Goal: Task Accomplishment & Management: Manage account settings

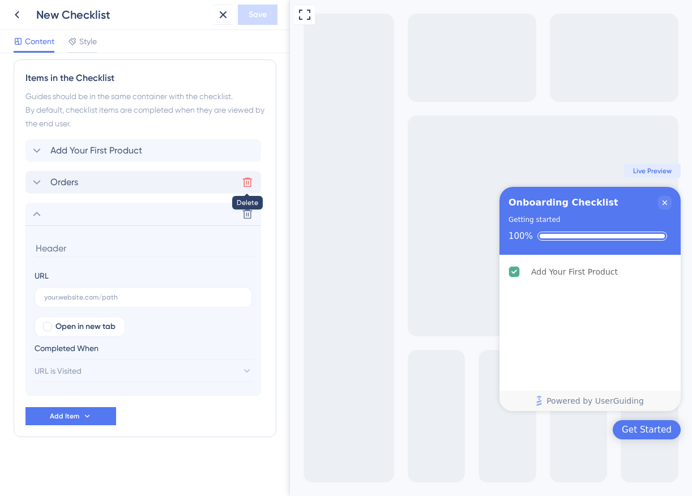
click at [250, 184] on icon at bounding box center [247, 182] width 11 height 11
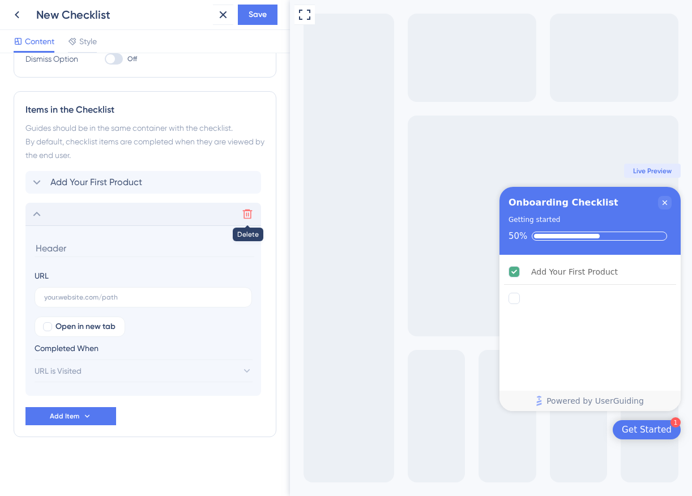
click at [248, 213] on icon at bounding box center [248, 215] width 10 height 10
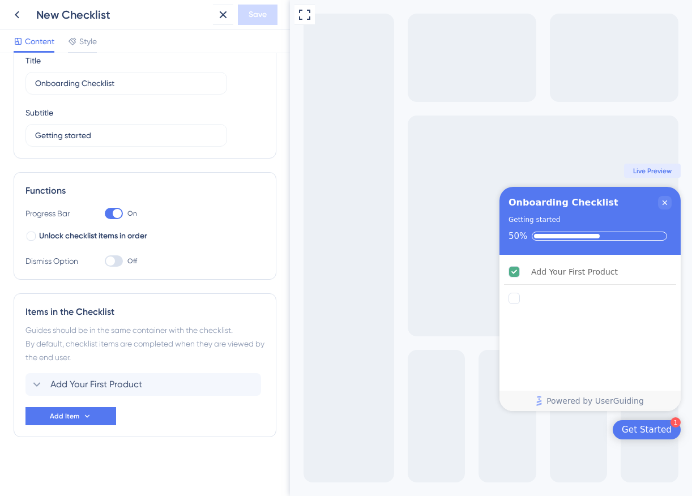
scroll to position [48, 0]
click at [83, 415] on icon at bounding box center [87, 416] width 9 height 9
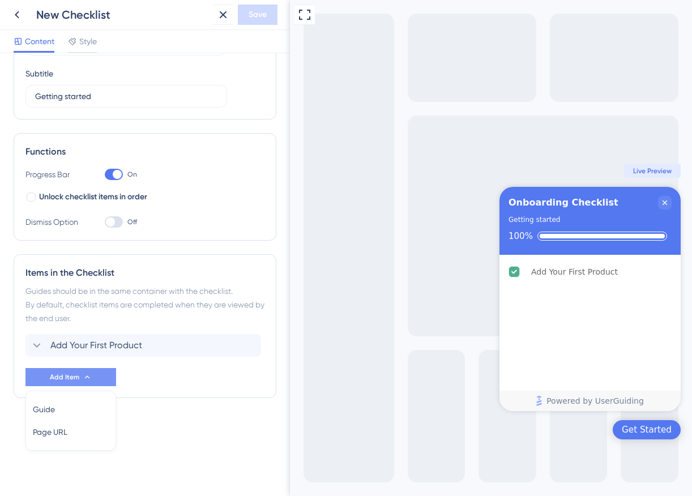
click at [611, 202] on div "Onboarding Checklist" at bounding box center [582, 203] width 147 height 14
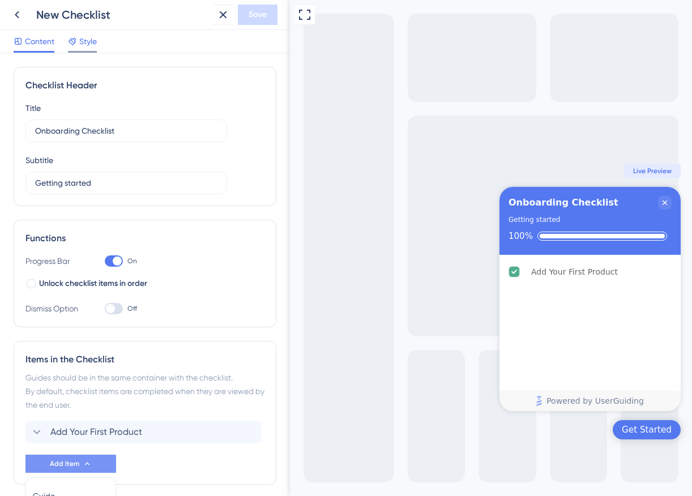
click at [91, 49] on div "Style" at bounding box center [82, 44] width 29 height 18
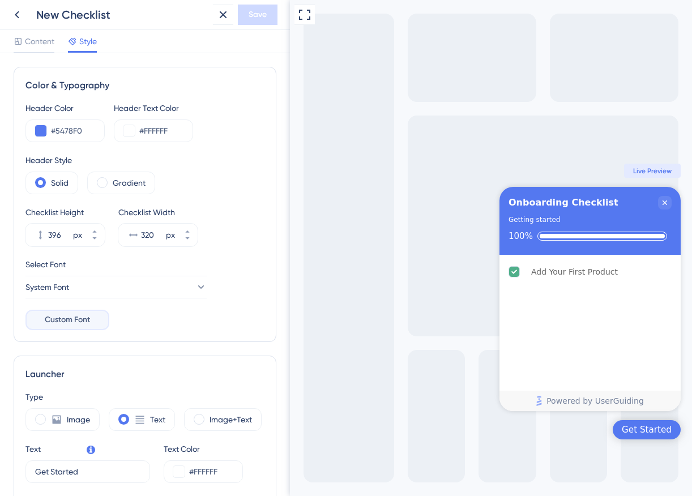
click at [79, 325] on span "Custom Font" at bounding box center [67, 320] width 45 height 14
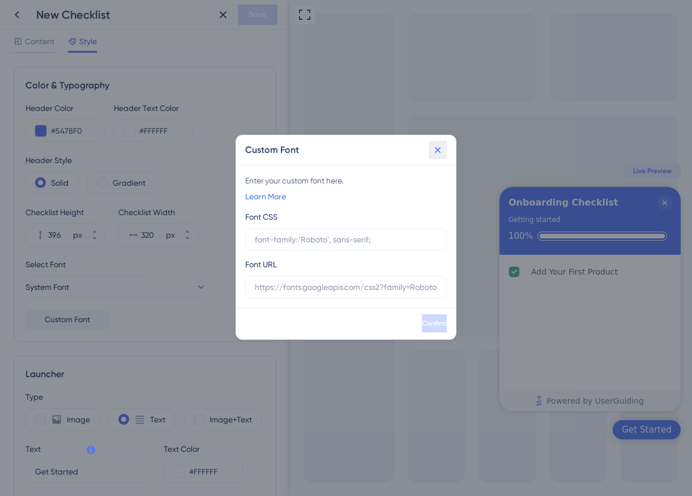
click at [436, 152] on icon at bounding box center [438, 150] width 6 height 6
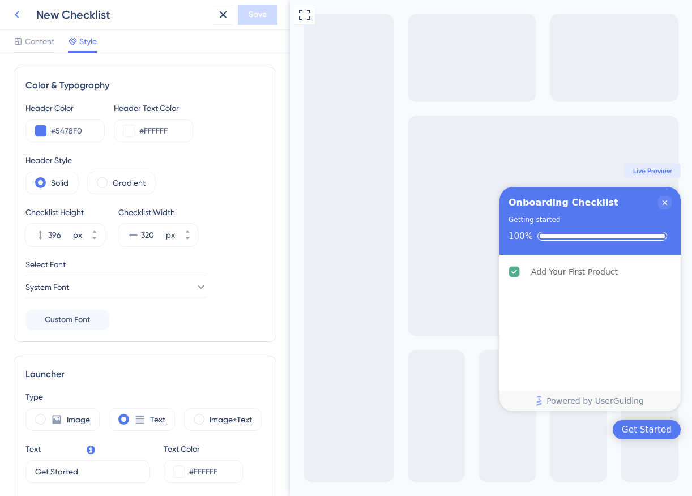
click at [18, 15] on icon at bounding box center [17, 15] width 14 height 14
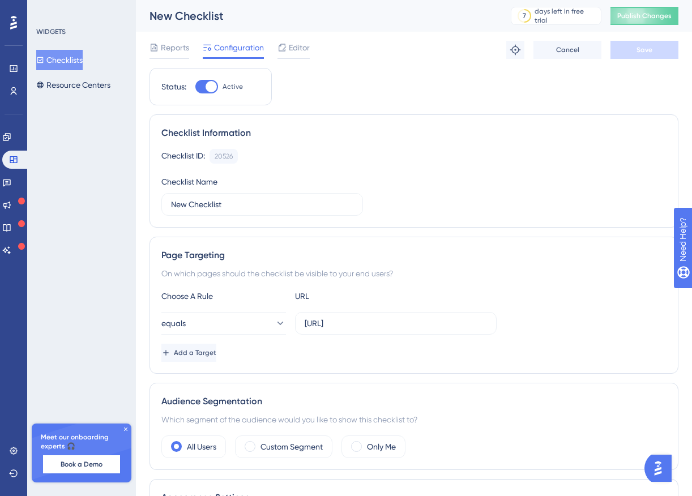
click at [76, 55] on button "Checklists" at bounding box center [59, 60] width 46 height 20
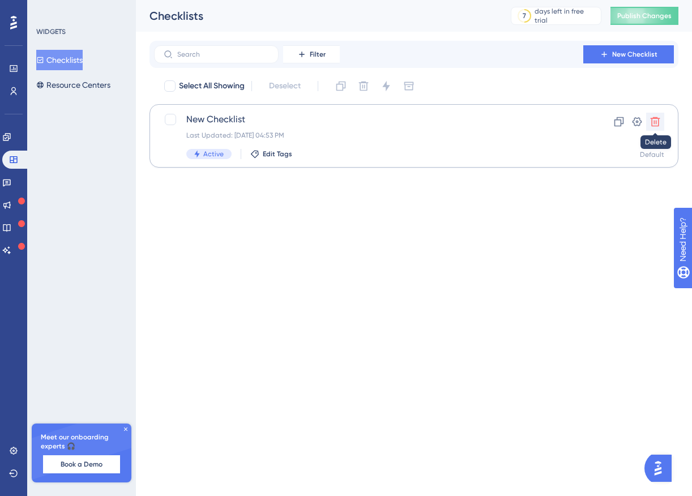
click at [660, 125] on icon at bounding box center [655, 121] width 11 height 11
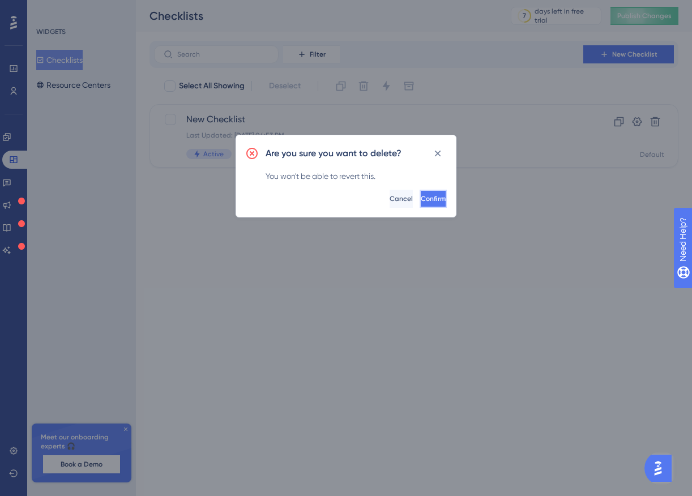
click at [432, 203] on button "Confirm" at bounding box center [433, 199] width 27 height 18
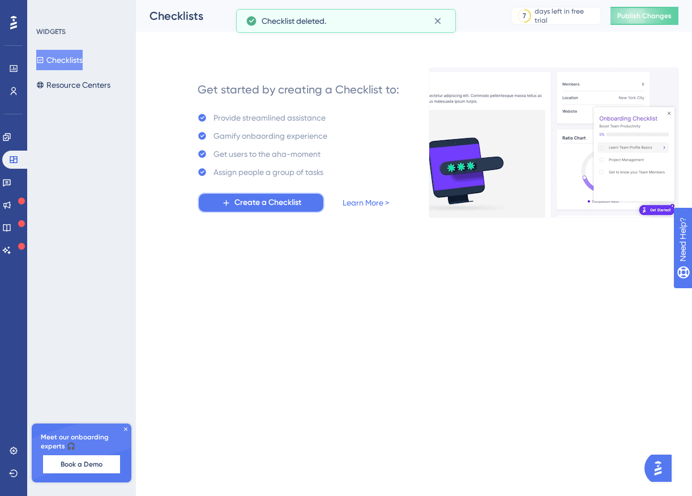
click at [285, 203] on span "Create a Checklist" at bounding box center [268, 203] width 67 height 14
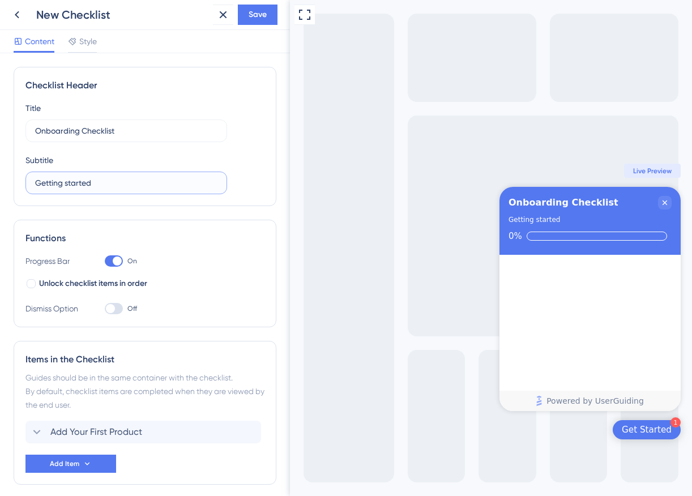
click at [142, 185] on input "Getting started" at bounding box center [126, 183] width 182 height 12
click at [158, 148] on div "Title Onboarding Checklist Subtitle Getting started" at bounding box center [144, 147] width 239 height 93
click at [82, 36] on span "Style" at bounding box center [88, 42] width 18 height 14
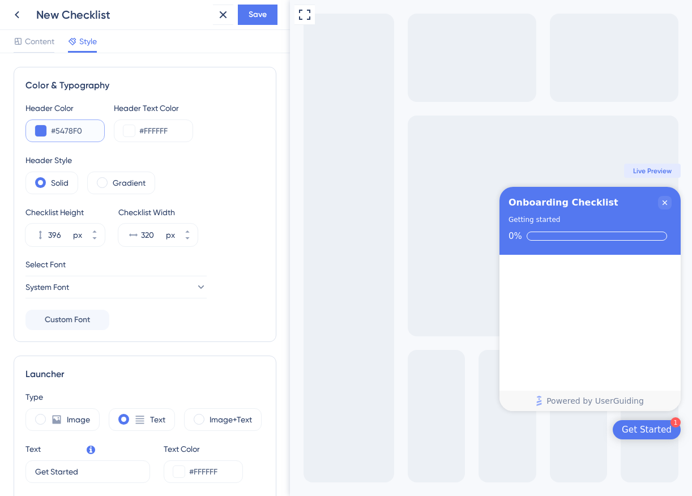
click at [75, 134] on input "#5478F0" at bounding box center [73, 131] width 44 height 14
click at [42, 132] on button at bounding box center [40, 130] width 11 height 11
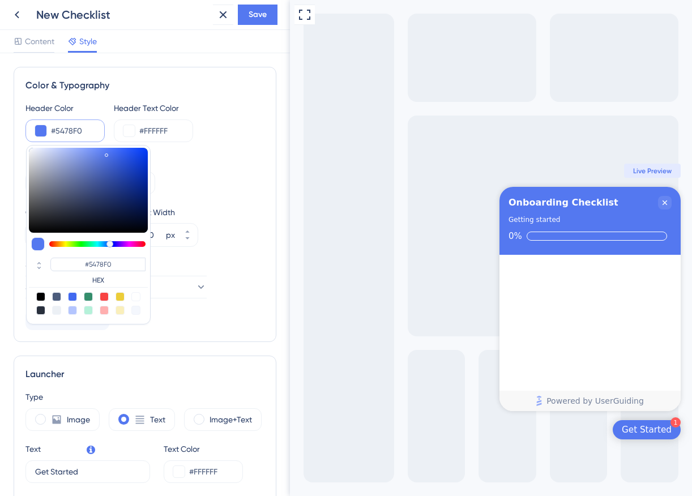
click at [237, 144] on div "Header Color #5478F0 #5478F0 HEX Header Text Color #FFFFFF Header Style Solid G…" at bounding box center [144, 215] width 239 height 229
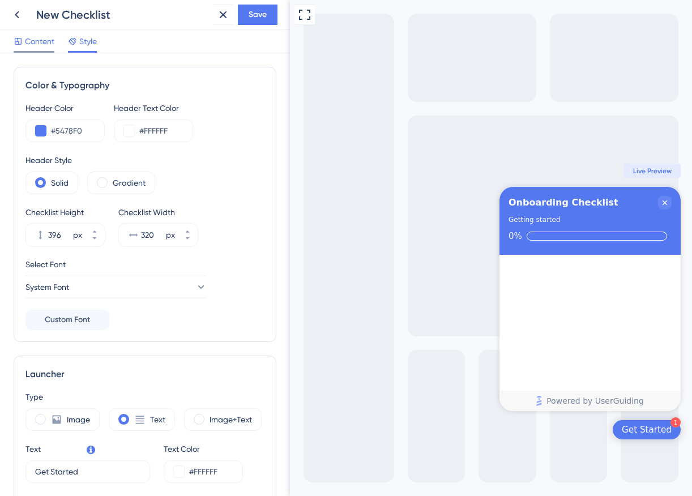
click at [39, 41] on span "Content" at bounding box center [39, 42] width 29 height 14
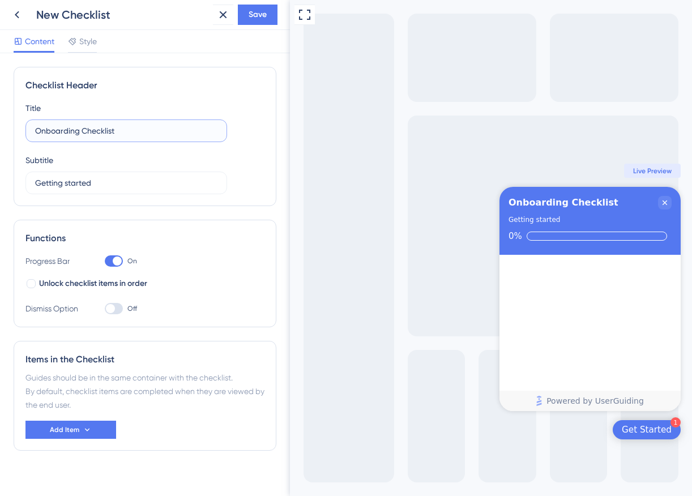
click at [131, 127] on input "Onboarding Checklist" at bounding box center [126, 131] width 182 height 12
click at [80, 287] on span "Unlock checklist items in order" at bounding box center [93, 284] width 108 height 14
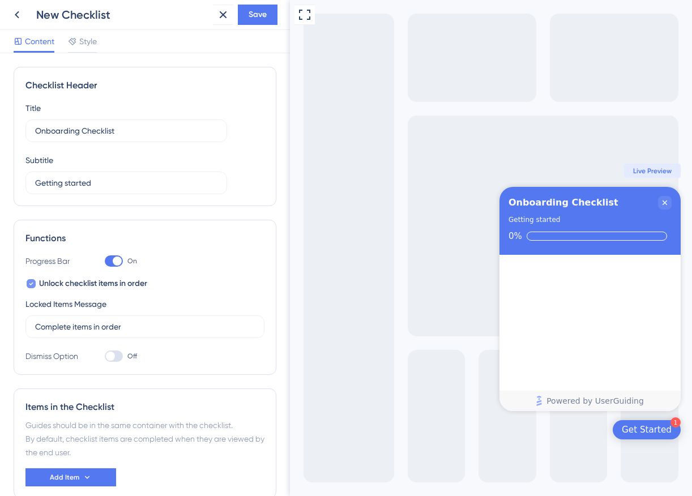
click at [84, 284] on span "Unlock checklist items in order" at bounding box center [93, 284] width 108 height 14
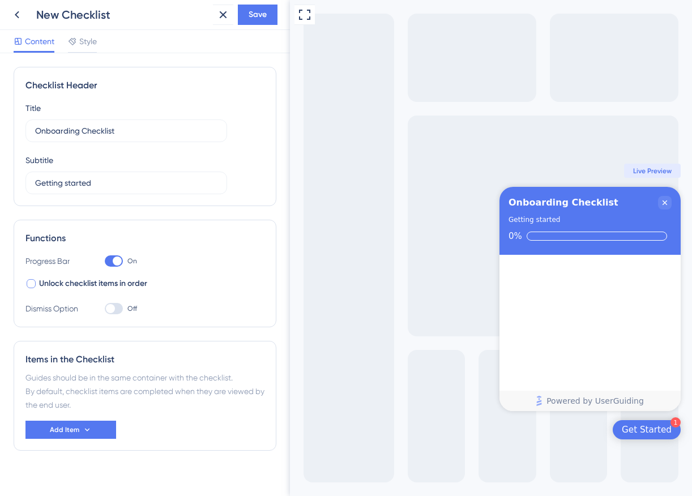
click at [139, 282] on span "Unlock checklist items in order" at bounding box center [93, 284] width 108 height 14
checkbox input "true"
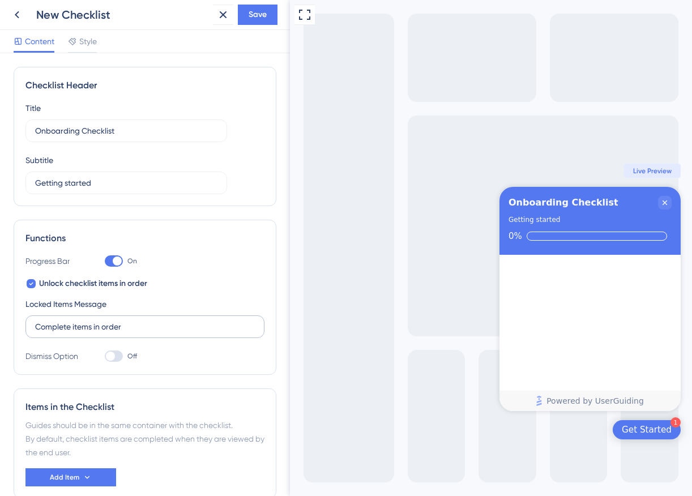
click at [137, 316] on label "Complete items in order" at bounding box center [144, 327] width 239 height 23
click at [137, 321] on input "Complete items in order" at bounding box center [145, 327] width 220 height 12
click at [180, 291] on div "Unlock checklist items in order Locked Items Message Complete items in order" at bounding box center [144, 307] width 239 height 61
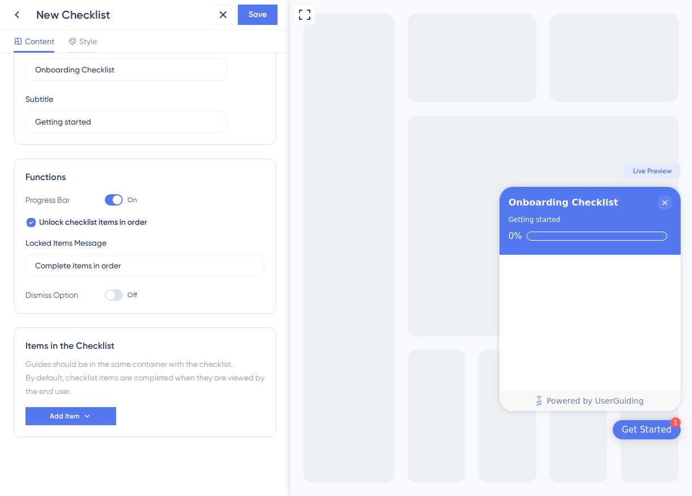
click at [115, 293] on div at bounding box center [114, 294] width 18 height 11
click at [105, 295] on input "Off" at bounding box center [104, 295] width 1 height 1
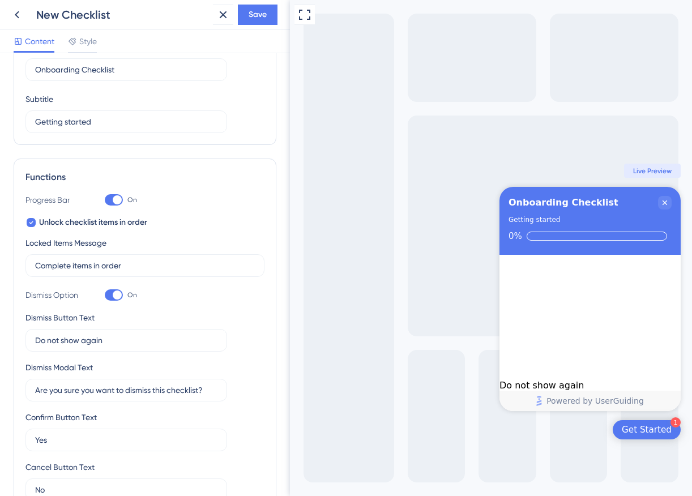
click at [114, 295] on div at bounding box center [117, 295] width 9 height 9
click at [105, 295] on input "On" at bounding box center [104, 295] width 1 height 1
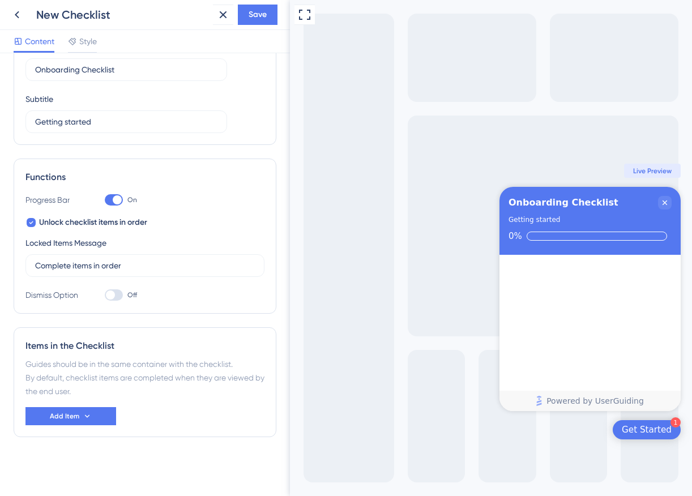
click at [114, 295] on div at bounding box center [110, 295] width 9 height 9
click at [105, 295] on input "Off" at bounding box center [104, 295] width 1 height 1
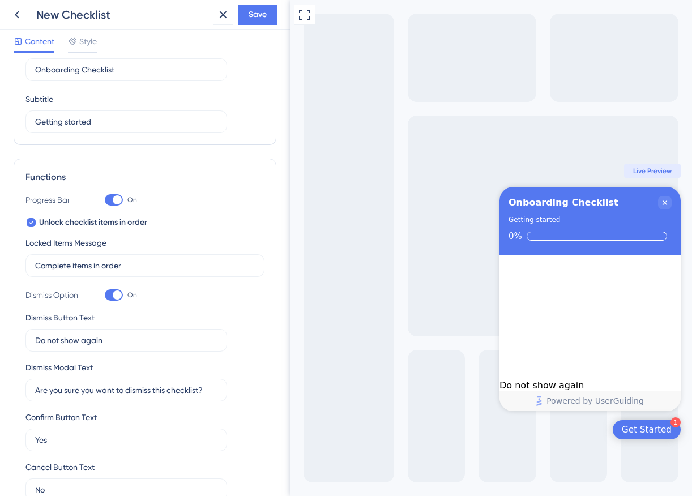
click at [114, 295] on div at bounding box center [117, 295] width 9 height 9
click at [105, 295] on input "On" at bounding box center [104, 295] width 1 height 1
checkbox input "false"
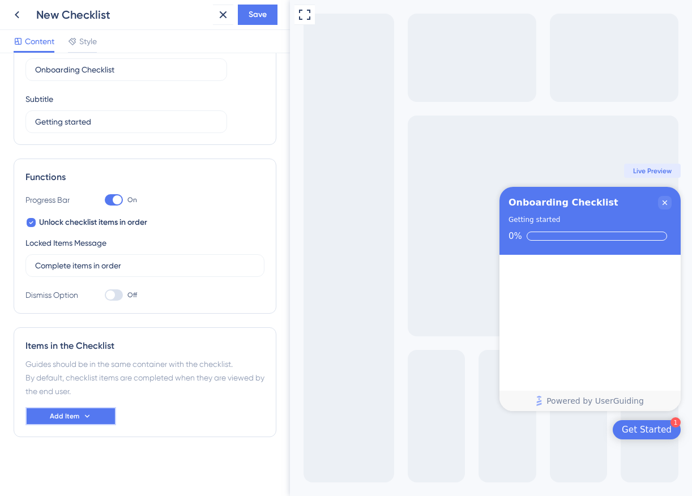
click at [74, 415] on span "Add Item" at bounding box center [64, 416] width 29 height 9
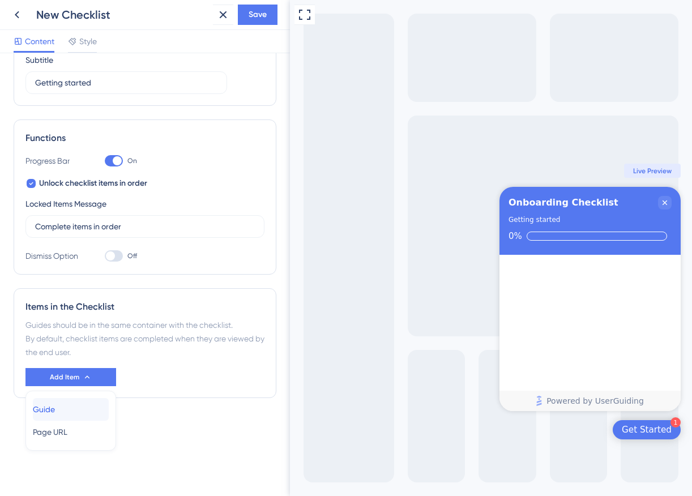
click at [80, 408] on div "Guide Guide" at bounding box center [71, 409] width 76 height 23
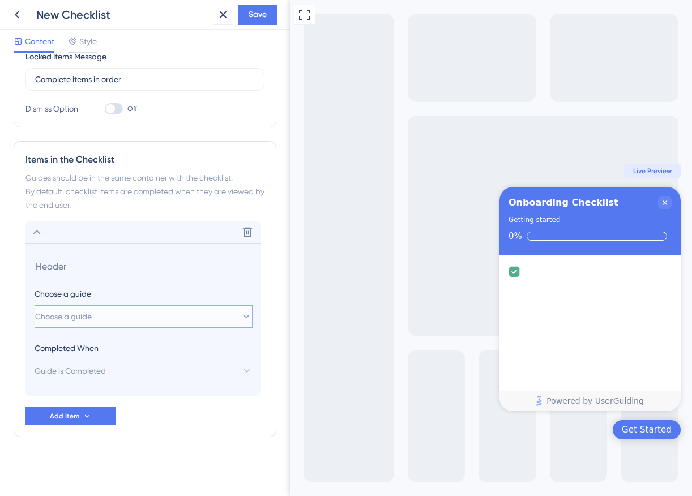
click at [127, 317] on button "Choose a guide" at bounding box center [144, 316] width 218 height 23
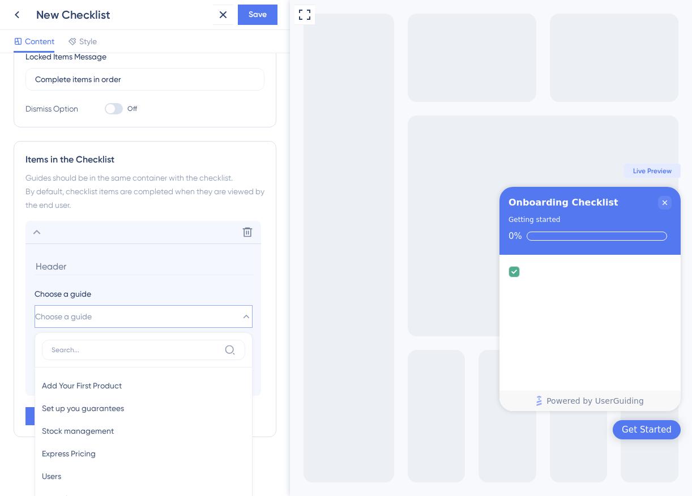
scroll to position [346, 0]
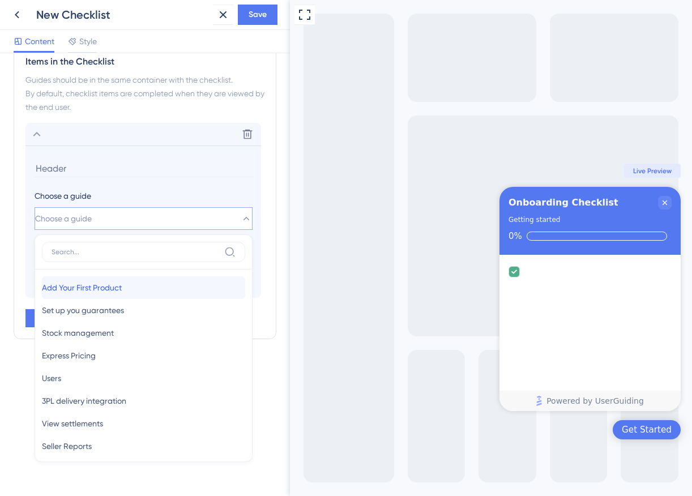
click at [139, 288] on div "Add Your First Product Add Your First Product" at bounding box center [143, 287] width 203 height 23
type input "Add Your First Product"
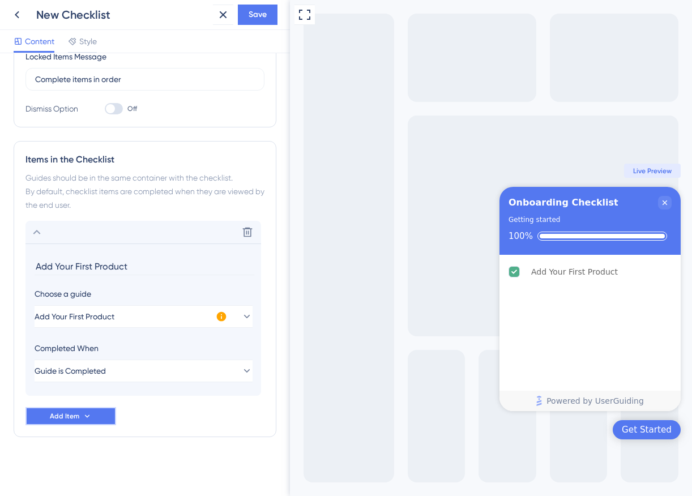
click at [83, 415] on icon at bounding box center [87, 416] width 9 height 9
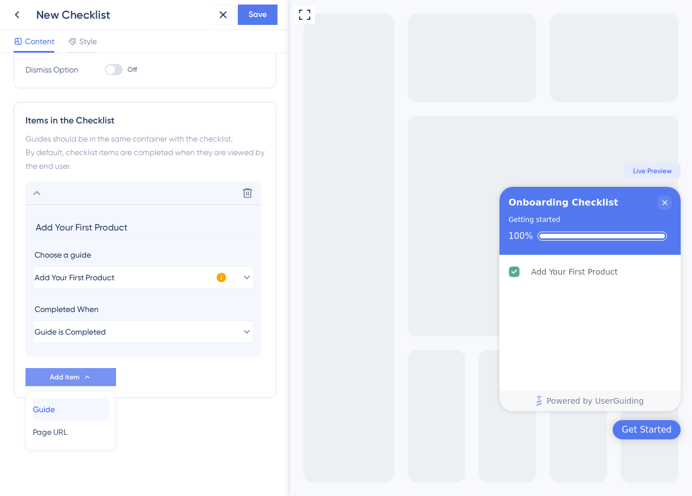
click at [75, 411] on div "Guide Guide" at bounding box center [71, 409] width 76 height 23
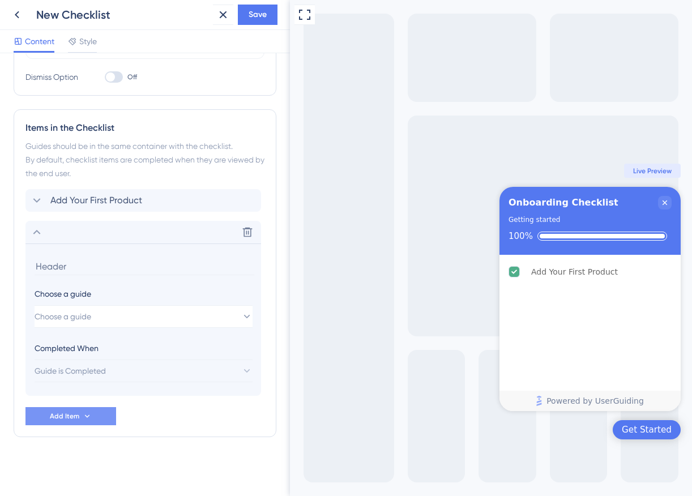
scroll to position [279, 0]
click at [131, 309] on button "Choose a guide" at bounding box center [144, 316] width 218 height 23
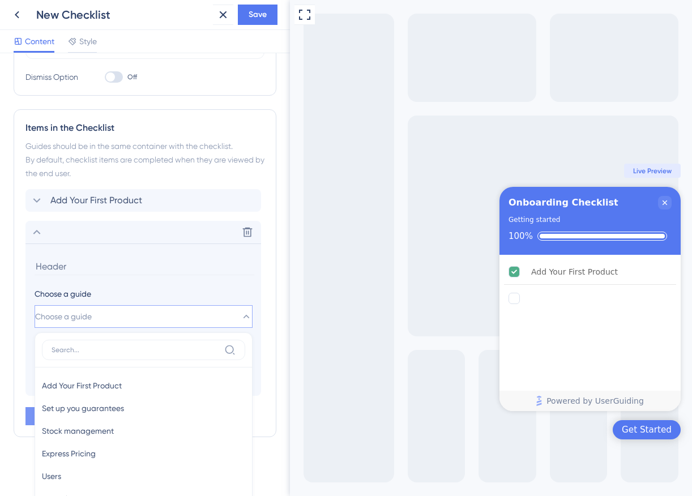
scroll to position [377, 0]
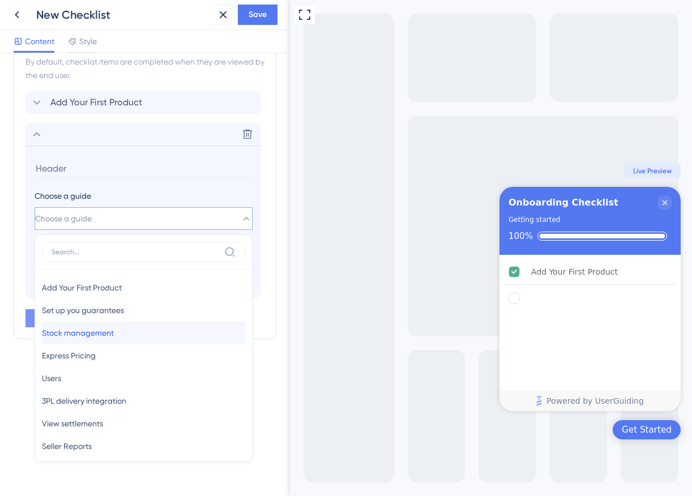
click at [139, 333] on div "Stock management Stock management" at bounding box center [143, 333] width 203 height 23
type input "Stock management"
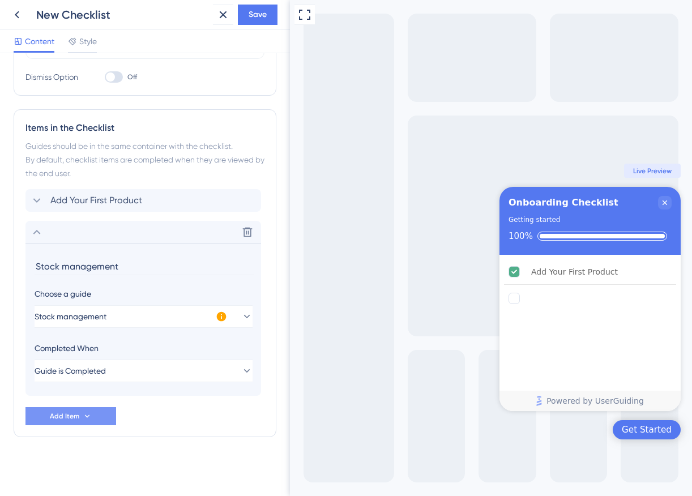
scroll to position [279, 0]
click at [87, 414] on icon at bounding box center [87, 416] width 9 height 9
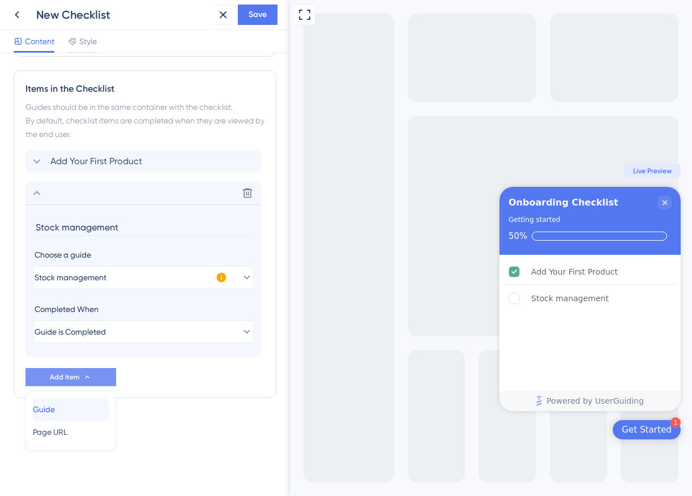
click at [93, 407] on div "Guide Guide" at bounding box center [71, 409] width 76 height 23
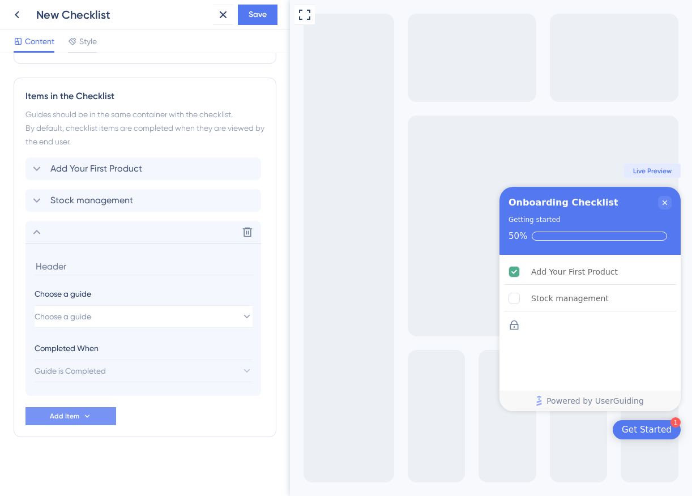
scroll to position [311, 0]
click at [126, 320] on button "Choose a guide" at bounding box center [144, 316] width 218 height 23
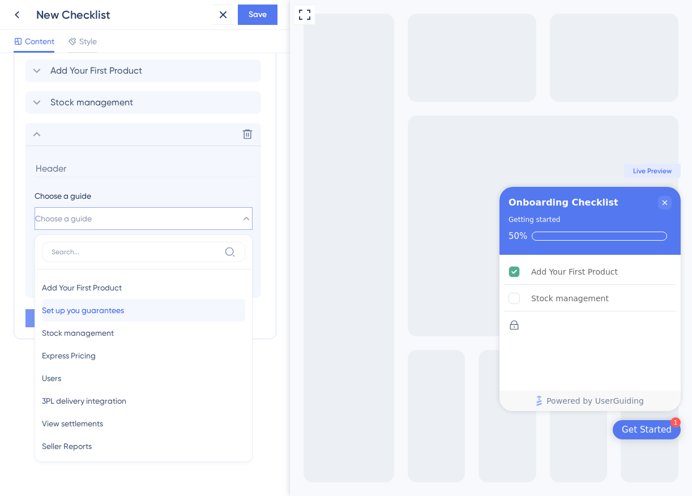
click at [148, 316] on div "Set up you guarantees Set up you guarantees" at bounding box center [143, 310] width 203 height 23
type input "Set up you guarantees"
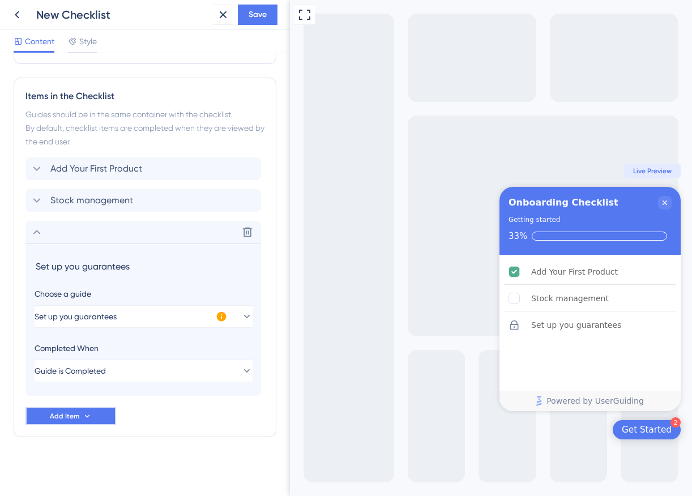
click at [84, 411] on button "Add Item" at bounding box center [70, 416] width 91 height 18
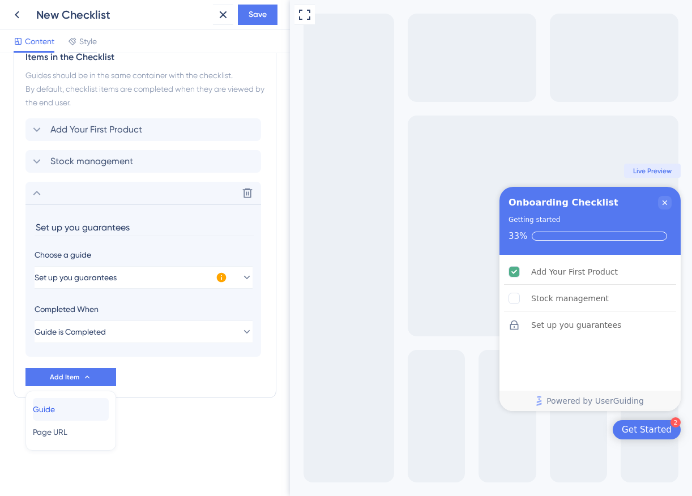
click at [74, 406] on div "Guide Guide" at bounding box center [71, 409] width 76 height 23
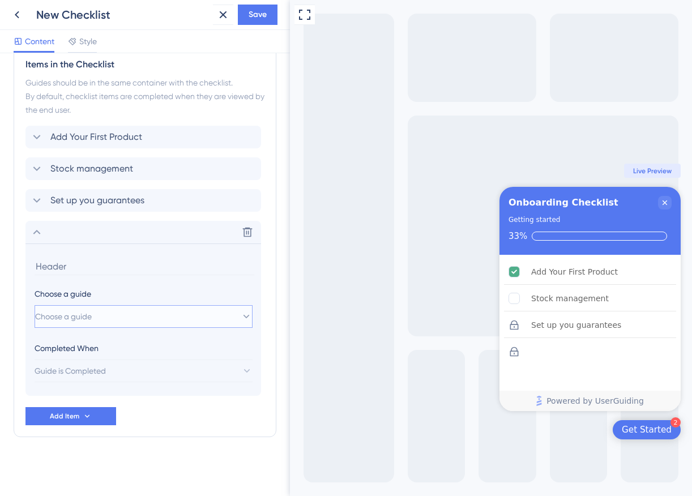
click at [92, 314] on span "Choose a guide" at bounding box center [63, 317] width 57 height 14
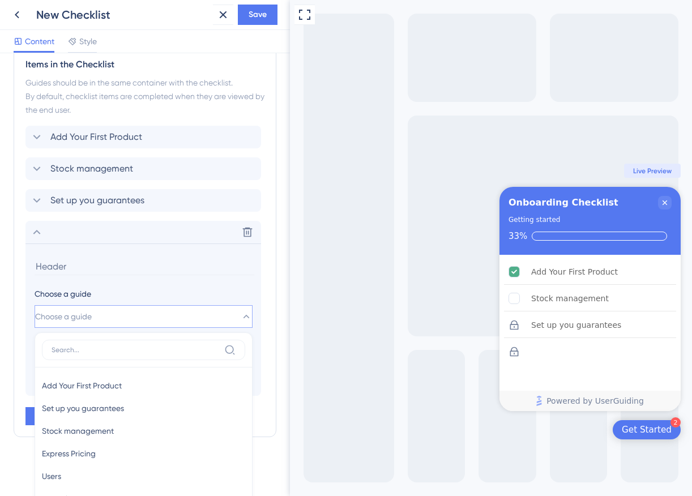
scroll to position [441, 0]
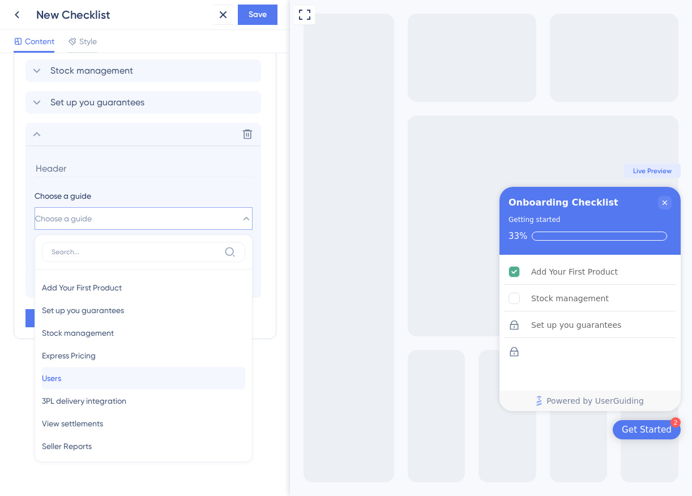
click at [112, 386] on div "Users Users" at bounding box center [143, 378] width 203 height 23
type input "Users"
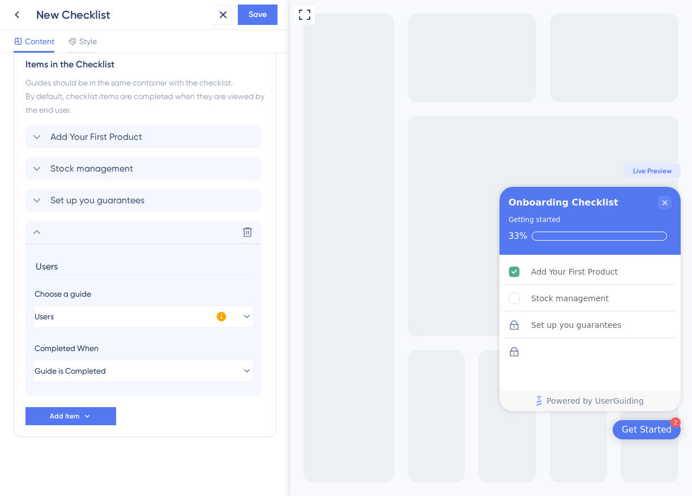
scroll to position [343, 0]
click at [76, 265] on input "Users" at bounding box center [145, 267] width 220 height 18
click at [127, 169] on span "Stock management" at bounding box center [91, 169] width 83 height 14
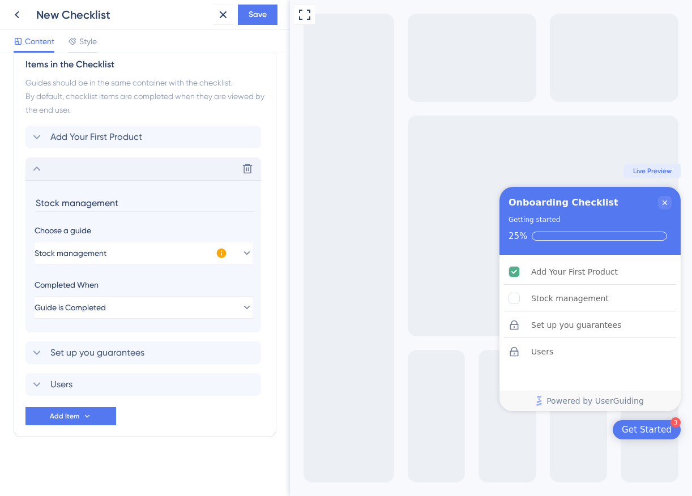
click at [99, 197] on input "Stock management" at bounding box center [145, 203] width 220 height 18
type input "Adjust your stock levels"
click at [121, 351] on span "Set up you guarantees" at bounding box center [97, 353] width 94 height 14
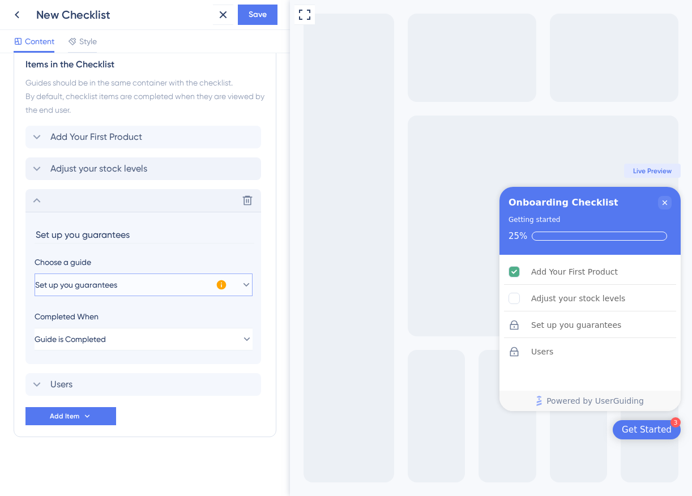
click at [137, 286] on button "Set up you guarantees" at bounding box center [144, 285] width 218 height 23
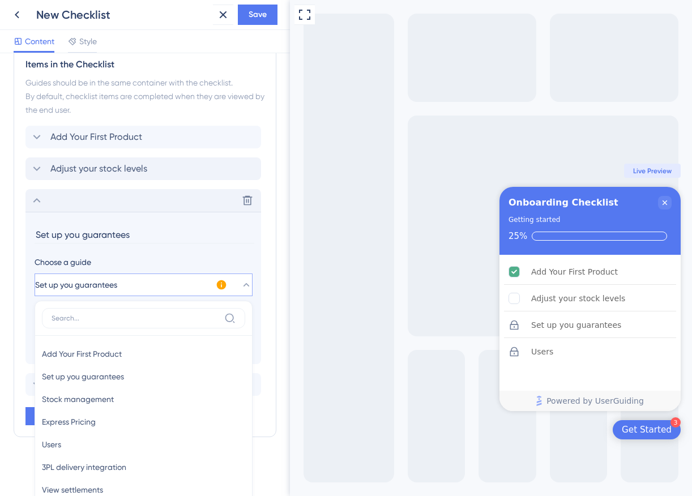
scroll to position [409, 0]
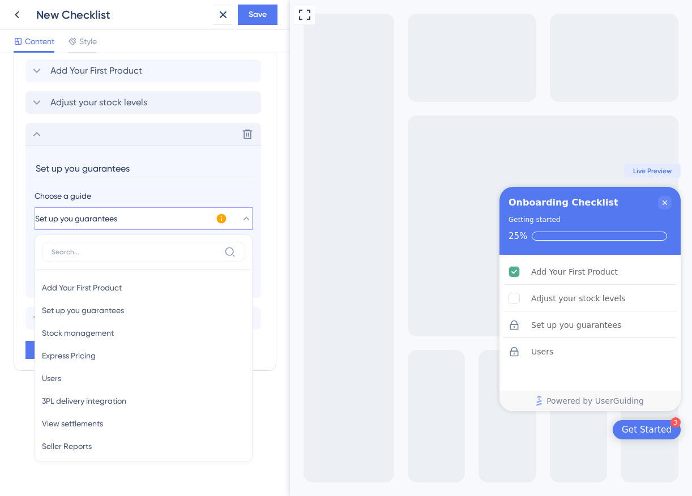
click at [130, 172] on input "Set up you guarantees" at bounding box center [145, 169] width 220 height 18
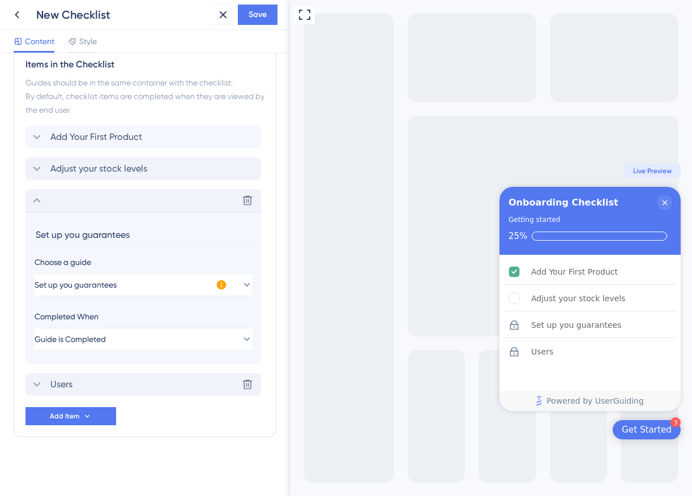
click at [118, 380] on div "Users Delete" at bounding box center [143, 384] width 236 height 23
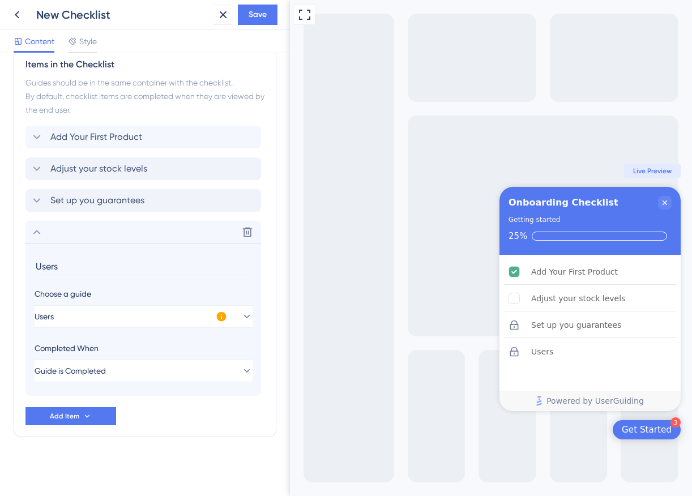
click at [95, 261] on input "Users" at bounding box center [145, 267] width 220 height 18
type input "Manage your users"
click at [207, 401] on div "Add Your First Product Adjust your stock levels Set up you guarantees Delete Ma…" at bounding box center [144, 276] width 239 height 300
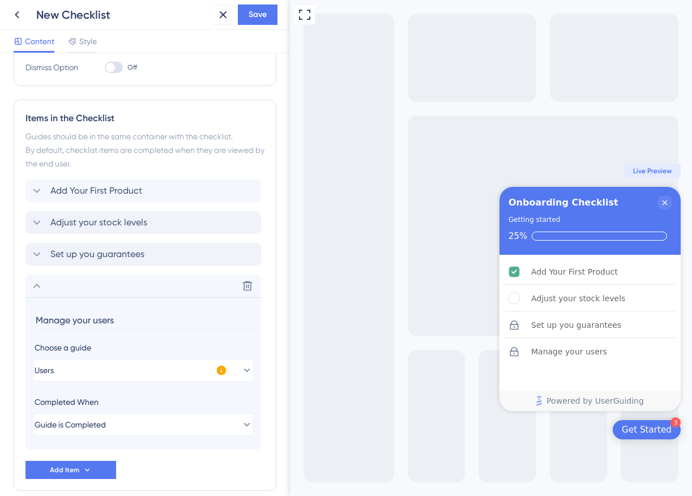
scroll to position [276, 0]
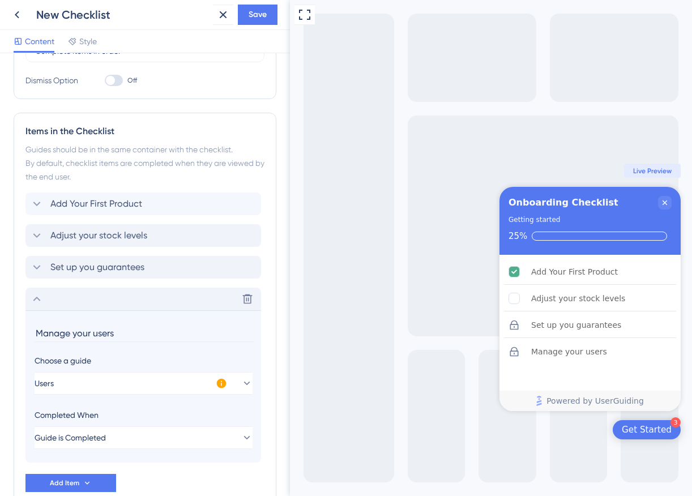
click at [41, 297] on icon at bounding box center [37, 299] width 14 height 14
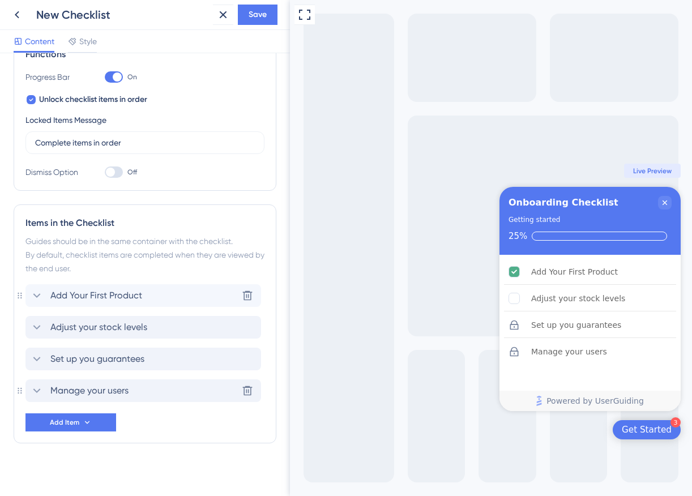
scroll to position [190, 0]
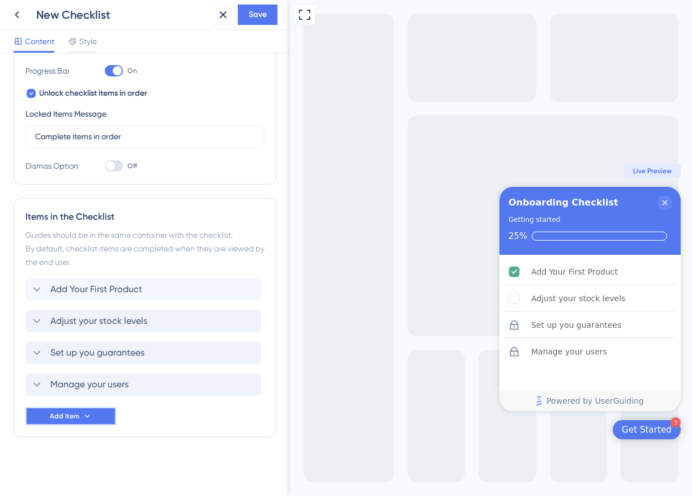
click at [90, 419] on icon at bounding box center [87, 416] width 9 height 9
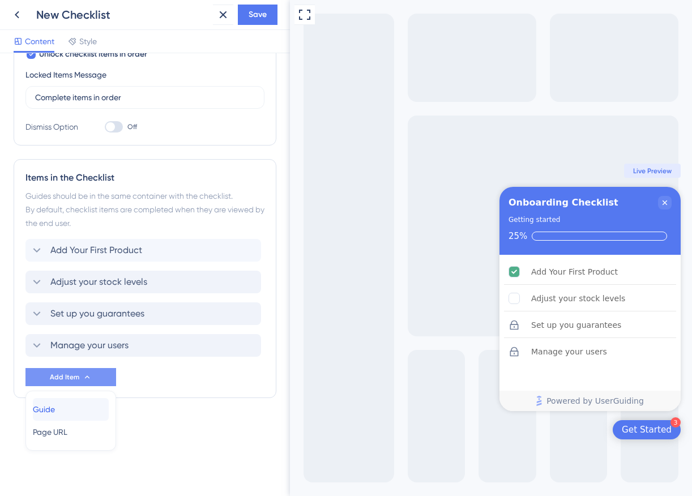
click at [78, 403] on div "Guide Guide" at bounding box center [71, 409] width 76 height 23
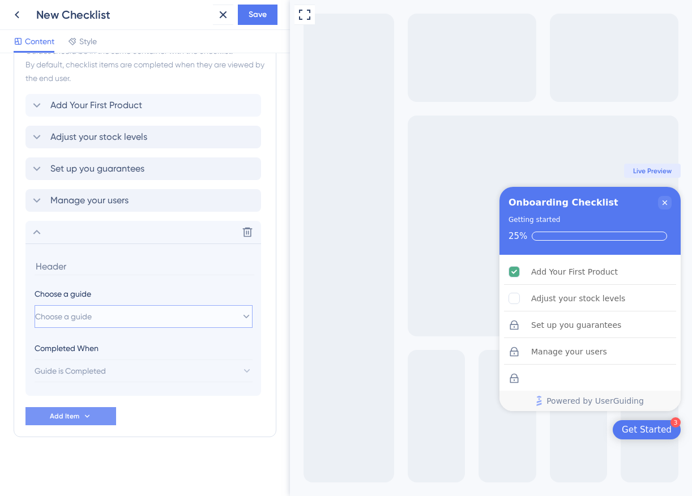
click at [142, 318] on button "Choose a guide" at bounding box center [144, 316] width 218 height 23
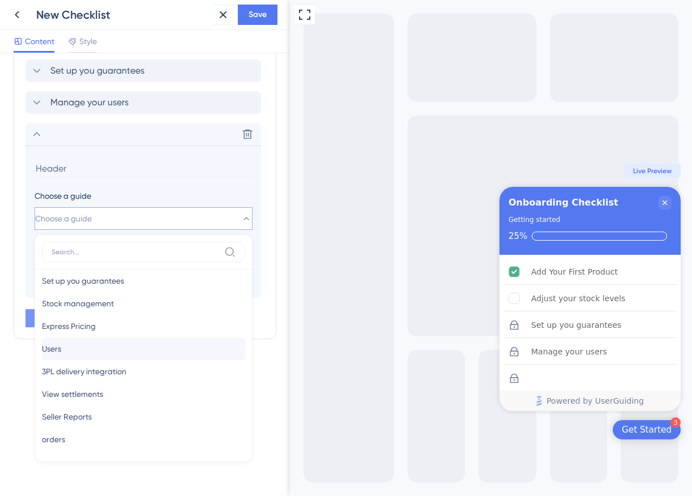
scroll to position [19, 0]
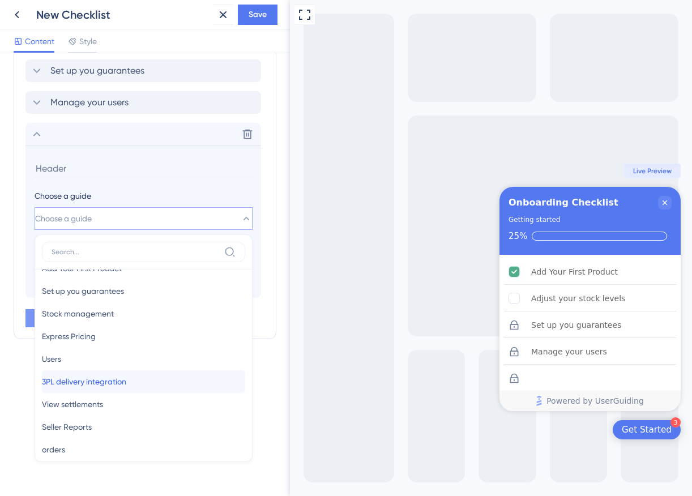
click at [126, 378] on span "3PL delivery integration" at bounding box center [84, 382] width 84 height 14
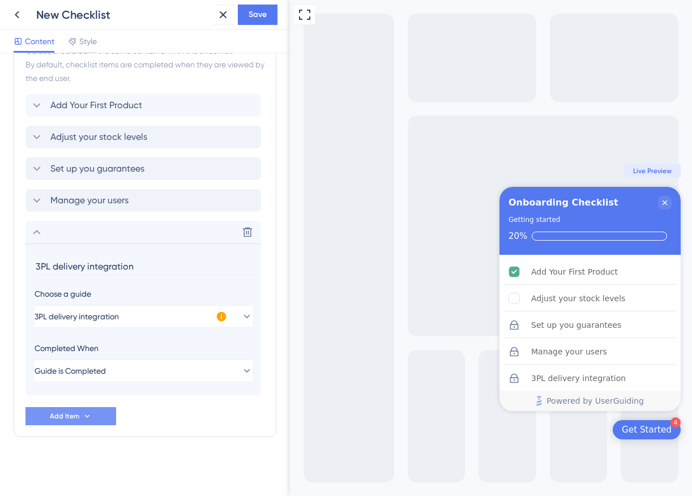
click at [112, 266] on input "3PL delivery integration" at bounding box center [145, 267] width 220 height 18
type input "Connect with delivery companies"
click at [168, 412] on div "Add Your First Product Adjust your stock levels Set up you guarantees Manage yo…" at bounding box center [144, 259] width 239 height 331
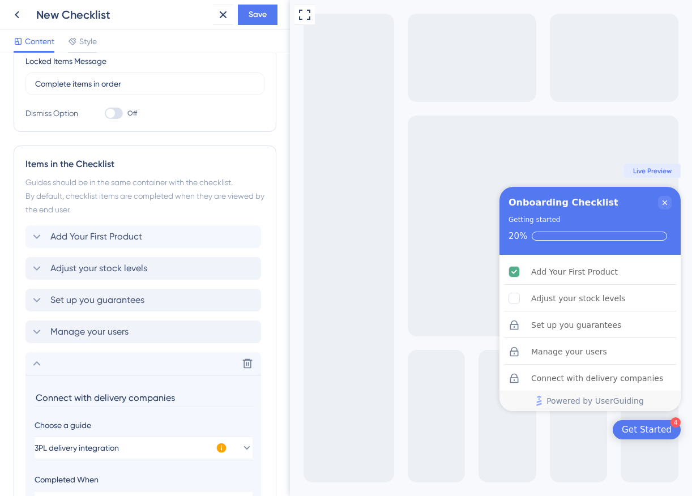
scroll to position [0, 0]
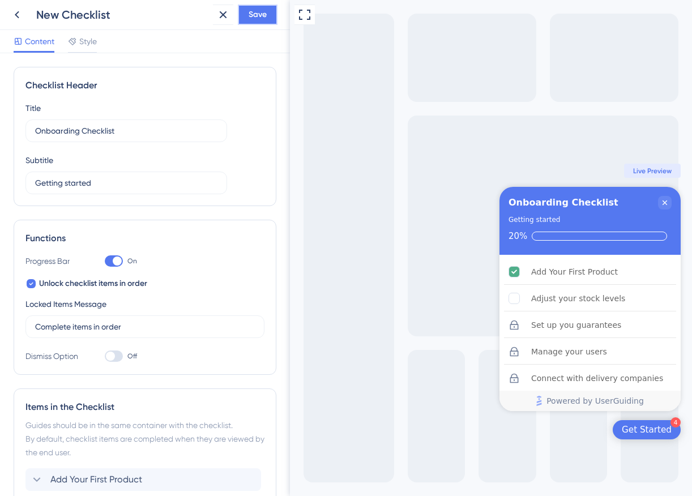
click at [259, 18] on span "Save" at bounding box center [258, 15] width 18 height 14
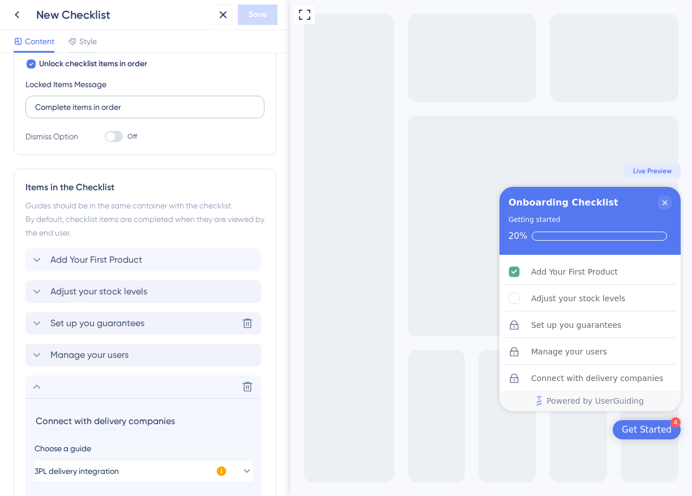
scroll to position [223, 0]
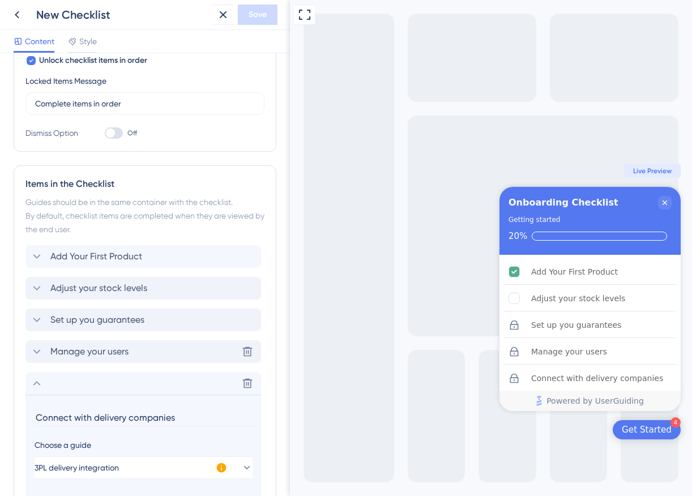
click at [41, 351] on icon at bounding box center [37, 352] width 14 height 14
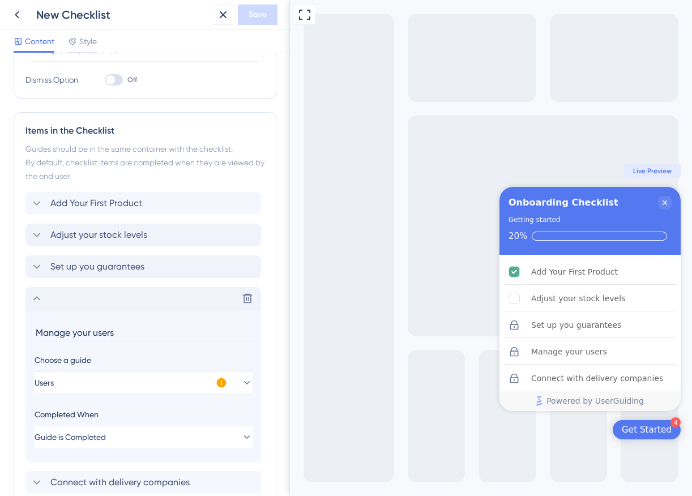
click at [41, 408] on div "Completed When" at bounding box center [144, 415] width 218 height 14
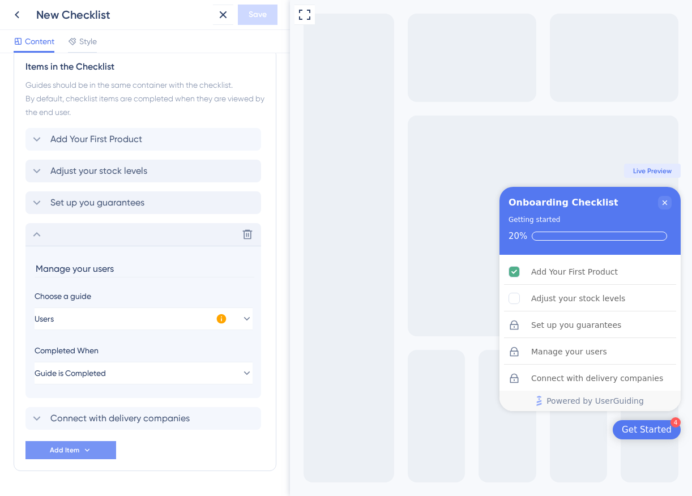
scroll to position [374, 0]
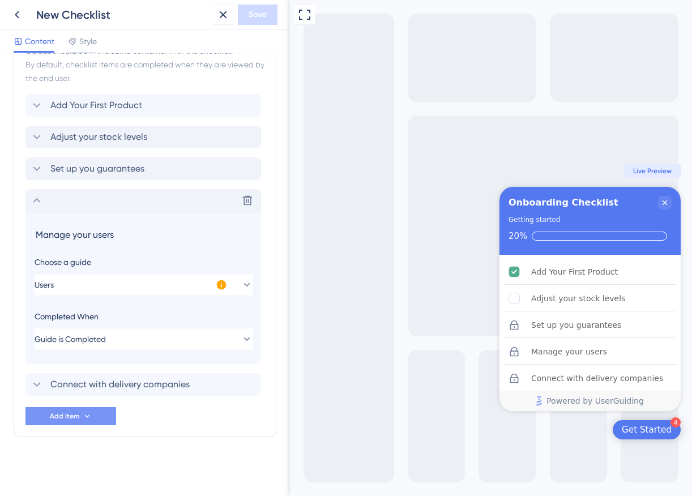
click at [37, 202] on icon at bounding box center [37, 201] width 14 height 14
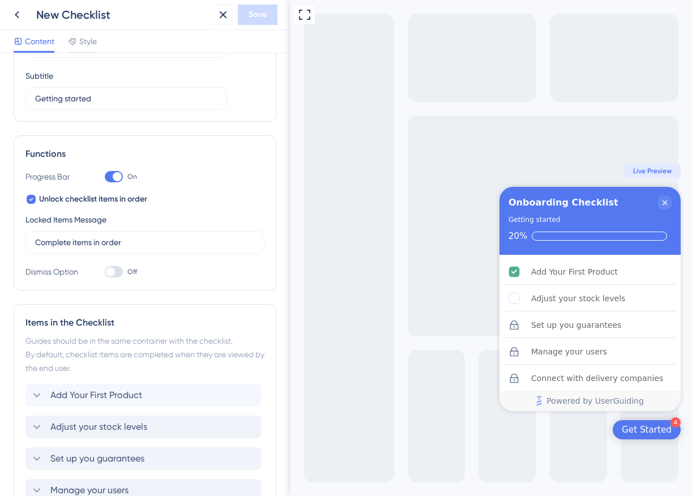
scroll to position [0, 0]
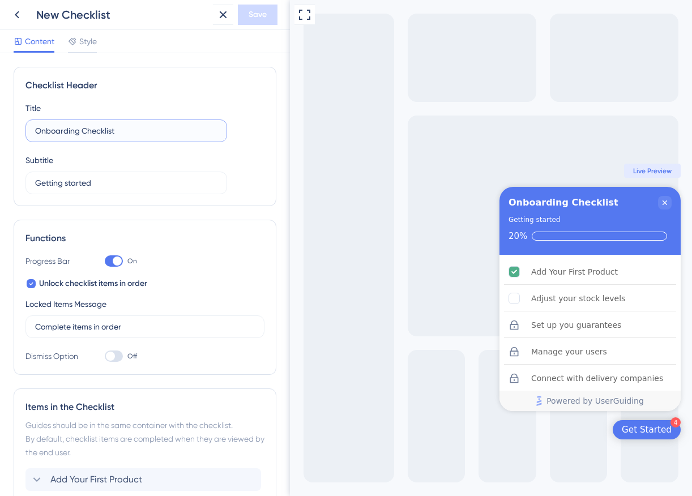
click at [58, 129] on input "Onboarding Checklist" at bounding box center [126, 131] width 182 height 12
click at [133, 130] on input "New Sellers Checklist Checklist" at bounding box center [126, 131] width 182 height 12
type input "New Sellers Checklist"
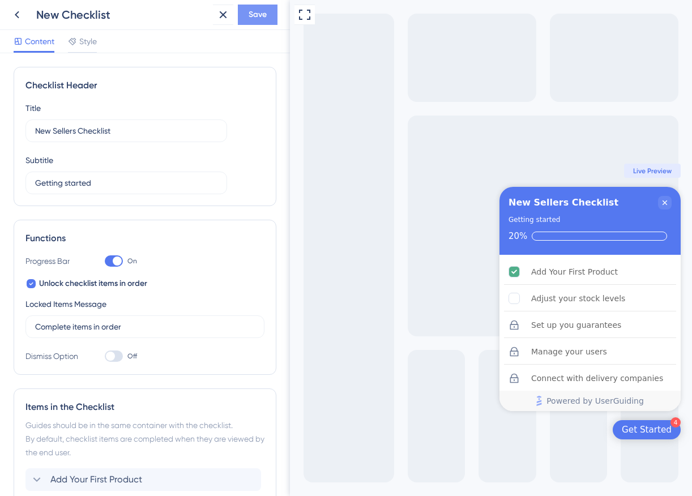
click at [262, 16] on span "Save" at bounding box center [258, 15] width 18 height 14
click at [87, 41] on span "Style" at bounding box center [88, 42] width 18 height 14
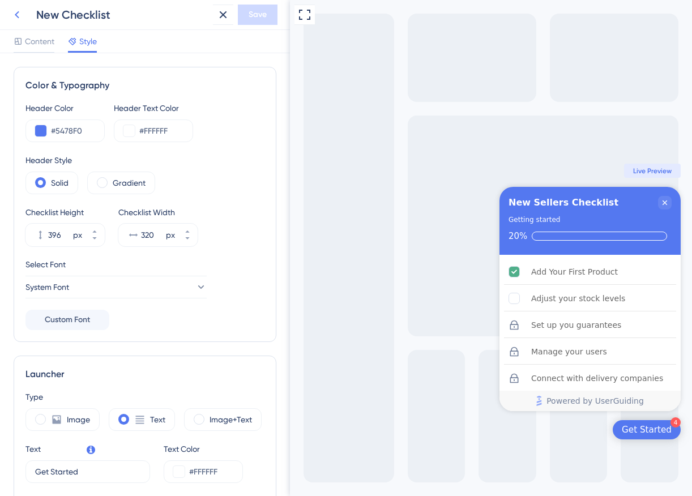
click at [21, 11] on icon at bounding box center [17, 15] width 14 height 14
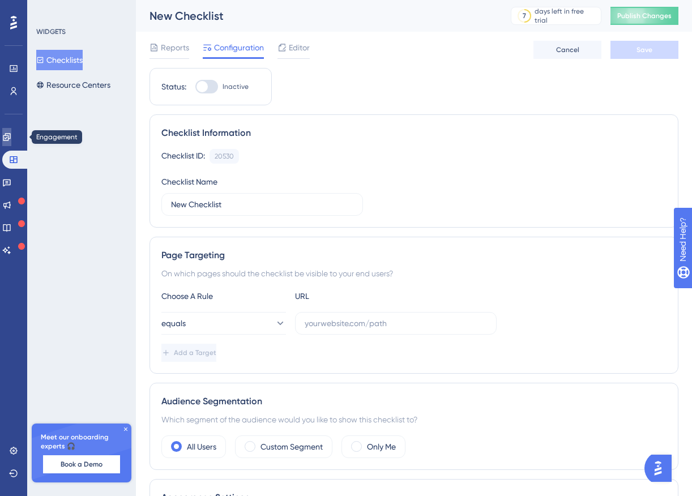
click at [10, 137] on icon at bounding box center [6, 136] width 7 height 7
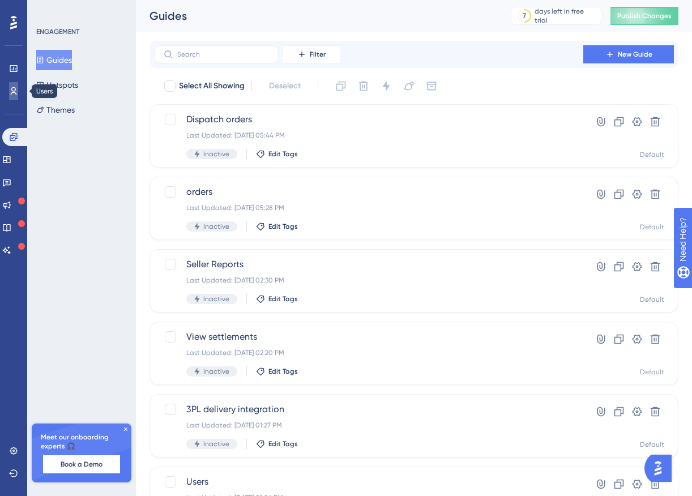
click at [11, 92] on icon at bounding box center [13, 91] width 9 height 9
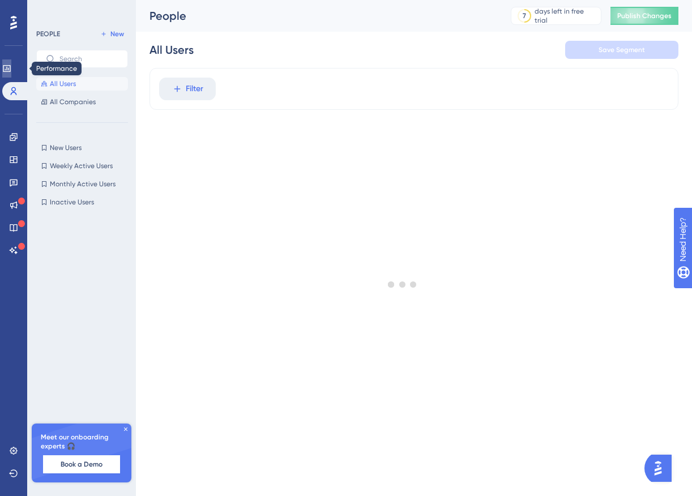
click at [11, 62] on link at bounding box center [6, 68] width 9 height 18
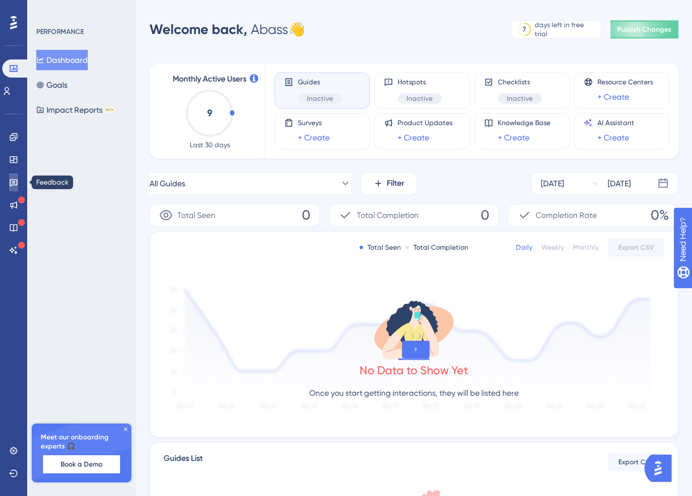
click at [16, 180] on icon at bounding box center [14, 183] width 8 height 7
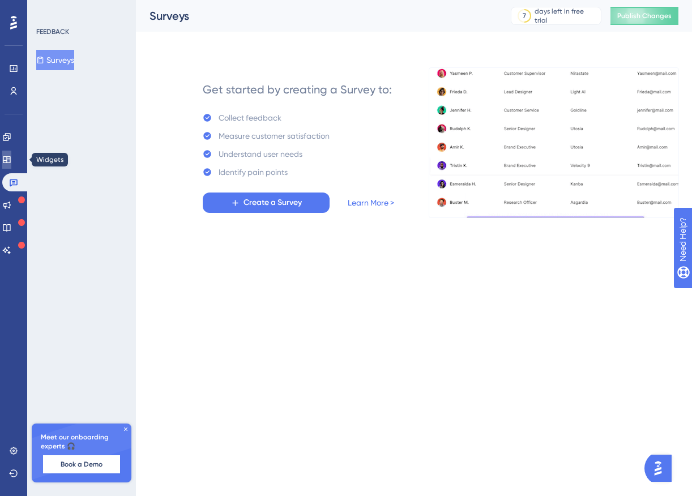
click at [10, 163] on icon at bounding box center [6, 159] width 7 height 7
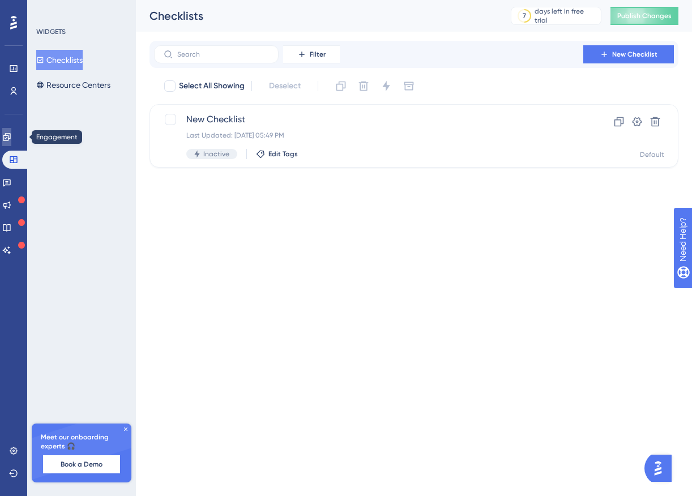
click at [10, 138] on icon at bounding box center [6, 136] width 7 height 7
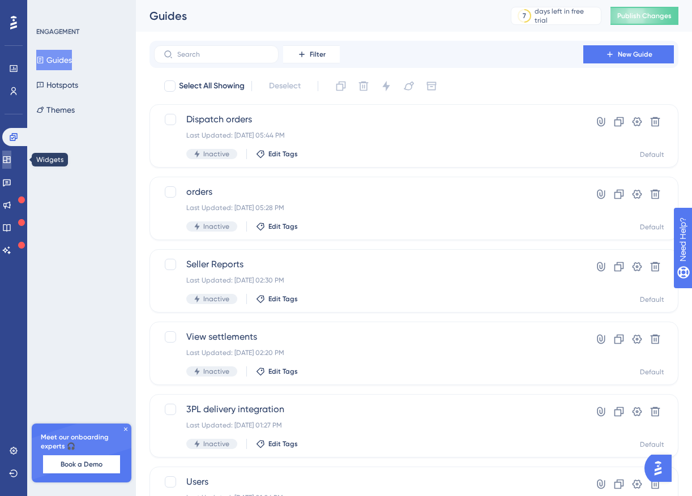
click at [10, 160] on icon at bounding box center [6, 159] width 7 height 7
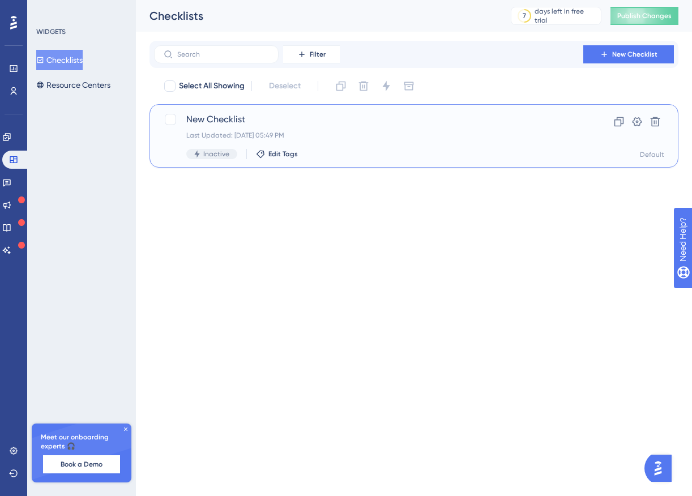
click at [248, 122] on span "New Checklist" at bounding box center [368, 120] width 365 height 14
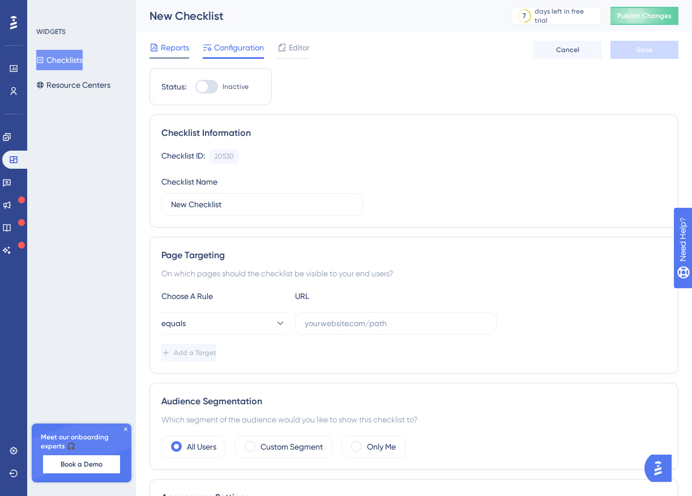
click at [185, 42] on span "Reports" at bounding box center [175, 48] width 28 height 14
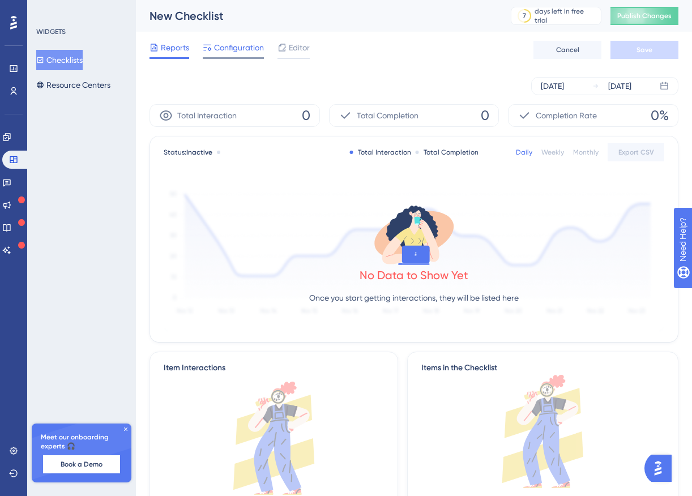
click at [223, 50] on span "Configuration" at bounding box center [239, 48] width 50 height 14
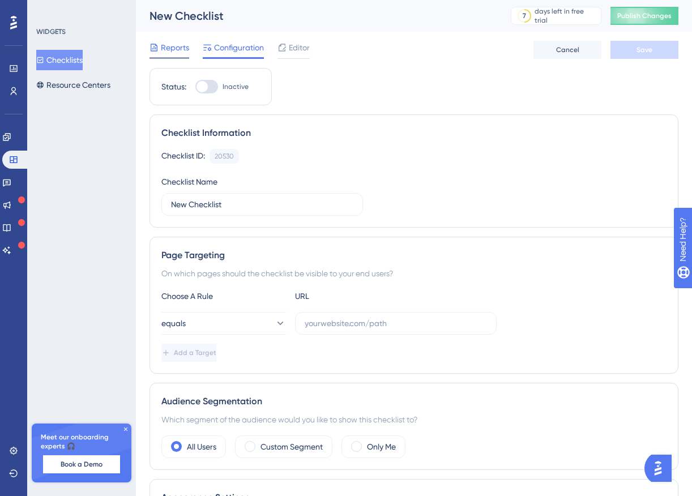
click at [174, 51] on span "Reports" at bounding box center [175, 48] width 28 height 14
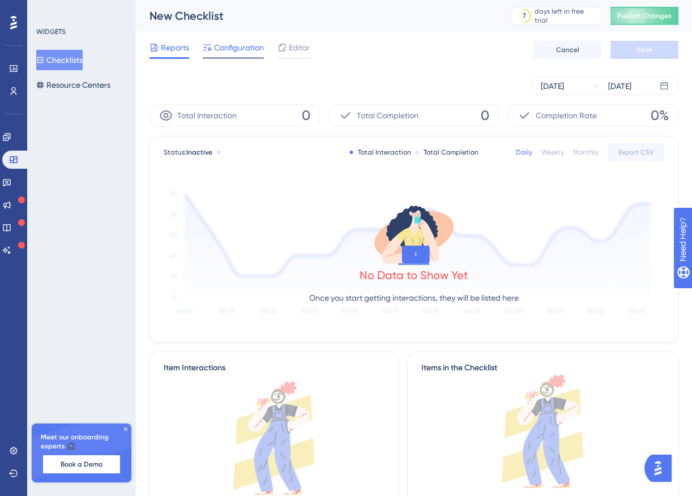
click at [211, 49] on icon at bounding box center [207, 47] width 9 height 9
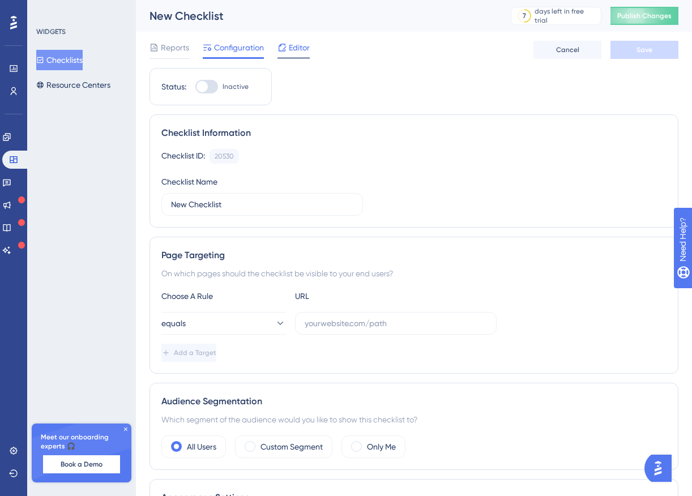
click at [285, 53] on div at bounding box center [282, 48] width 9 height 14
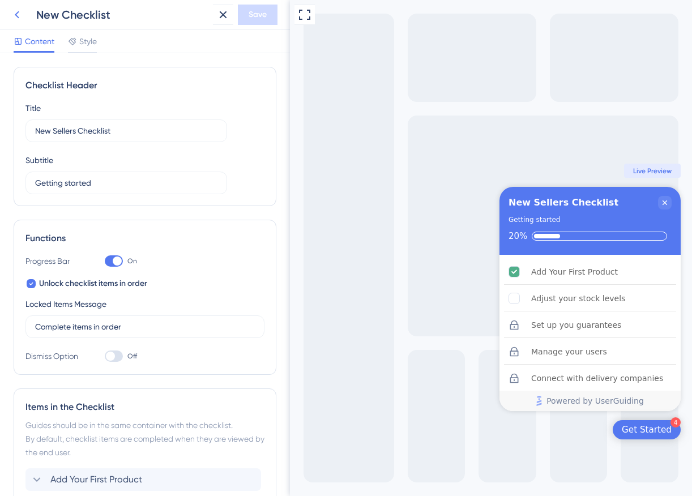
click at [19, 14] on icon at bounding box center [17, 15] width 14 height 14
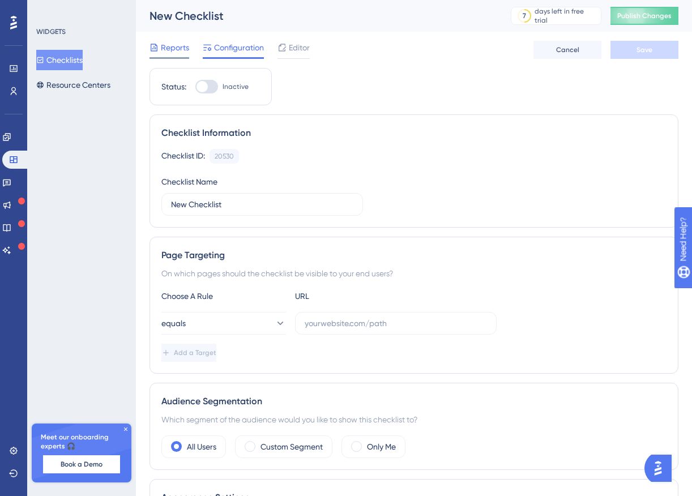
click at [175, 51] on span "Reports" at bounding box center [175, 48] width 28 height 14
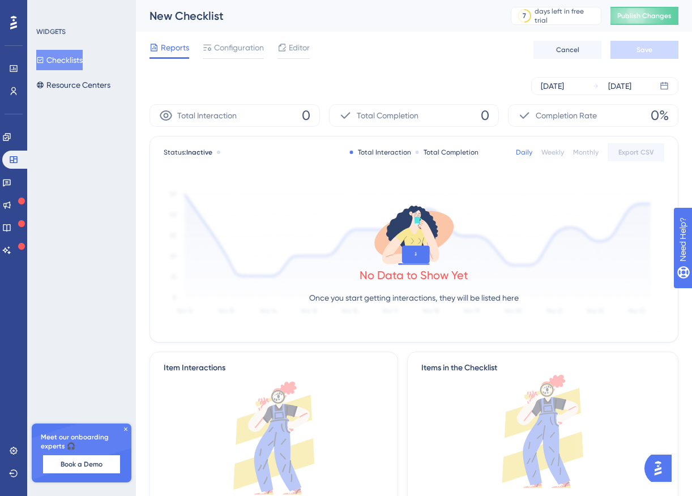
click at [76, 59] on button "Checklists" at bounding box center [59, 60] width 46 height 20
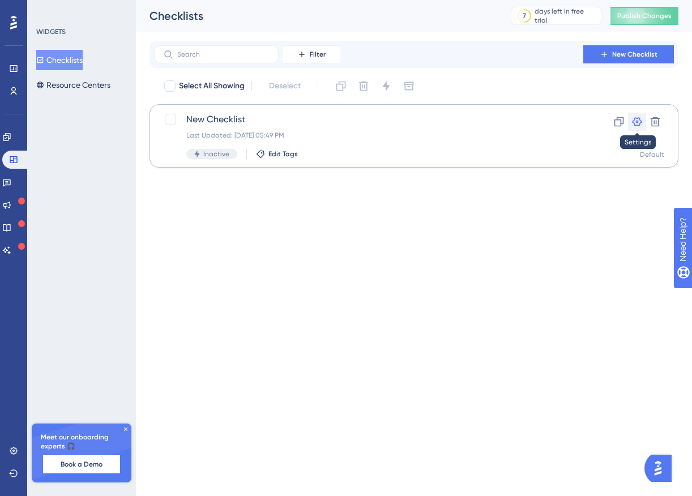
click at [633, 124] on icon at bounding box center [637, 121] width 11 height 11
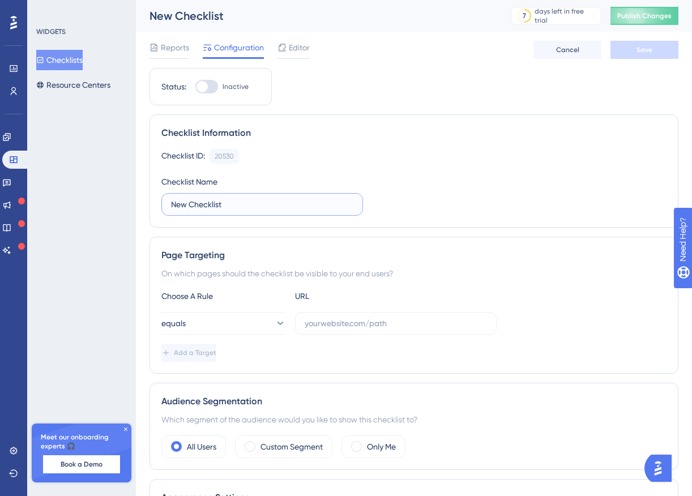
click at [238, 205] on input "New Checklist" at bounding box center [262, 204] width 182 height 12
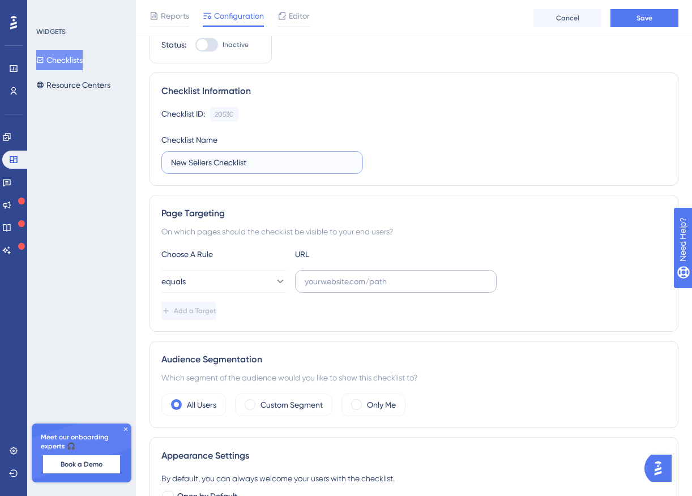
type input "New Sellers Checklist"
click at [354, 288] on label at bounding box center [396, 281] width 202 height 23
click at [354, 288] on input "text" at bounding box center [396, 281] width 182 height 12
click at [361, 243] on div "Page Targeting On which pages should the checklist be visible to your end users…" at bounding box center [414, 263] width 529 height 137
click at [342, 277] on input "text" at bounding box center [396, 281] width 182 height 12
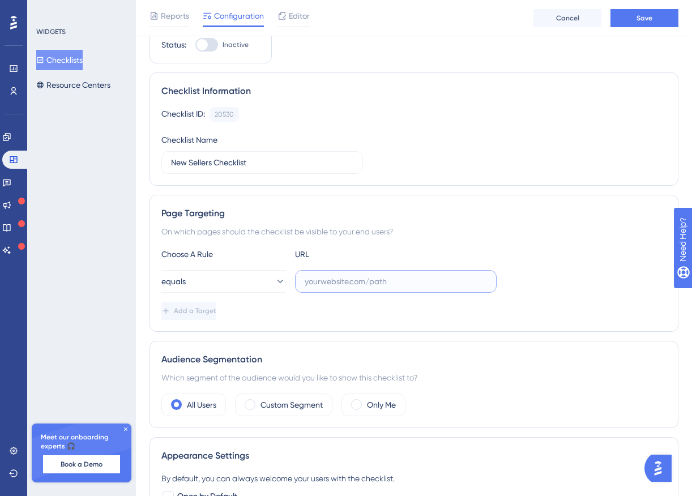
paste input "https://staging-merchant.miswag.co"
type input "https://staging-merchant.miswag.co"
click at [377, 317] on div "Add a Target" at bounding box center [413, 311] width 505 height 18
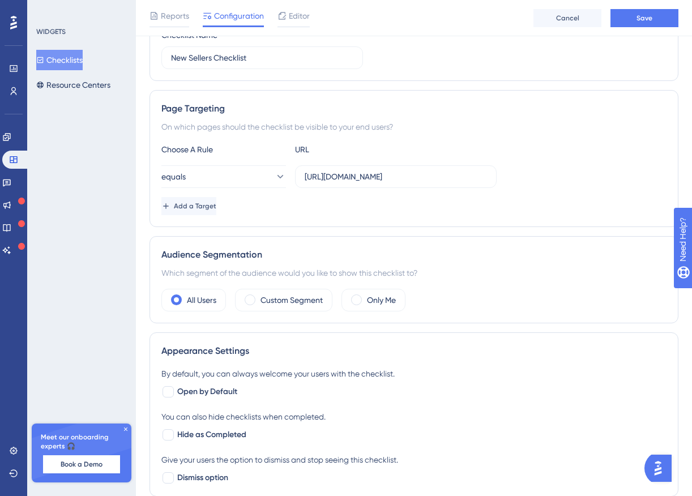
scroll to position [158, 0]
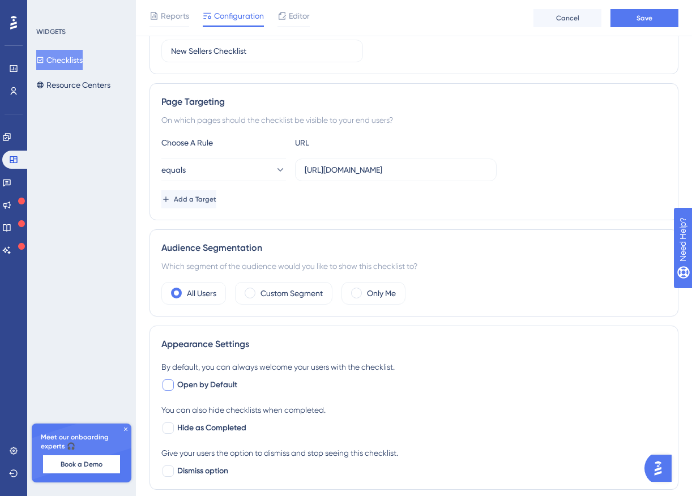
click at [171, 386] on div at bounding box center [168, 385] width 11 height 11
checkbox input "true"
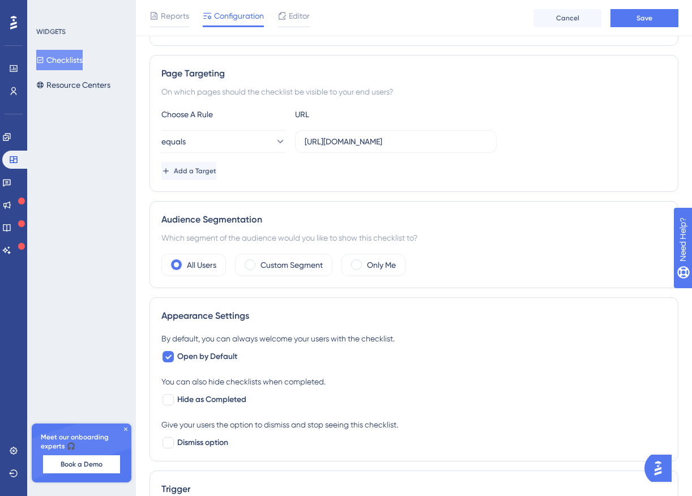
scroll to position [210, 0]
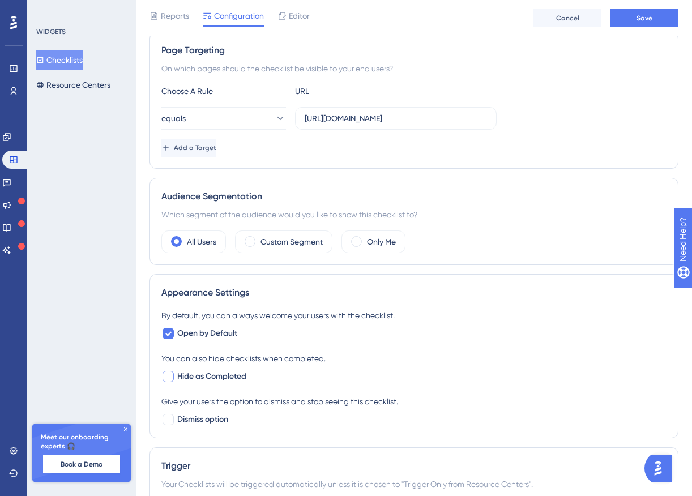
click at [171, 378] on div at bounding box center [168, 376] width 11 height 11
checkbox input "true"
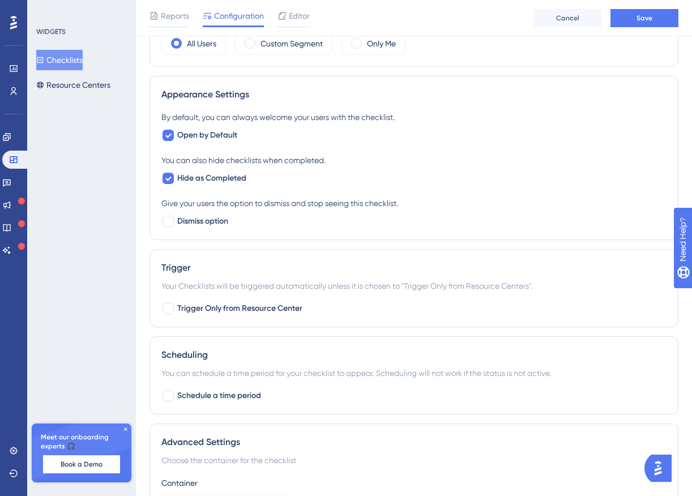
scroll to position [486, 0]
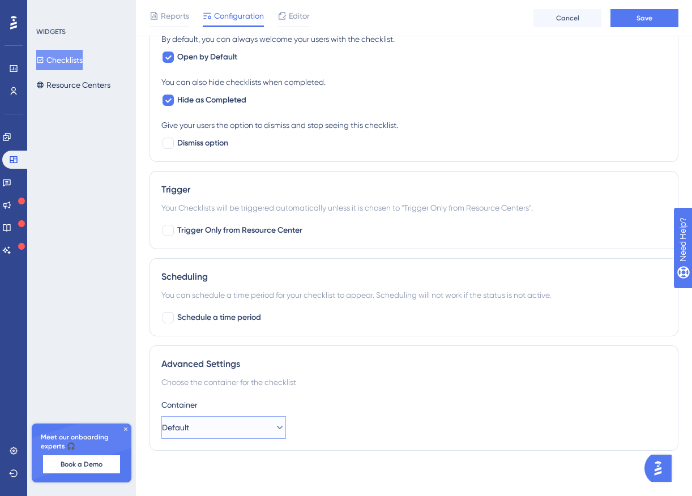
click at [235, 425] on button "Default" at bounding box center [223, 427] width 125 height 23
click at [237, 466] on div "Default Default" at bounding box center [224, 462] width 110 height 23
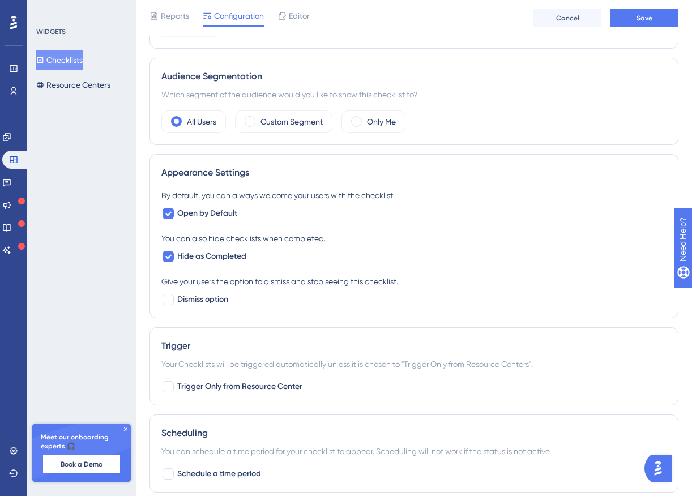
scroll to position [0, 0]
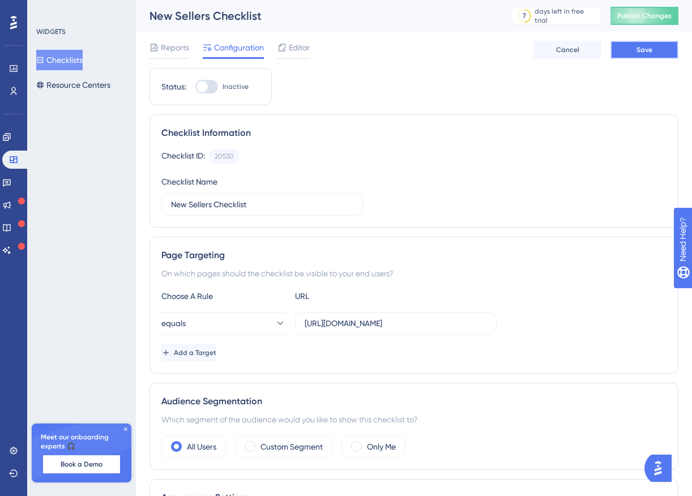
click at [628, 56] on button "Save" at bounding box center [645, 50] width 68 height 18
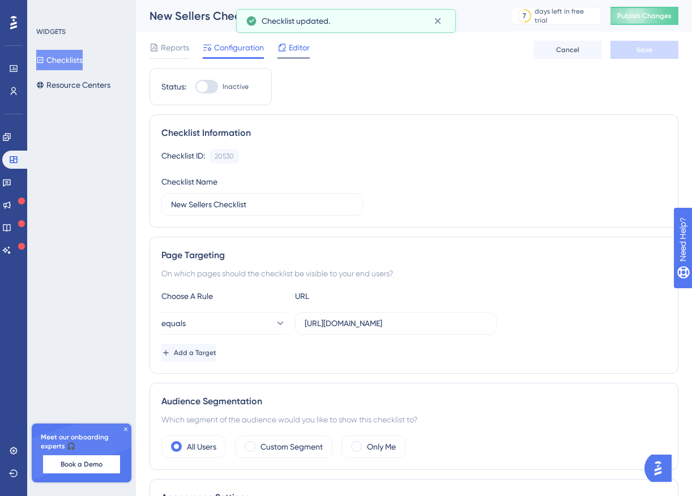
click at [291, 50] on span "Editor" at bounding box center [299, 48] width 21 height 14
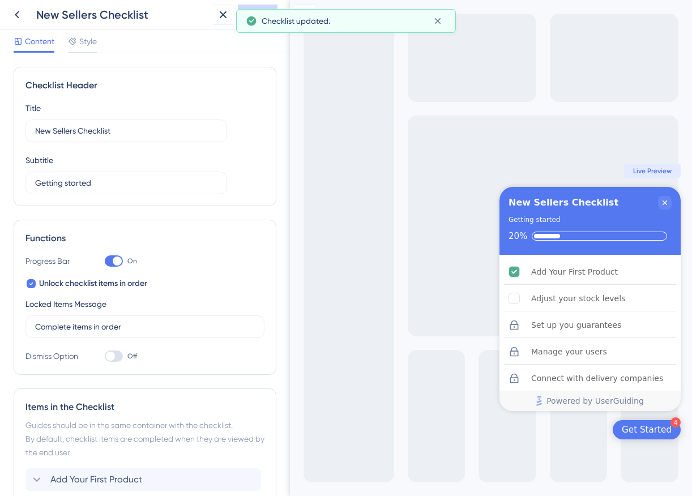
click at [604, 199] on div "New Sellers Checklist" at bounding box center [582, 203] width 147 height 14
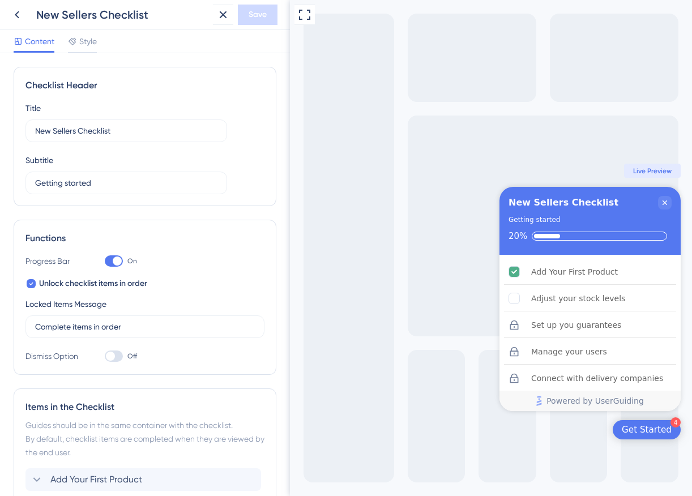
click at [654, 173] on span "Live Preview" at bounding box center [652, 171] width 39 height 9
click at [653, 427] on div "Get Started" at bounding box center [647, 429] width 50 height 11
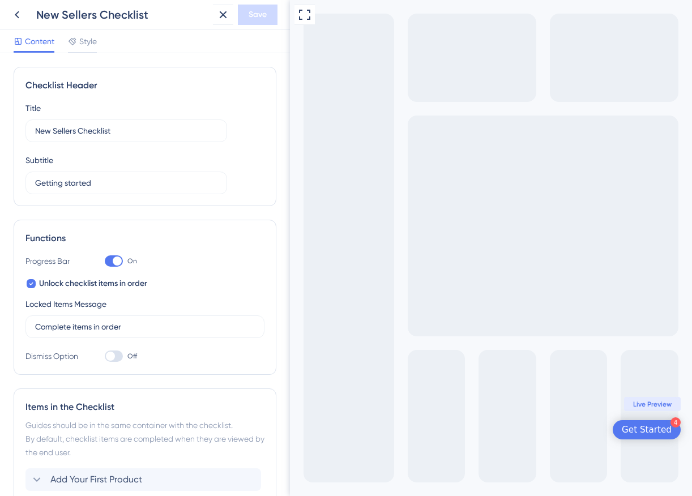
click at [653, 427] on div "Get Started" at bounding box center [647, 429] width 50 height 11
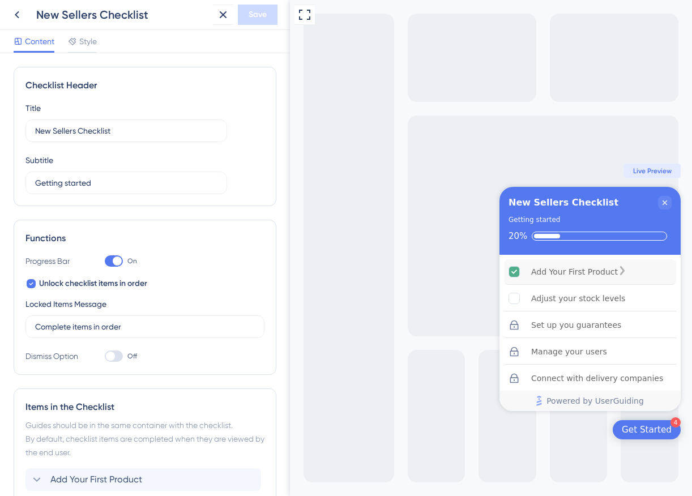
click at [519, 273] on icon "Add Your First Product is complete." at bounding box center [514, 272] width 11 height 11
click at [22, 14] on icon at bounding box center [17, 15] width 14 height 14
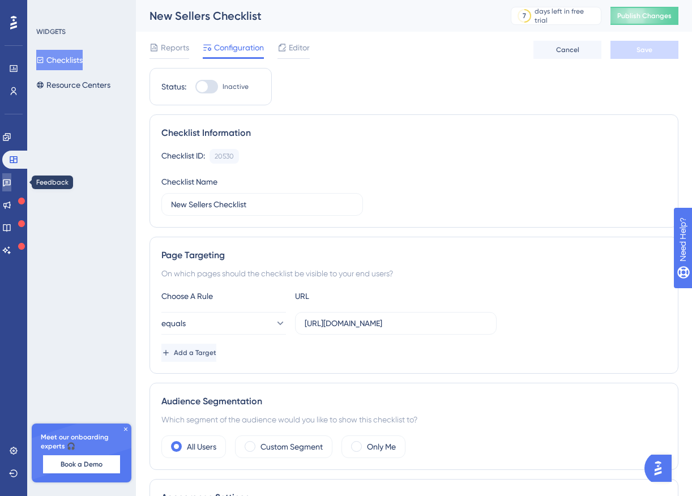
click at [11, 181] on icon at bounding box center [7, 183] width 8 height 7
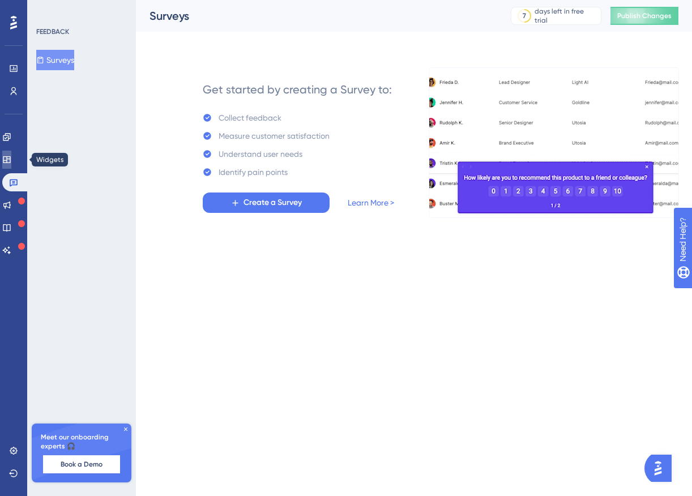
click at [11, 165] on link at bounding box center [6, 160] width 9 height 18
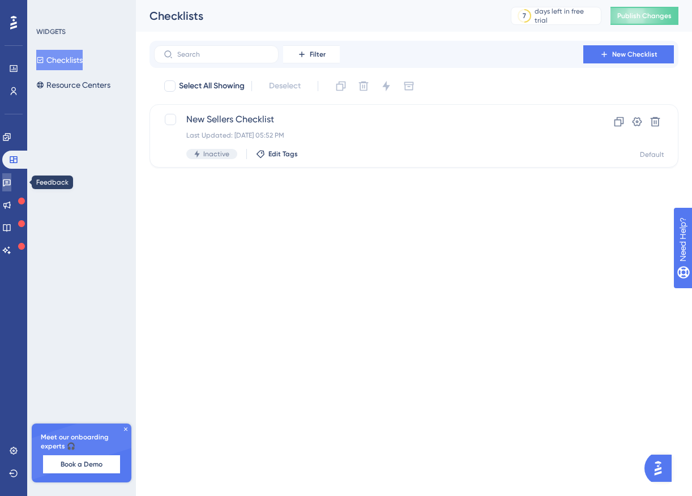
click at [11, 182] on icon at bounding box center [6, 182] width 9 height 9
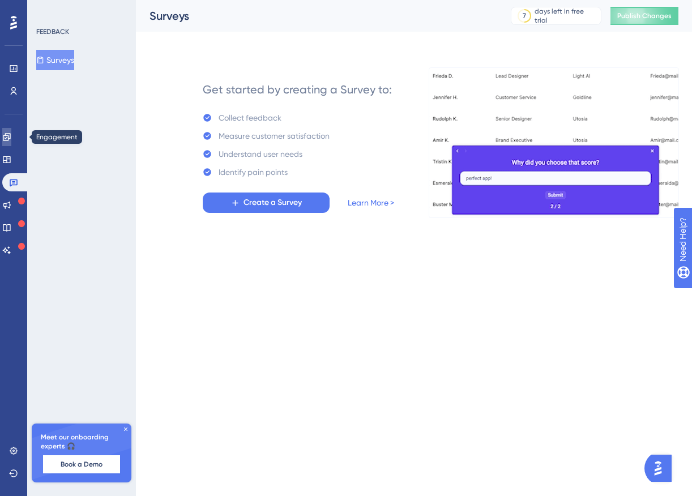
click at [10, 134] on icon at bounding box center [6, 136] width 7 height 7
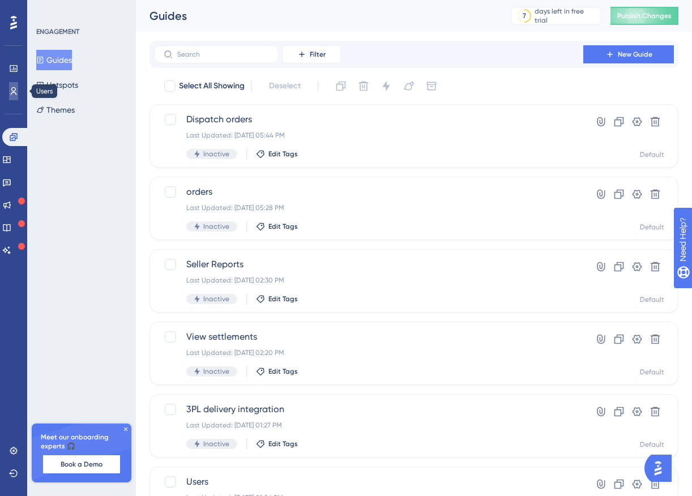
click at [18, 94] on link at bounding box center [13, 91] width 9 height 18
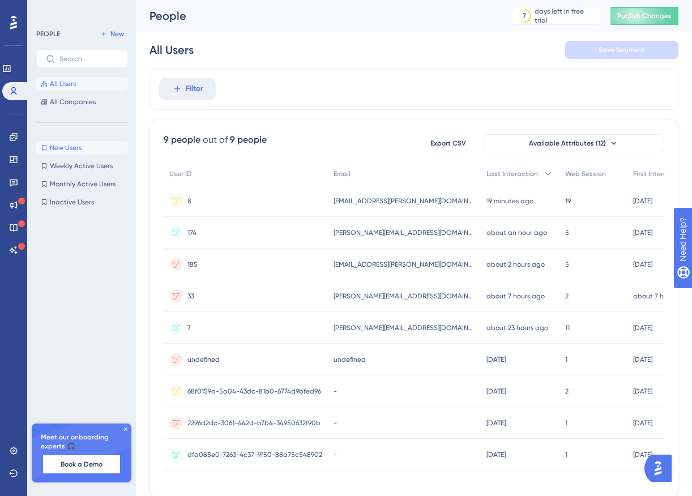
click at [82, 148] on button "New Users New Users" at bounding box center [82, 148] width 92 height 14
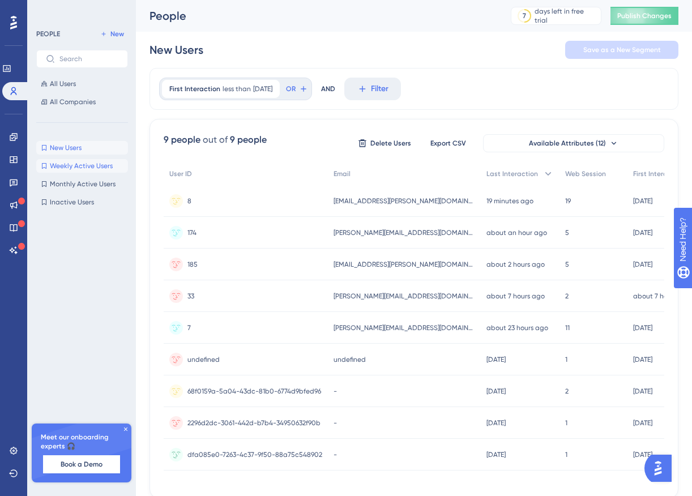
click at [105, 171] on button "Weekly Active Users Weekly Active Users" at bounding box center [82, 166] width 92 height 14
click at [102, 182] on span "Monthly Active Users" at bounding box center [83, 184] width 66 height 9
click at [90, 205] on span "Inactive Users" at bounding box center [72, 202] width 44 height 9
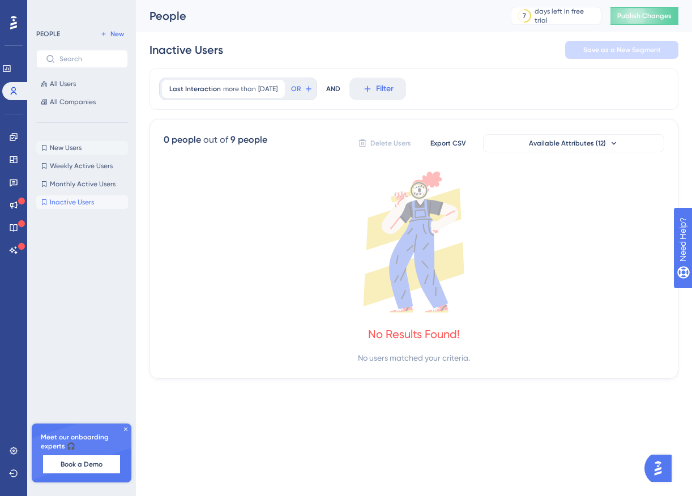
click at [83, 152] on button "New Users New Users" at bounding box center [82, 148] width 92 height 14
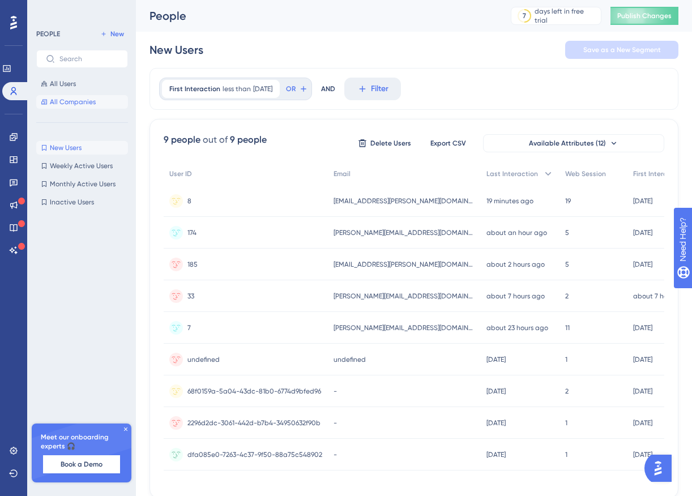
click at [79, 107] on button "All Companies" at bounding box center [82, 102] width 92 height 14
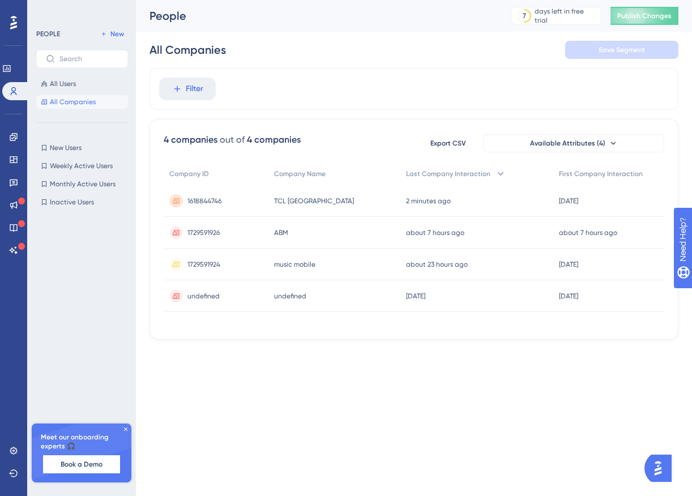
click at [339, 207] on div "TCL Iraq TCL Iraq" at bounding box center [335, 201] width 133 height 32
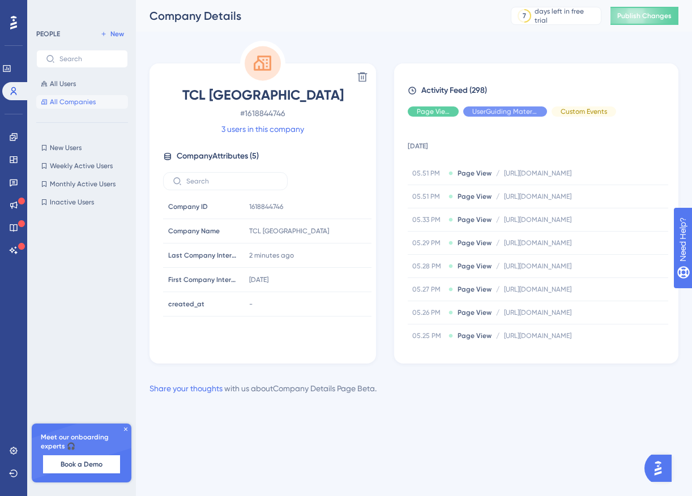
click at [92, 98] on span "All Companies" at bounding box center [73, 101] width 46 height 9
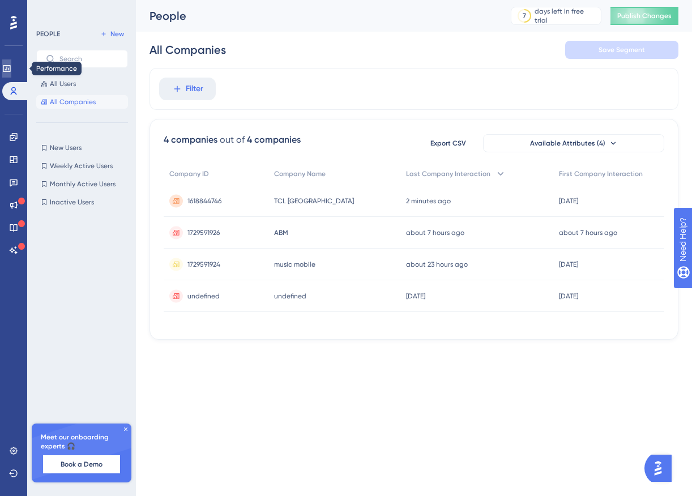
click at [11, 69] on icon at bounding box center [6, 68] width 9 height 9
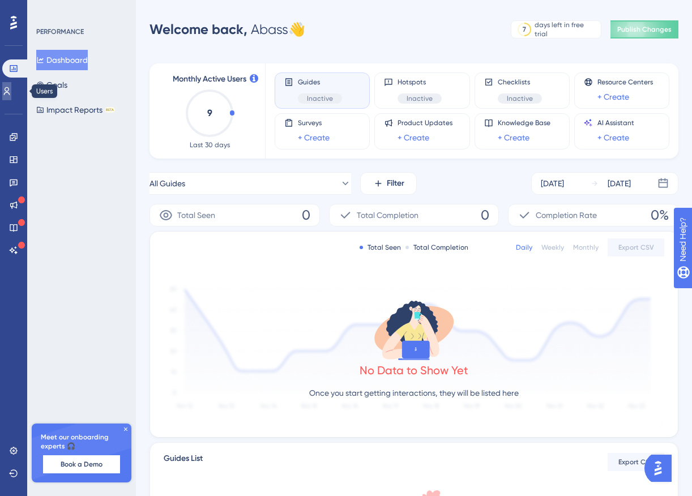
click at [10, 90] on icon at bounding box center [7, 91] width 6 height 8
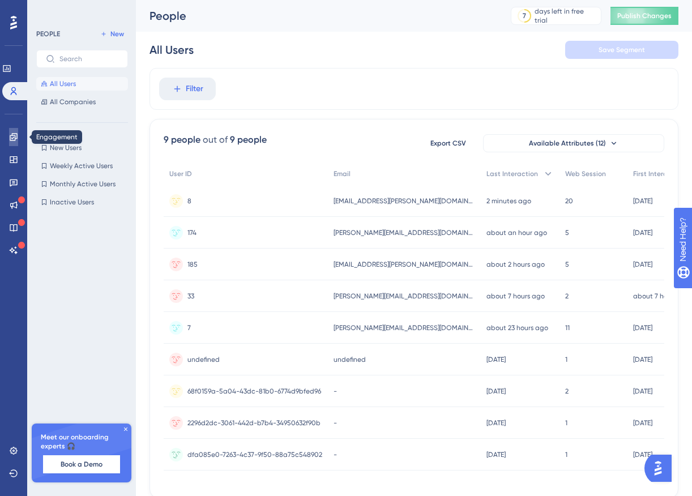
click at [12, 138] on icon at bounding box center [13, 136] width 7 height 7
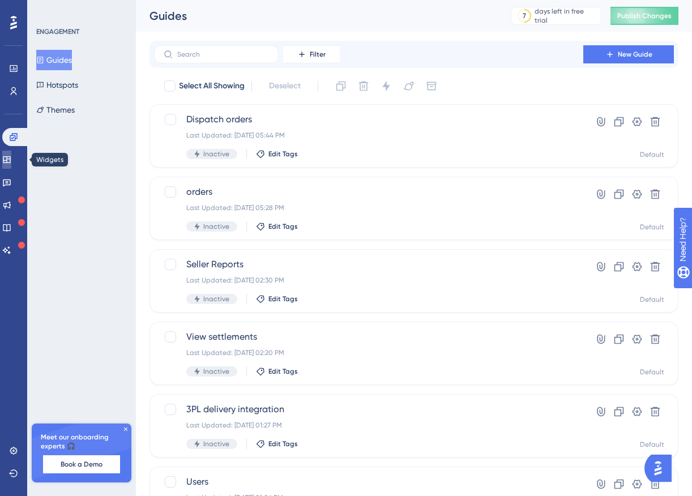
click at [11, 163] on icon at bounding box center [6, 159] width 9 height 9
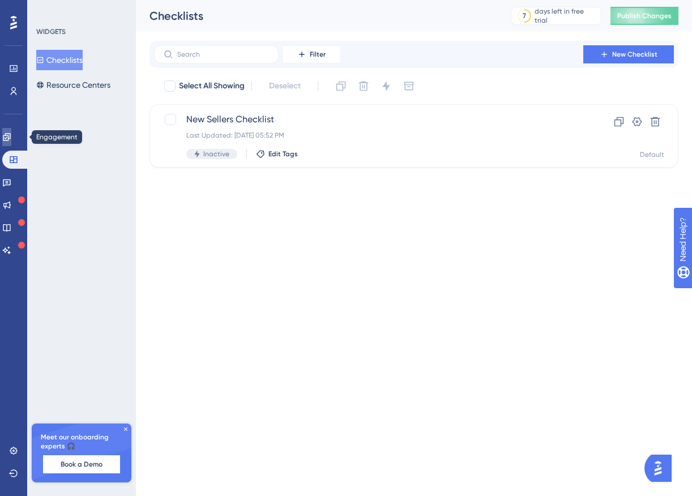
click at [11, 138] on icon at bounding box center [6, 137] width 9 height 9
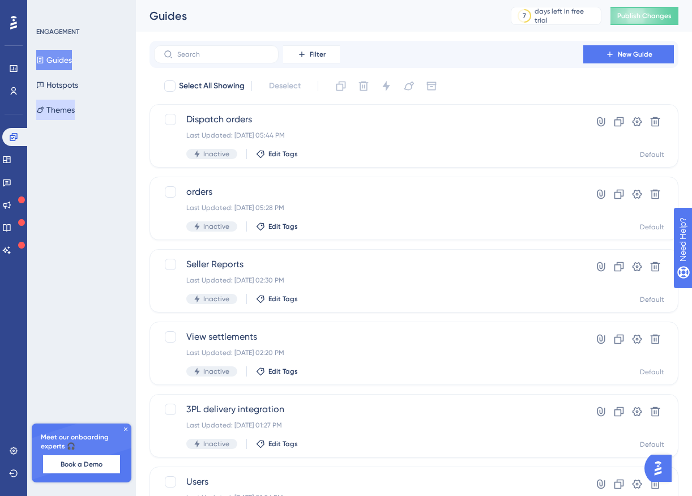
click at [67, 103] on button "Themes" at bounding box center [55, 110] width 39 height 20
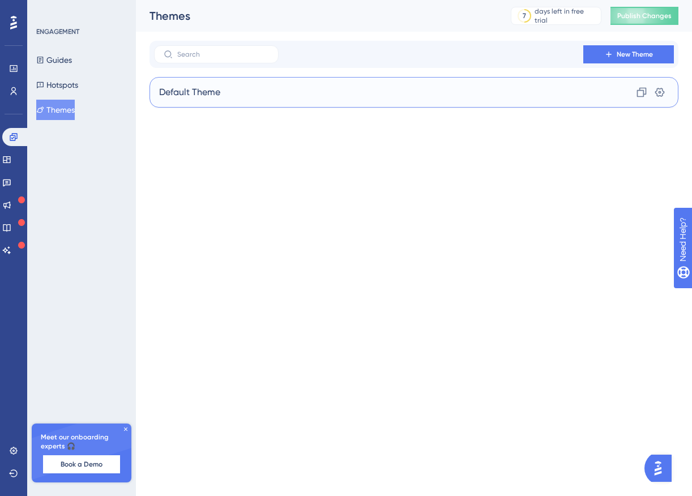
click at [248, 93] on div "Default Theme Clone Settings" at bounding box center [414, 92] width 529 height 31
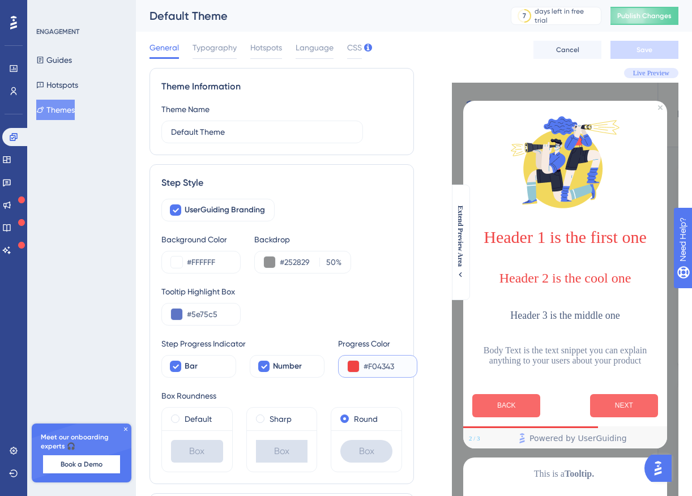
click at [376, 365] on input "#F04343" at bounding box center [386, 367] width 44 height 14
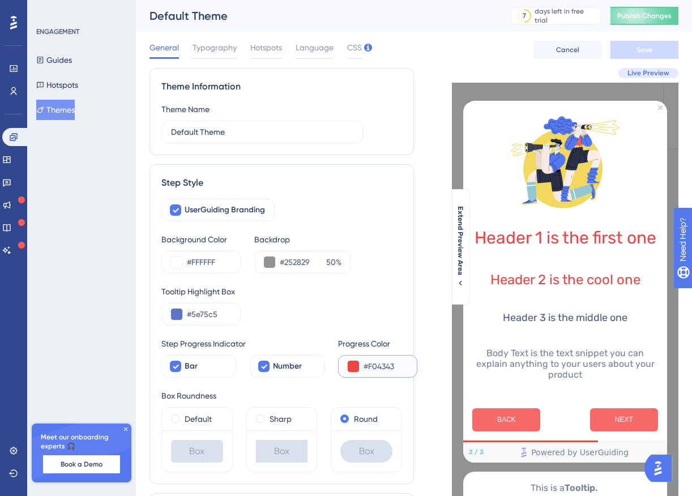
click at [376, 365] on input "#F04343" at bounding box center [386, 367] width 44 height 14
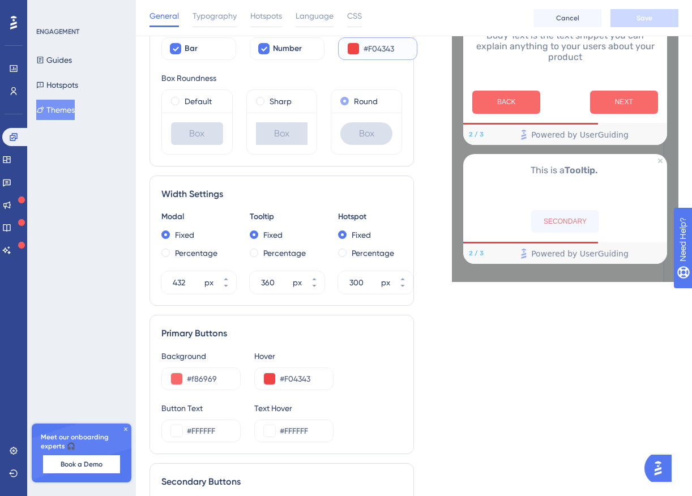
scroll to position [330, 0]
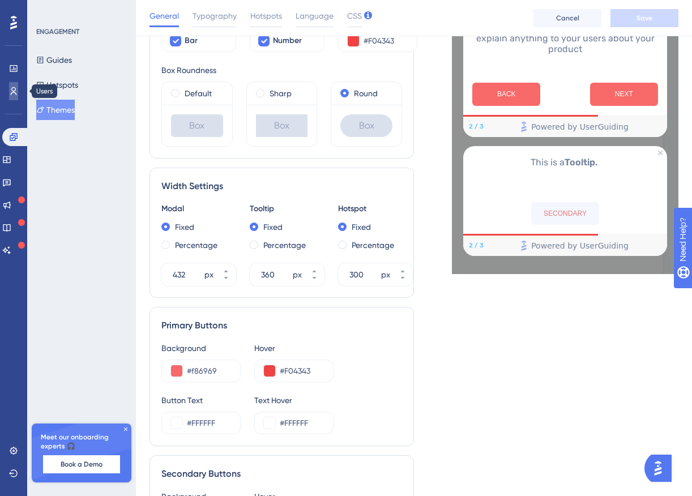
click at [12, 98] on link at bounding box center [13, 91] width 9 height 18
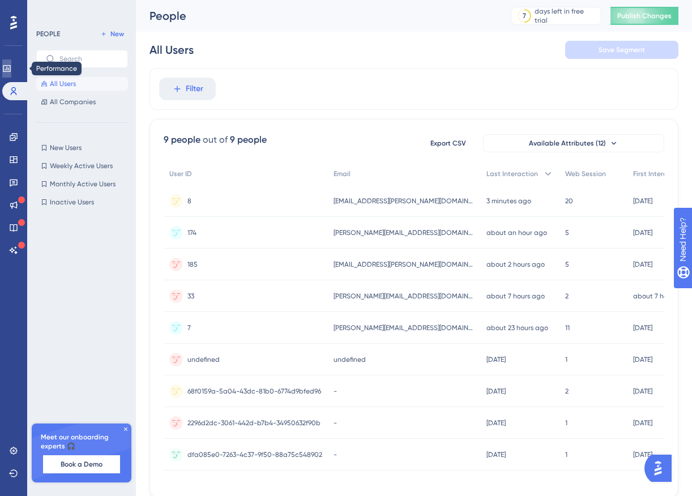
click at [11, 70] on icon at bounding box center [6, 68] width 9 height 9
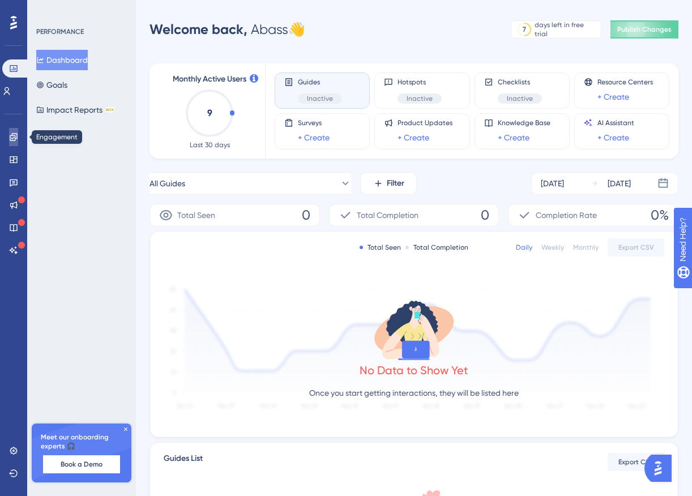
click at [15, 143] on link at bounding box center [13, 137] width 9 height 18
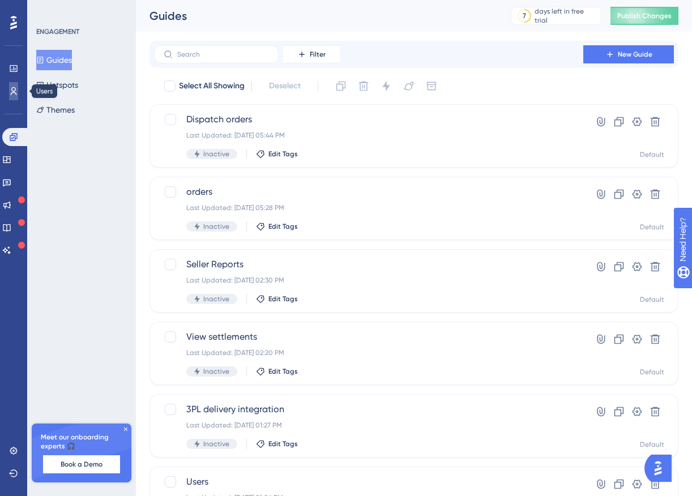
click at [11, 87] on icon at bounding box center [13, 91] width 9 height 9
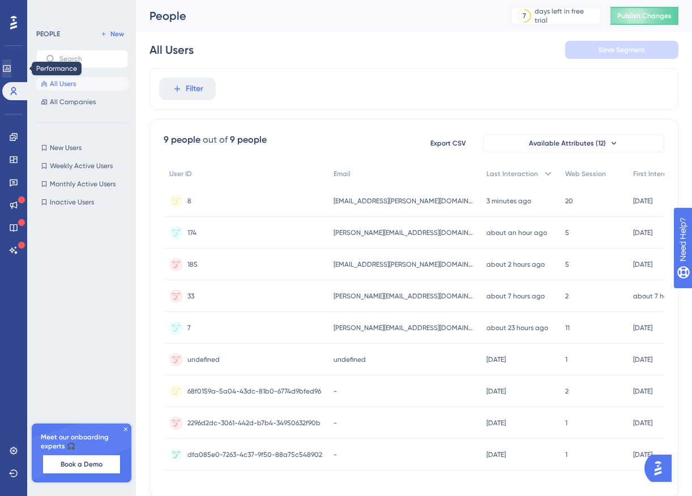
click at [11, 69] on icon at bounding box center [6, 68] width 9 height 9
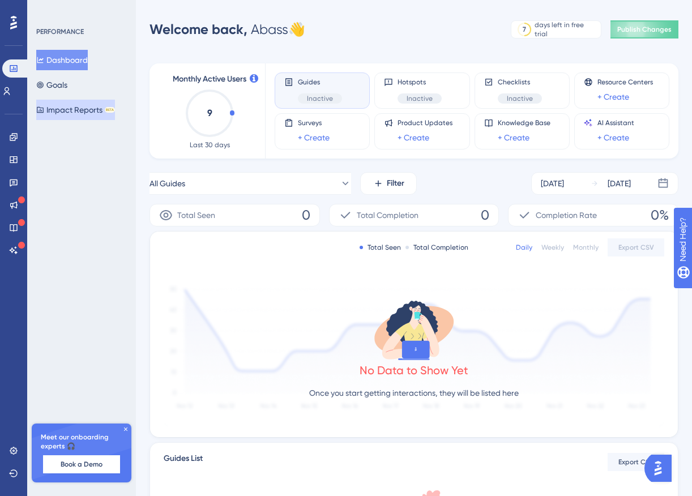
click at [71, 112] on button "Impact Reports BETA" at bounding box center [75, 110] width 79 height 20
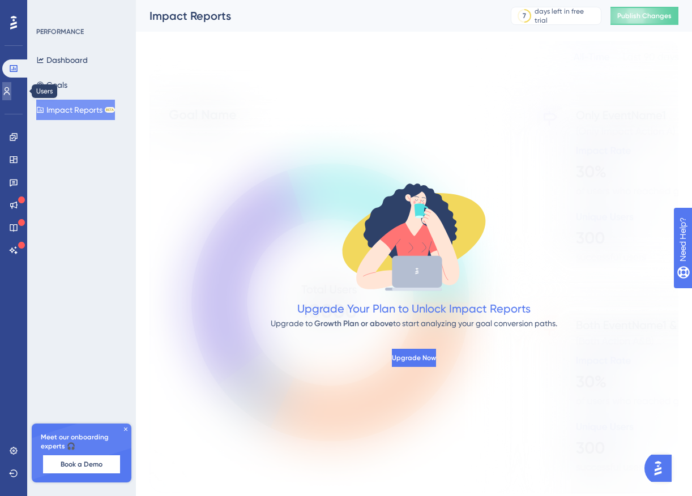
click at [11, 90] on icon at bounding box center [6, 91] width 9 height 9
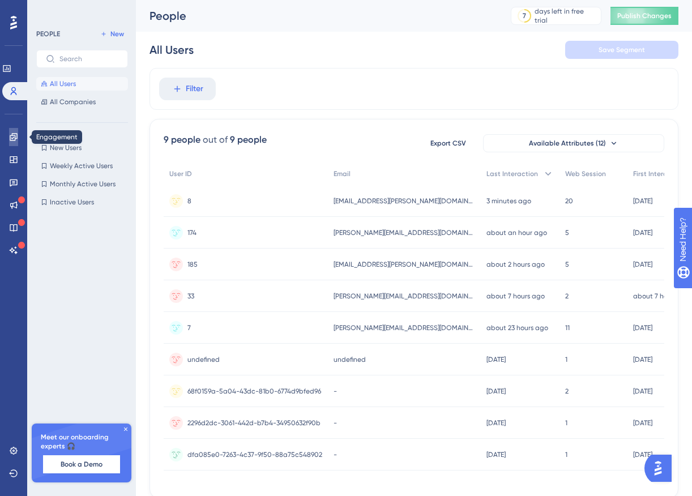
click at [11, 136] on icon at bounding box center [13, 137] width 9 height 9
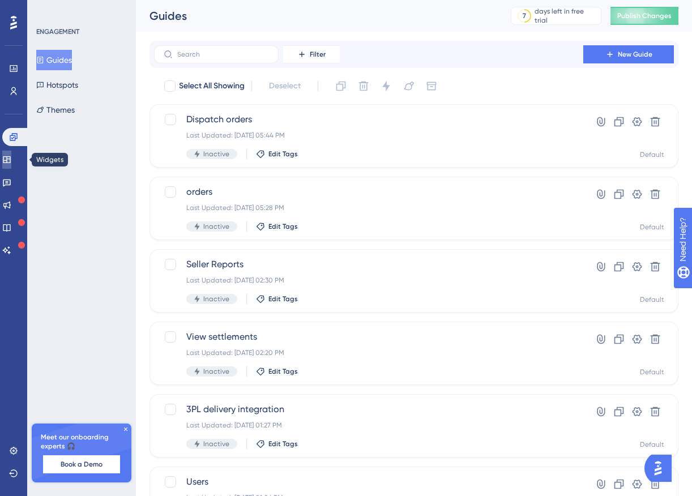
click at [11, 165] on link at bounding box center [6, 160] width 9 height 18
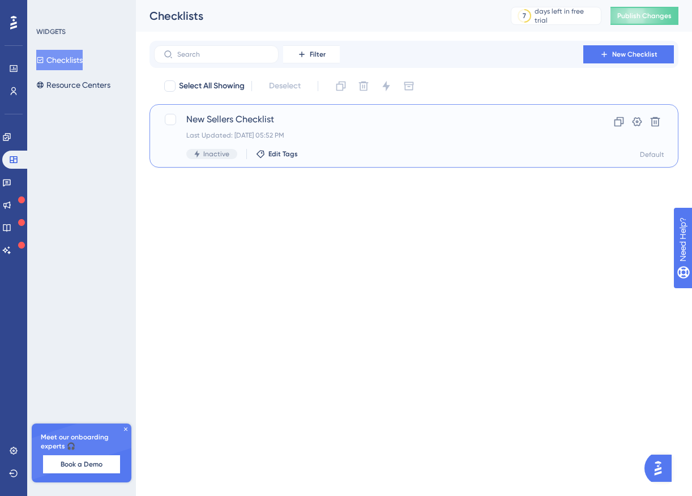
click at [274, 129] on div "New Sellers Checklist Last Updated: Sep 21 2025, 05:52 PM Inactive Edit Tags" at bounding box center [368, 136] width 365 height 46
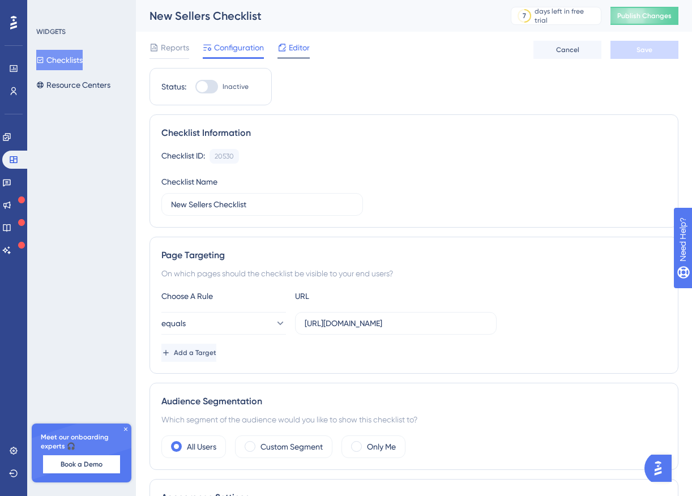
click at [292, 51] on span "Editor" at bounding box center [299, 48] width 21 height 14
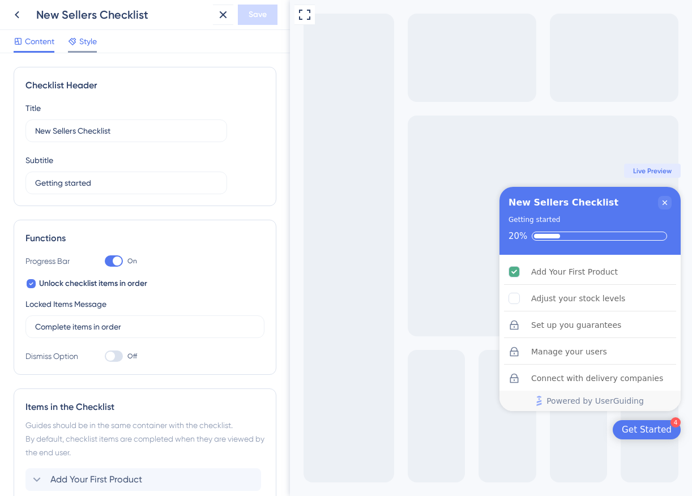
click at [91, 39] on span "Style" at bounding box center [88, 42] width 18 height 14
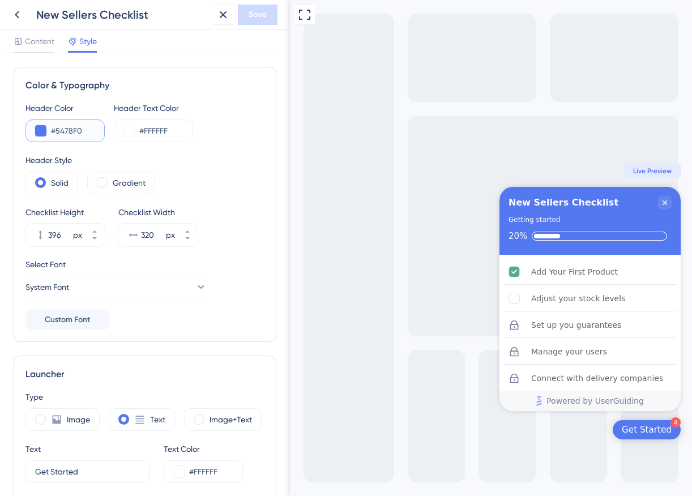
click at [71, 130] on input "#5478F0" at bounding box center [73, 131] width 44 height 14
click at [77, 133] on input "#5478F0" at bounding box center [73, 131] width 44 height 14
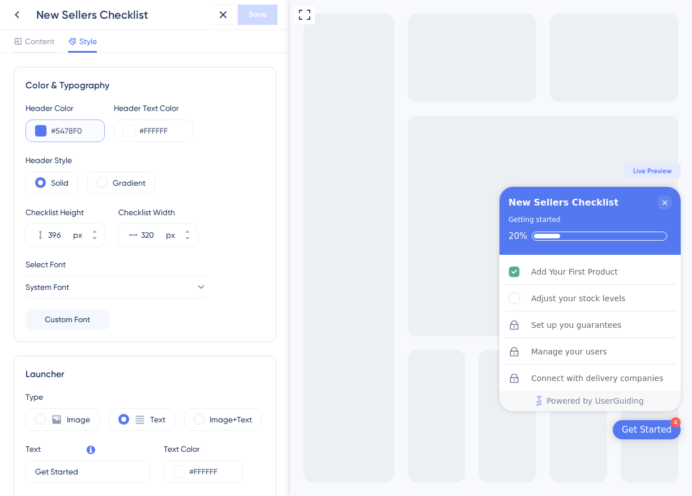
click at [77, 133] on input "#5478F0" at bounding box center [73, 131] width 44 height 14
click at [33, 131] on div "#5478F0" at bounding box center [64, 131] width 79 height 23
click at [39, 131] on button at bounding box center [40, 130] width 11 height 11
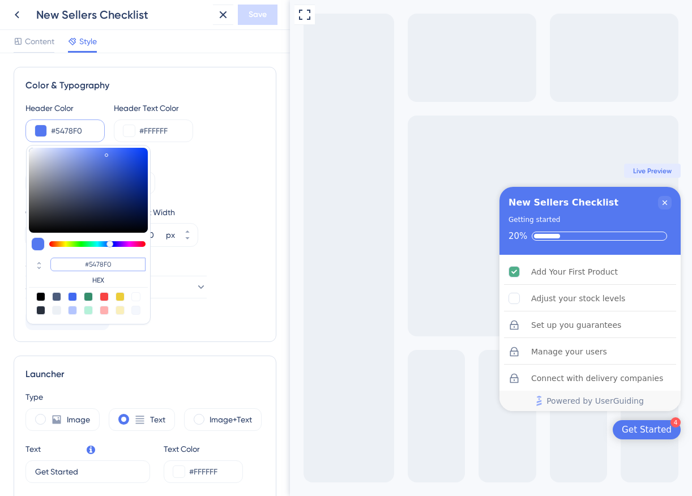
click at [97, 270] on input "#5478F0" at bounding box center [97, 265] width 95 height 14
paste input "F04343"
type input "#f04343"
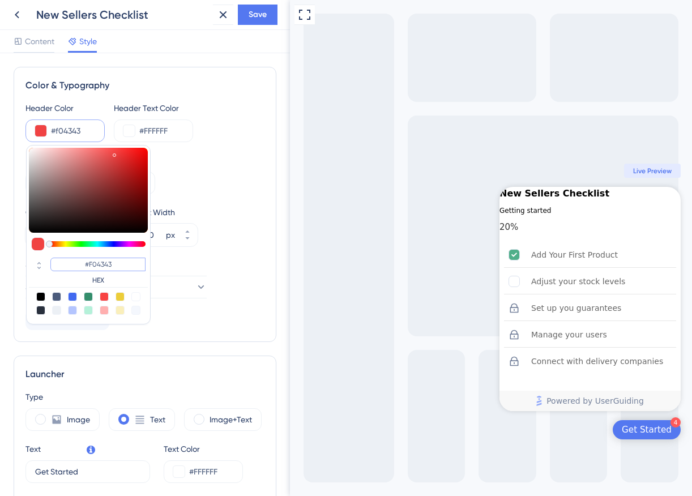
type input "#F04343"
click at [229, 189] on div "Solid Gradient" at bounding box center [144, 183] width 239 height 23
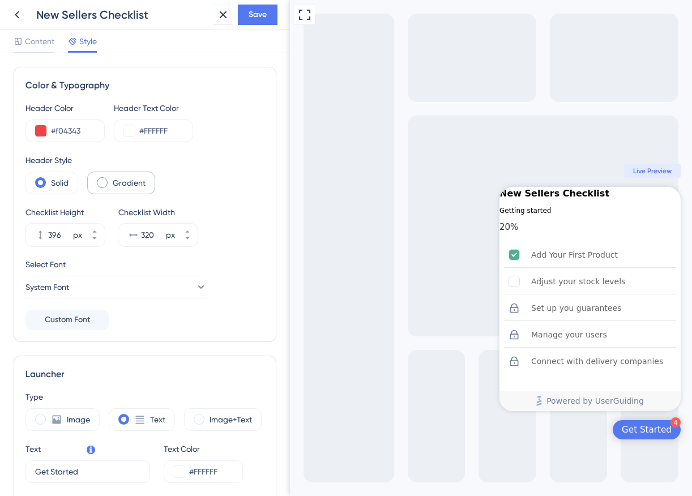
click at [122, 183] on label "Gradient" at bounding box center [129, 183] width 33 height 14
click at [62, 185] on label "Solid" at bounding box center [60, 183] width 18 height 14
click at [108, 185] on div "Gradient" at bounding box center [121, 183] width 68 height 23
click at [63, 185] on label "Solid" at bounding box center [60, 183] width 18 height 14
click at [152, 279] on button "System Font" at bounding box center [115, 287] width 181 height 23
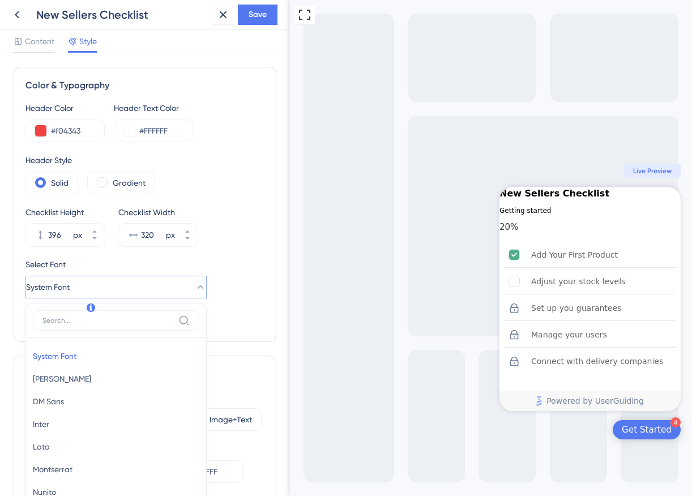
scroll to position [142, 0]
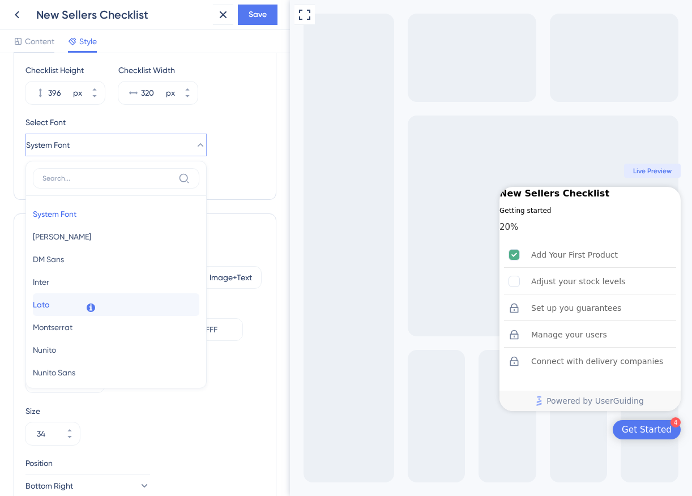
click at [147, 304] on button "Lato Lato" at bounding box center [116, 304] width 167 height 23
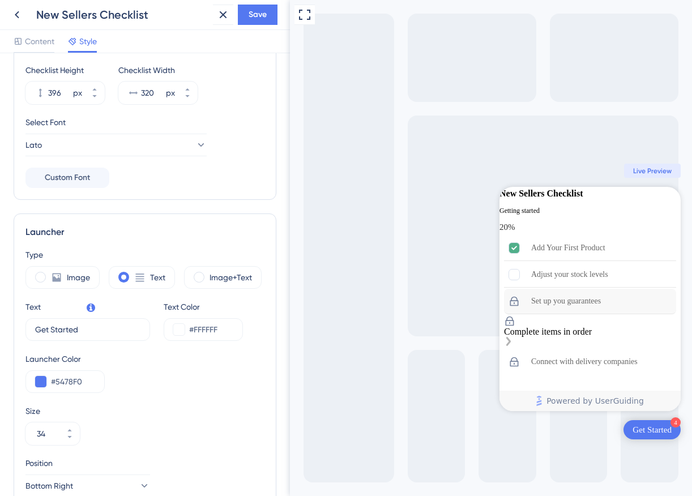
scroll to position [0, 0]
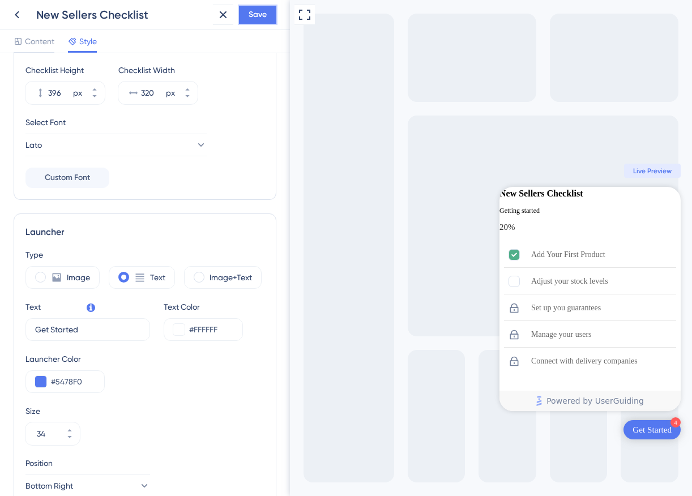
click at [264, 20] on span "Save" at bounding box center [258, 15] width 18 height 14
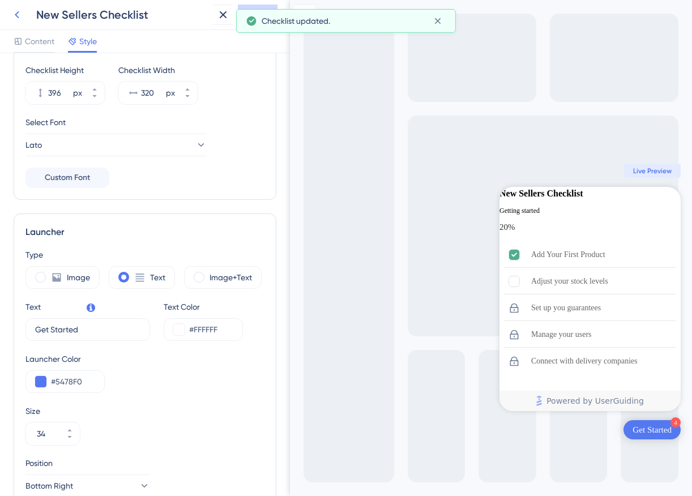
click at [15, 15] on icon at bounding box center [17, 15] width 14 height 14
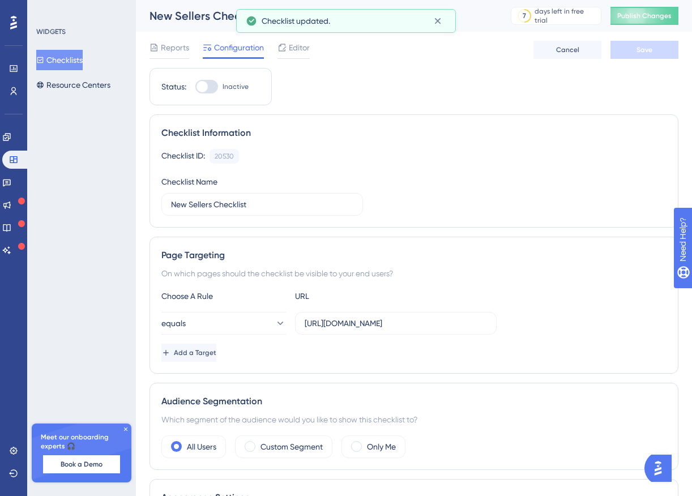
click at [76, 66] on button "Checklists" at bounding box center [59, 60] width 46 height 20
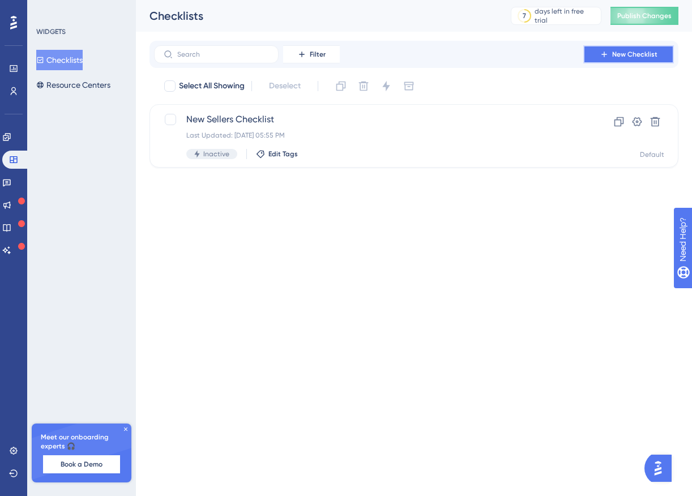
click at [629, 56] on span "New Checklist" at bounding box center [634, 54] width 45 height 9
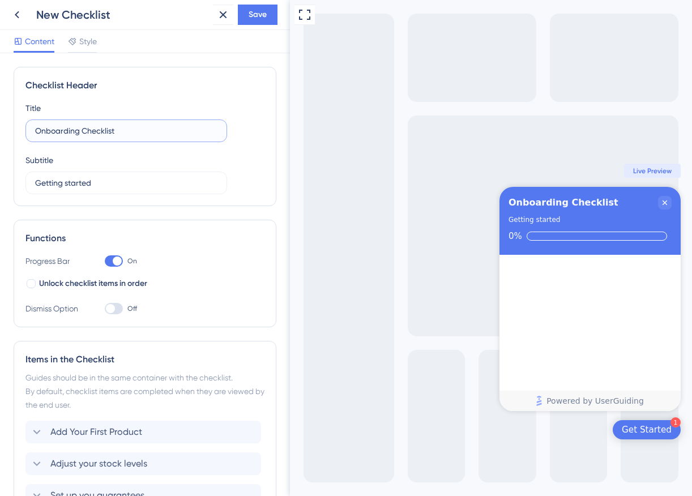
click at [121, 131] on input "Onboarding Checklist" at bounding box center [126, 131] width 182 height 12
click at [83, 44] on span "Style" at bounding box center [88, 42] width 18 height 14
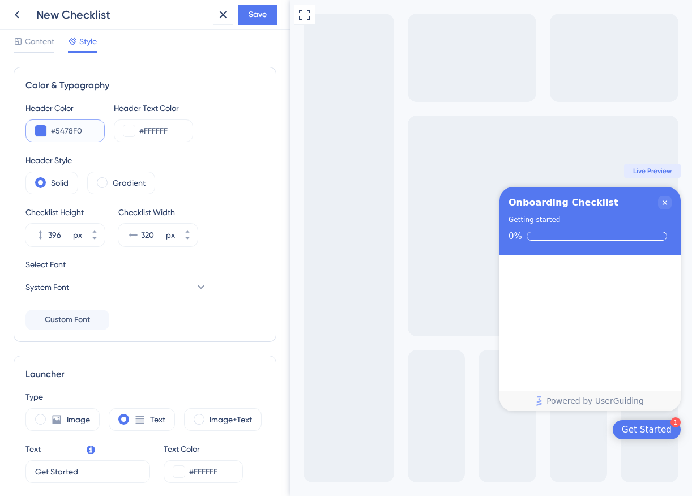
click at [61, 132] on input "#5478F0" at bounding box center [73, 131] width 44 height 14
click at [40, 131] on button at bounding box center [40, 130] width 11 height 11
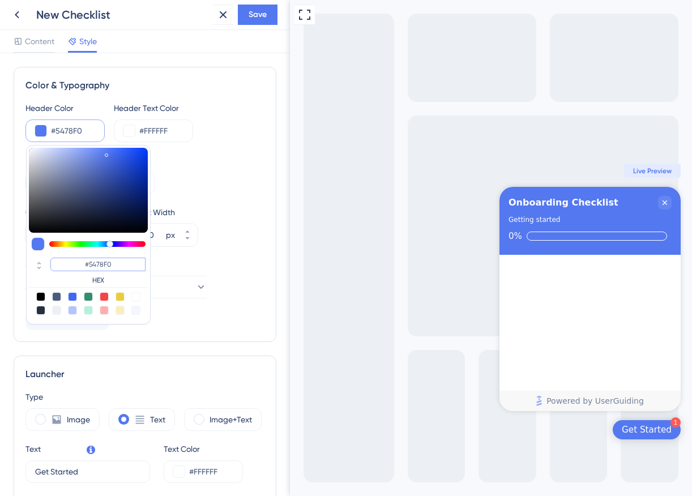
click at [112, 261] on input "#5478F0" at bounding box center [97, 265] width 95 height 14
paste input "F04343"
type input "#f04343"
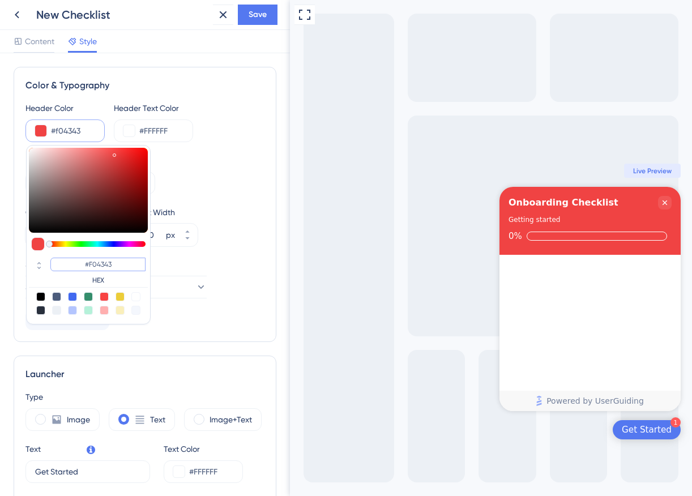
type input "#F04343"
click at [134, 90] on div "Color & Typography" at bounding box center [144, 86] width 239 height 14
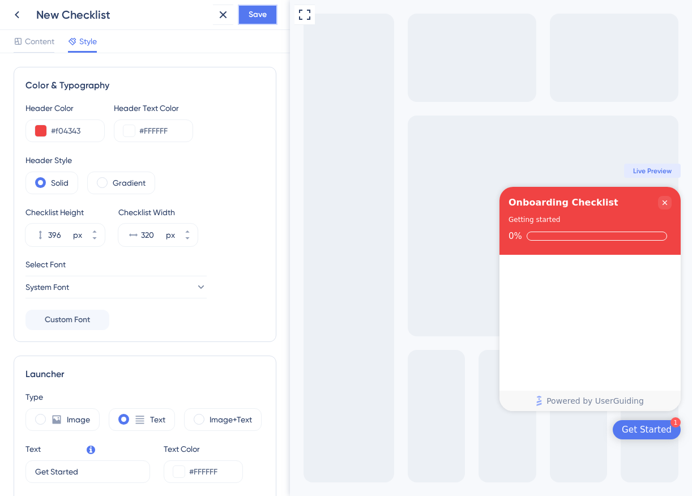
click at [255, 11] on span "Save" at bounding box center [258, 15] width 18 height 14
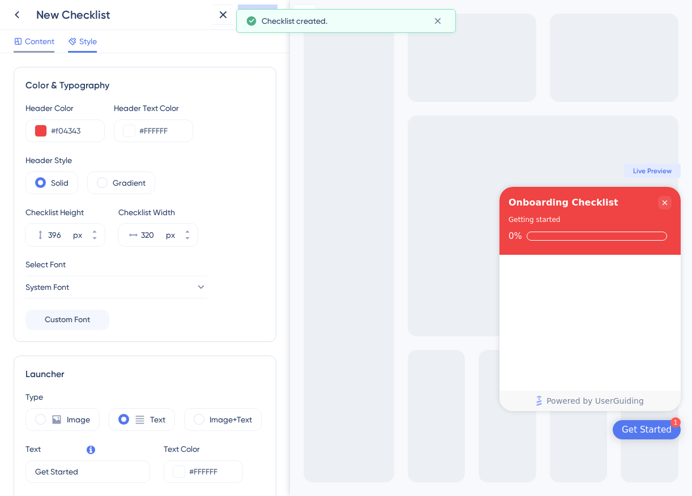
click at [41, 41] on span "Content" at bounding box center [39, 42] width 29 height 14
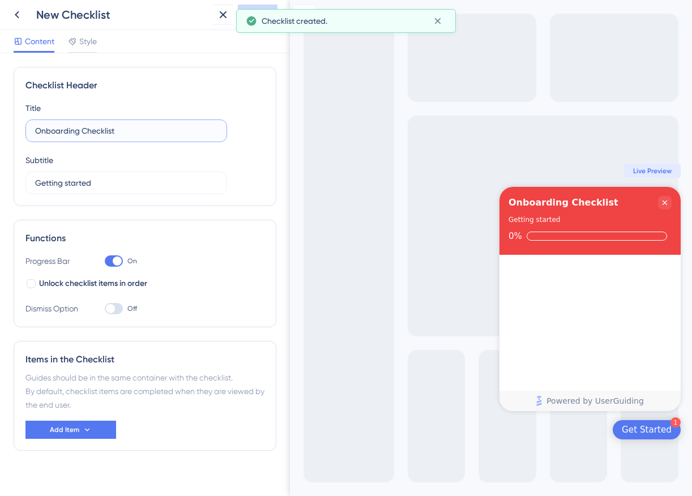
click at [125, 126] on input "Onboarding Checklist" at bounding box center [126, 131] width 182 height 12
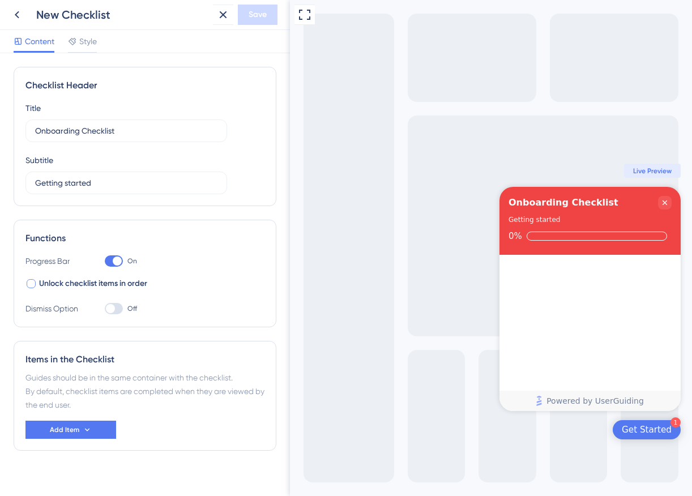
click at [30, 286] on div at bounding box center [31, 283] width 9 height 9
checkbox input "true"
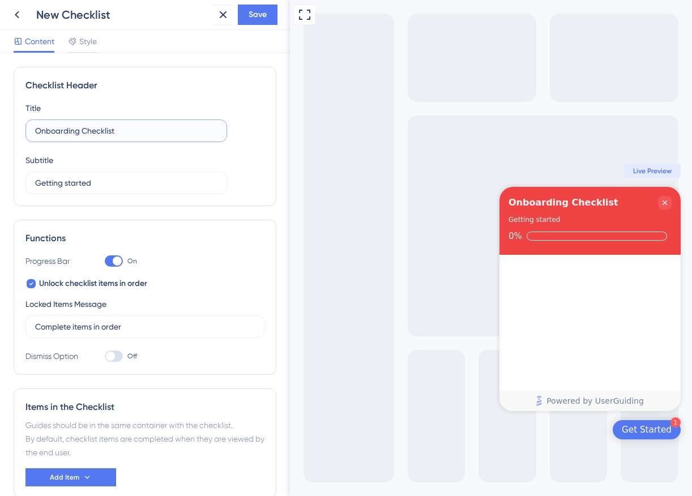
click at [105, 131] on input "Onboarding Checklist" at bounding box center [126, 131] width 182 height 12
type input "S"
paste input "Kickstart Your Store"
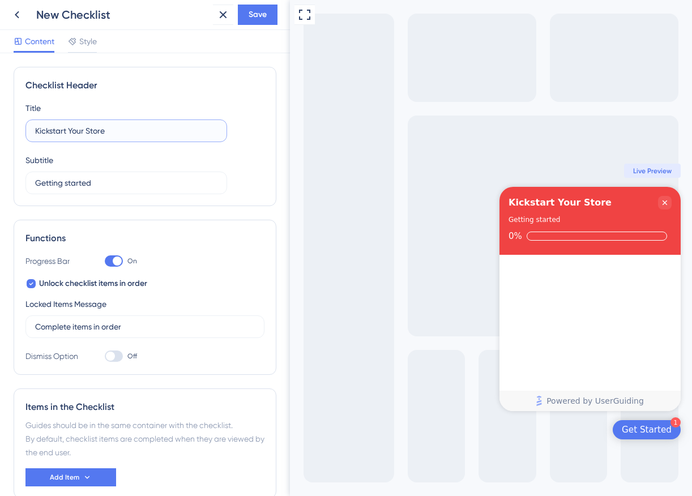
type input "Kickstart Your Store"
click at [93, 175] on label "Getting started" at bounding box center [126, 183] width 202 height 23
click at [93, 177] on input "Getting started" at bounding box center [126, 183] width 182 height 12
click at [93, 175] on label "Getting started" at bounding box center [126, 183] width 202 height 23
click at [93, 177] on input "Getting started" at bounding box center [126, 183] width 182 height 12
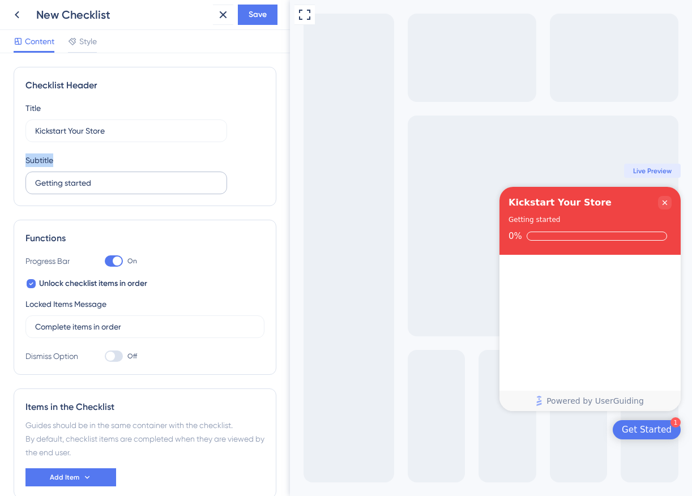
click at [93, 175] on label "Getting started" at bounding box center [126, 183] width 202 height 23
click at [93, 177] on input "Getting started" at bounding box center [126, 183] width 182 height 12
click at [98, 185] on input "Getting started" at bounding box center [126, 183] width 182 height 12
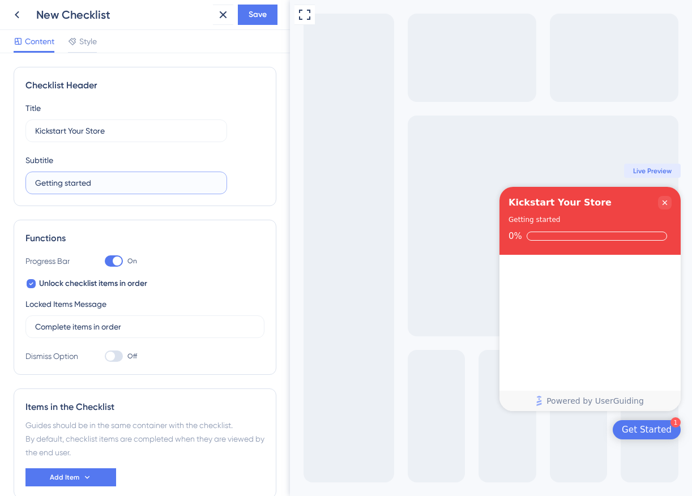
paste input "Selling & Fulfillment Guide"
type input "Selling & Fulfillment Guide"
click at [190, 167] on div "Subtitle Selling & Fulfillment Guide" at bounding box center [126, 174] width 202 height 41
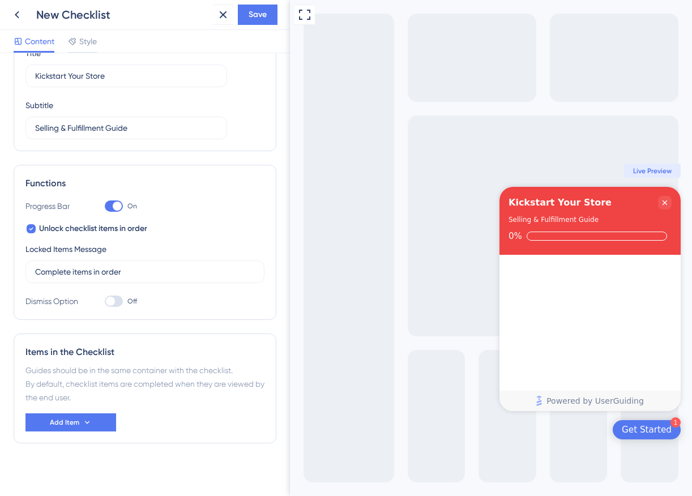
scroll to position [61, 0]
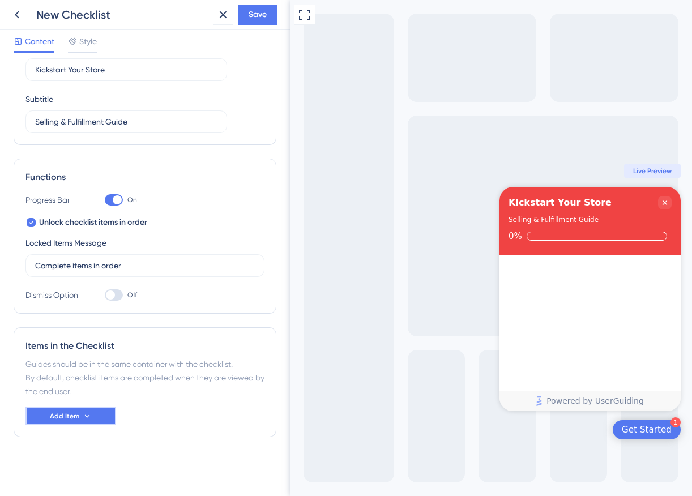
click at [83, 415] on icon at bounding box center [87, 416] width 9 height 9
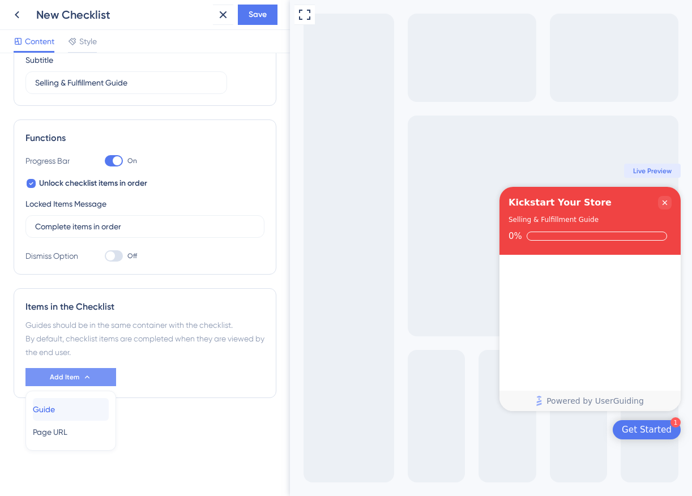
click at [83, 407] on div "Guide Guide" at bounding box center [71, 409] width 76 height 23
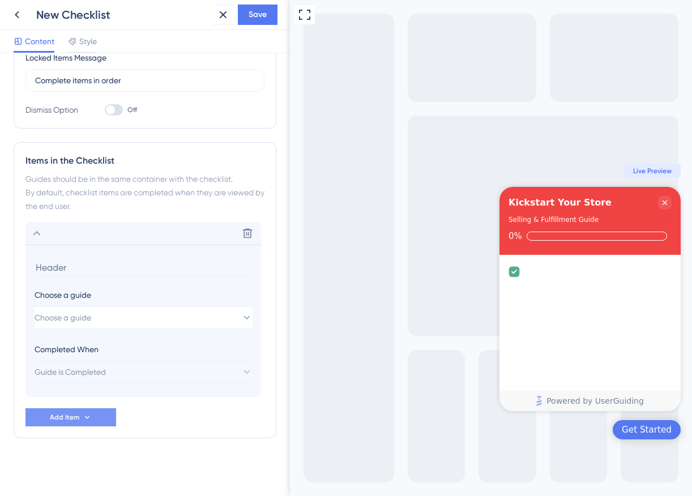
scroll to position [248, 0]
click at [184, 321] on button "Choose a guide" at bounding box center [144, 316] width 218 height 23
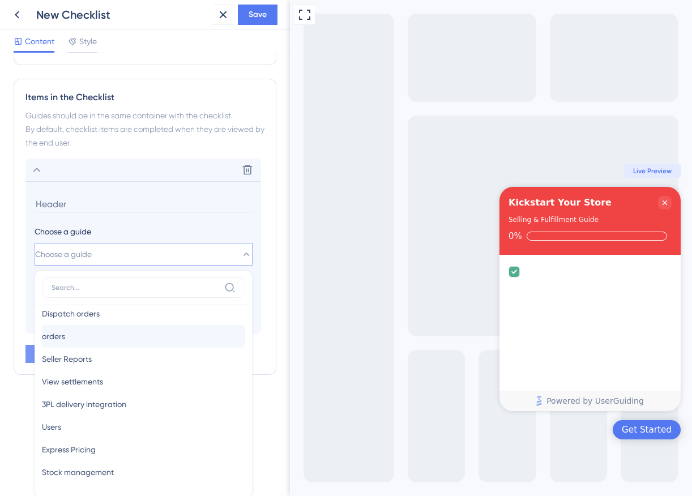
scroll to position [0, 0]
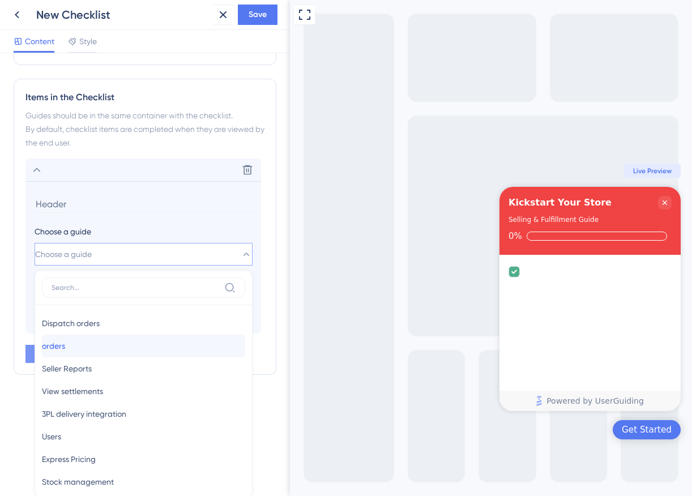
click at [137, 341] on div "orders orders" at bounding box center [143, 346] width 203 height 23
type input "orders"
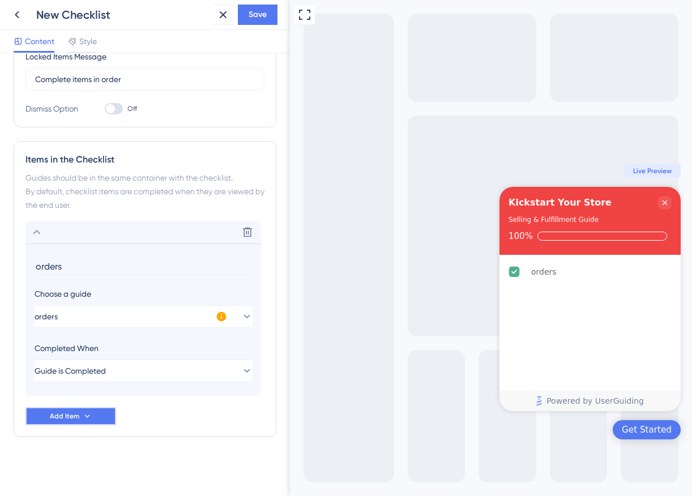
click at [96, 410] on button "Add Item" at bounding box center [70, 416] width 91 height 18
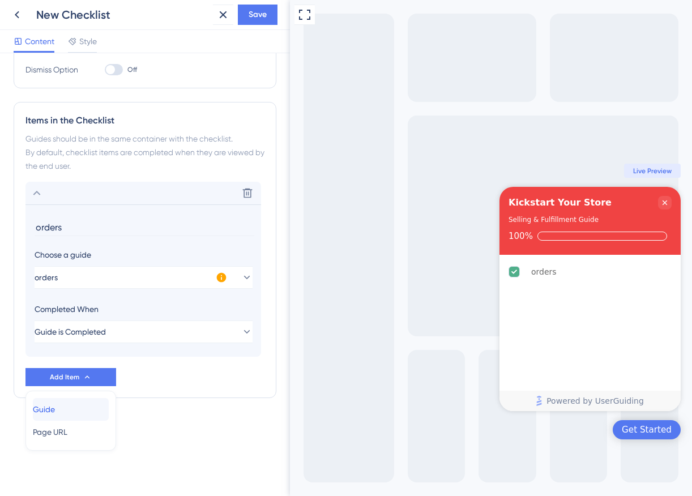
click at [79, 398] on div "Guide Guide" at bounding box center [71, 409] width 76 height 23
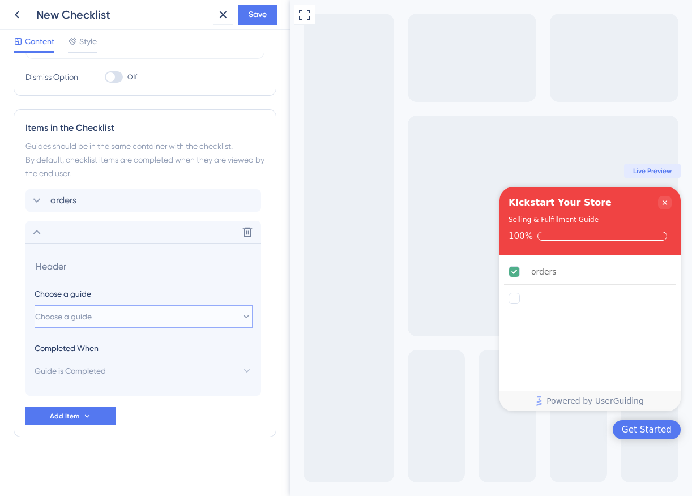
click at [119, 315] on button "Choose a guide" at bounding box center [144, 316] width 218 height 23
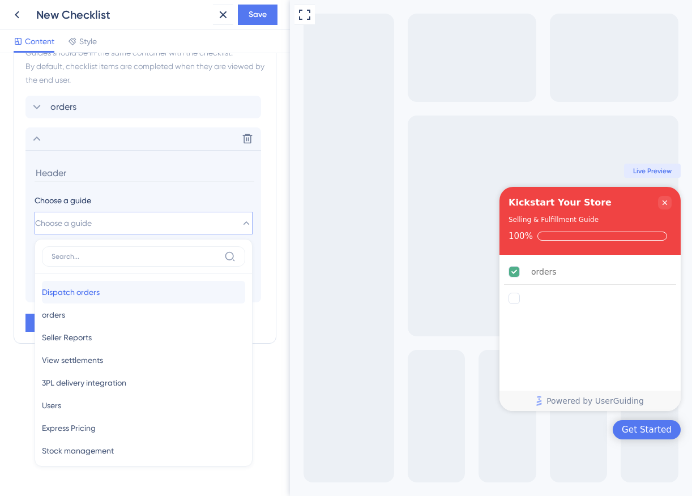
click at [137, 296] on div "Dispatch orders Dispatch orders" at bounding box center [143, 292] width 203 height 23
type input "Dispatch orders"
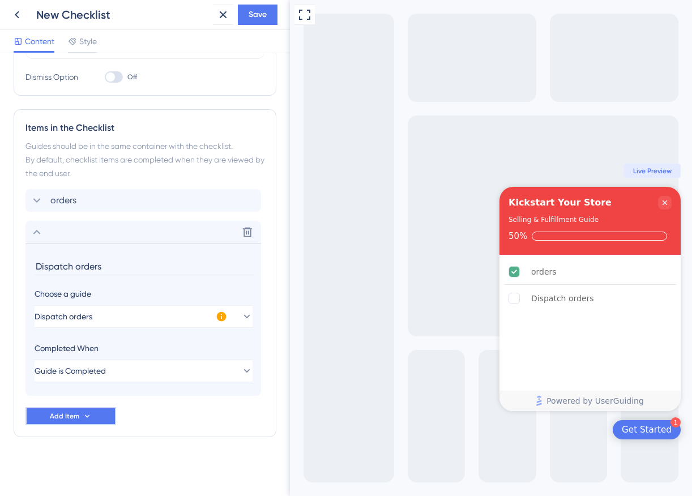
click at [84, 415] on icon at bounding box center [87, 416] width 9 height 9
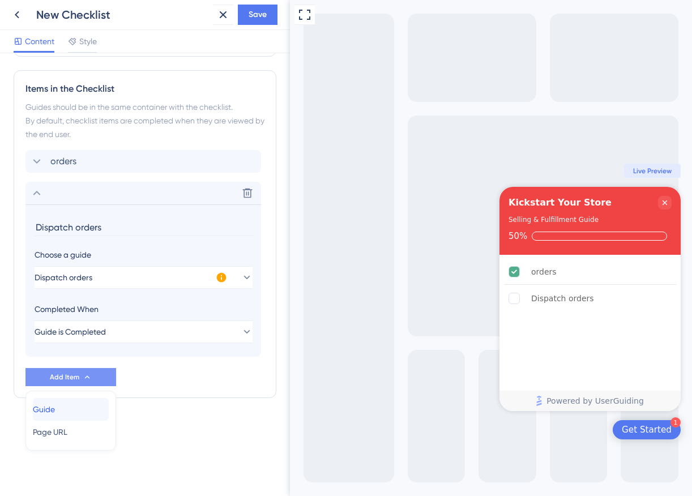
click at [91, 407] on div "Guide Guide" at bounding box center [71, 409] width 76 height 23
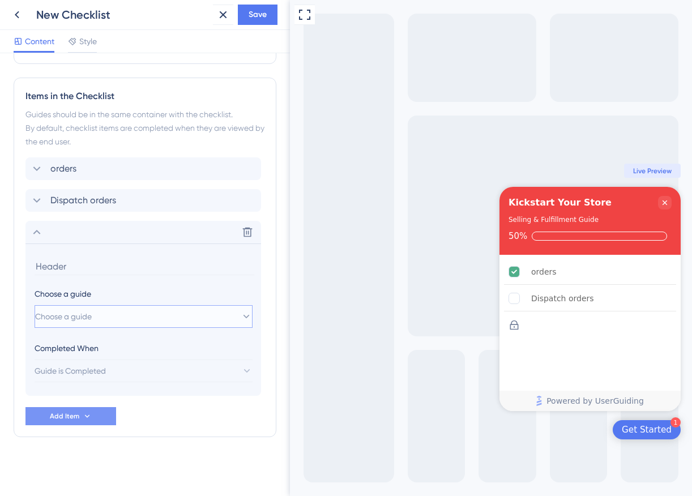
click at [137, 312] on button "Choose a guide" at bounding box center [144, 316] width 218 height 23
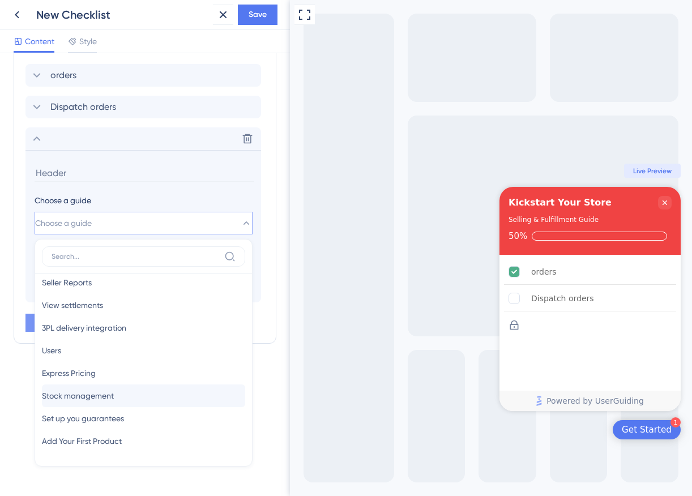
scroll to position [34, 0]
click at [158, 395] on div "Express Pricing Express Pricing" at bounding box center [143, 394] width 203 height 23
type input "Express Pricing"
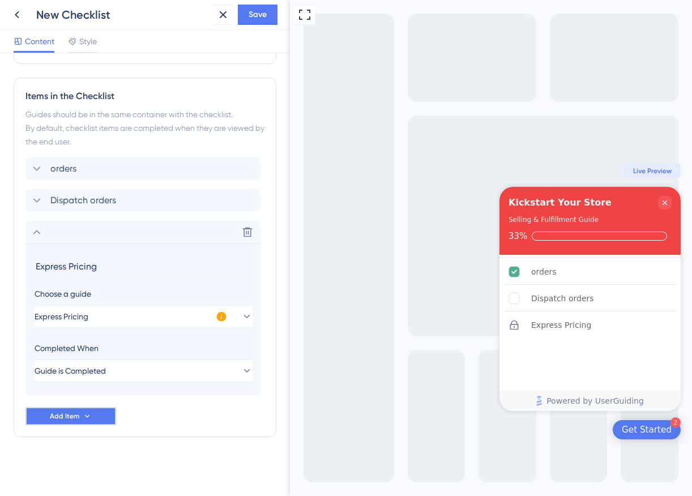
click at [90, 411] on button "Add Item" at bounding box center [70, 416] width 91 height 18
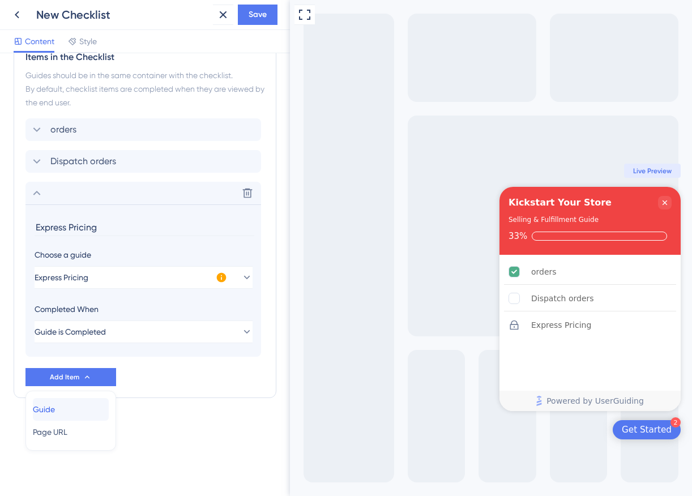
click at [86, 404] on div "Guide Guide" at bounding box center [71, 409] width 76 height 23
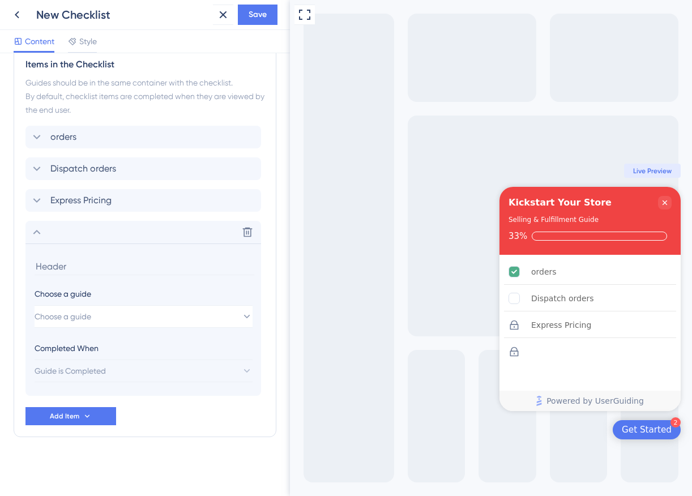
scroll to position [343, 0]
click at [129, 316] on button "Choose a guide" at bounding box center [144, 316] width 218 height 23
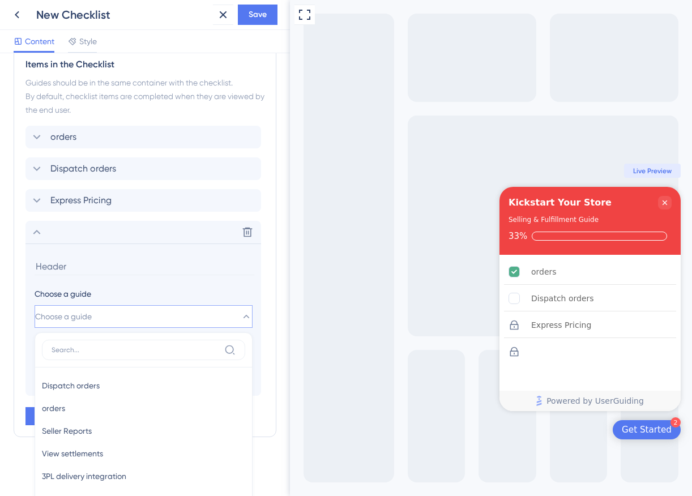
scroll to position [436, 0]
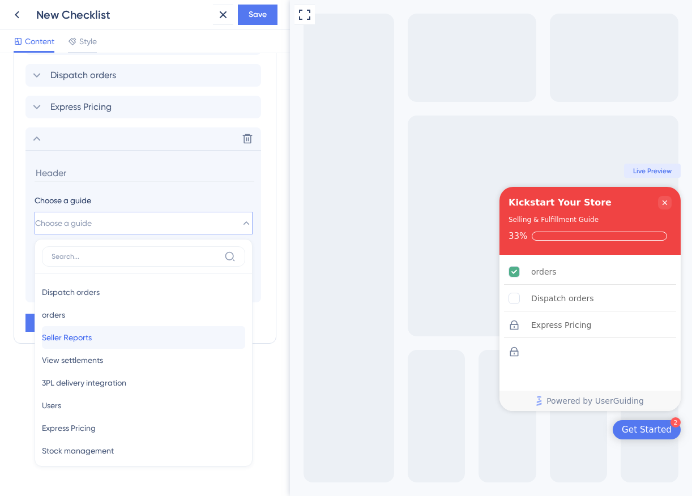
click at [133, 339] on div "Seller Reports Seller Reports" at bounding box center [143, 337] width 203 height 23
type input "Seller Reports"
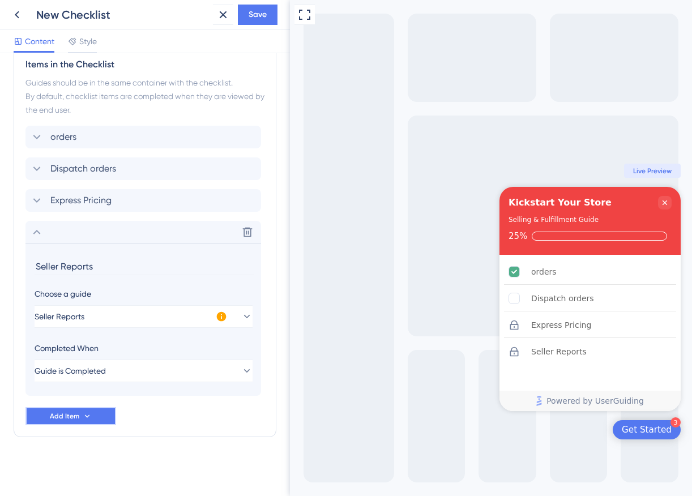
click at [83, 412] on icon at bounding box center [87, 416] width 9 height 9
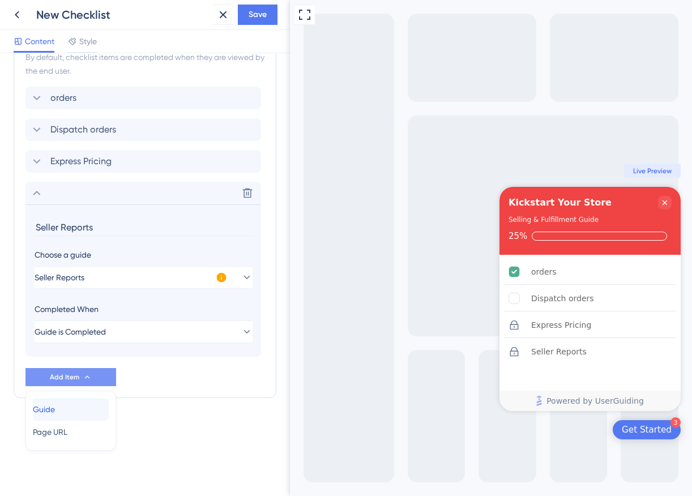
click at [88, 411] on div "Guide Guide" at bounding box center [71, 409] width 76 height 23
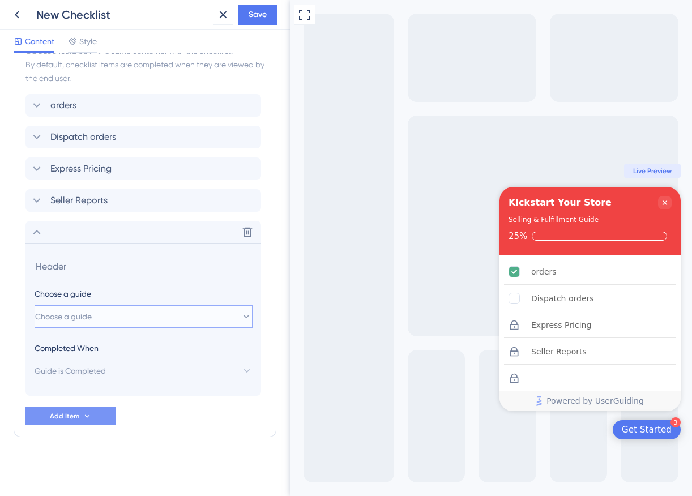
click at [146, 315] on button "Choose a guide" at bounding box center [144, 316] width 218 height 23
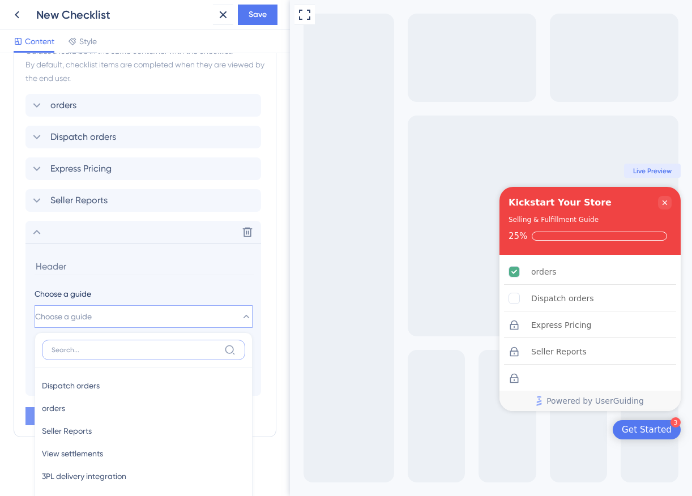
scroll to position [468, 0]
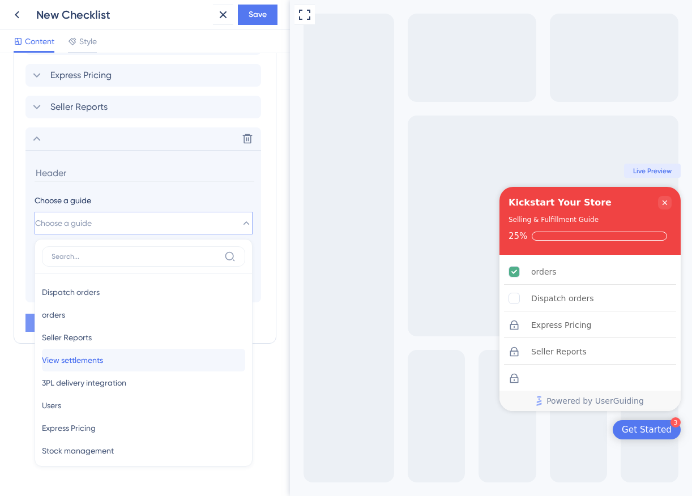
click at [118, 367] on div "View settlements View settlements" at bounding box center [143, 360] width 203 height 23
type input "View settlements"
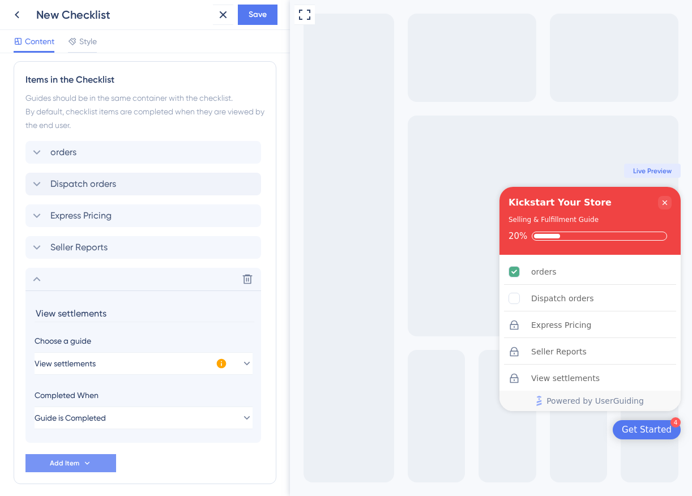
scroll to position [314, 0]
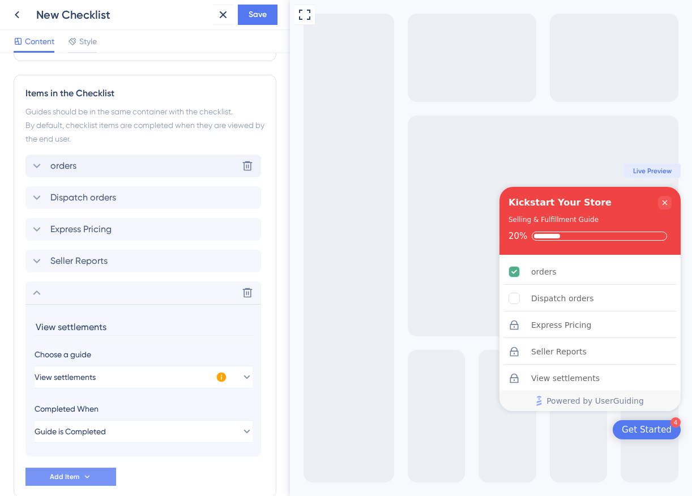
click at [108, 170] on div "orders Delete" at bounding box center [143, 166] width 236 height 23
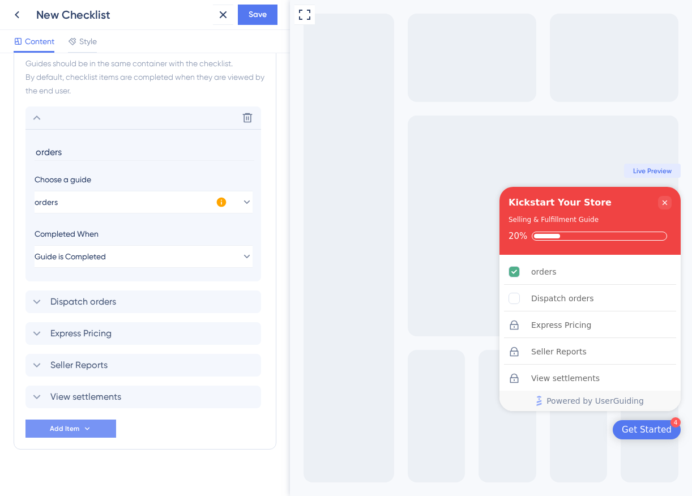
scroll to position [374, 0]
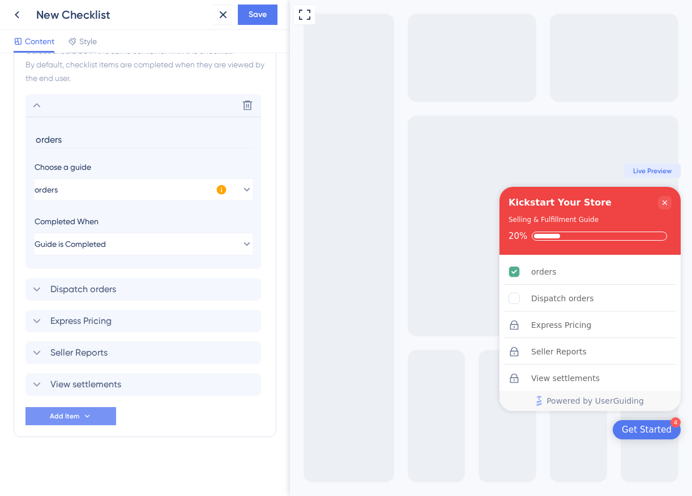
click at [79, 140] on input "orders" at bounding box center [145, 140] width 220 height 18
type input "Navigate through your new orders"
click at [114, 289] on span "Dispatch orders" at bounding box center [83, 290] width 66 height 14
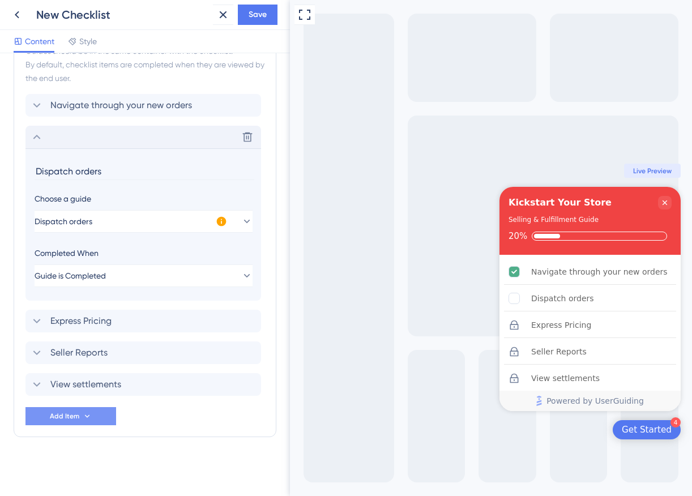
click at [109, 175] on input "Dispatch orders" at bounding box center [145, 172] width 220 height 18
type input "S"
type input "Dispatch ready orders"
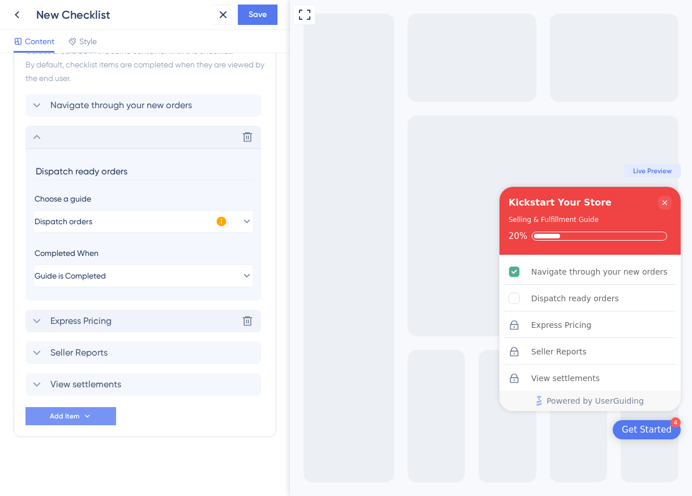
click at [107, 320] on span "Express Pricing" at bounding box center [80, 321] width 61 height 14
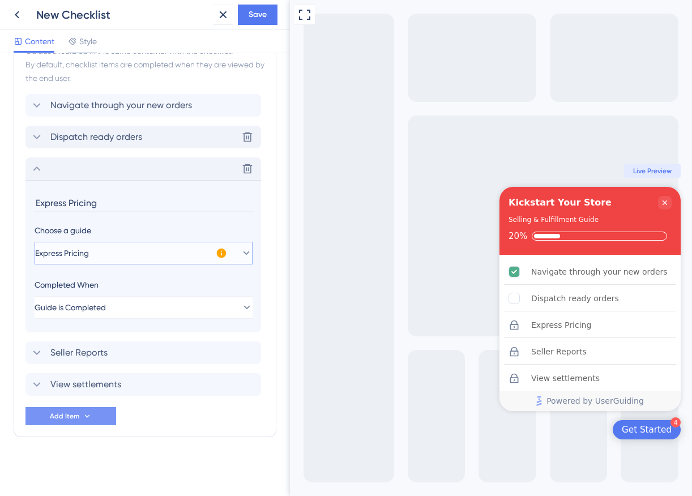
click at [114, 253] on button "Express Pricing" at bounding box center [144, 253] width 218 height 23
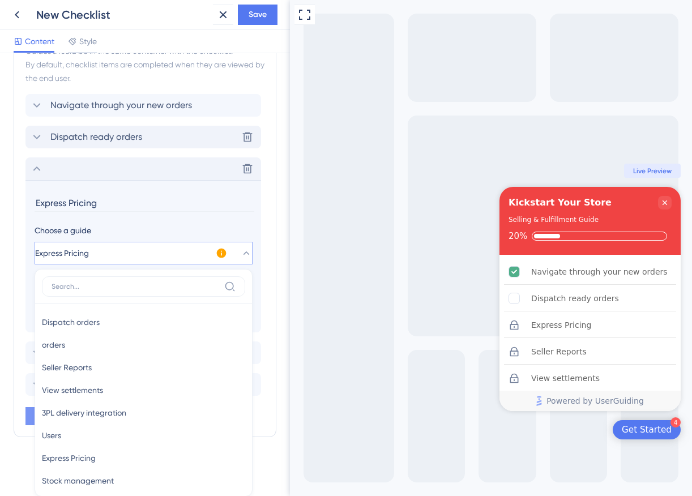
scroll to position [404, 0]
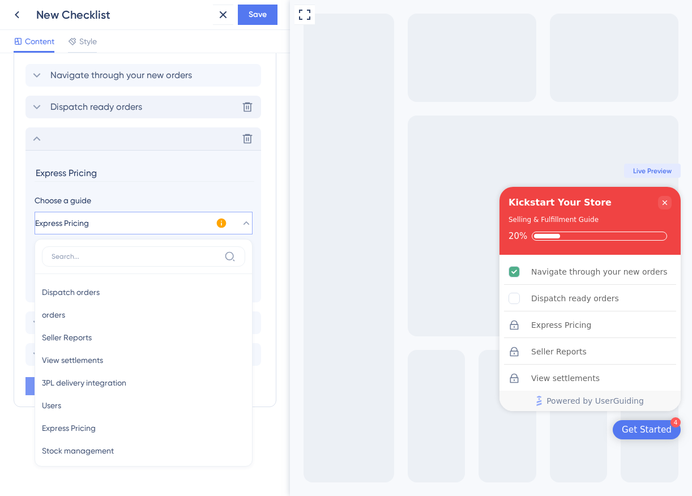
click at [118, 172] on input "Express Pricing" at bounding box center [145, 173] width 220 height 18
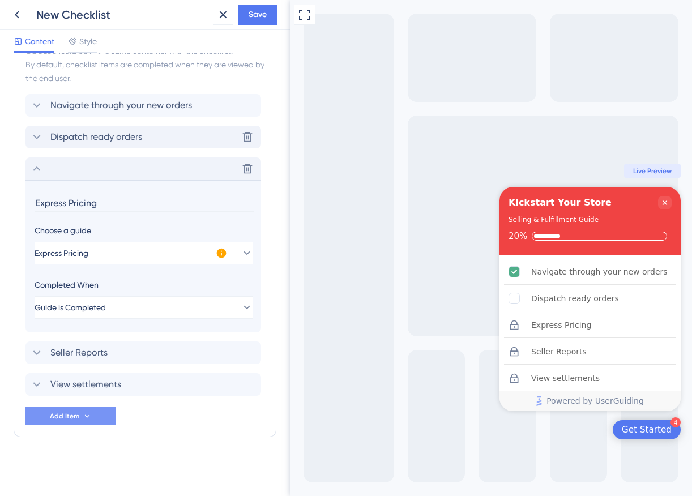
scroll to position [374, 0]
click at [99, 199] on input "Express Pricing" at bounding box center [145, 203] width 220 height 18
type input "Manage your pricings"
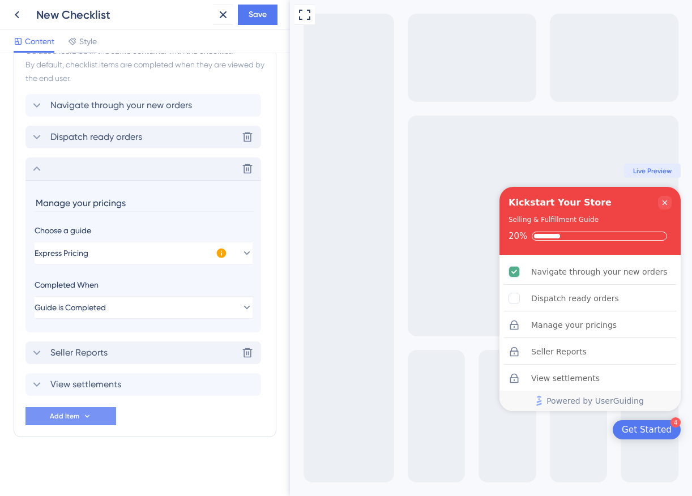
click at [109, 351] on div "Seller Reports Delete" at bounding box center [143, 353] width 236 height 23
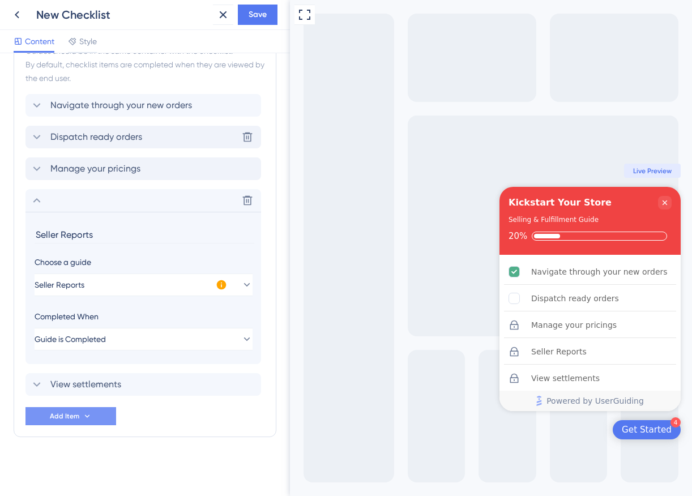
click at [98, 231] on input "Seller Reports" at bounding box center [145, 235] width 220 height 18
type input "G"
type input "Analyze your reports"
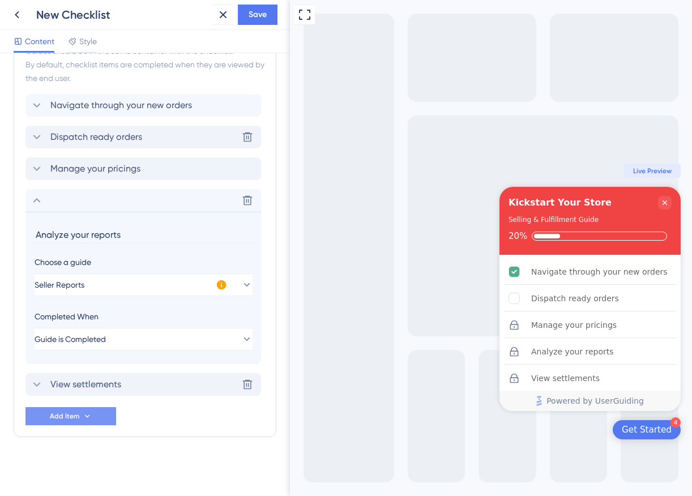
click at [91, 380] on span "View settlements" at bounding box center [85, 385] width 71 height 14
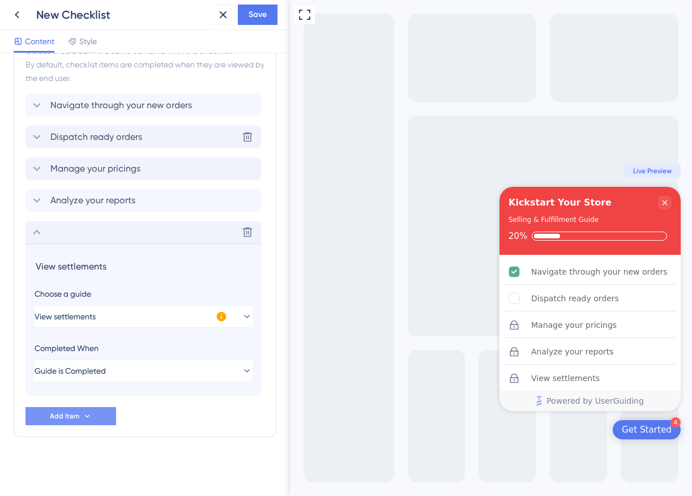
click at [114, 266] on input "View settlements" at bounding box center [145, 267] width 220 height 18
paste input "view your settlements and check your balance"
drag, startPoint x: 126, startPoint y: 266, endPoint x: 246, endPoint y: 278, distance: 120.1
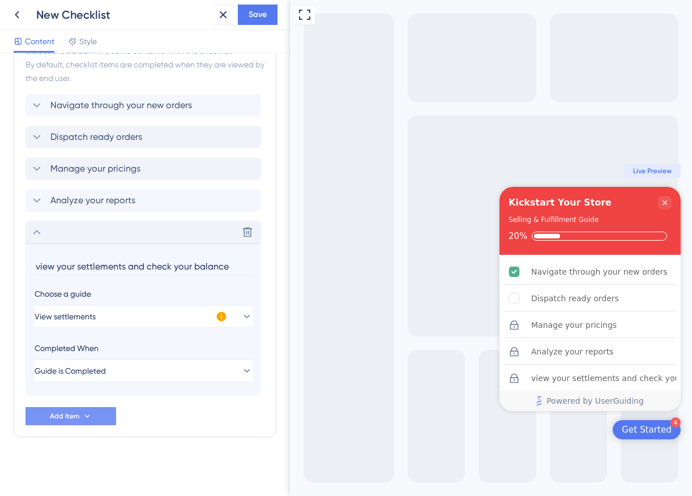
click at [246, 278] on section "view your settlements and check your balance Choose a guide View settlements Co…" at bounding box center [143, 320] width 236 height 152
click at [39, 263] on input "view your settlements" at bounding box center [145, 267] width 220 height 18
type input "View your settlements"
click at [161, 436] on div "Items in the Checklist Guides should be in the same container with the checklis…" at bounding box center [145, 225] width 263 height 423
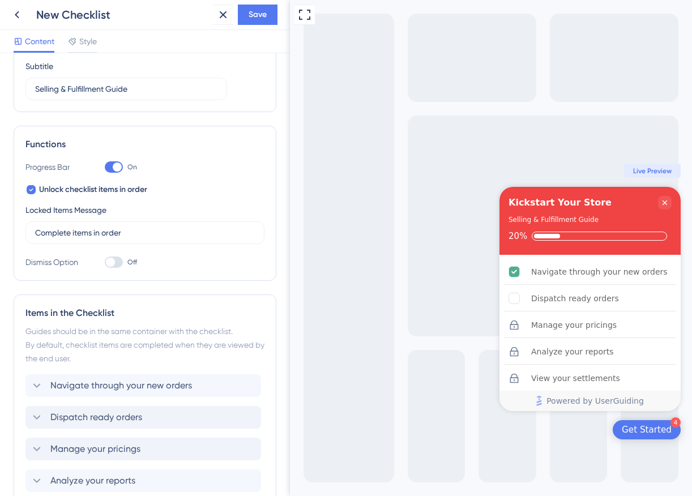
scroll to position [0, 0]
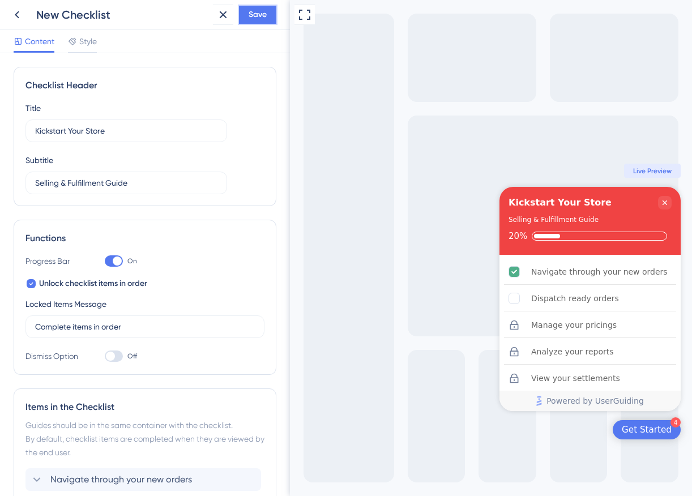
click at [264, 18] on span "Save" at bounding box center [258, 15] width 18 height 14
click at [223, 16] on icon at bounding box center [223, 15] width 14 height 14
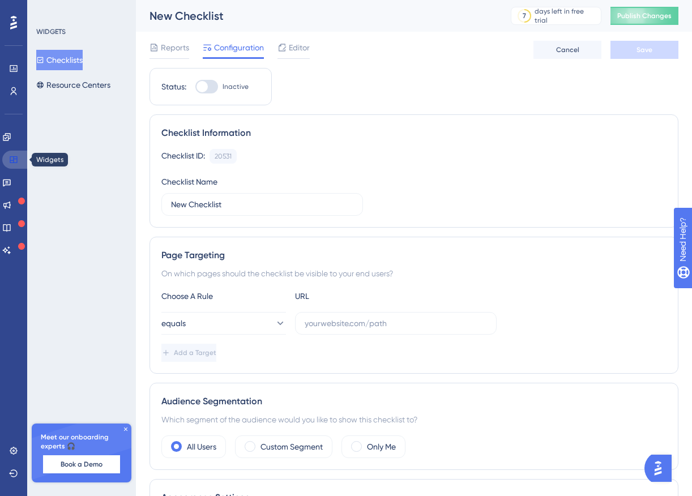
click at [15, 156] on icon at bounding box center [13, 159] width 7 height 7
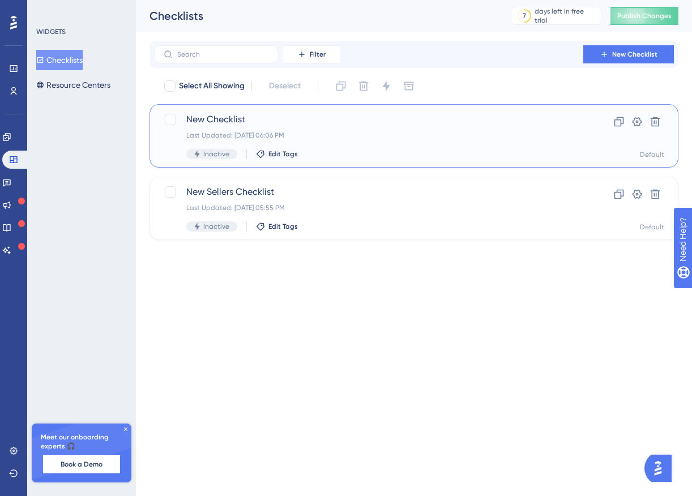
click at [262, 120] on span "New Checklist" at bounding box center [368, 120] width 365 height 14
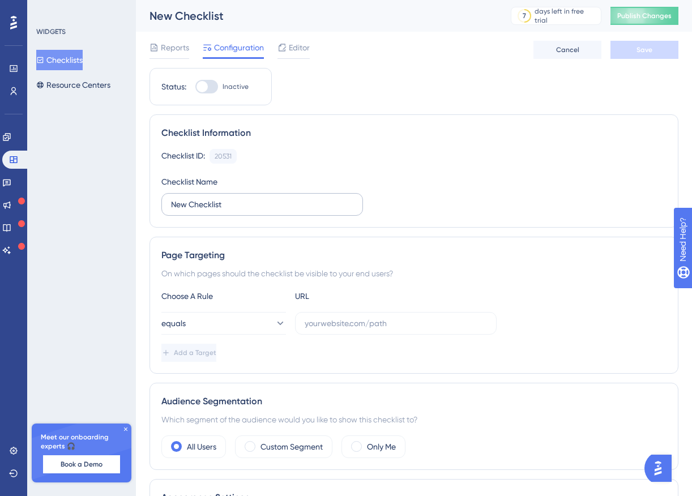
click at [222, 198] on label "New Checklist" at bounding box center [262, 204] width 202 height 23
click at [222, 198] on input "New Checklist" at bounding box center [262, 204] width 182 height 12
click at [222, 198] on label "New Checklist" at bounding box center [262, 204] width 202 height 23
click at [222, 198] on input "New Checklist" at bounding box center [262, 204] width 182 height 12
click at [222, 198] on label "New Checklist" at bounding box center [262, 204] width 202 height 23
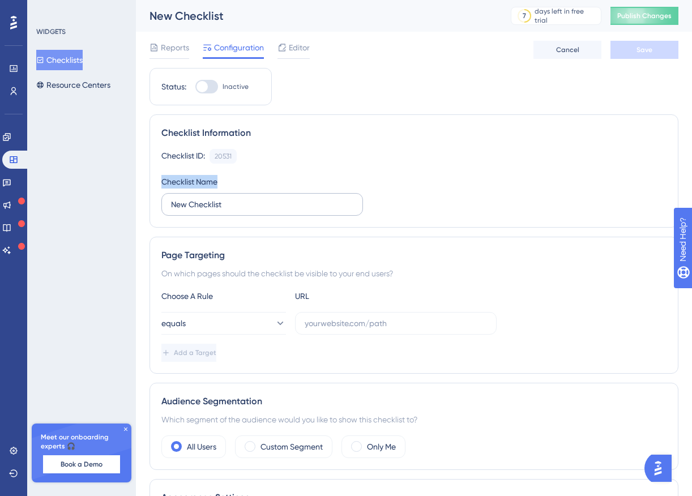
click at [222, 198] on input "New Checklist" at bounding box center [262, 204] width 182 height 12
click at [214, 205] on input "New Checklist" at bounding box center [262, 204] width 182 height 12
click at [282, 49] on icon at bounding box center [282, 47] width 9 height 9
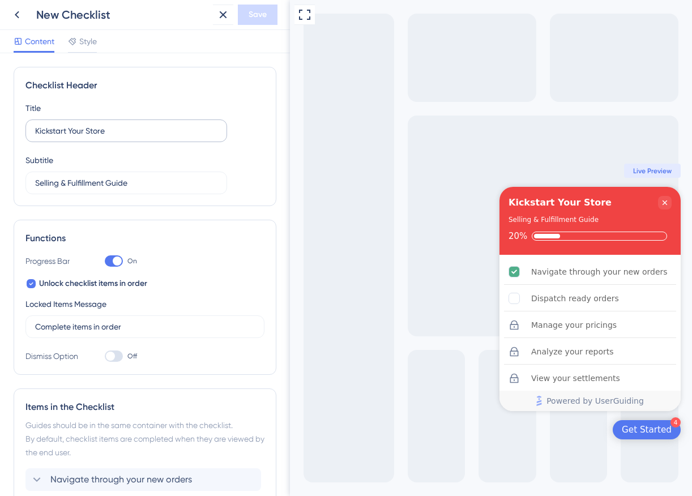
click at [100, 137] on label "Kickstart Your Store" at bounding box center [126, 131] width 202 height 23
click at [100, 137] on input "Kickstart Your Store" at bounding box center [126, 131] width 182 height 12
click at [100, 137] on label "Kickstart Your Store" at bounding box center [126, 131] width 202 height 23
click at [100, 137] on input "Kickstart Your Store" at bounding box center [126, 131] width 182 height 12
click at [100, 137] on label "Kickstart Your Store" at bounding box center [126, 131] width 202 height 23
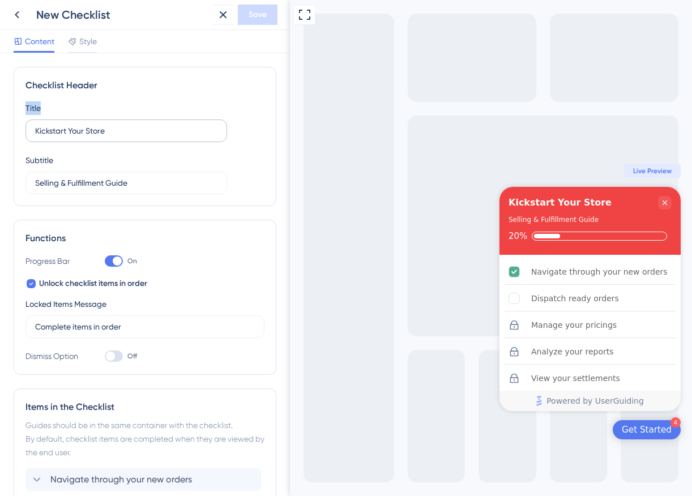
click at [100, 137] on input "Kickstart Your Store" at bounding box center [126, 131] width 182 height 12
click at [78, 125] on input "Kickstart Your Store" at bounding box center [126, 131] width 182 height 12
click at [15, 15] on icon at bounding box center [17, 14] width 5 height 7
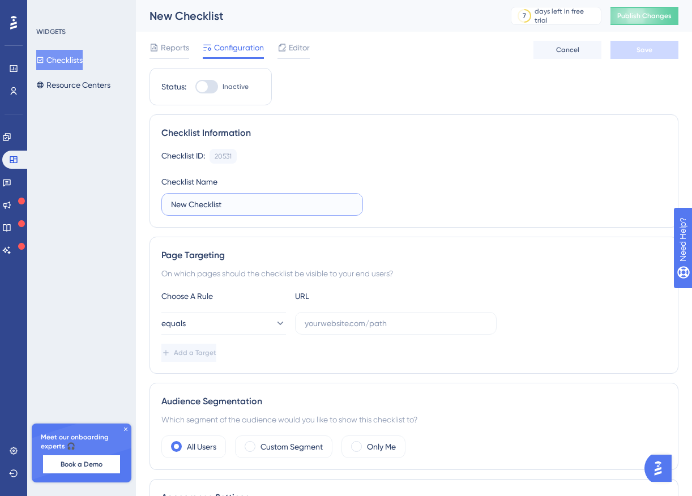
click at [211, 209] on input "New Checklist" at bounding box center [262, 204] width 182 height 12
paste input "Kickstart Your Store"
click at [246, 205] on input "Kickstart Your Store checklist" at bounding box center [262, 204] width 182 height 12
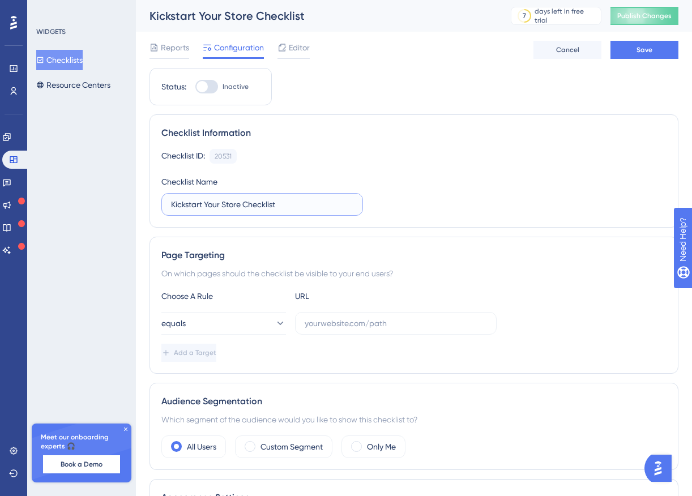
type input "Kickstart Your Store Checklist"
click at [339, 330] on label at bounding box center [396, 323] width 202 height 23
click at [339, 330] on input "text" at bounding box center [396, 323] width 182 height 12
paste input "[URL][DOMAIN_NAME]"
type input "[URL][DOMAIN_NAME]"
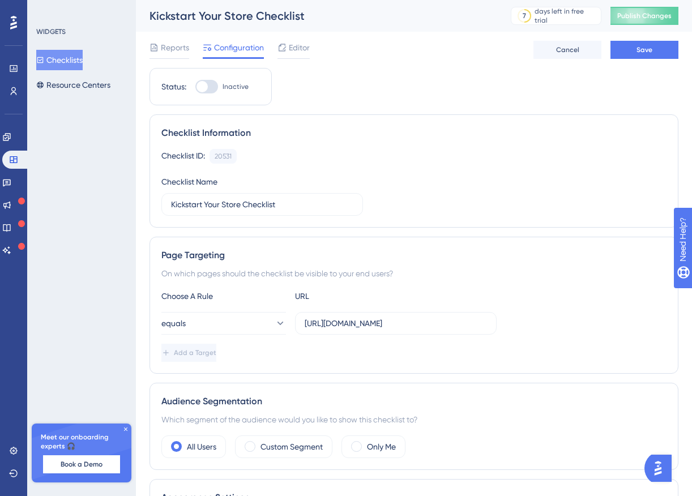
click at [345, 354] on div "Add a Target" at bounding box center [413, 353] width 505 height 18
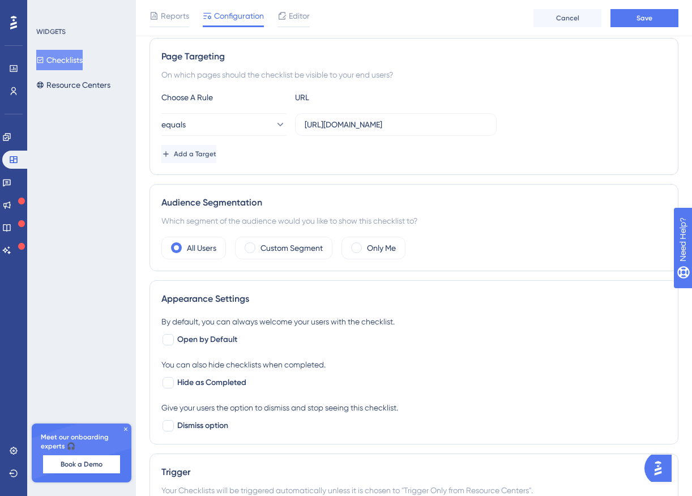
scroll to position [262, 0]
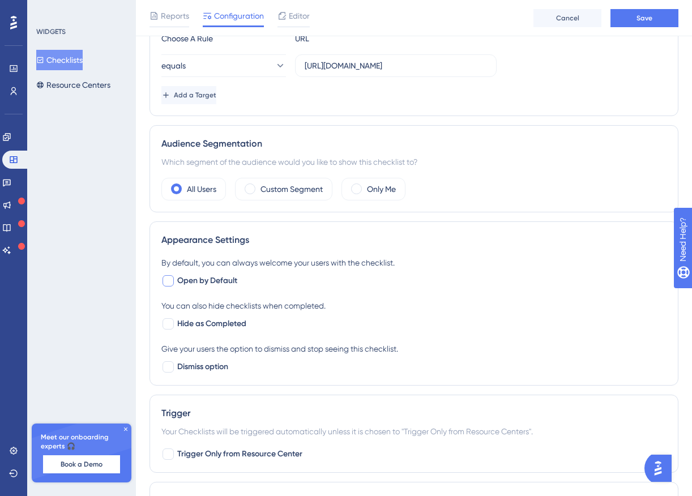
click at [227, 286] on span "Open by Default" at bounding box center [207, 281] width 60 height 14
checkbox input "true"
click at [205, 322] on span "Hide as Completed" at bounding box center [211, 324] width 69 height 14
checkbox input "true"
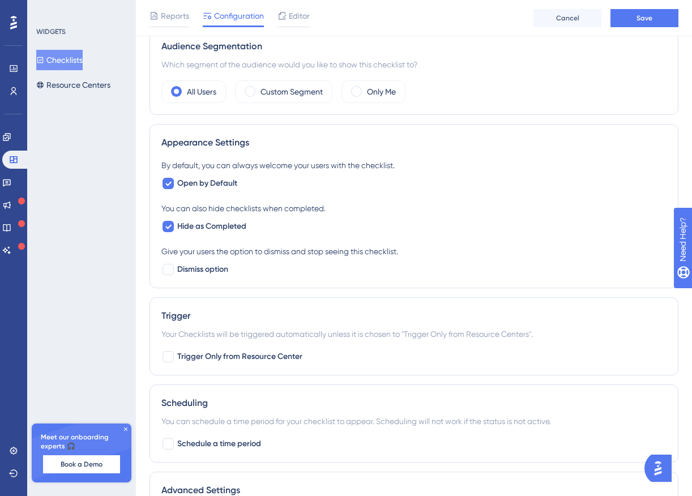
scroll to position [259, 0]
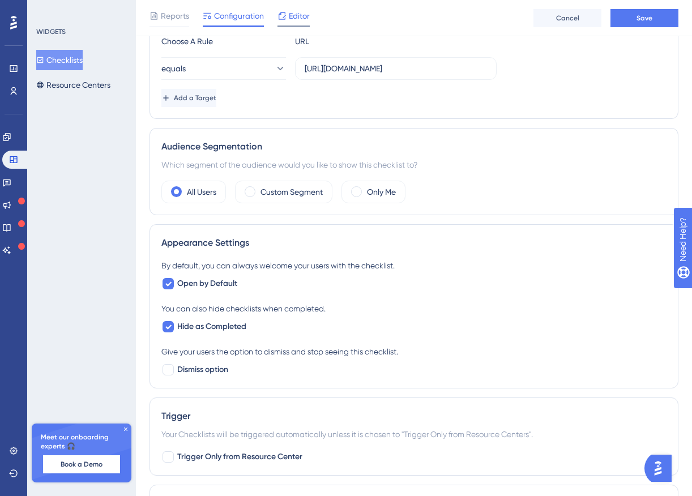
click at [301, 21] on span "Editor" at bounding box center [299, 16] width 21 height 14
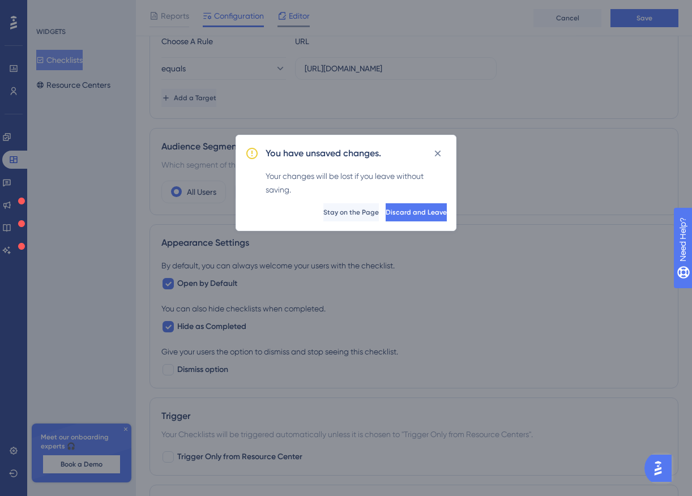
scroll to position [0, 0]
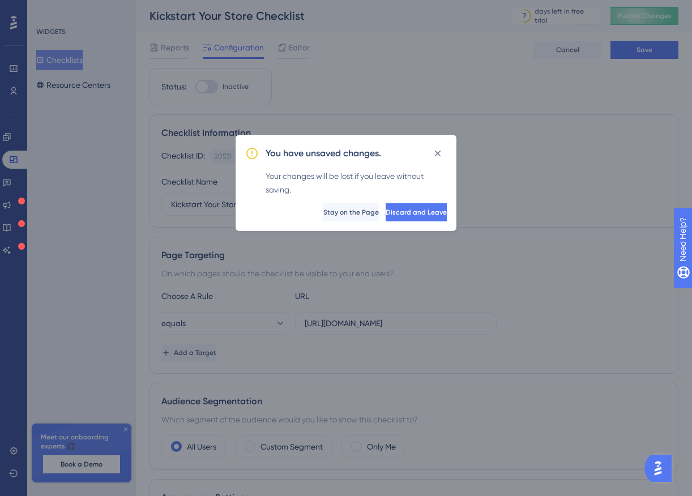
click at [300, 18] on div "You have unsaved changes. Your changes will be lost if you leave without saving…" at bounding box center [346, 248] width 692 height 496
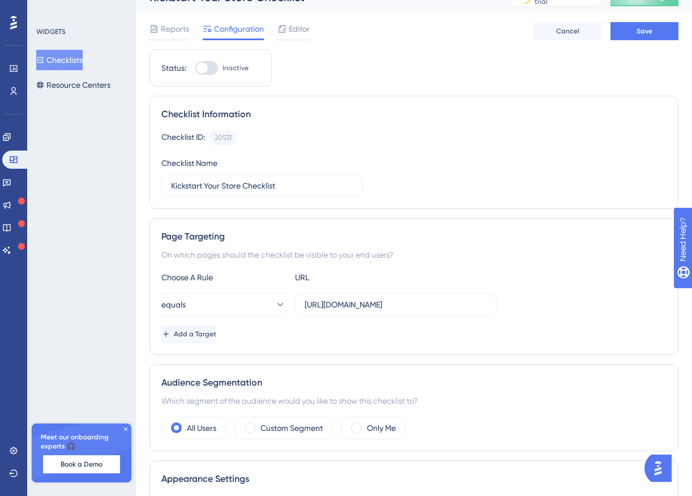
scroll to position [29, 0]
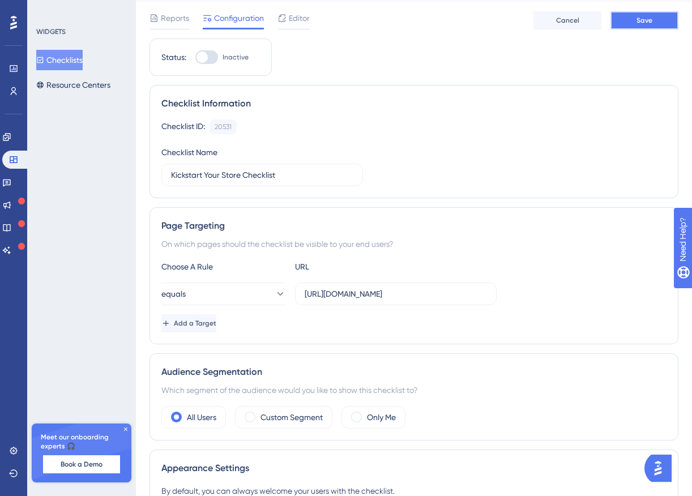
click at [618, 27] on button "Save" at bounding box center [645, 20] width 68 height 18
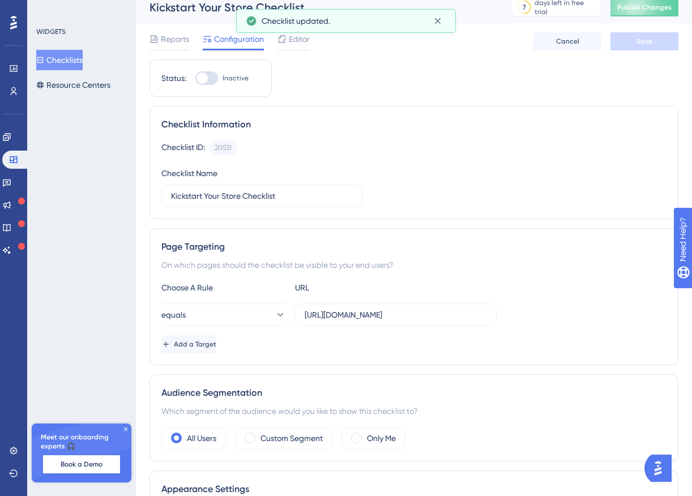
scroll to position [0, 0]
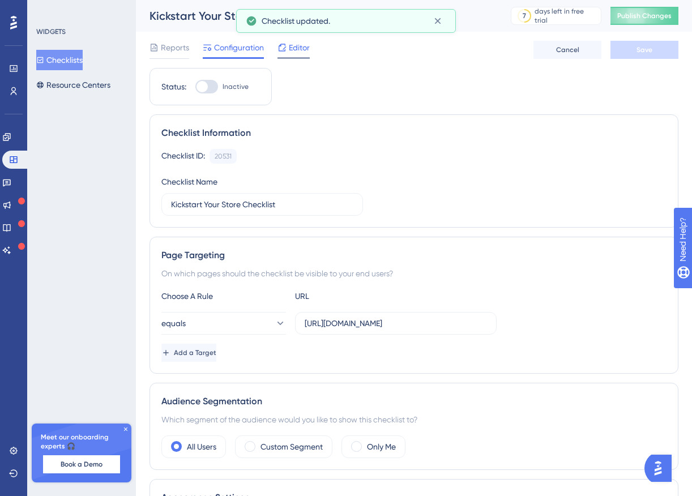
click at [304, 49] on span "Editor" at bounding box center [299, 48] width 21 height 14
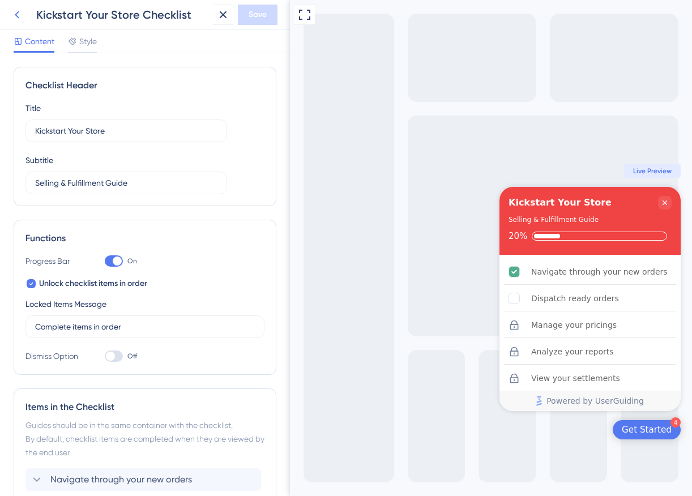
click at [21, 19] on icon at bounding box center [17, 15] width 14 height 14
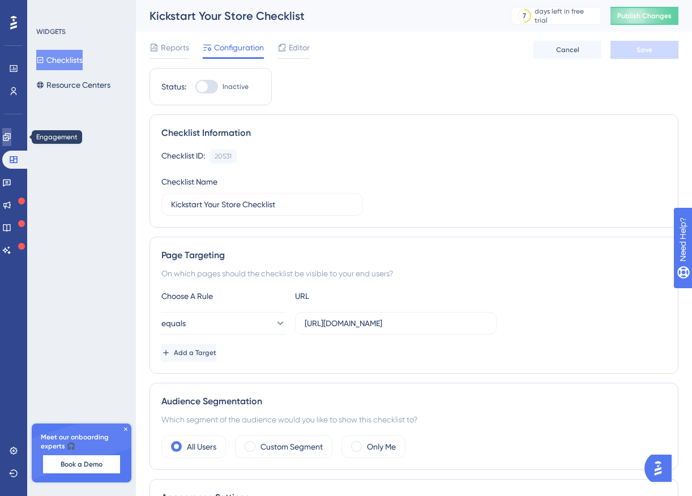
click at [11, 134] on icon at bounding box center [6, 137] width 9 height 9
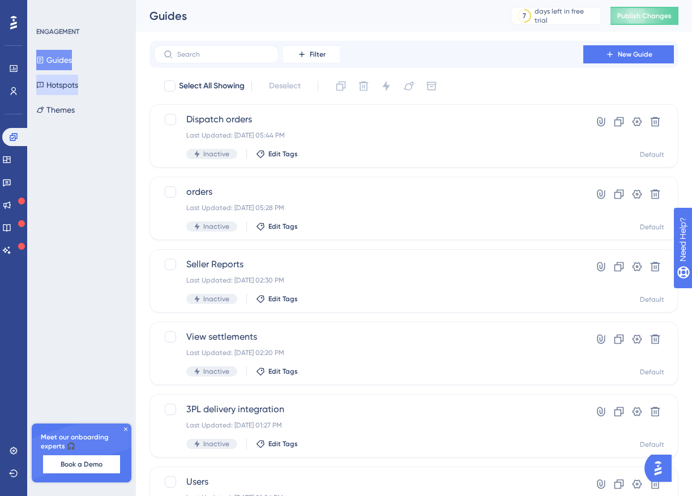
click at [61, 88] on button "Hotspots" at bounding box center [57, 85] width 42 height 20
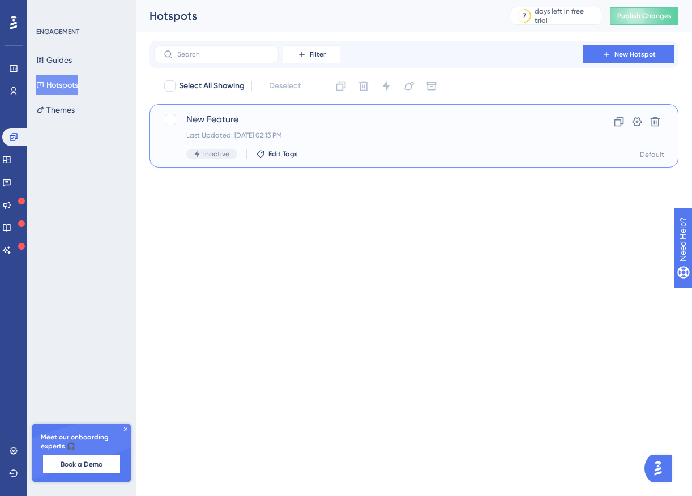
click at [235, 128] on div "New Feature Last Updated: Sep 21 2025, 02:13 PM Inactive Edit Tags" at bounding box center [368, 136] width 365 height 46
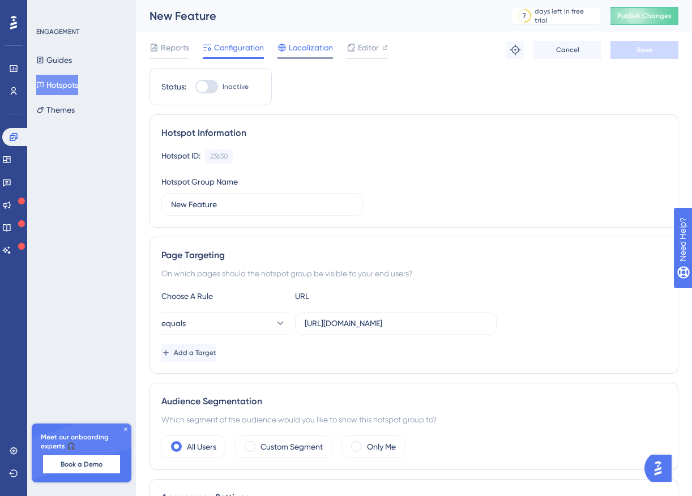
click at [304, 53] on span "Localization" at bounding box center [311, 48] width 44 height 14
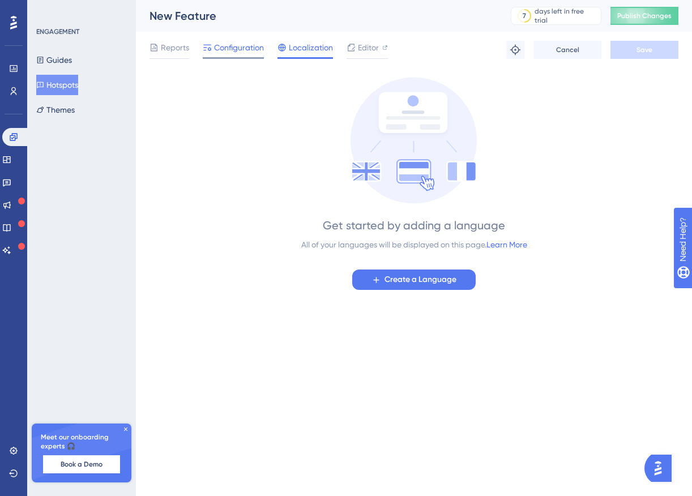
click at [236, 46] on span "Configuration" at bounding box center [239, 48] width 50 height 14
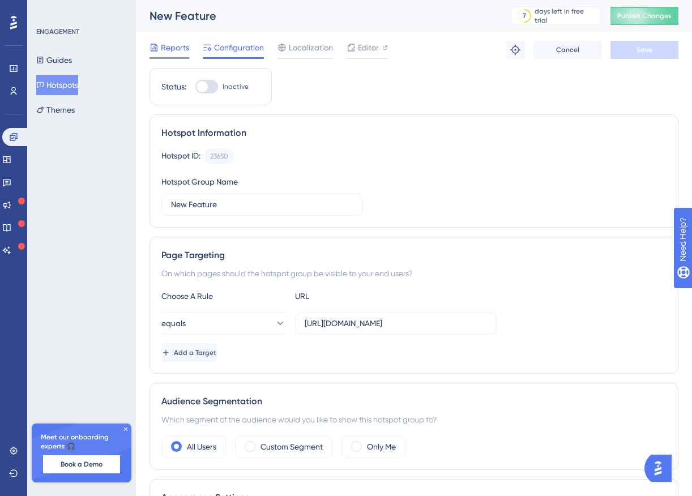
click at [186, 45] on span "Reports" at bounding box center [175, 48] width 28 height 14
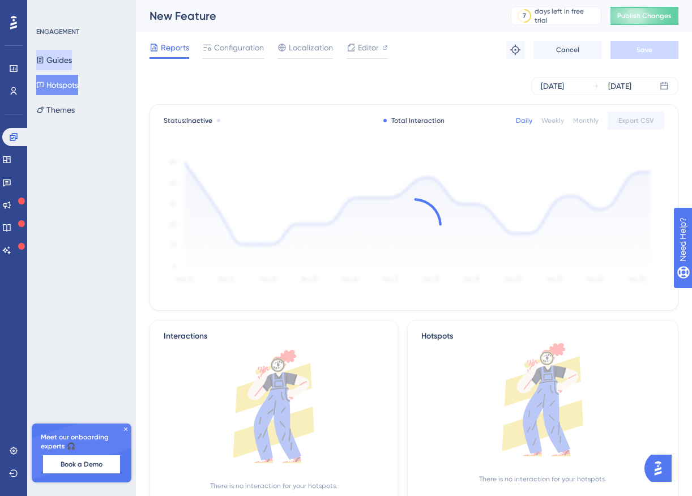
click at [72, 62] on button "Guides" at bounding box center [54, 60] width 36 height 20
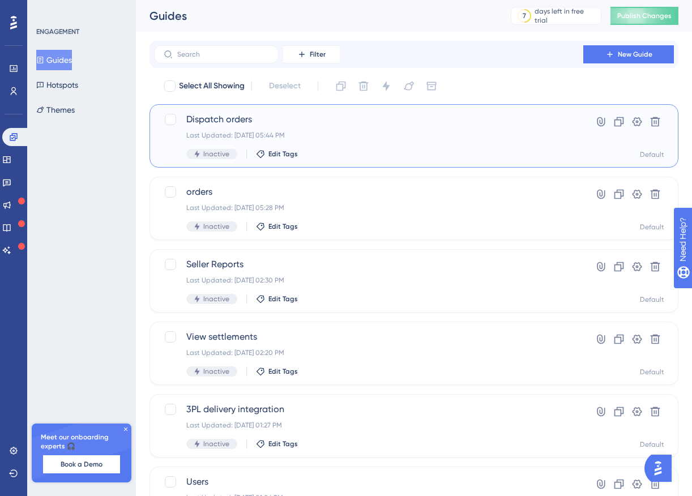
click at [269, 121] on span "Dispatch orders" at bounding box center [368, 120] width 365 height 14
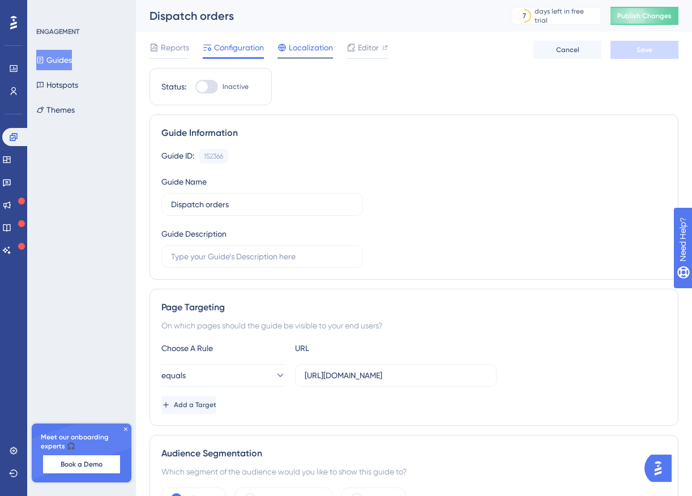
click at [329, 45] on span "Localization" at bounding box center [311, 48] width 44 height 14
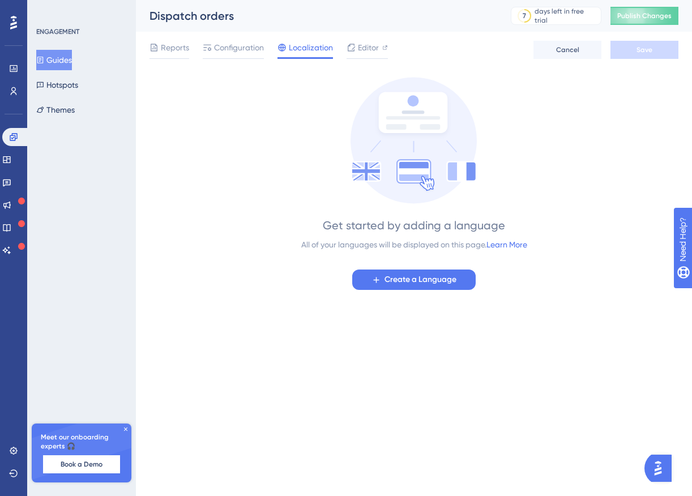
click at [67, 59] on button "Guides" at bounding box center [54, 60] width 36 height 20
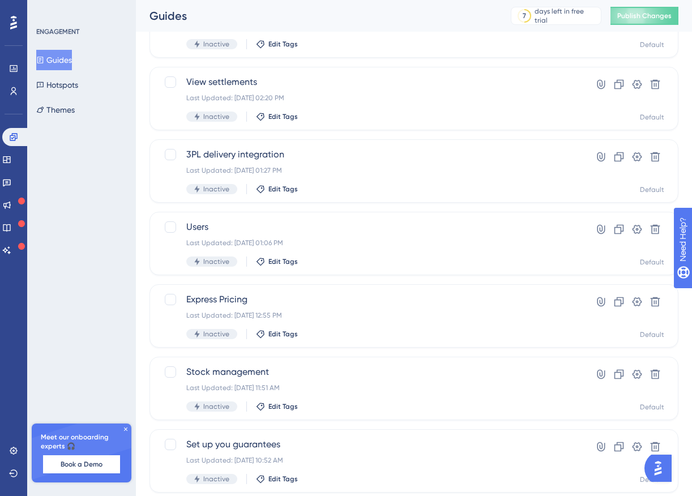
scroll to position [360, 0]
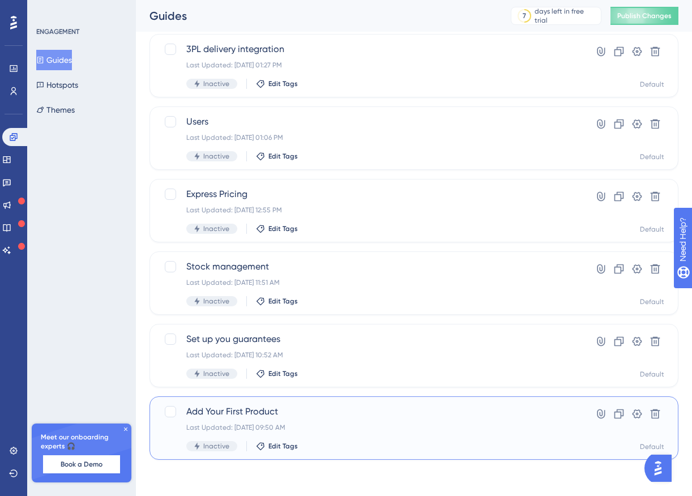
click at [299, 420] on div "Add Your First Product Last Updated: Sep 21 2025, 09:50 AM Inactive Edit Tags" at bounding box center [368, 428] width 365 height 46
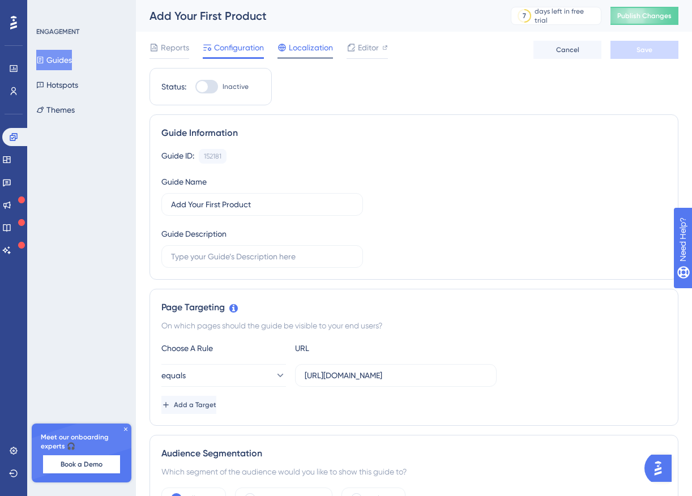
click at [304, 53] on span "Localization" at bounding box center [311, 48] width 44 height 14
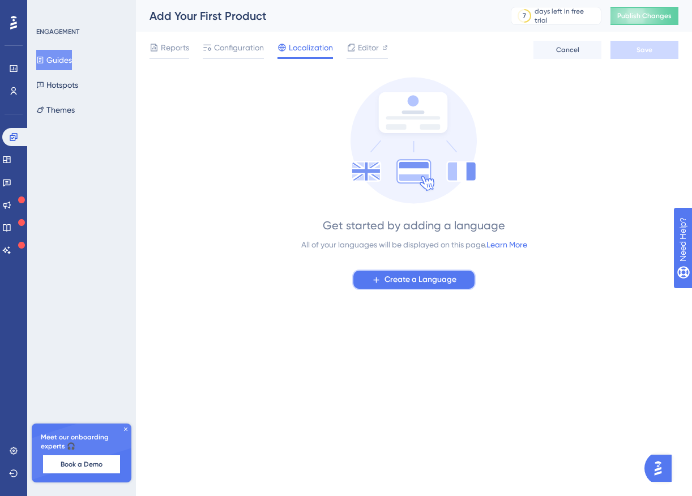
click at [398, 286] on span "Create a Language" at bounding box center [421, 280] width 72 height 14
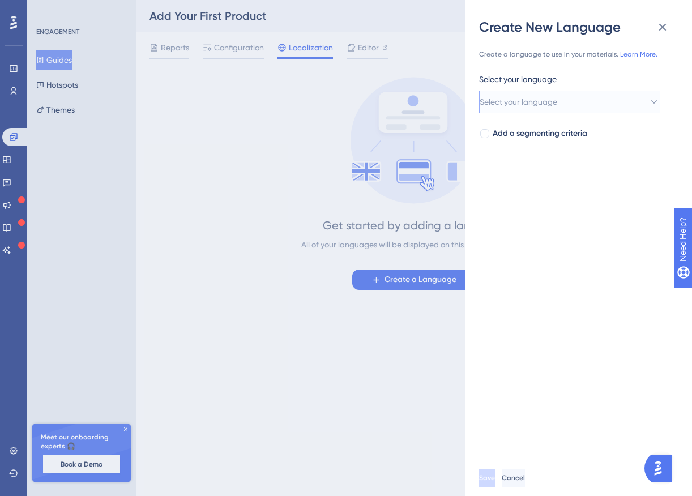
click at [509, 111] on button "Select your language" at bounding box center [569, 102] width 181 height 23
type input "a"
type input "u"
click at [605, 210] on div "Create a language to use in your materials. Learn More. Select your language Se…" at bounding box center [583, 248] width 208 height 424
click at [566, 139] on span "Add a segmenting criteria" at bounding box center [540, 134] width 95 height 14
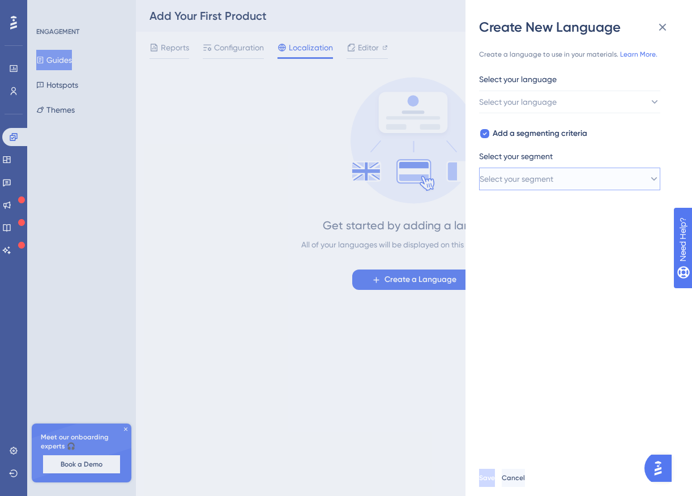
click at [553, 180] on span "Select your segment" at bounding box center [517, 179] width 74 height 14
click at [561, 271] on div "Create a language to use in your materials. Learn More. Select your language Se…" at bounding box center [583, 248] width 208 height 424
click at [486, 136] on icon at bounding box center [485, 133] width 5 height 9
checkbox input "false"
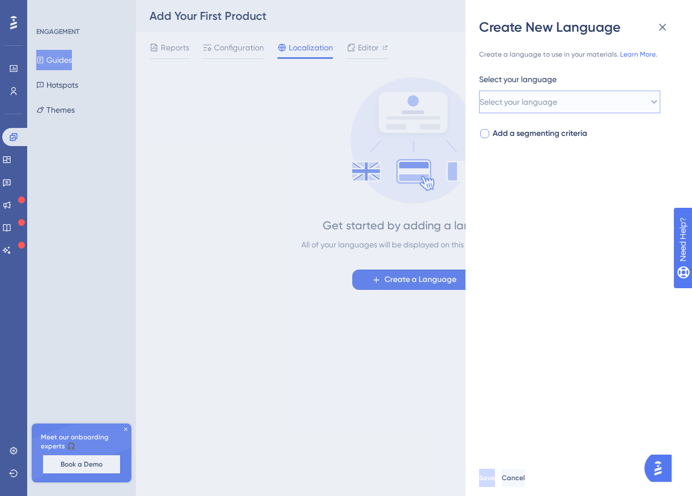
click at [532, 109] on button "Select your language" at bounding box center [569, 102] width 181 height 23
type input "a"
type input "e"
click at [628, 52] on link "Learn More." at bounding box center [638, 54] width 37 height 8
click at [538, 97] on span "Select your language" at bounding box center [519, 102] width 78 height 14
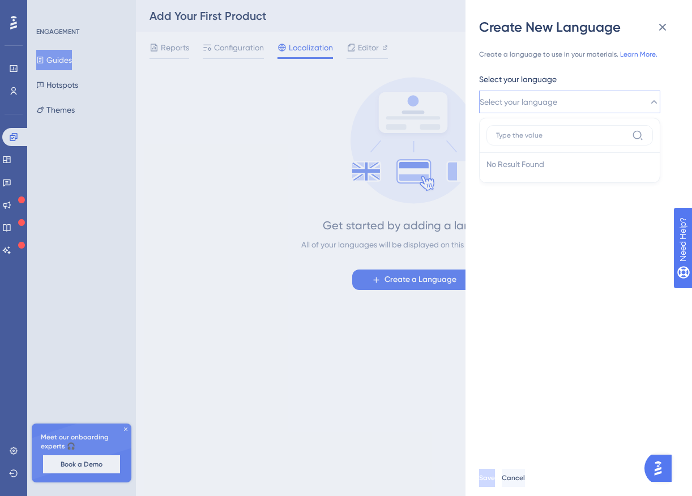
click at [539, 130] on label at bounding box center [570, 135] width 167 height 20
click at [539, 131] on input at bounding box center [561, 135] width 131 height 9
type input "h"
click at [409, 115] on div "Create New Language Create a language to use in your materials. Learn More. Sel…" at bounding box center [346, 248] width 692 height 496
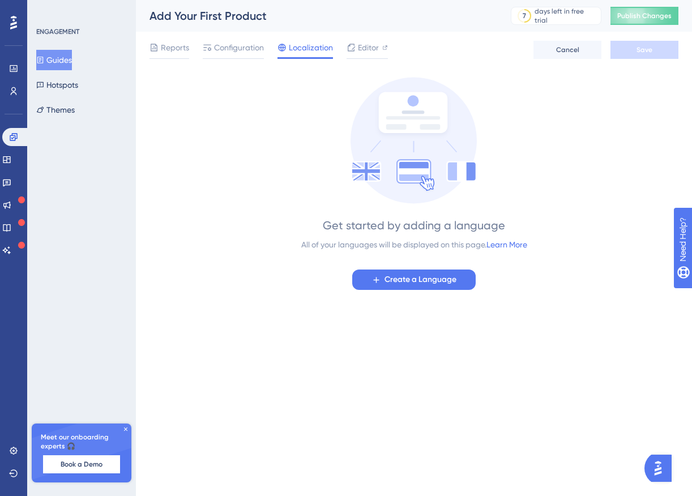
click at [317, 45] on span "Localization" at bounding box center [311, 48] width 44 height 14
click at [12, 23] on icon at bounding box center [13, 23] width 7 height 14
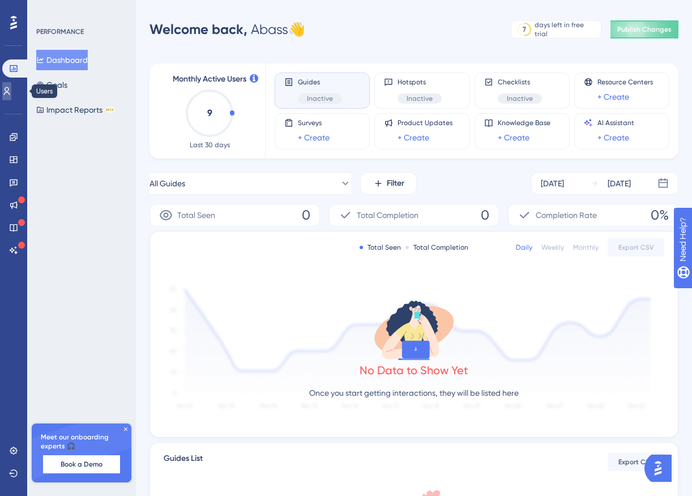
click at [11, 84] on link at bounding box center [6, 91] width 9 height 18
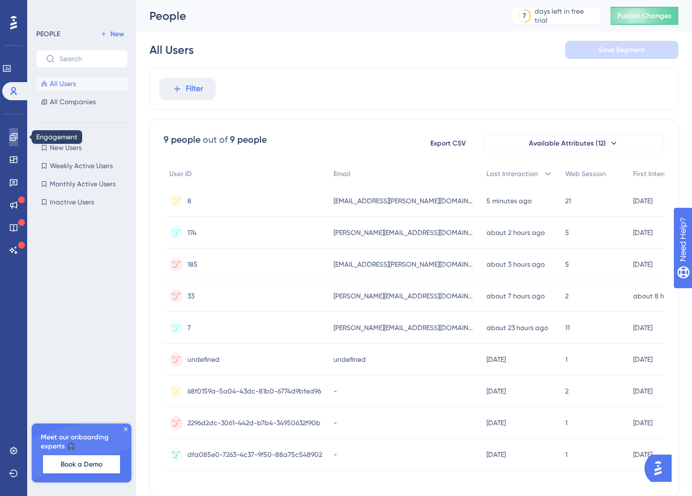
click at [13, 138] on icon at bounding box center [13, 137] width 9 height 9
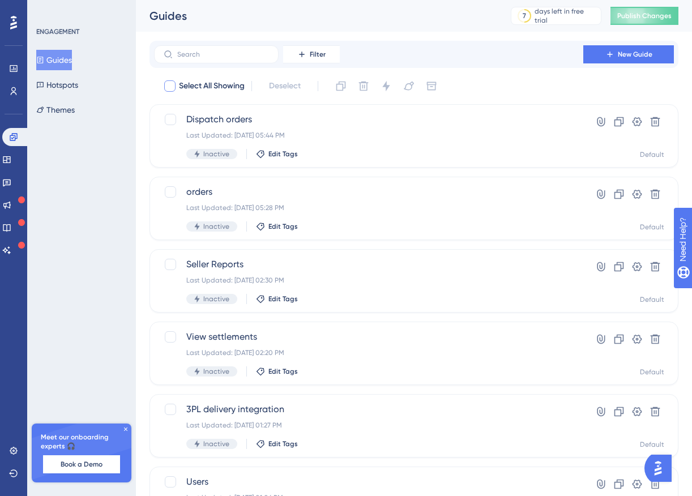
click at [196, 86] on span "Select All Showing" at bounding box center [212, 86] width 66 height 14
checkbox input "true"
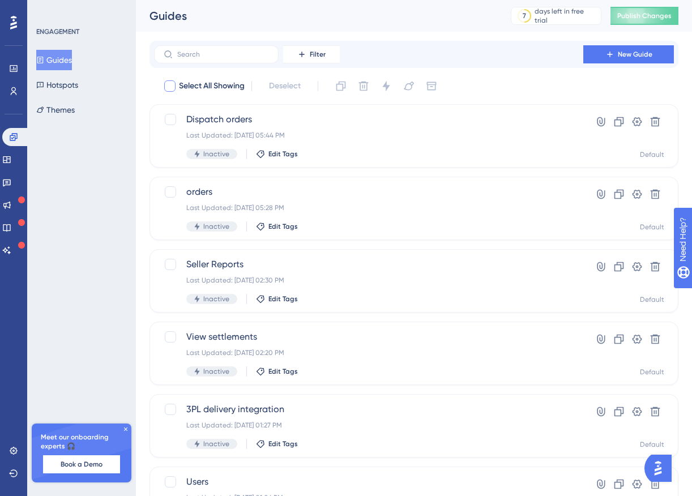
checkbox input "true"
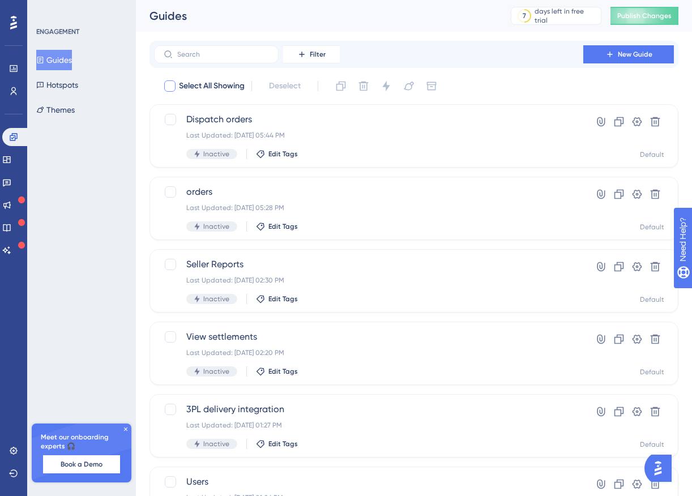
checkbox input "true"
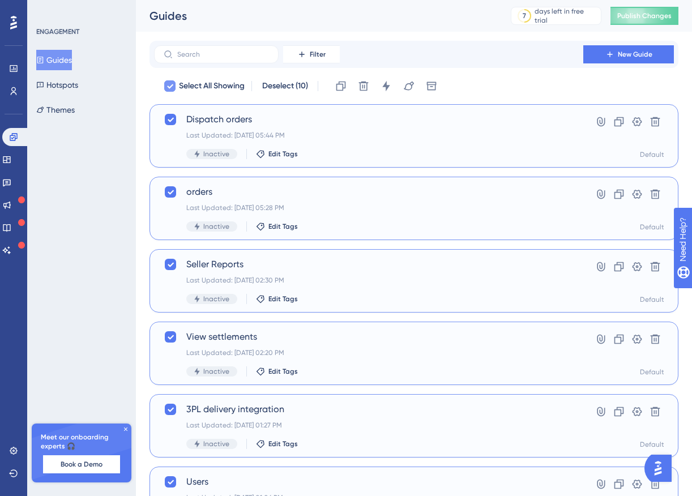
click at [196, 86] on span "Select All Showing" at bounding box center [212, 86] width 66 height 14
checkbox input "false"
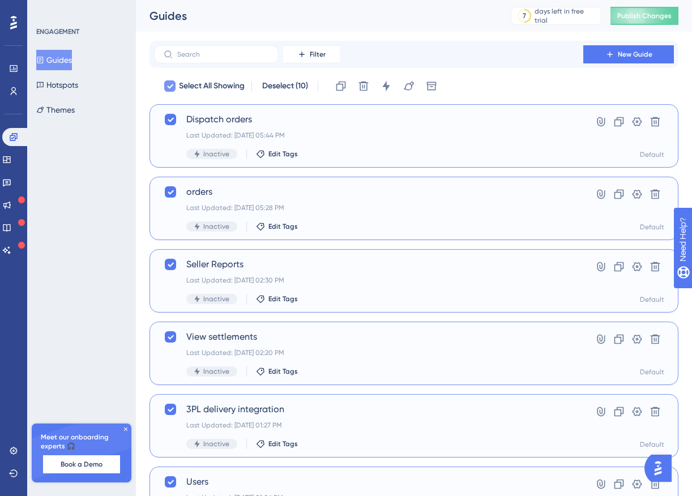
checkbox input "false"
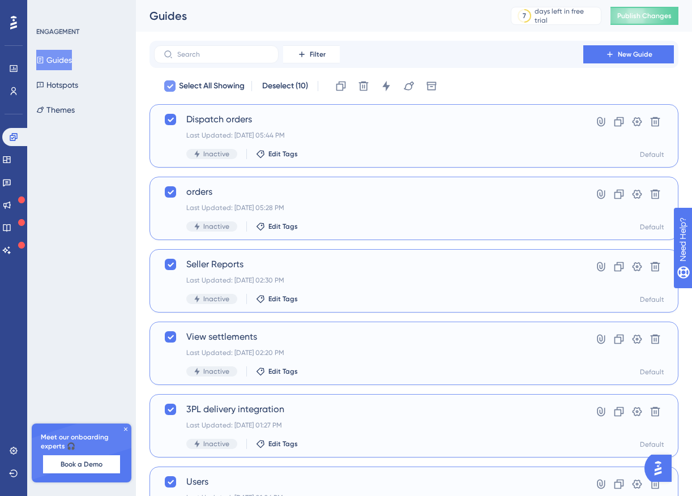
checkbox input "false"
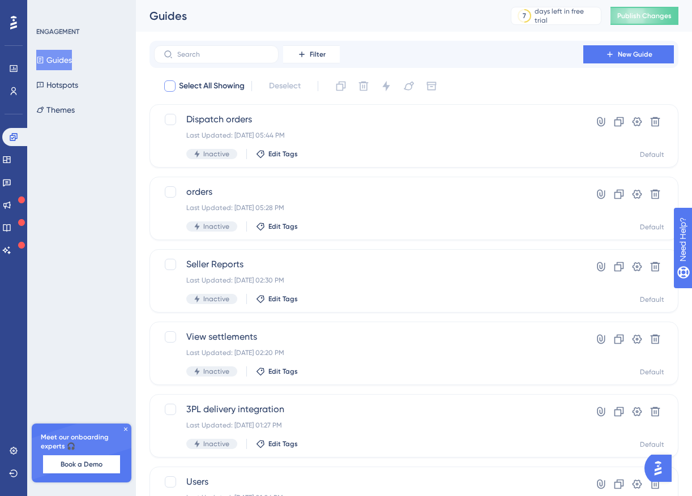
click at [182, 84] on span "Select All Showing" at bounding box center [212, 86] width 66 height 14
checkbox input "true"
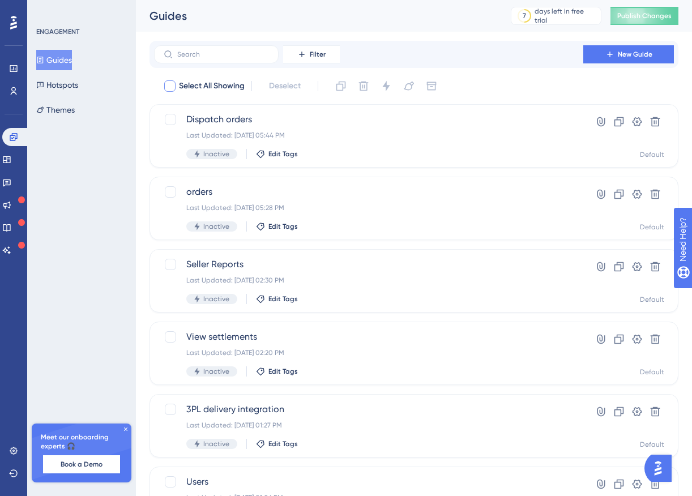
checkbox input "true"
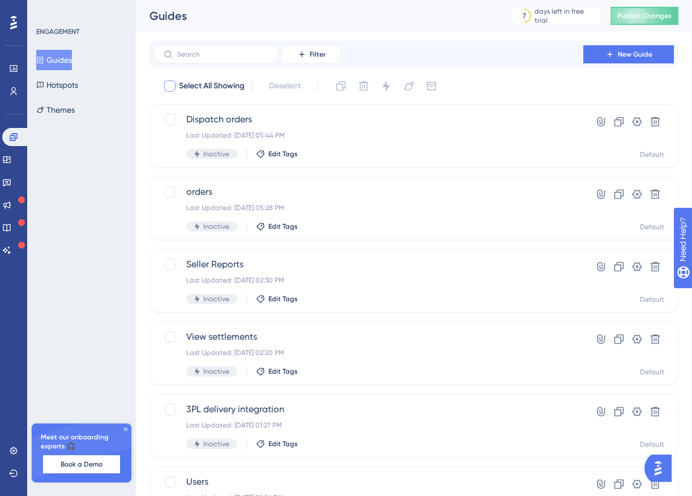
checkbox input "true"
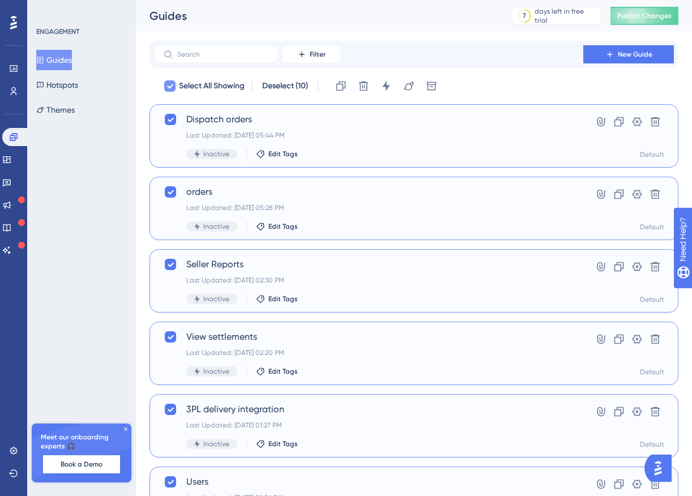
click at [185, 88] on span "Select All Showing" at bounding box center [212, 86] width 66 height 14
checkbox input "false"
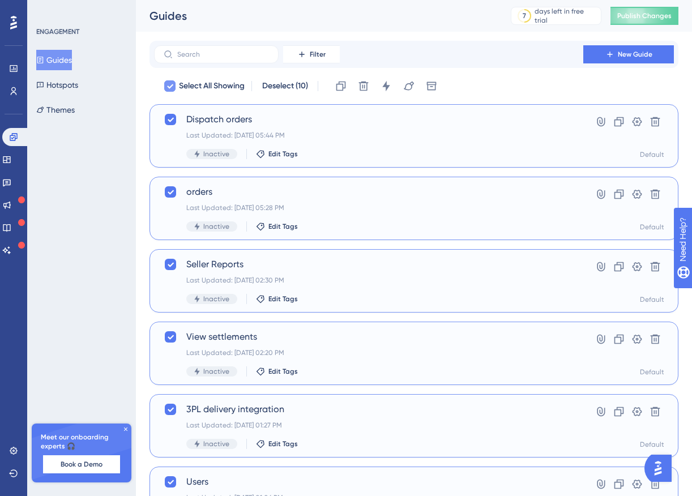
checkbox input "false"
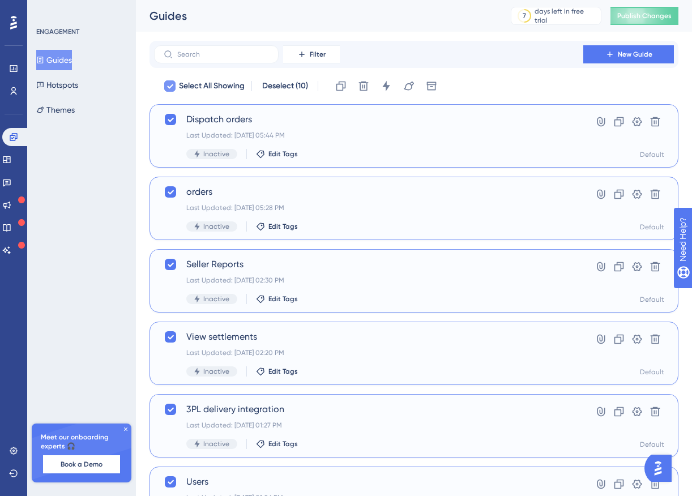
checkbox input "false"
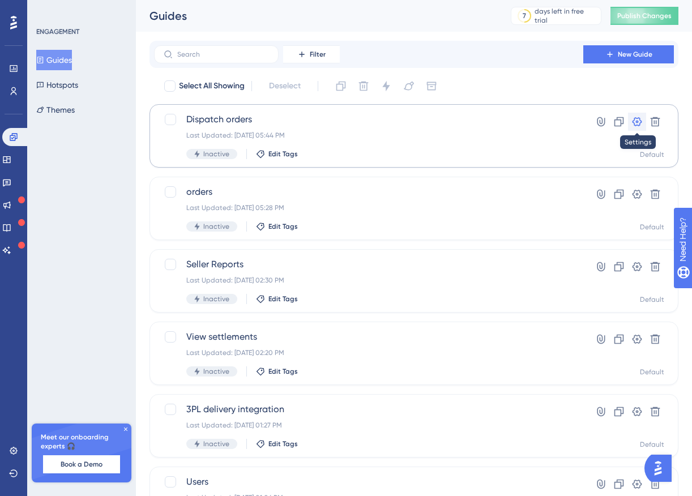
click at [642, 127] on icon at bounding box center [637, 121] width 11 height 11
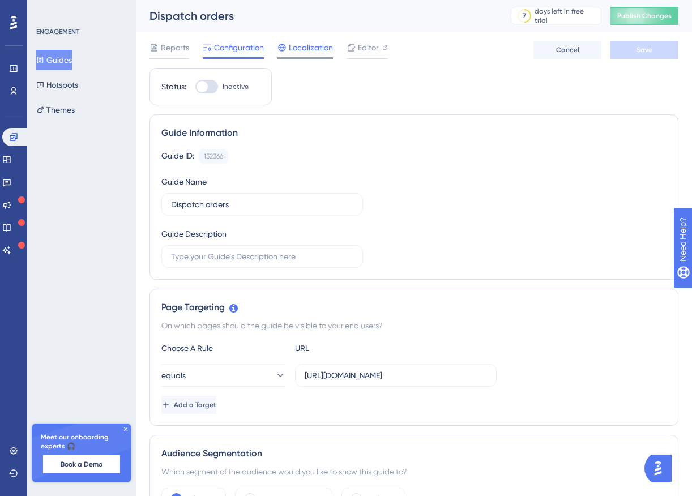
click at [314, 48] on span "Localization" at bounding box center [311, 48] width 44 height 14
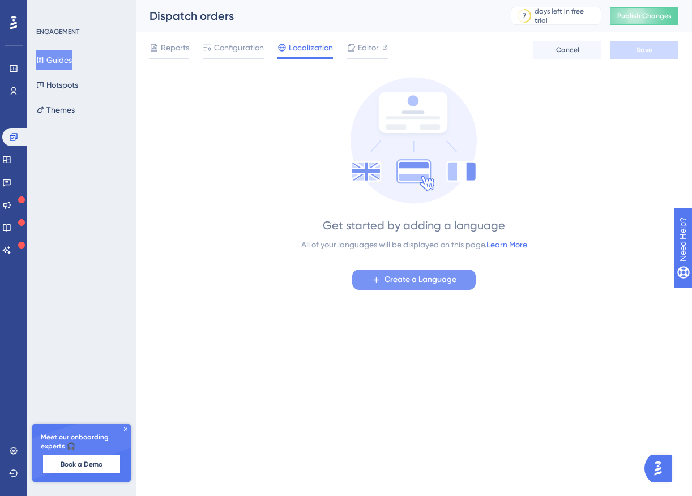
click at [410, 282] on span "Create a Language" at bounding box center [421, 280] width 72 height 14
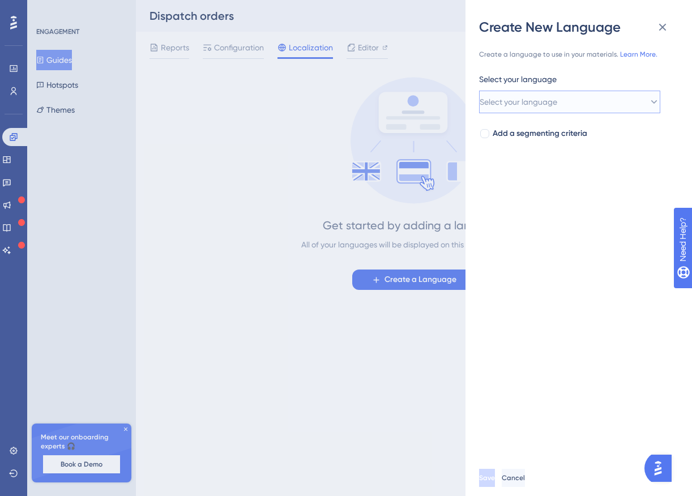
click at [546, 107] on span "Select your language" at bounding box center [519, 102] width 78 height 14
type input "arabic"
click at [559, 221] on div "Create a language to use in your materials. Learn More. Select your language Se…" at bounding box center [583, 248] width 208 height 424
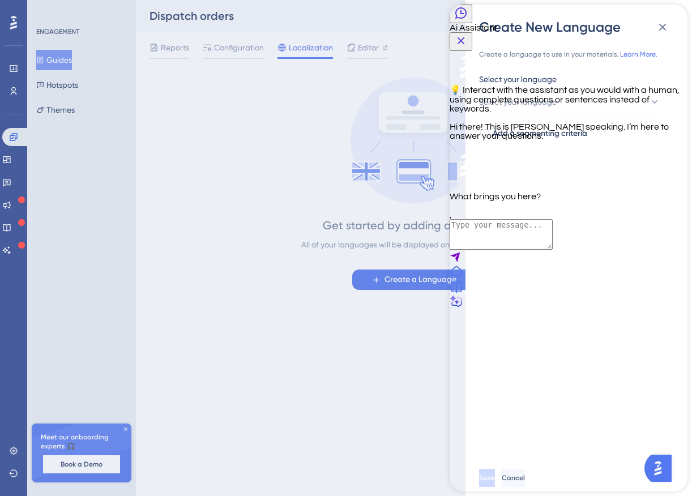
click at [525, 250] on textarea "AI Assistant Text Input" at bounding box center [501, 234] width 103 height 31
click at [523, 250] on textarea "I need to add arabic as the localizaion option" at bounding box center [501, 234] width 103 height 31
click at [525, 250] on textarea "I need to add arabic as the localizaion option" at bounding box center [501, 234] width 103 height 31
click at [553, 250] on textarea "I need to add Arabic as the localisation option" at bounding box center [501, 234] width 103 height 31
type textarea "I need to add Arabic as the localization option"
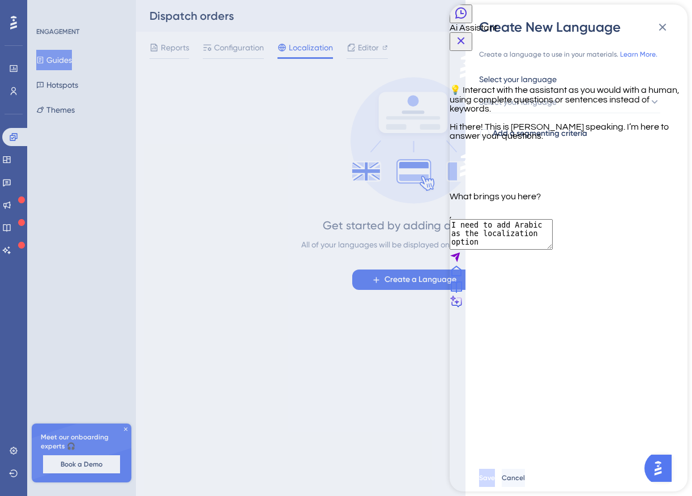
click at [460, 262] on icon "Send Message" at bounding box center [455, 258] width 10 height 10
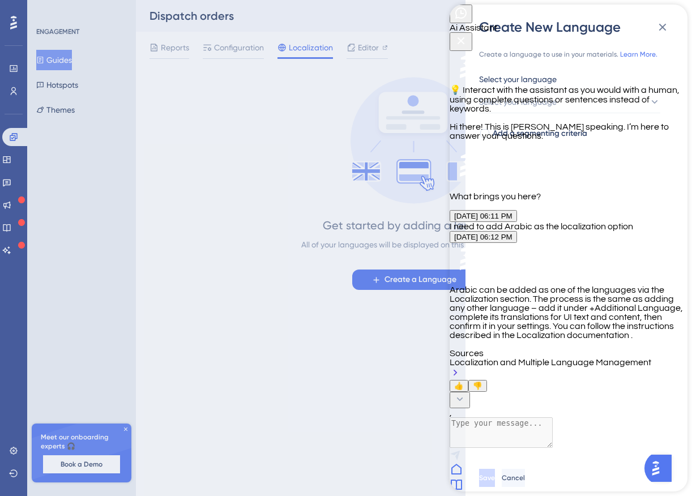
scroll to position [128, 0]
click at [545, 358] on div "Localization and Multiple Language Management" at bounding box center [569, 369] width 238 height 22
click at [11, 448] on div "Create New Language Create a language to use in your materials. Learn More. Sel…" at bounding box center [346, 248] width 692 height 496
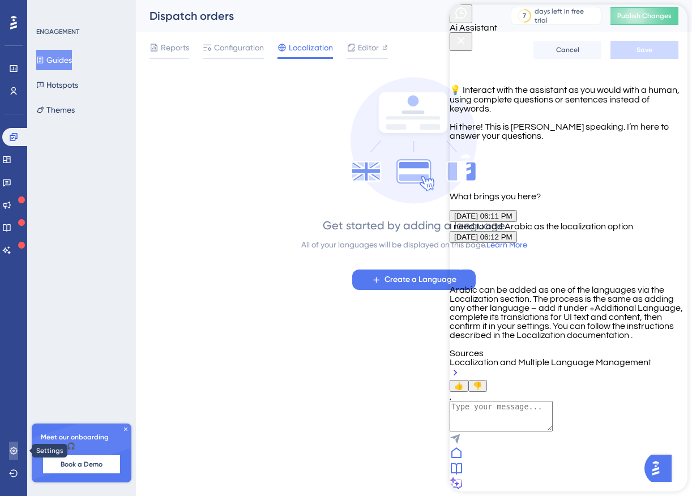
click at [12, 448] on icon at bounding box center [13, 450] width 9 height 9
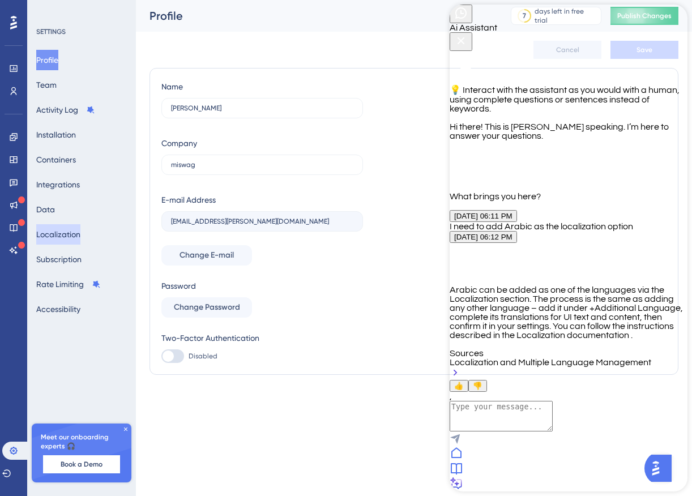
click at [74, 236] on button "Localization" at bounding box center [58, 234] width 44 height 20
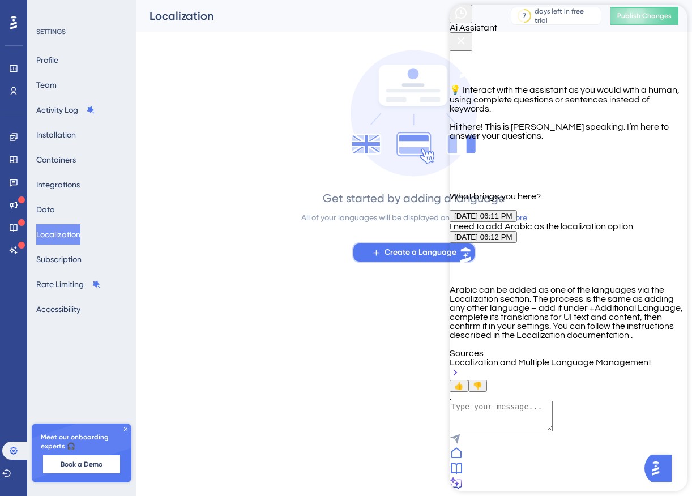
click at [374, 245] on button "Create a Language" at bounding box center [413, 252] width 123 height 20
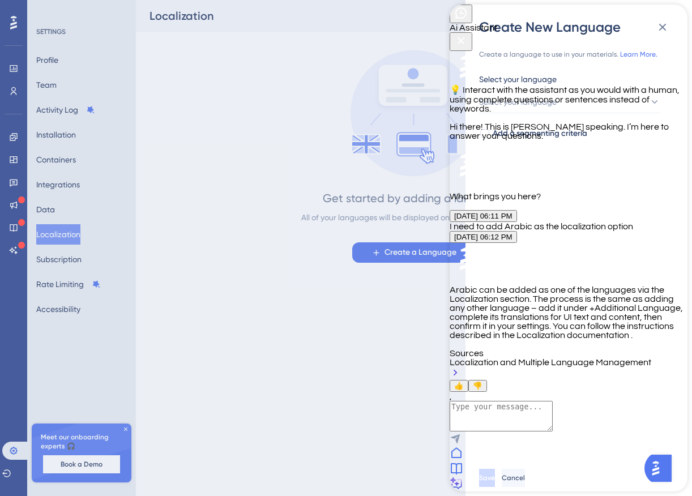
click at [468, 34] on icon "Close Button" at bounding box center [461, 41] width 14 height 14
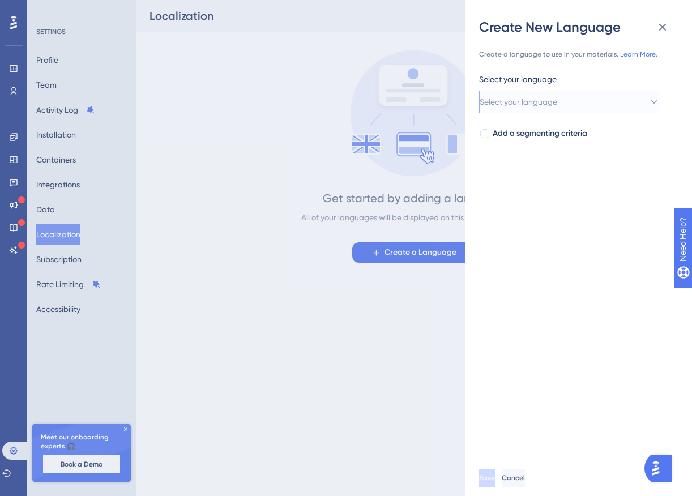
click at [557, 102] on span "Select your language" at bounding box center [519, 102] width 78 height 14
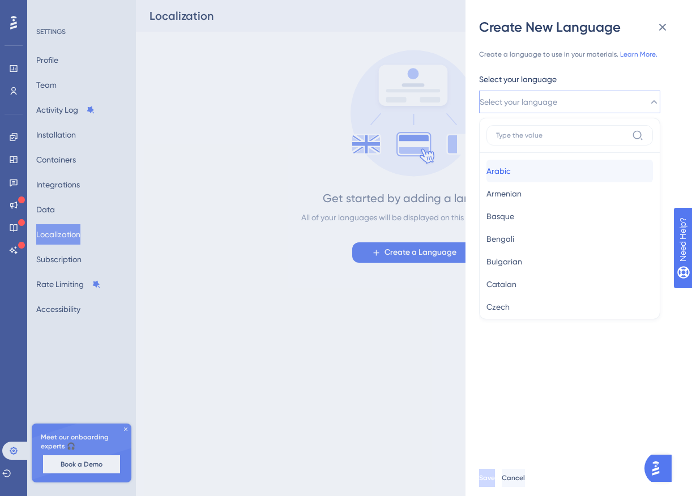
click at [522, 169] on div "Arabic Arabic" at bounding box center [570, 171] width 167 height 23
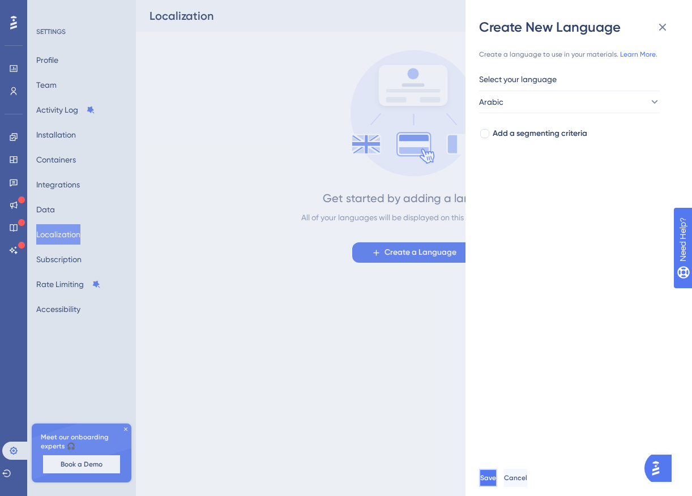
click at [496, 479] on span "Save" at bounding box center [488, 478] width 16 height 9
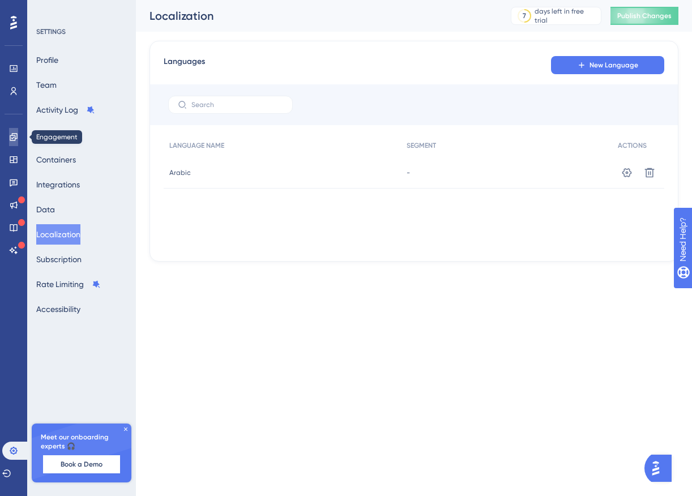
click at [16, 143] on link at bounding box center [13, 137] width 9 height 18
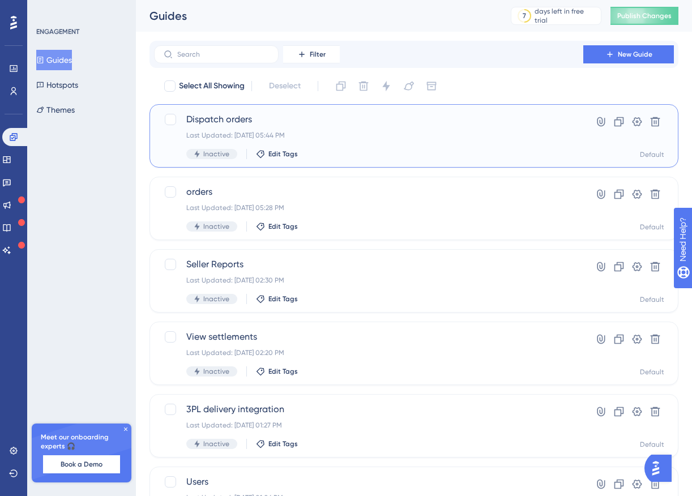
click at [351, 130] on div "Dispatch orders Last Updated: Sep 21 2025, 05:44 PM Inactive Edit Tags" at bounding box center [368, 136] width 365 height 46
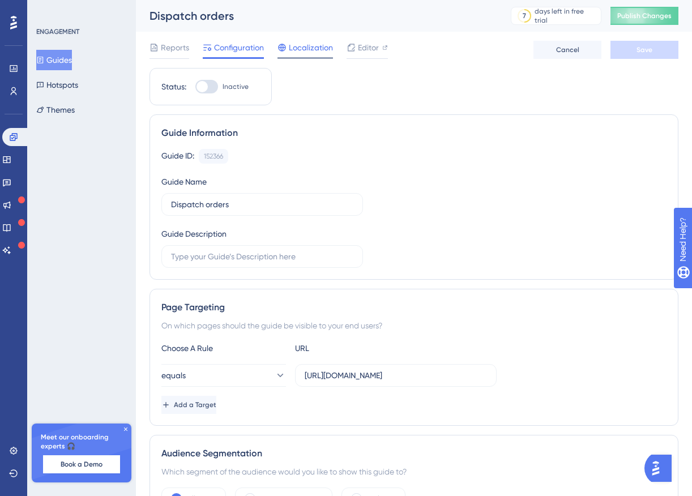
click at [318, 52] on span "Localization" at bounding box center [311, 48] width 44 height 14
click at [312, 49] on span "Localization" at bounding box center [311, 48] width 44 height 14
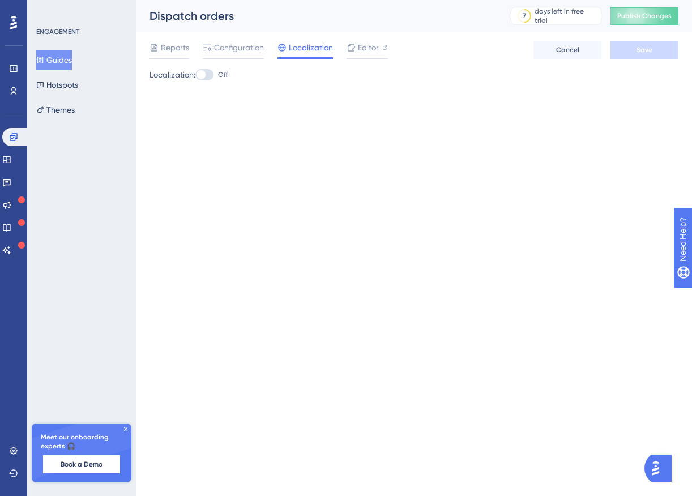
click at [301, 49] on span "Localization" at bounding box center [311, 48] width 44 height 14
click at [210, 73] on div at bounding box center [204, 74] width 18 height 11
click at [195, 75] on input "Off" at bounding box center [195, 75] width 1 height 1
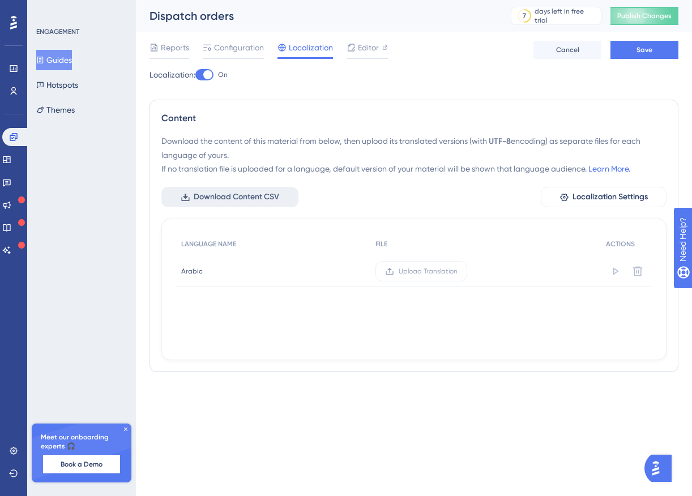
click at [266, 195] on span "Download Content CSV" at bounding box center [237, 197] width 86 height 14
click at [572, 46] on span "Cancel" at bounding box center [567, 49] width 23 height 9
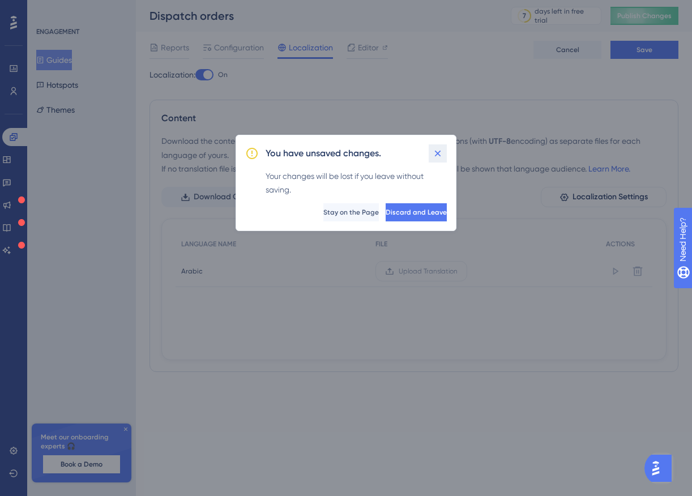
click at [437, 154] on icon at bounding box center [437, 153] width 11 height 11
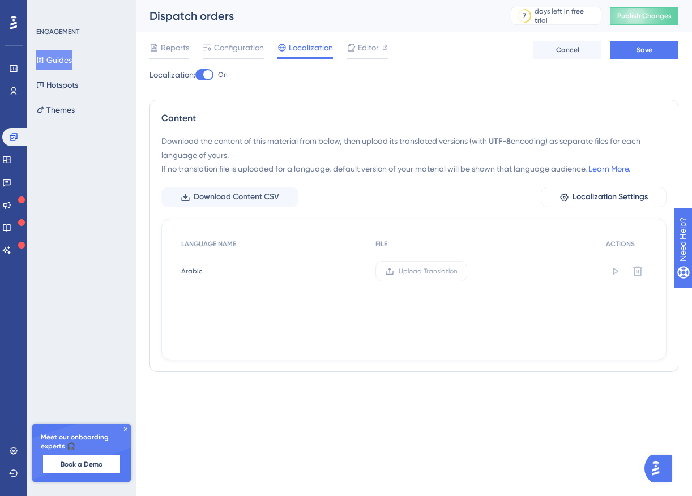
click at [209, 71] on div at bounding box center [207, 74] width 9 height 9
click at [195, 75] on input "On" at bounding box center [195, 75] width 1 height 1
checkbox input "true"
click at [651, 56] on button "Save" at bounding box center [645, 50] width 68 height 18
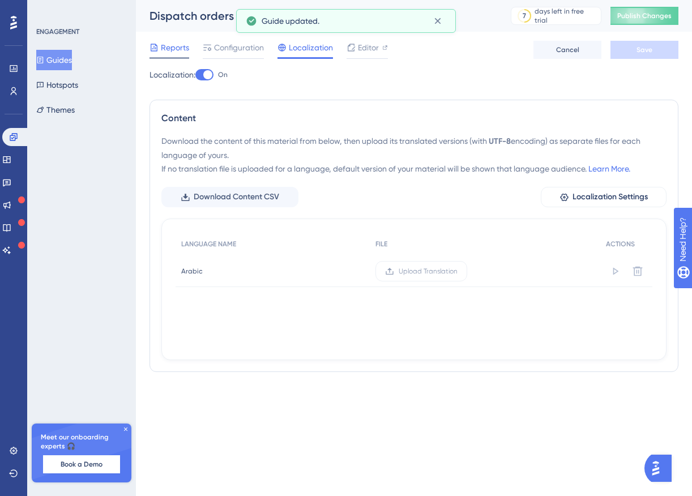
click at [173, 46] on span "Reports" at bounding box center [175, 48] width 28 height 14
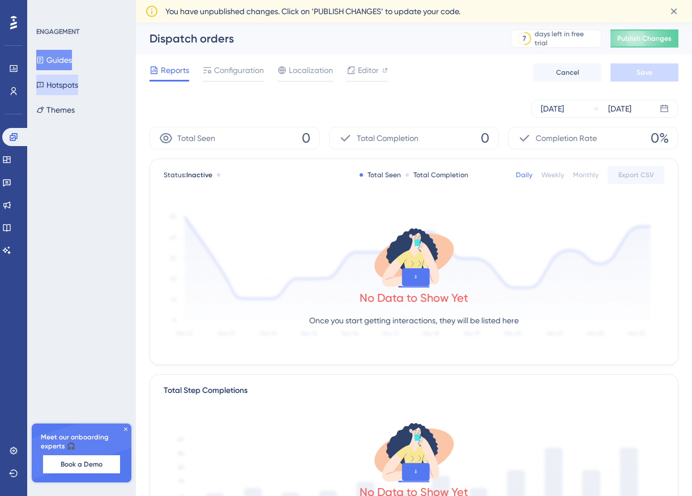
click at [66, 90] on button "Hotspots" at bounding box center [57, 85] width 42 height 20
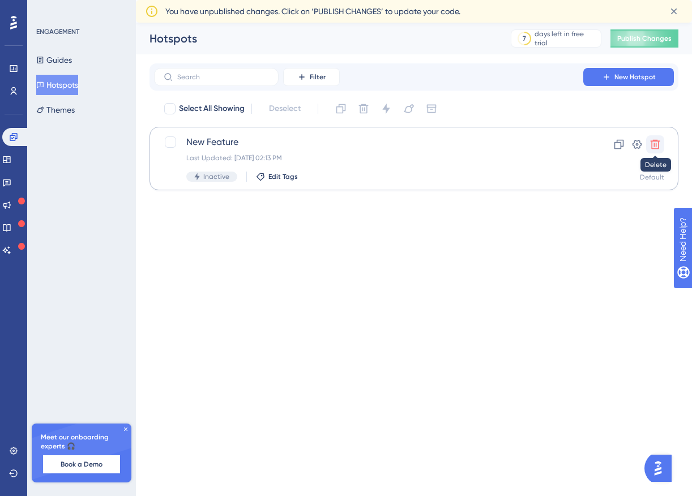
click at [655, 146] on icon at bounding box center [655, 144] width 11 height 11
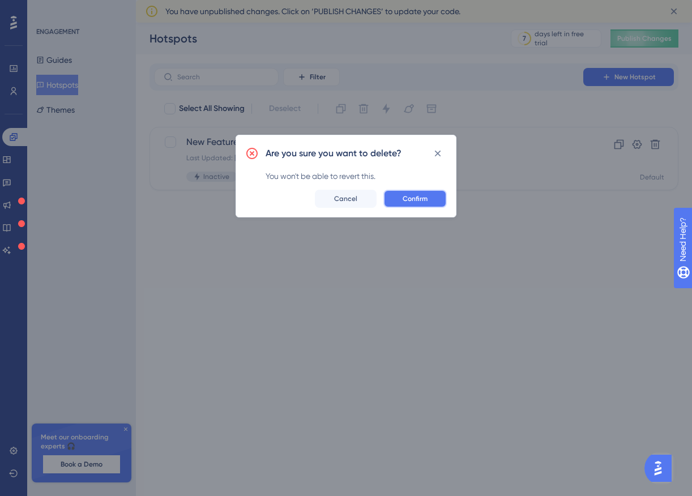
click at [427, 193] on button "Confirm" at bounding box center [415, 199] width 63 height 18
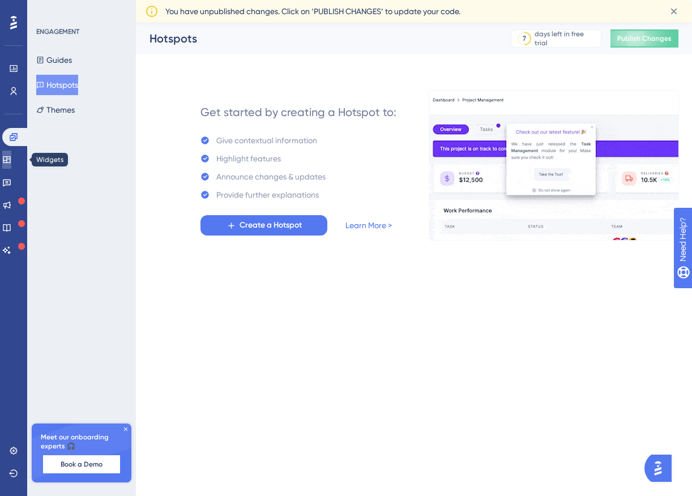
click at [11, 163] on icon at bounding box center [6, 159] width 9 height 9
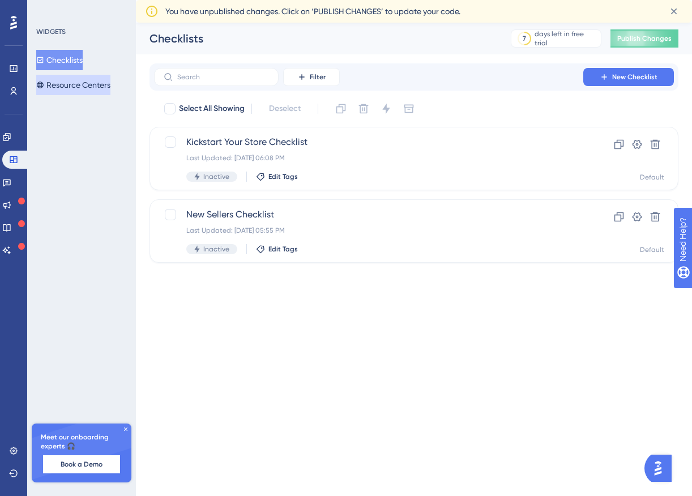
click at [88, 90] on button "Resource Centers" at bounding box center [73, 85] width 74 height 20
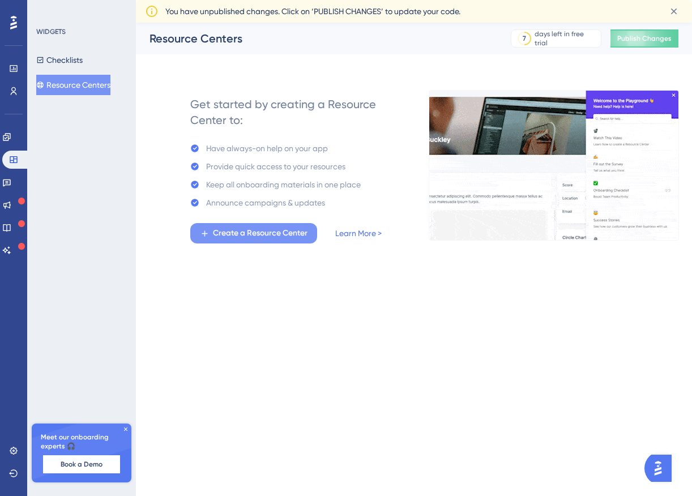
click at [249, 234] on span "Create a Resource Center" at bounding box center [260, 234] width 95 height 14
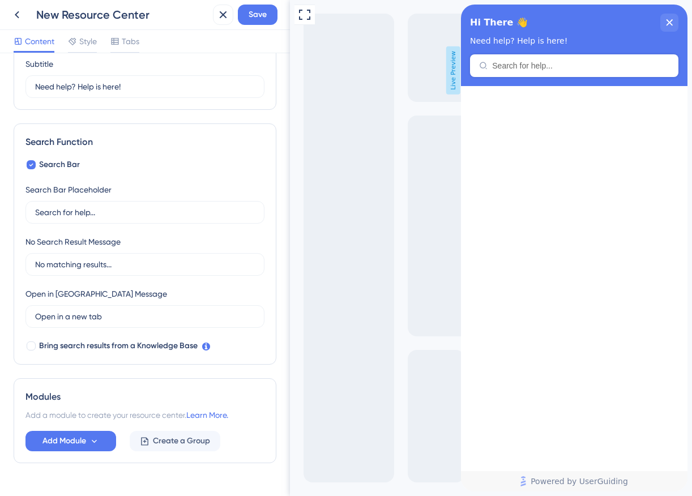
scroll to position [122, 0]
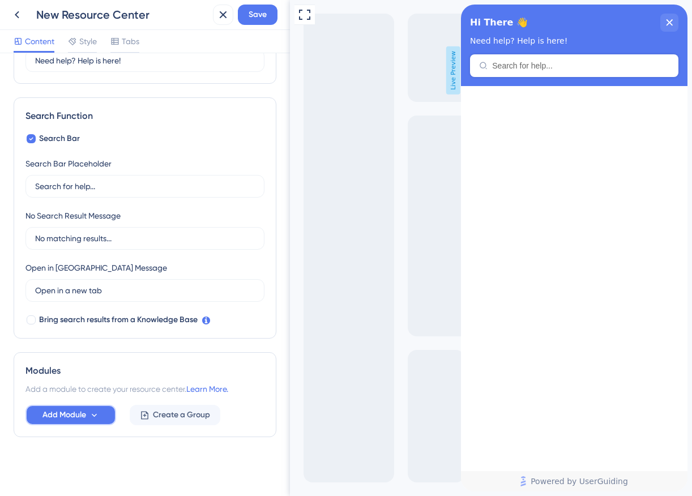
click at [74, 410] on span "Add Module" at bounding box center [64, 415] width 44 height 14
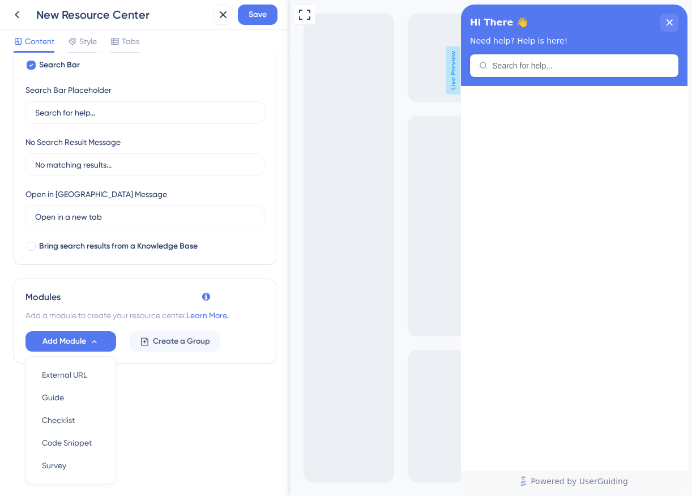
scroll to position [229, 0]
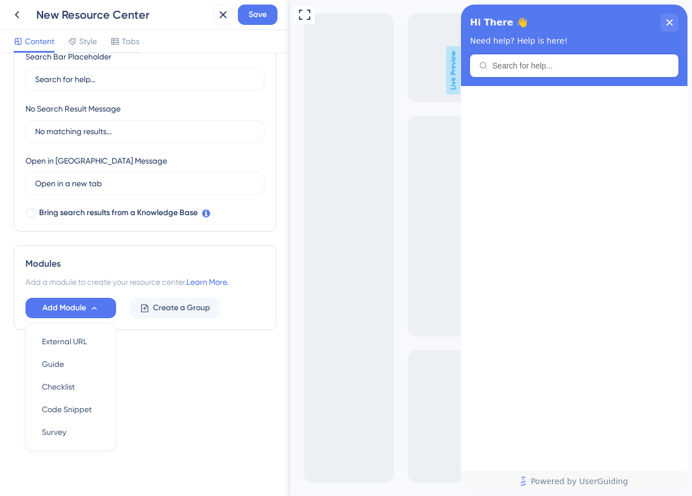
click at [70, 279] on span "Add a module to create your resource center." at bounding box center [105, 282] width 161 height 9
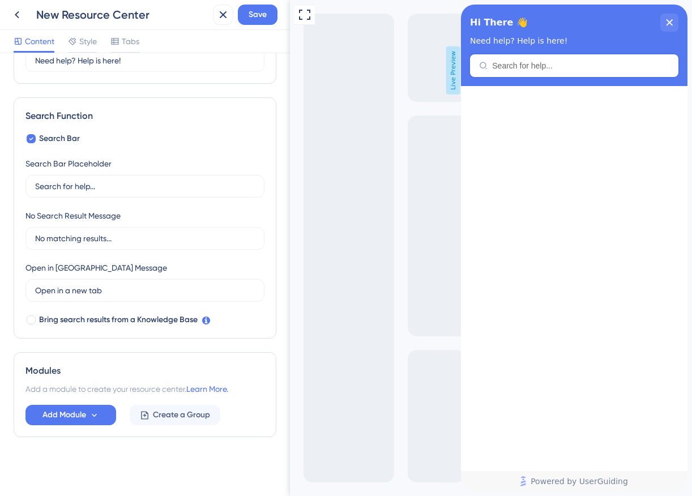
scroll to position [122, 0]
click at [92, 419] on icon at bounding box center [95, 416] width 10 height 10
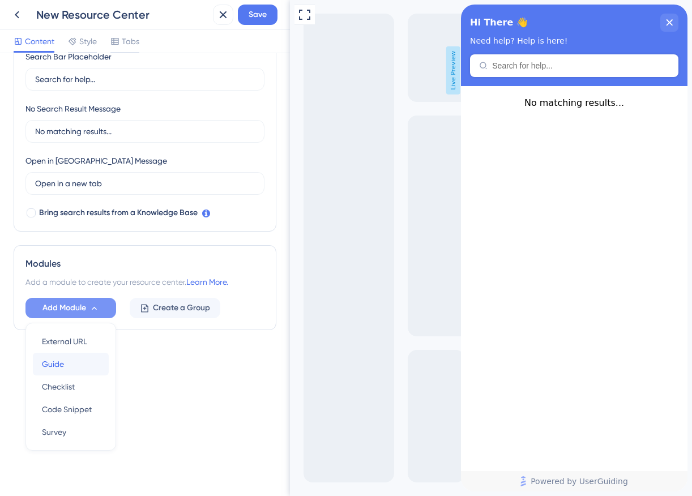
click at [83, 357] on div "Guide Guide" at bounding box center [71, 364] width 58 height 23
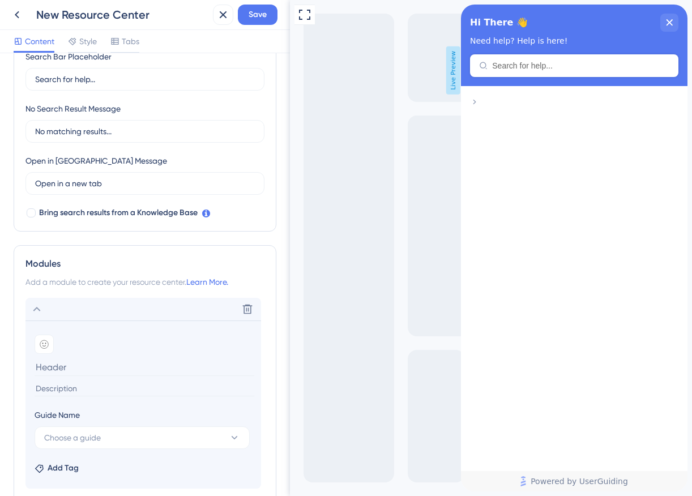
click at [71, 367] on input at bounding box center [145, 368] width 220 height 18
type input "How to add products to your store"
click at [40, 340] on icon at bounding box center [44, 344] width 9 height 9
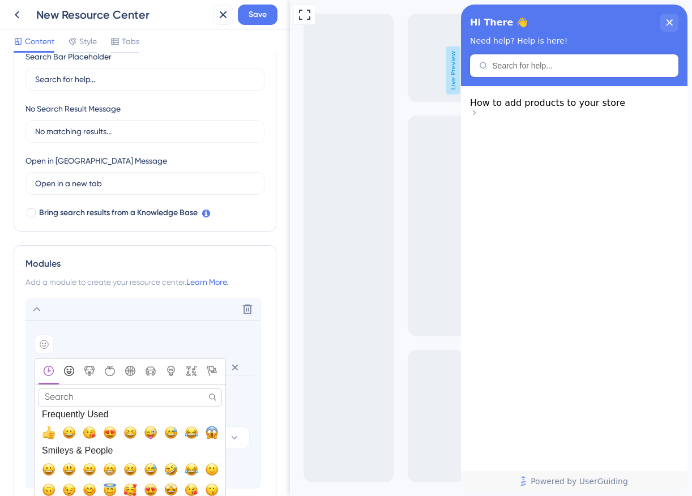
click at [72, 373] on icon "Smileys & People" at bounding box center [69, 371] width 10 height 10
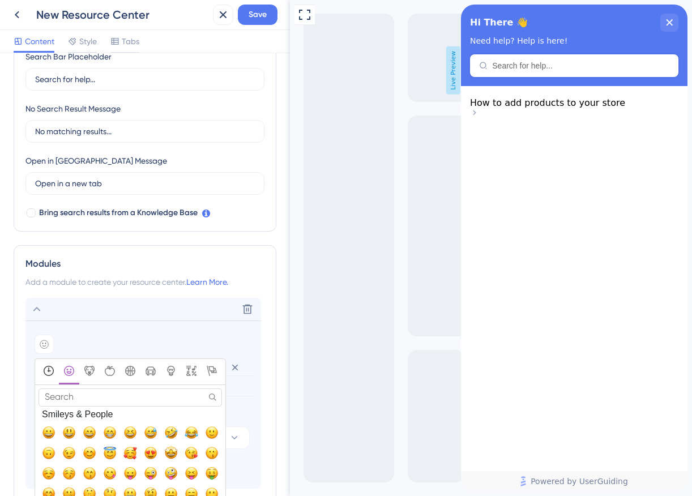
click at [46, 370] on icon "Frequently Used" at bounding box center [49, 371] width 10 height 10
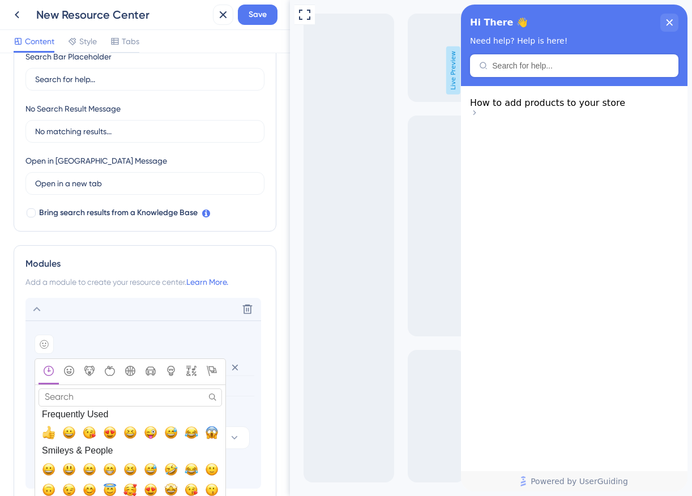
click at [57, 394] on input "Search" at bounding box center [131, 398] width 184 height 18
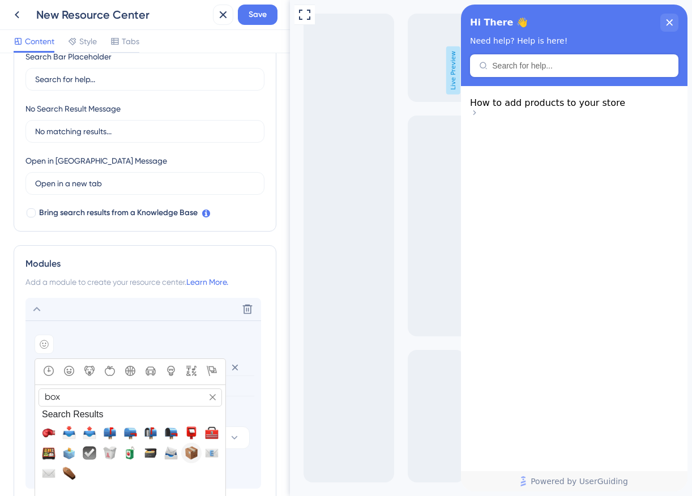
type input "box"
click at [190, 453] on span "📦, package" at bounding box center [192, 453] width 14 height 14
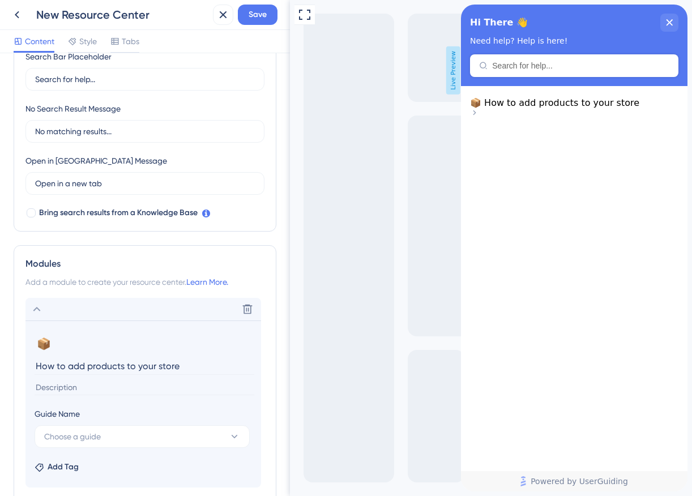
click at [86, 391] on input at bounding box center [145, 387] width 220 height 15
click at [125, 367] on input "How to add products to your store" at bounding box center [145, 366] width 220 height 18
click at [100, 437] on span "Choose a guide" at bounding box center [72, 437] width 57 height 14
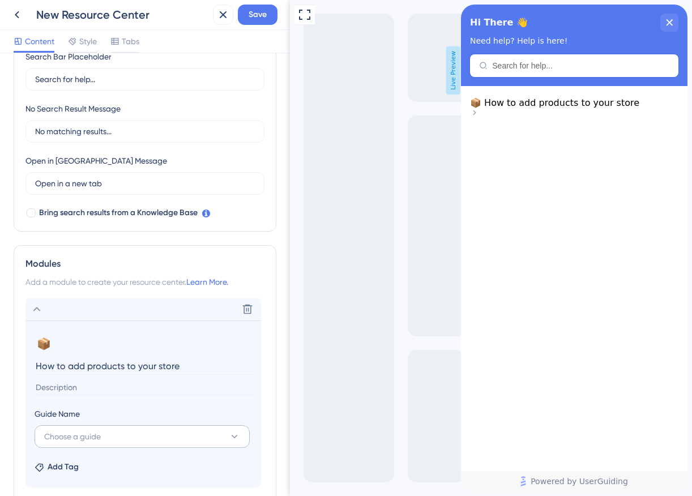
scroll to position [448, 0]
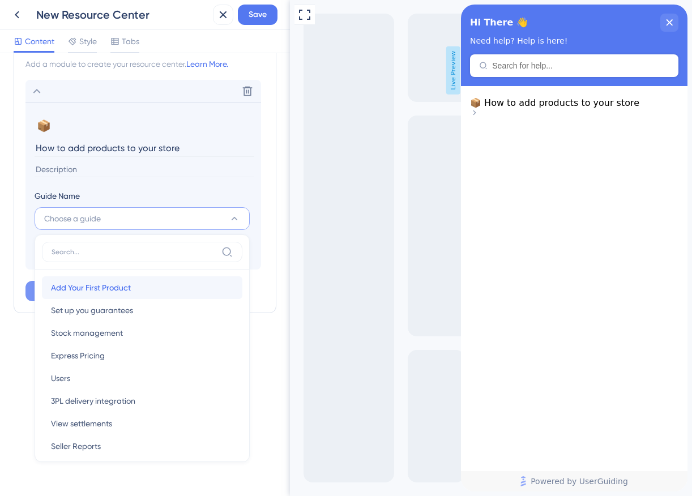
click at [148, 291] on div "Add Your First Product Add Your First Product" at bounding box center [142, 287] width 182 height 23
type input "Add Your First Product"
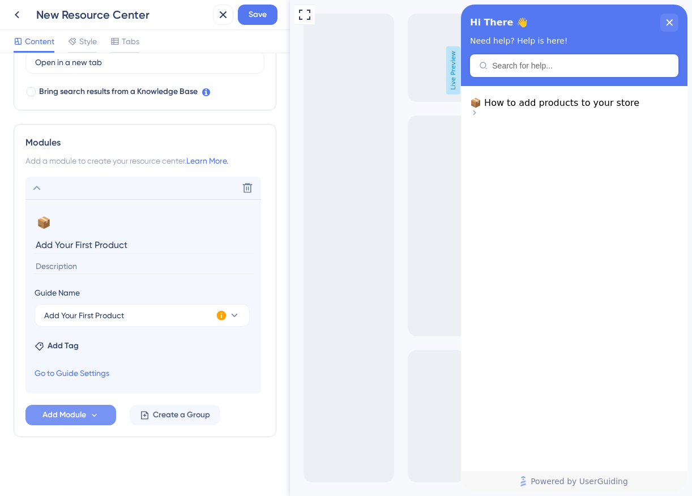
scroll to position [351, 0]
click at [107, 270] on input at bounding box center [145, 266] width 220 height 15
paste input "Learn how to add products to your store by entering product details, uploading …"
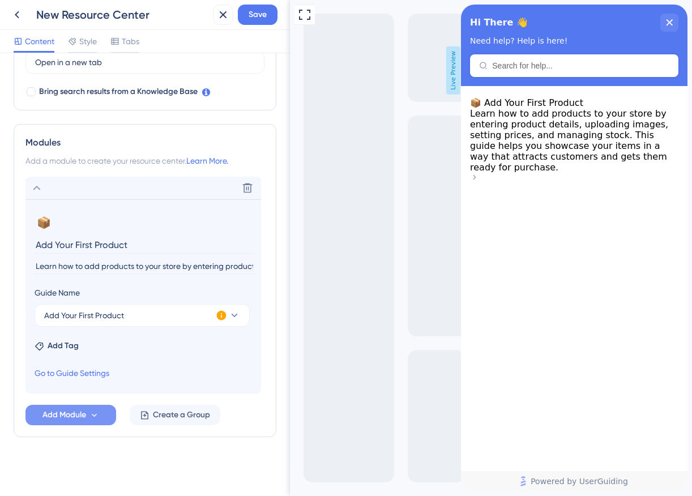
scroll to position [0, 632]
click at [118, 269] on input "Learn how to add products to your store by entering product details, uploading …" at bounding box center [145, 266] width 220 height 15
paste input "Add products to your store by entering details, uploading images, and setting p…"
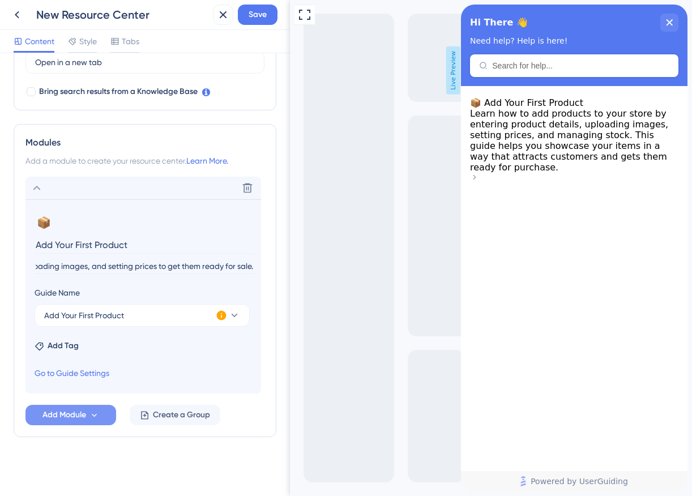
scroll to position [0, 186]
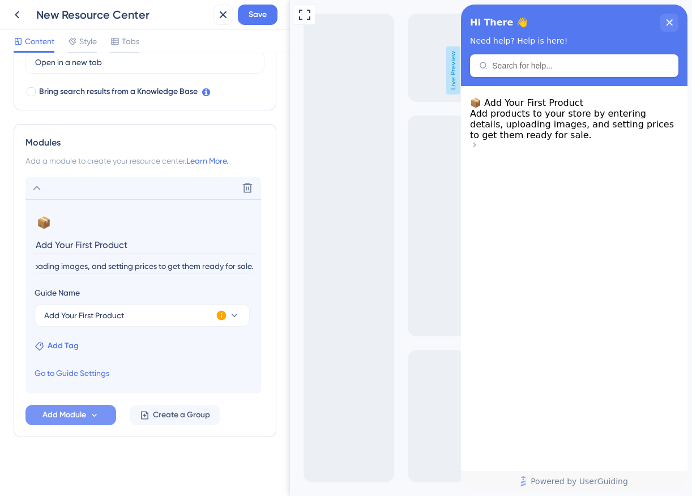
type input "Add products to your store by entering details, uploading images, and setting p…"
click at [53, 343] on span "Add Tag" at bounding box center [63, 346] width 31 height 14
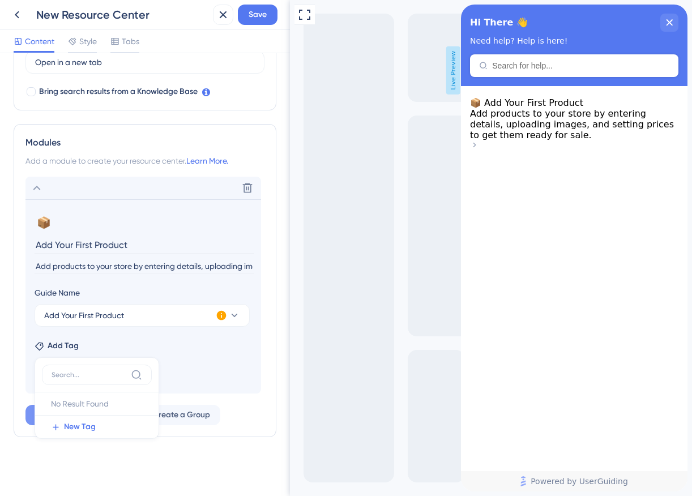
click at [159, 343] on div "Add Tag No Result Found No Result Found New Tag" at bounding box center [144, 344] width 218 height 18
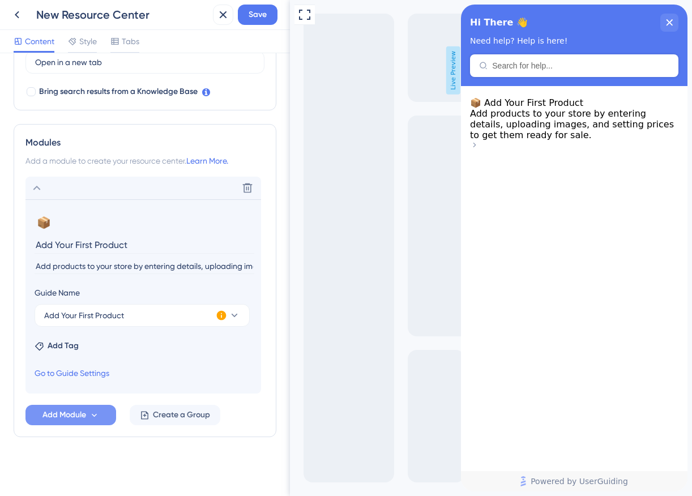
click at [82, 246] on input "Add Your First Product" at bounding box center [145, 245] width 220 height 18
type input "How to add your products"
click at [66, 415] on span "Add Module" at bounding box center [64, 415] width 44 height 14
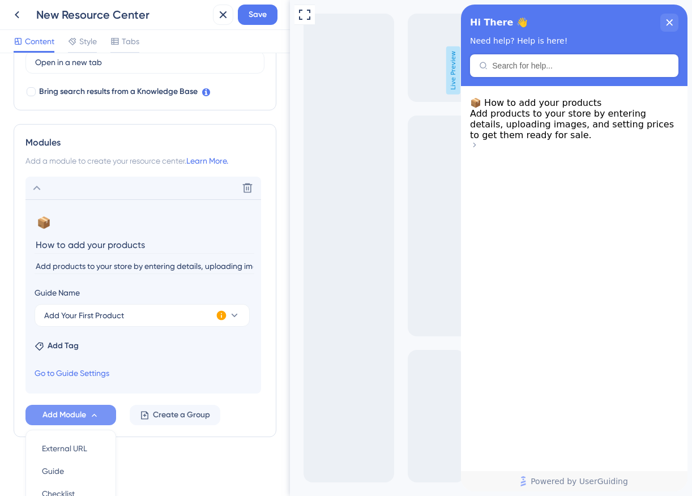
scroll to position [458, 0]
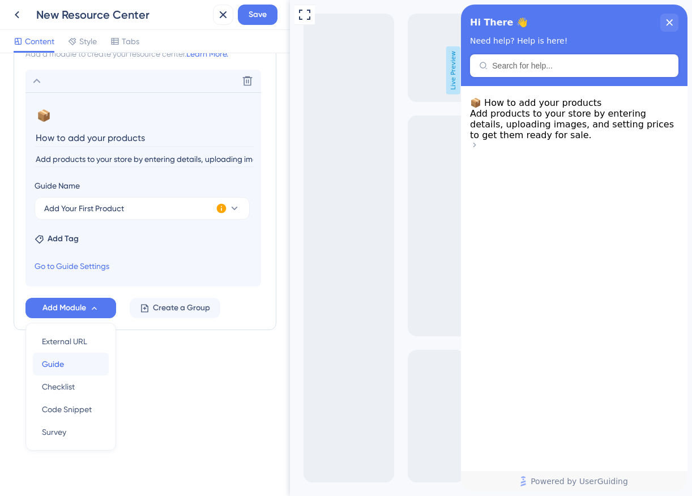
click at [87, 357] on div "Guide Guide" at bounding box center [71, 364] width 58 height 23
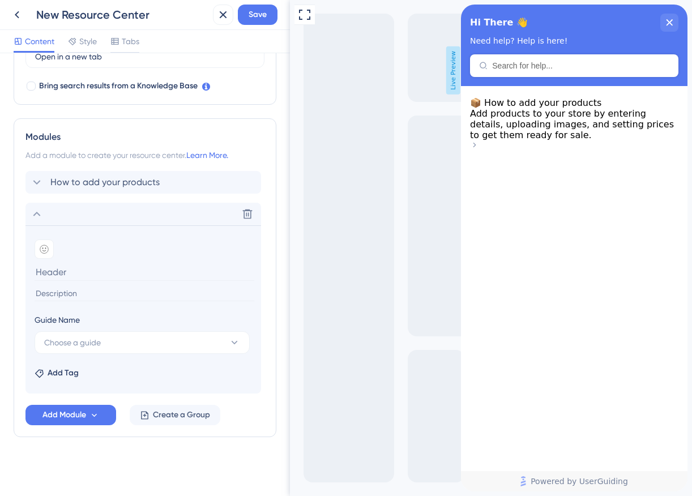
scroll to position [356, 0]
click at [95, 339] on span "Choose a guide" at bounding box center [72, 343] width 57 height 14
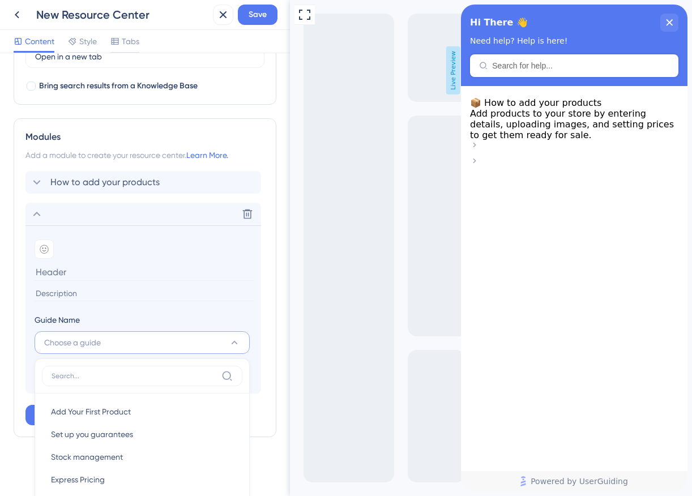
scroll to position [480, 0]
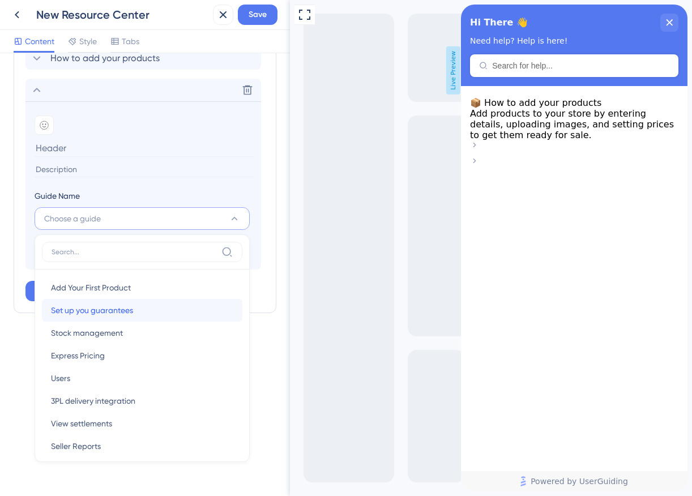
click at [163, 307] on div "Set up you guarantees Set up you guarantees" at bounding box center [142, 310] width 182 height 23
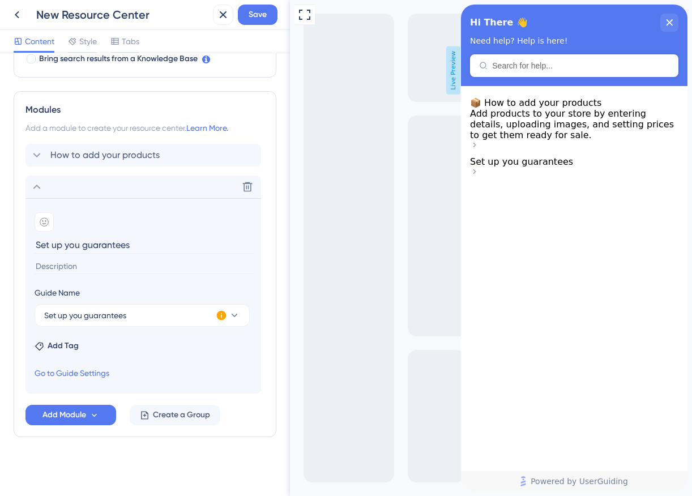
click at [117, 241] on input "Set up you guarantees" at bounding box center [145, 245] width 220 height 18
type input "How can I add guarantees to my store"
click at [46, 223] on icon at bounding box center [44, 222] width 9 height 9
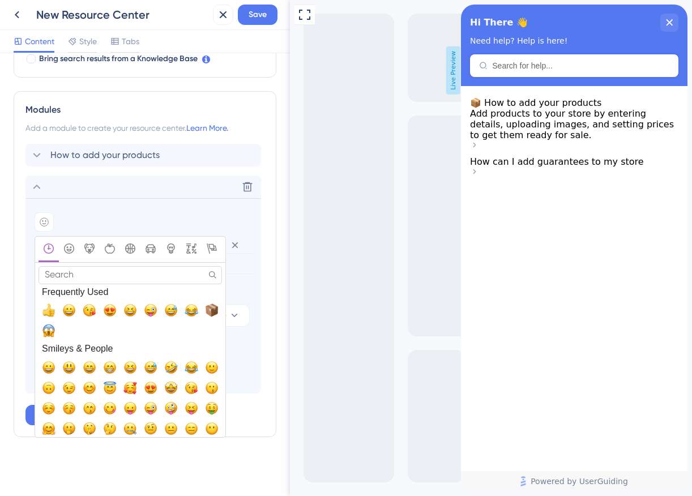
click at [86, 269] on input "Search" at bounding box center [131, 275] width 184 height 18
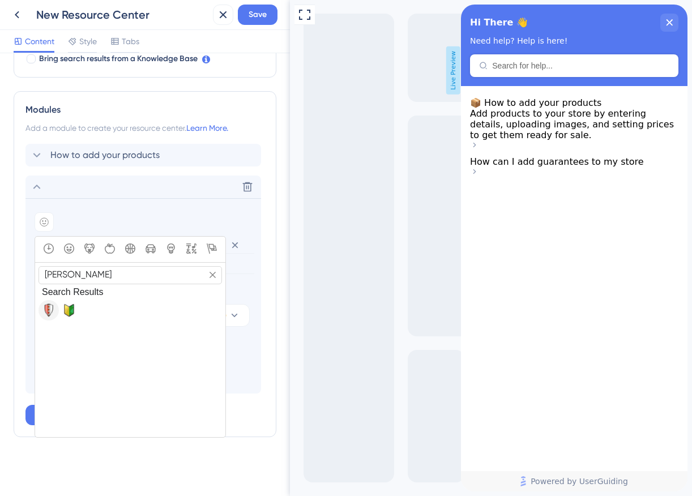
type input "[PERSON_NAME]"
click at [48, 313] on span "🛡️, shield" at bounding box center [49, 311] width 14 height 14
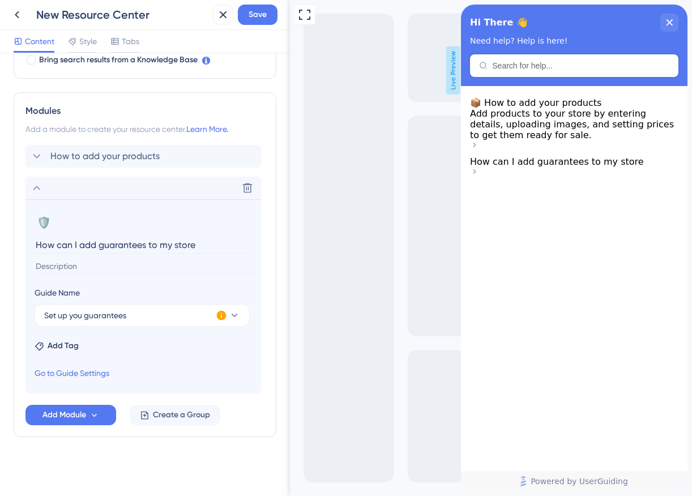
scroll to position [382, 0]
click at [207, 244] on input "How can I add guarantees to my store" at bounding box center [145, 245] width 220 height 18
type input "How can I add guarantees to my store?"
click at [83, 416] on span "Add Module" at bounding box center [64, 415] width 44 height 14
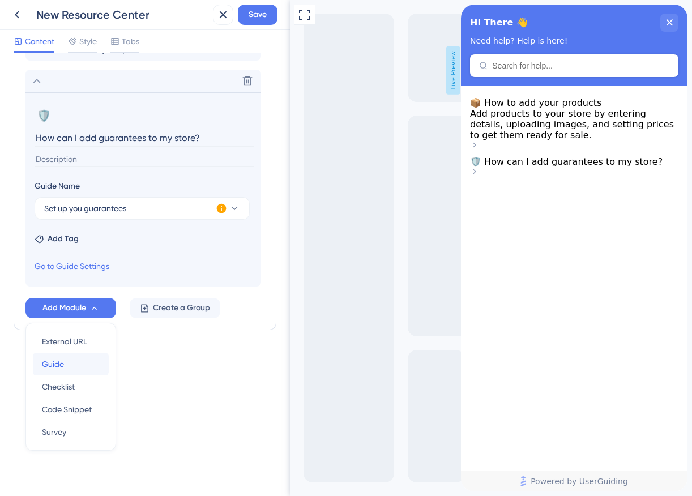
click at [90, 369] on div "Guide Guide" at bounding box center [71, 364] width 58 height 23
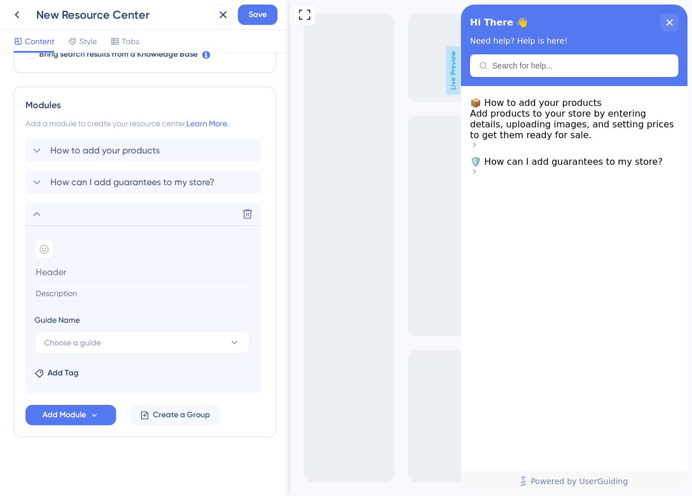
scroll to position [388, 0]
click at [89, 338] on span "Choose a guide" at bounding box center [72, 343] width 57 height 14
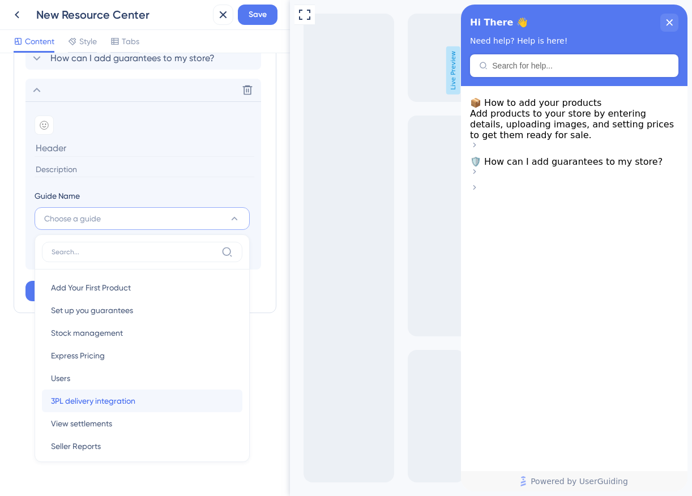
click at [114, 397] on span "3PL delivery integration" at bounding box center [93, 401] width 84 height 14
type input "3PL delivery integration"
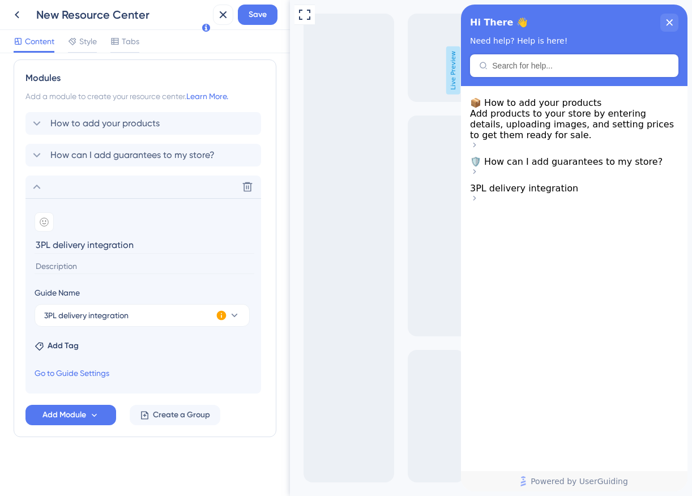
click at [100, 269] on input at bounding box center [145, 266] width 220 height 15
click at [101, 262] on input at bounding box center [145, 266] width 220 height 15
paste input "Learn how to connect your store with a delivery company to ensure smooth shippi…"
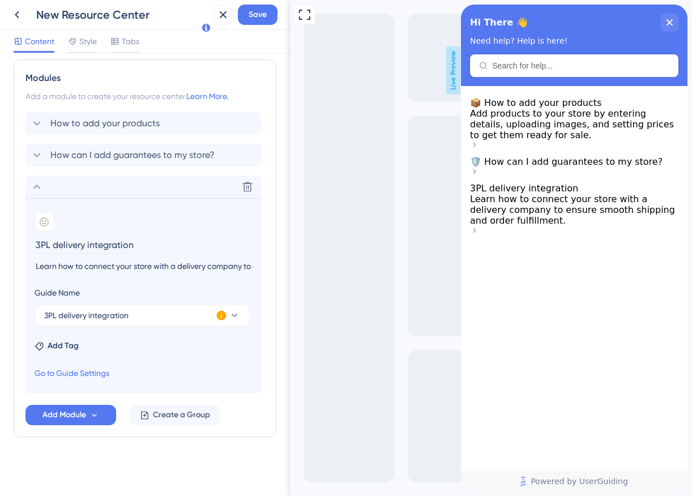
scroll to position [0, 165]
type input "Learn how to connect your store with a delivery company to ensure smooth shippi…"
click at [50, 225] on div at bounding box center [44, 221] width 19 height 19
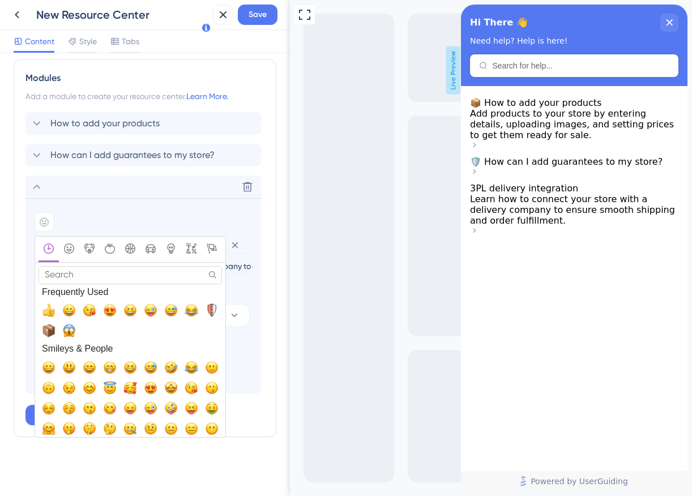
click at [69, 275] on input "Search" at bounding box center [131, 275] width 184 height 18
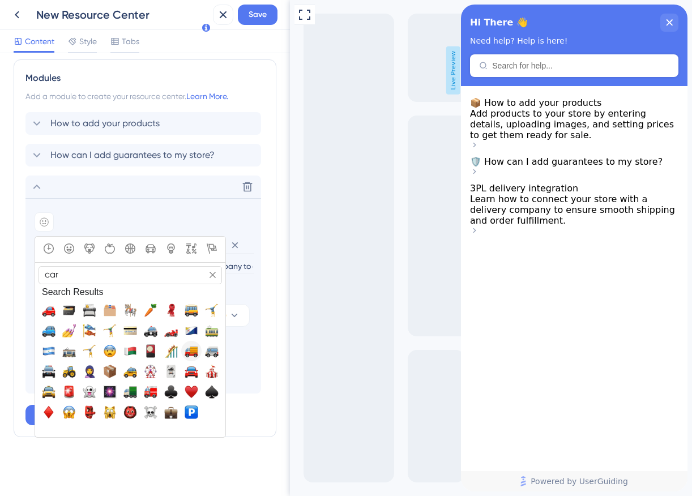
type input "car"
click at [193, 355] on span "🚚, truck" at bounding box center [192, 351] width 14 height 14
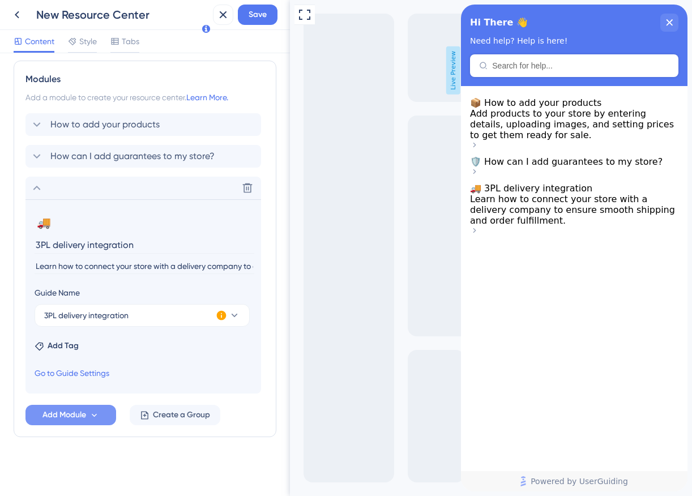
click at [78, 417] on span "Add Module" at bounding box center [64, 415] width 44 height 14
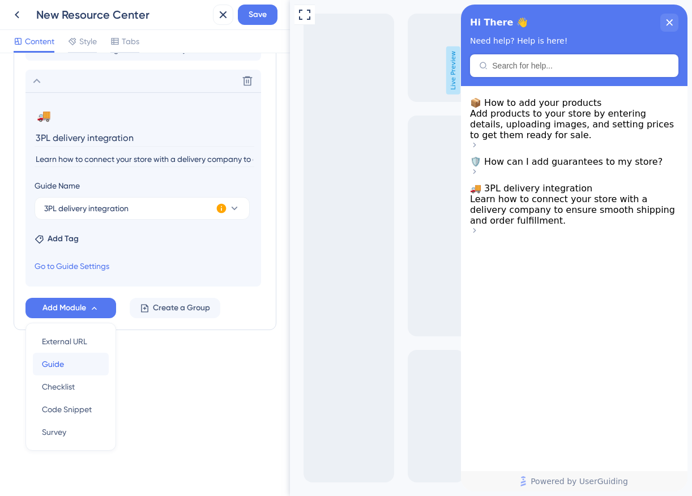
click at [100, 360] on button "Guide Guide" at bounding box center [71, 364] width 76 height 23
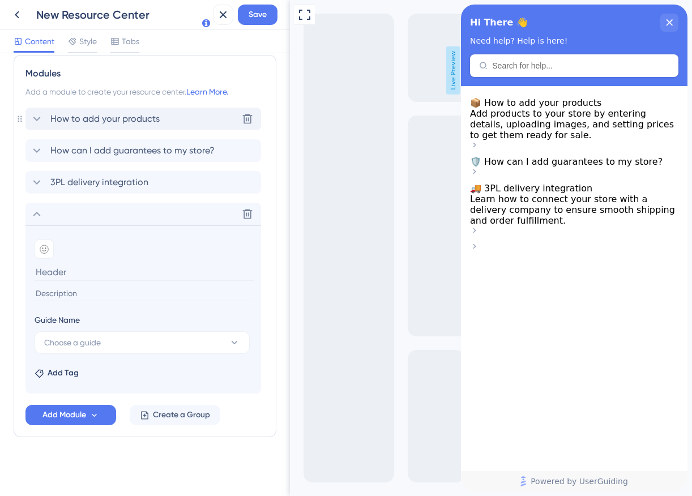
click at [157, 117] on span "How to add your products" at bounding box center [104, 119] width 109 height 14
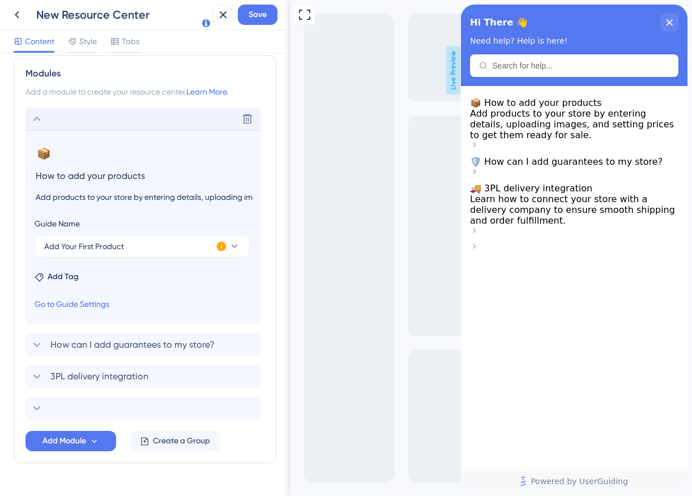
type input "How to add your products?"
click at [122, 374] on span "3PL delivery integration" at bounding box center [99, 377] width 98 height 14
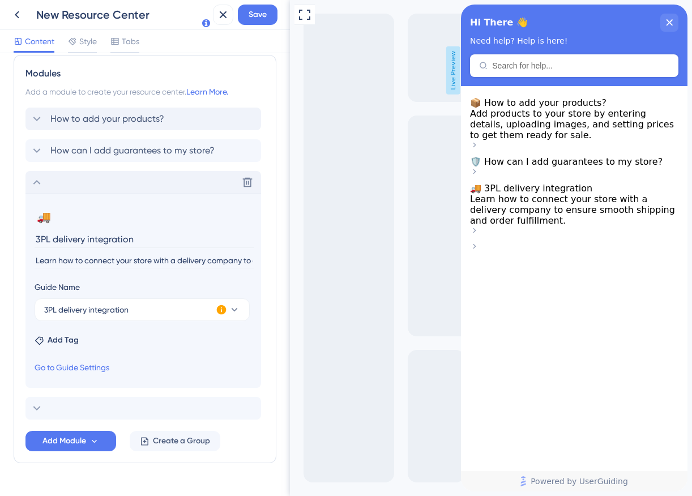
click at [142, 241] on input "3PL delivery integration" at bounding box center [145, 240] width 220 height 18
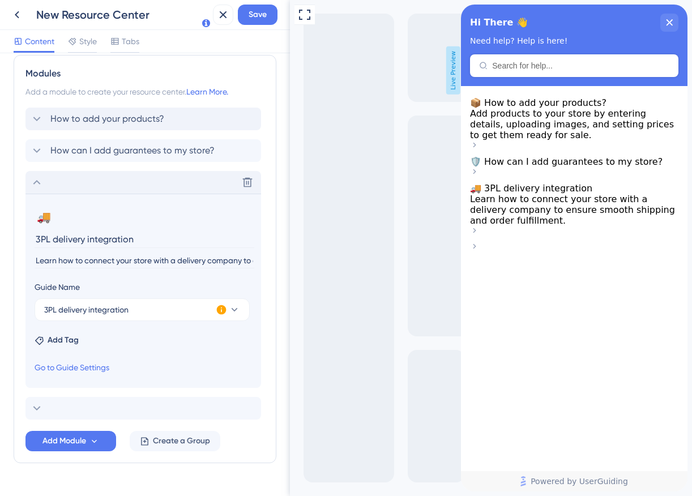
click at [134, 240] on input "3PL delivery integration" at bounding box center [145, 240] width 220 height 18
type input "how to connect with delivery company?"
click at [92, 441] on icon at bounding box center [95, 442] width 10 height 10
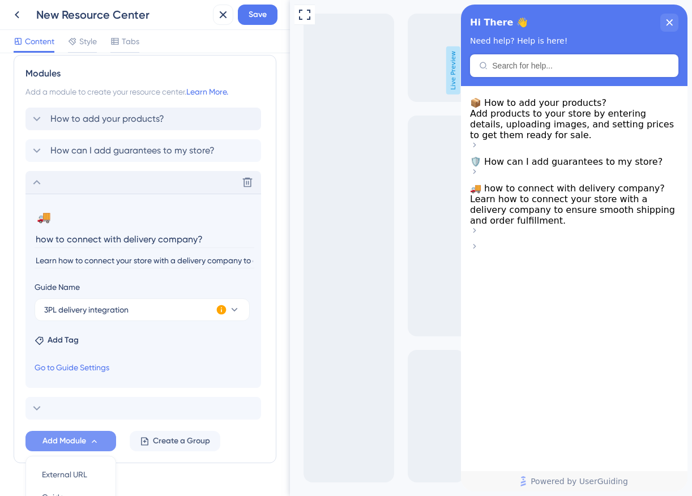
scroll to position [553, 0]
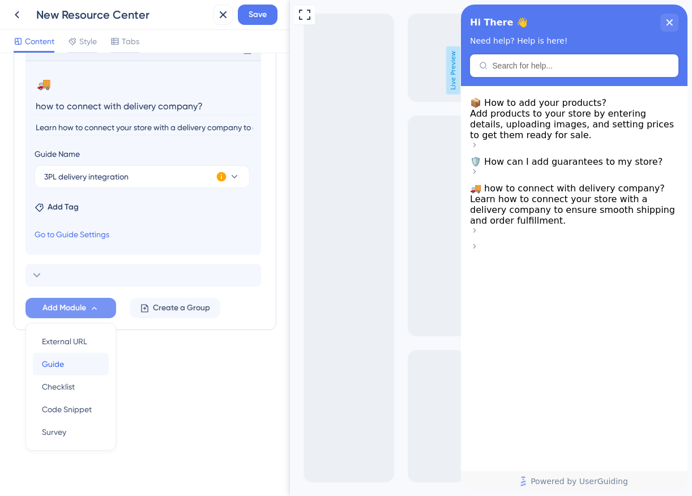
click at [74, 372] on div "Guide Guide" at bounding box center [71, 364] width 58 height 23
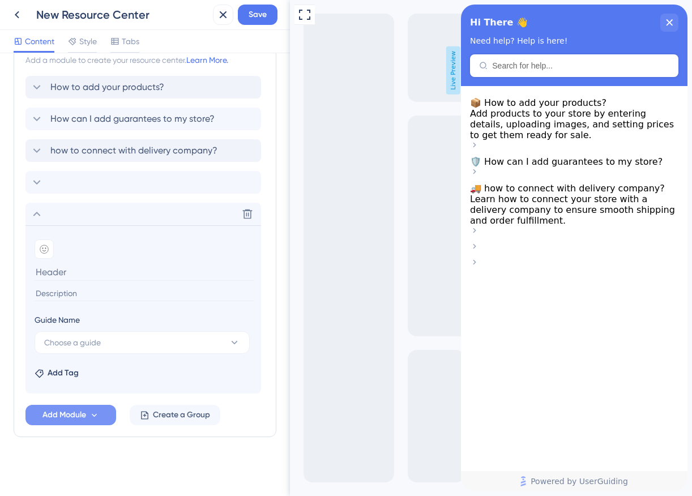
scroll to position [451, 0]
click at [115, 337] on button "Choose a guide" at bounding box center [142, 342] width 215 height 23
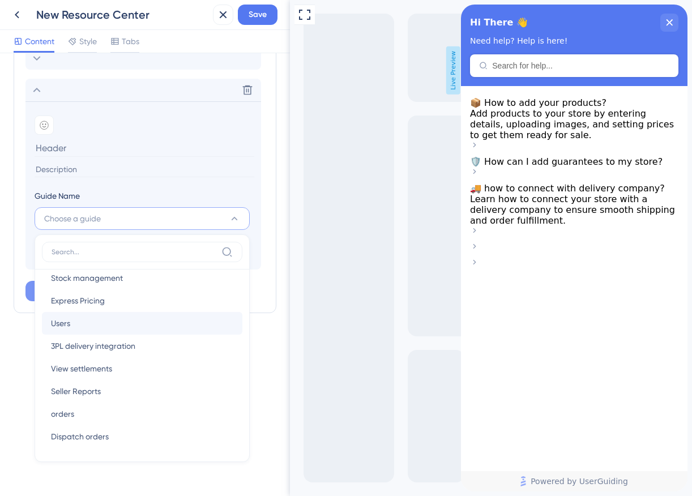
scroll to position [0, 0]
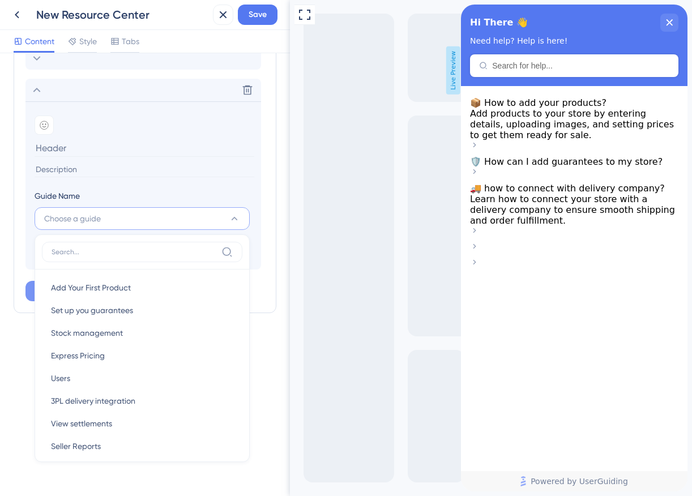
click at [130, 154] on input at bounding box center [145, 148] width 220 height 18
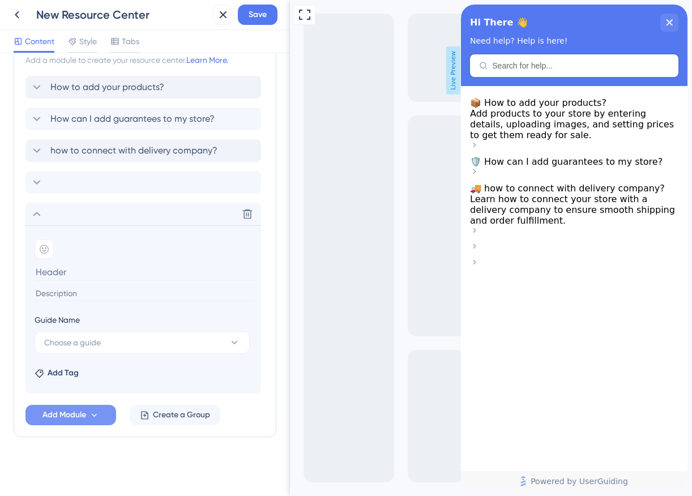
click at [86, 290] on input at bounding box center [145, 293] width 220 height 15
type input "How to enable notification?"
click at [45, 249] on icon at bounding box center [44, 249] width 9 height 9
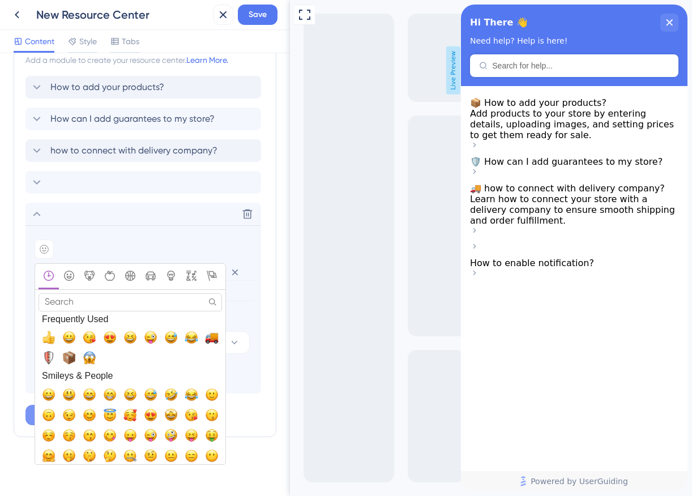
click at [62, 297] on input "Search" at bounding box center [131, 302] width 184 height 18
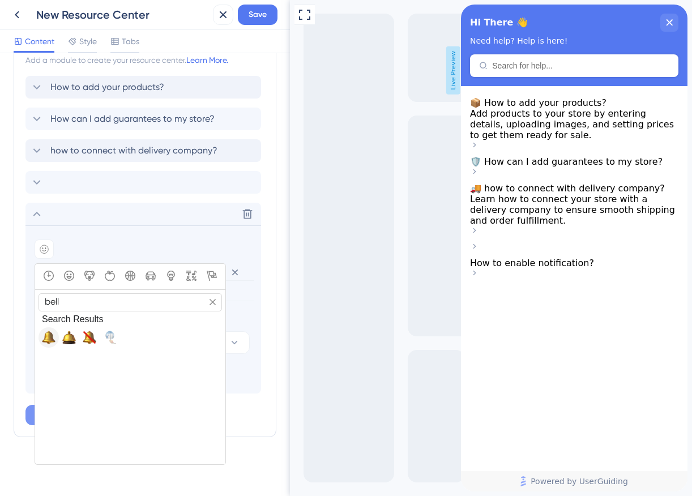
type input "bell"
click at [47, 328] on button "🔔, bell" at bounding box center [49, 337] width 20 height 20
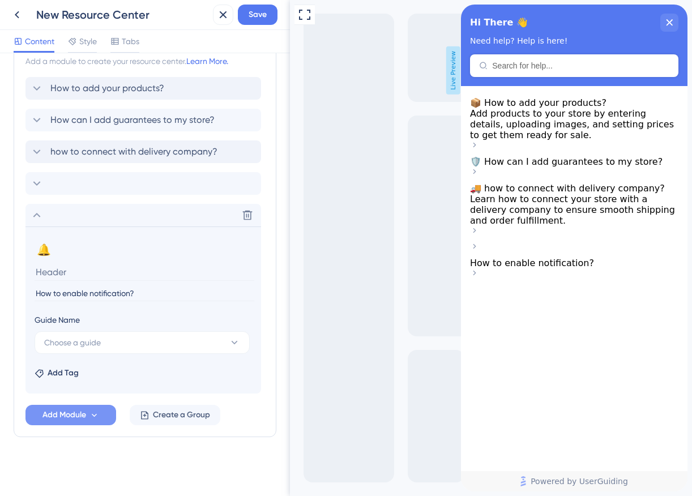
scroll to position [450, 0]
click at [83, 295] on input "How to enable notification?" at bounding box center [145, 293] width 220 height 15
click at [73, 276] on input at bounding box center [145, 272] width 220 height 18
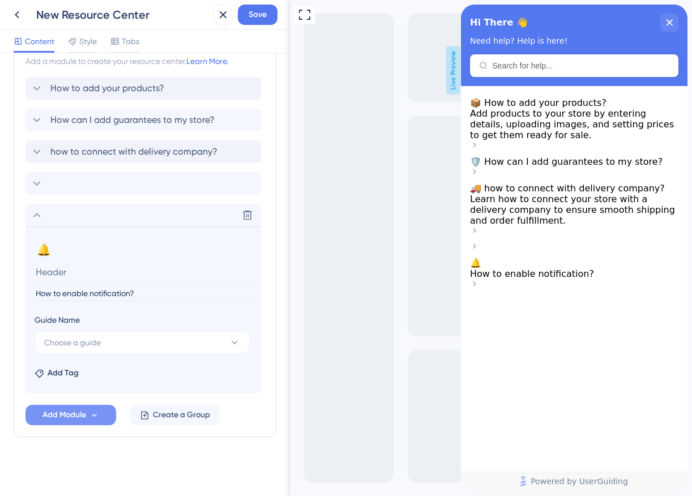
paste input "How to enable notification?"
type input "How to enable notification?"
click at [73, 291] on input "How to enable notification?" at bounding box center [145, 293] width 220 height 15
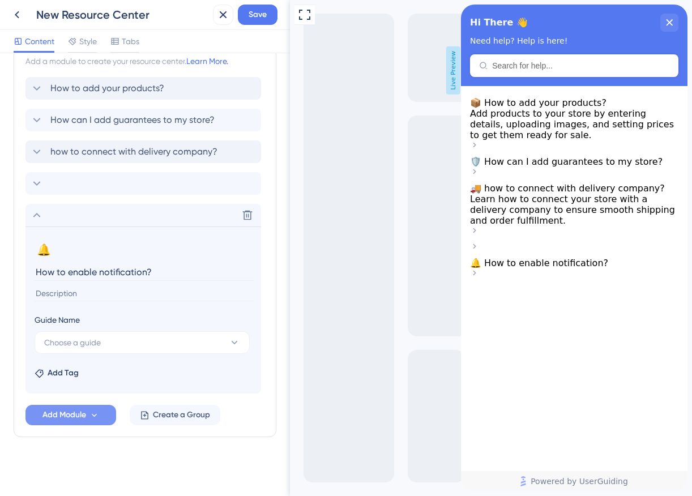
click at [70, 294] on input at bounding box center [145, 293] width 220 height 15
paste input "Enable notifications to stay updated on orders, messages, and important store a…"
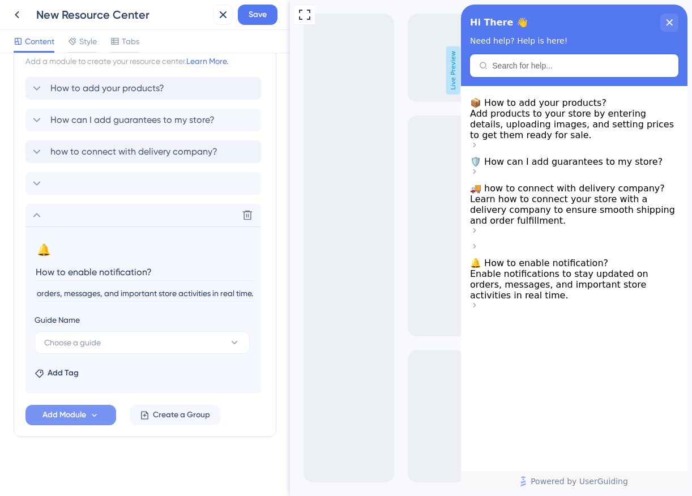
type input "Enable notifications to stay updated on orders, messages, and important store a…"
click at [88, 415] on button "Add Module" at bounding box center [70, 415] width 91 height 20
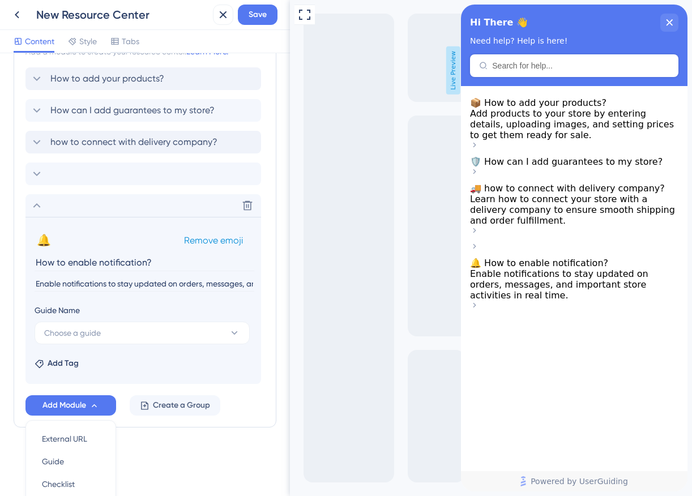
scroll to position [440, 0]
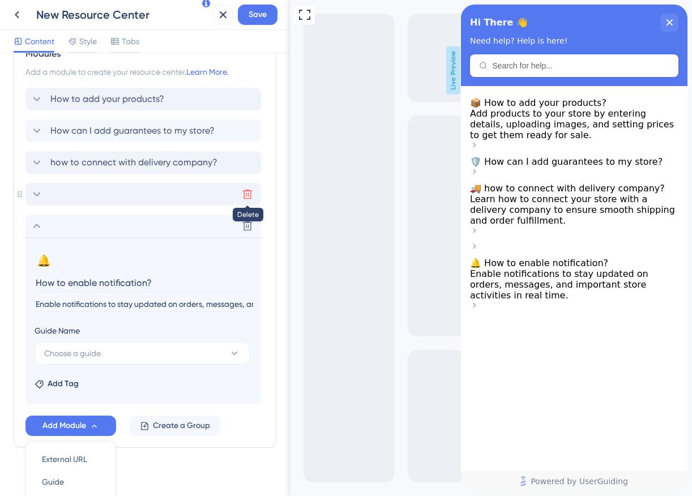
click at [246, 194] on icon at bounding box center [248, 195] width 10 height 10
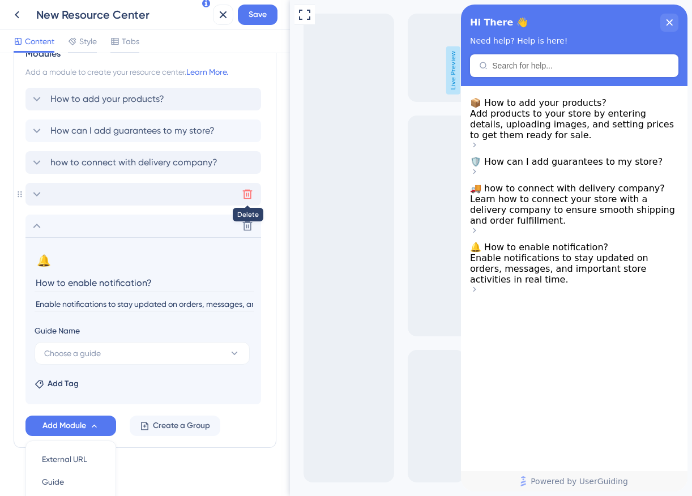
scroll to position [419, 0]
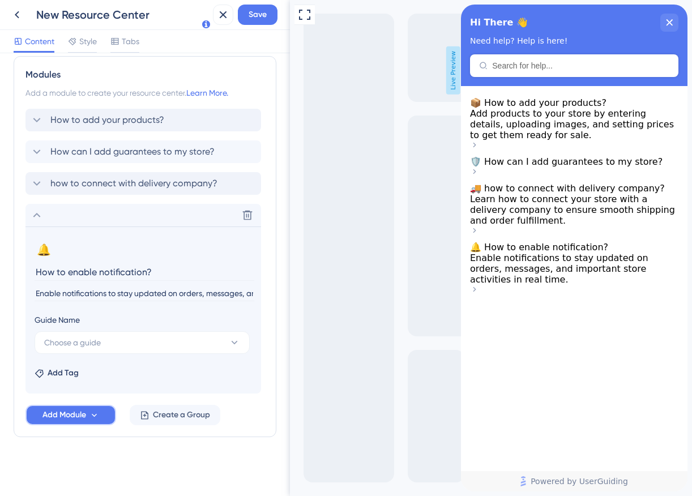
click at [91, 420] on button "Add Module" at bounding box center [70, 415] width 91 height 20
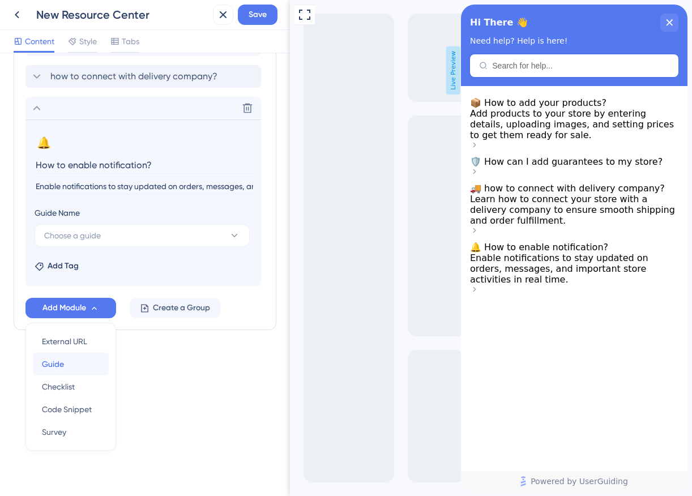
click at [85, 359] on div "Guide Guide" at bounding box center [71, 364] width 58 height 23
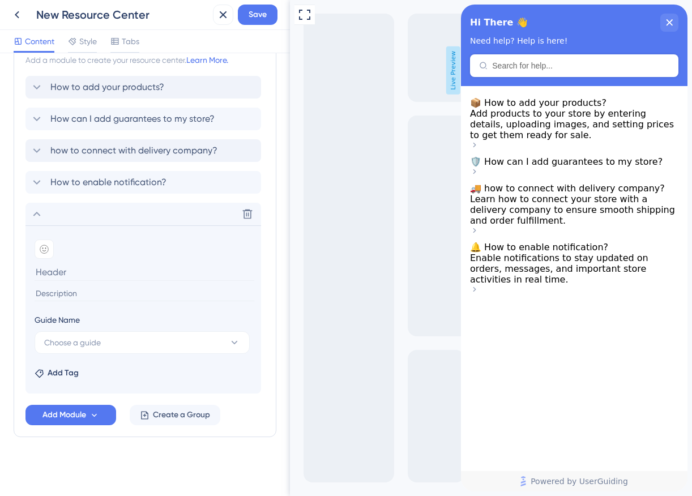
scroll to position [451, 0]
click at [134, 338] on button "Choose a guide" at bounding box center [142, 342] width 215 height 23
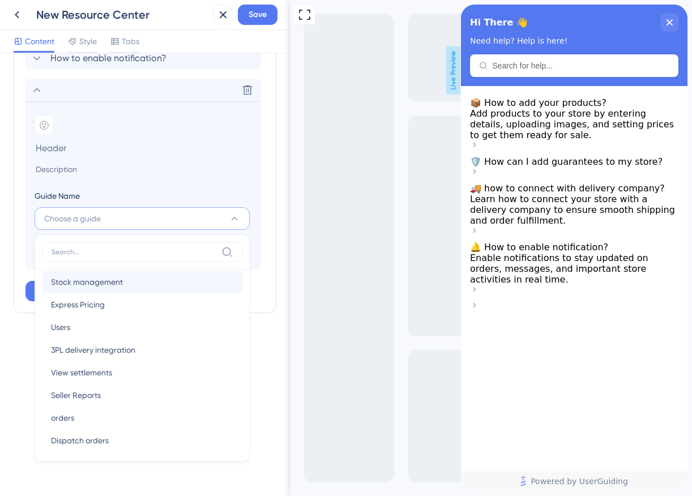
scroll to position [55, 0]
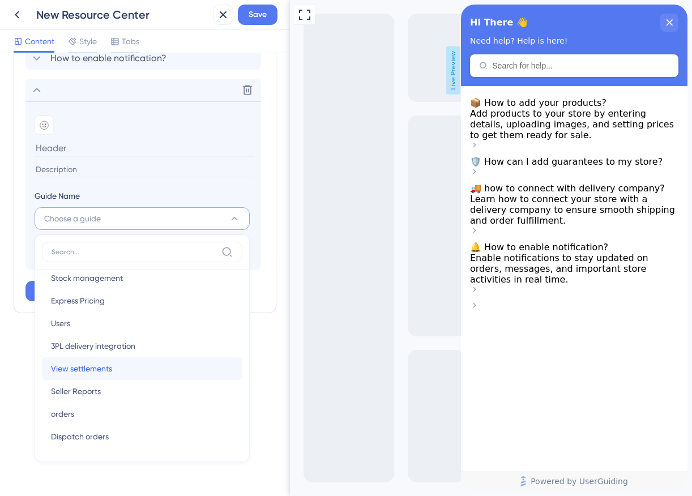
click at [157, 372] on div "View settlements View settlements" at bounding box center [142, 368] width 182 height 23
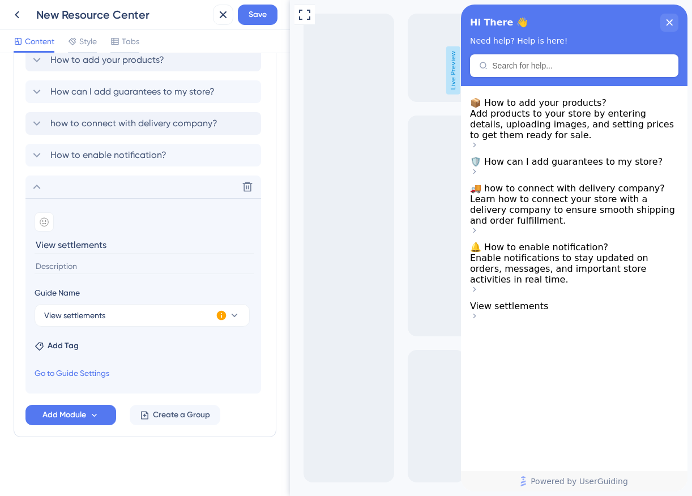
click at [109, 246] on input "View settlements" at bounding box center [145, 245] width 220 height 18
click at [110, 247] on input "How Can I get my settlements?" at bounding box center [145, 245] width 220 height 18
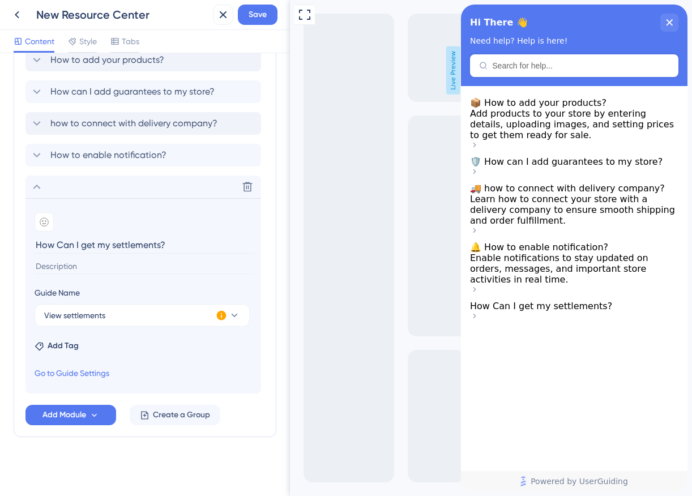
click at [110, 247] on input "How Can I get my settlements?" at bounding box center [145, 245] width 220 height 18
type input "How Can I get my settlements?"
click at [76, 267] on input at bounding box center [145, 266] width 220 height 15
paste input "Learn how to view and receive your store settlements, tracking your earnings an…"
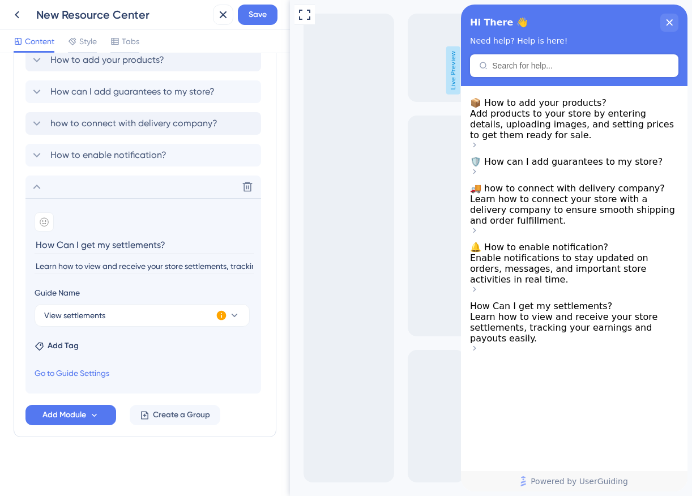
scroll to position [0, 132]
type input "Learn how to view and receive your store settlements, tracking your earnings an…"
click at [80, 416] on span "Add Module" at bounding box center [64, 415] width 44 height 14
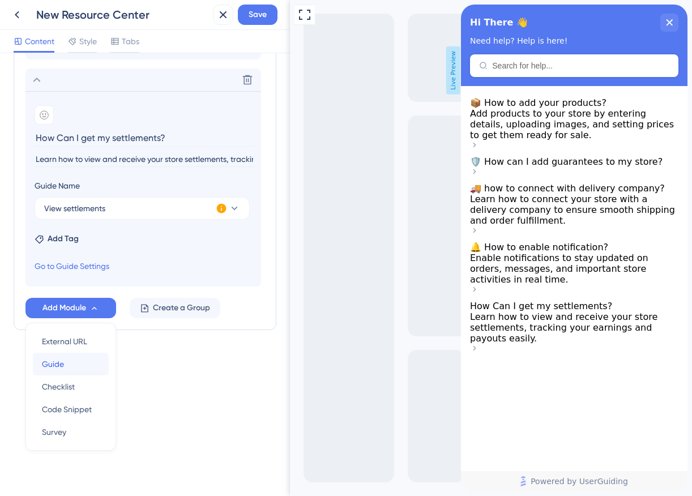
click at [94, 366] on div "Guide Guide" at bounding box center [71, 364] width 58 height 23
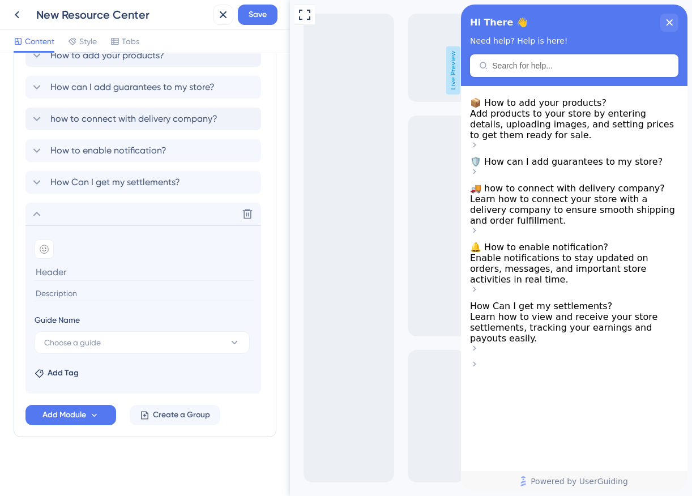
scroll to position [483, 0]
click at [100, 335] on button "Choose a guide" at bounding box center [142, 342] width 215 height 23
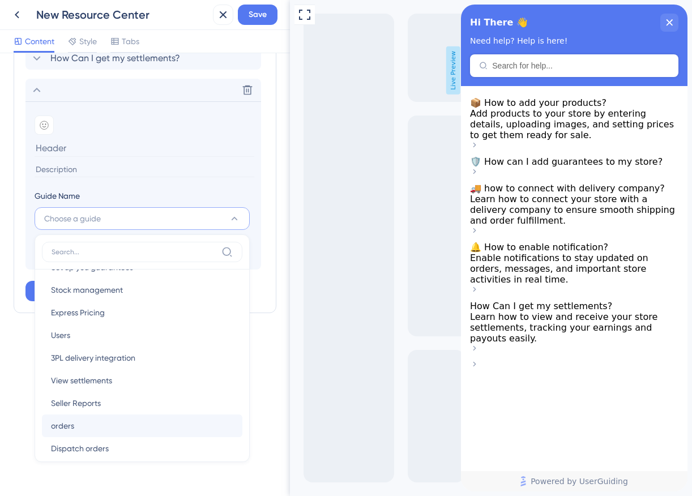
scroll to position [55, 0]
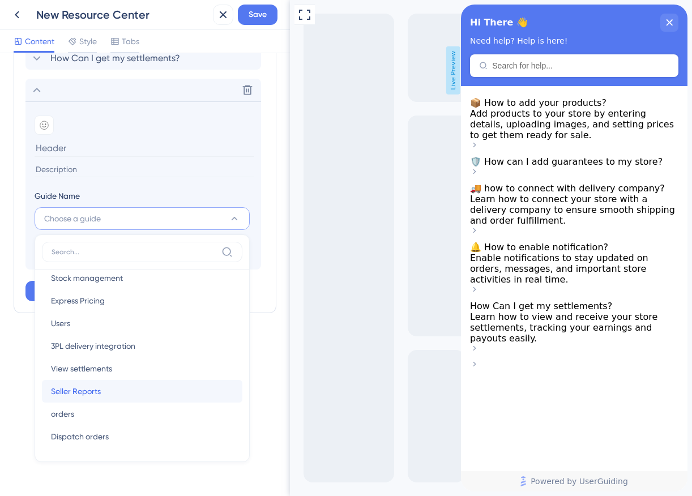
click at [137, 394] on div "Seller Reports Seller Reports" at bounding box center [142, 391] width 182 height 23
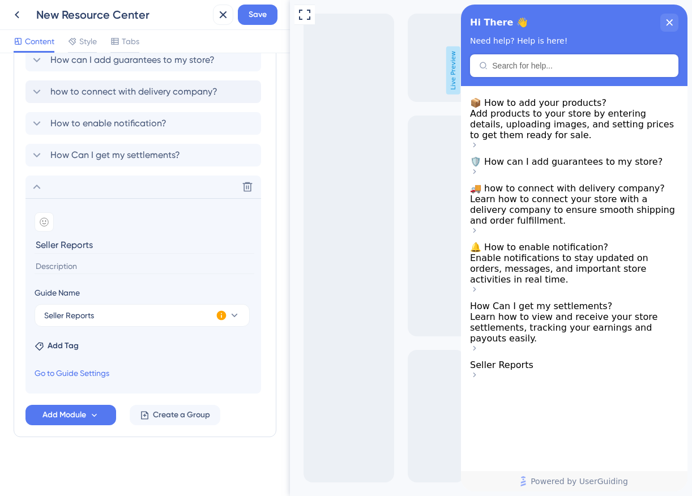
click at [91, 246] on input "Seller Reports" at bounding box center [145, 245] width 220 height 18
click at [80, 252] on input "How can I view my reports?" at bounding box center [145, 245] width 220 height 18
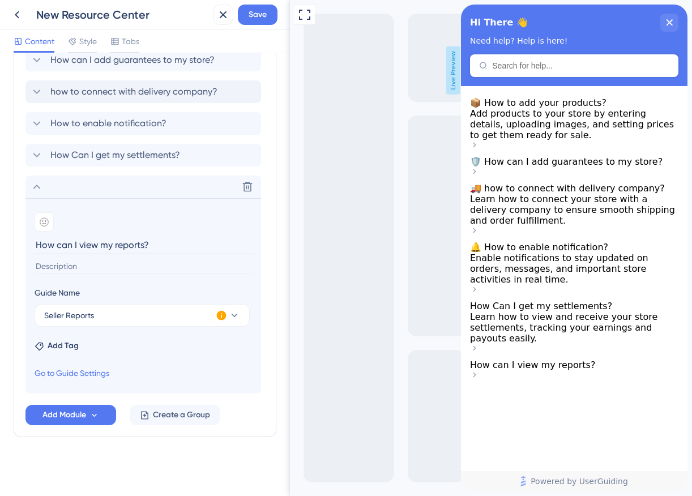
click at [80, 252] on input "How can I view my reports?" at bounding box center [145, 245] width 220 height 18
type input "How can I view my reports?"
click at [82, 273] on input at bounding box center [145, 266] width 220 height 15
paste input "View detailed reports to track your sales, orders, and store performance at a g…"
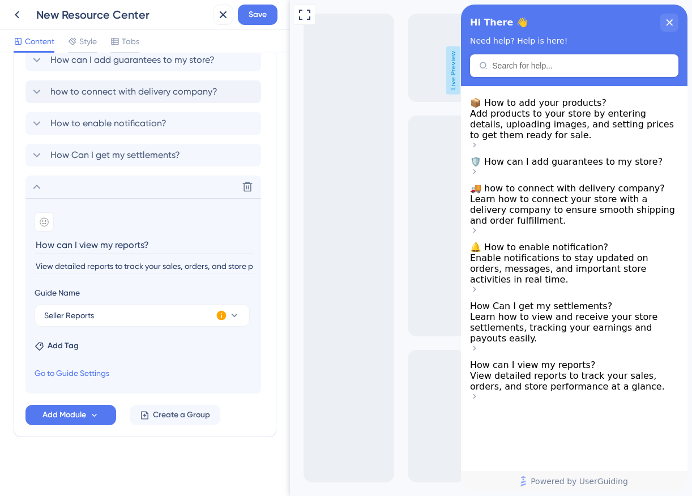
scroll to position [0, 88]
type input "View detailed reports to track your sales, orders, and store performance at a g…"
click at [93, 416] on icon at bounding box center [95, 416] width 10 height 10
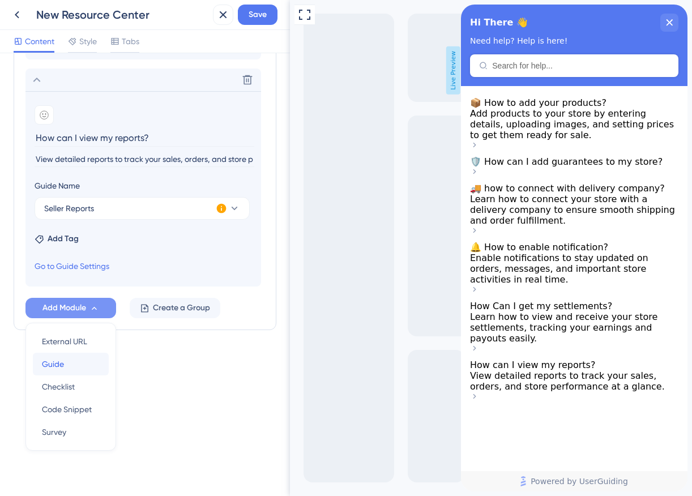
click at [83, 363] on div "Guide Guide" at bounding box center [71, 364] width 58 height 23
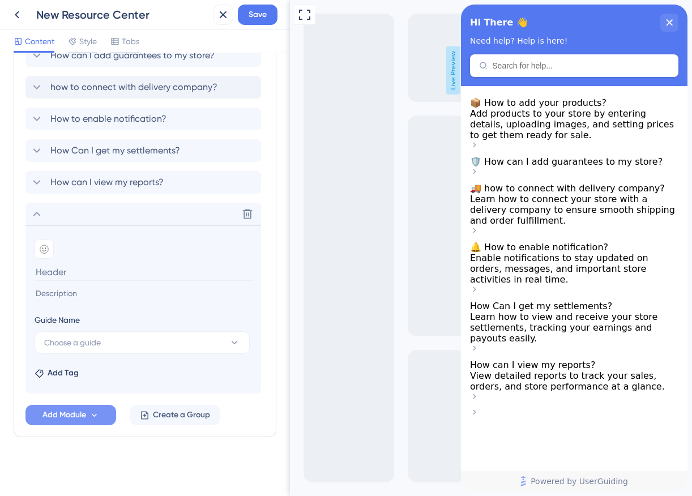
scroll to position [515, 0]
click at [90, 339] on span "Choose a guide" at bounding box center [72, 343] width 57 height 14
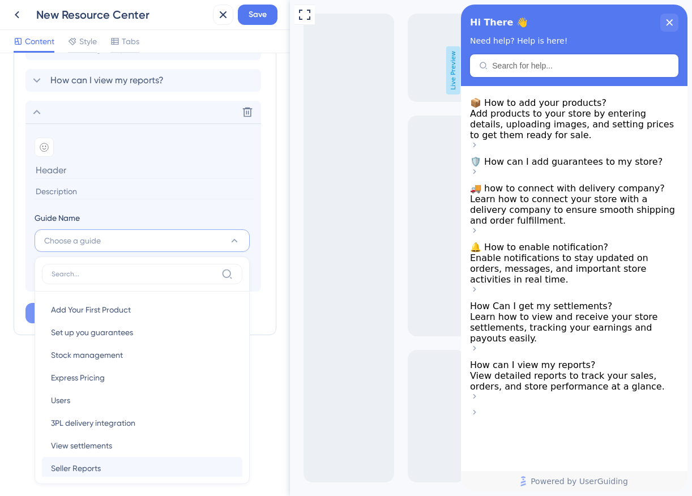
scroll to position [616, 0]
click at [175, 208] on section "Add emoji Guide Name Choose a guide Add Your First Product Add Your First Produ…" at bounding box center [143, 208] width 236 height 168
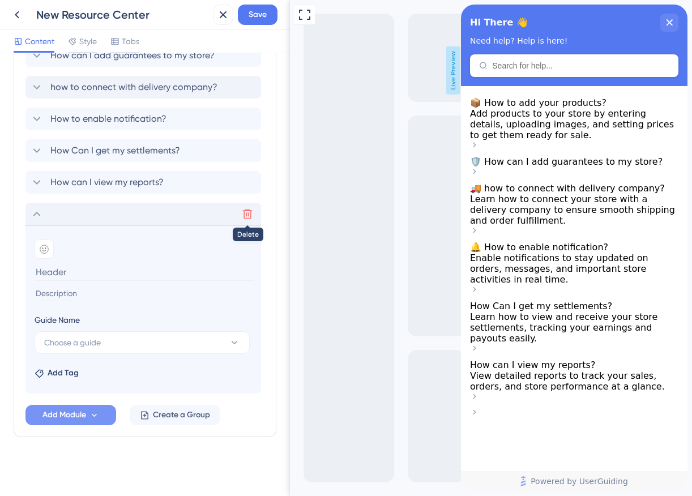
click at [251, 214] on icon at bounding box center [247, 213] width 11 height 11
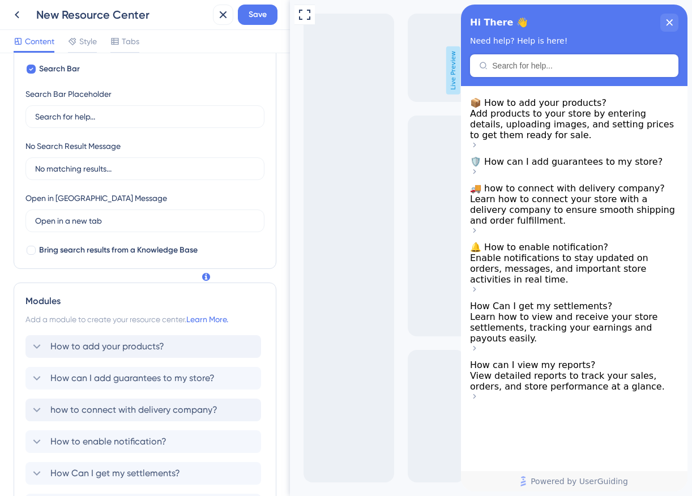
scroll to position [0, 0]
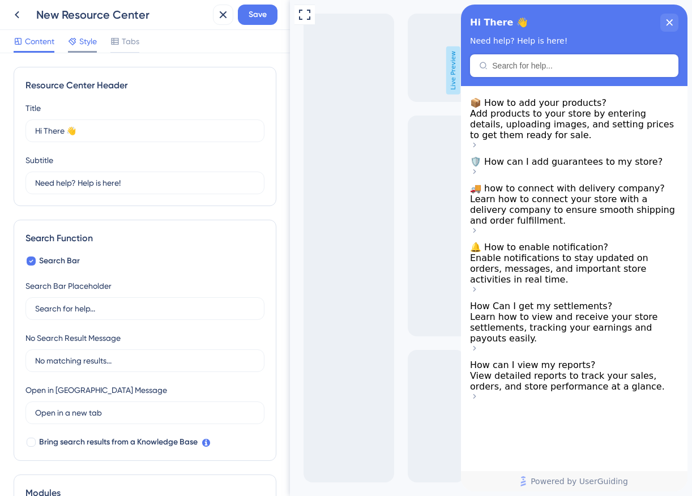
click at [91, 48] on div "Style" at bounding box center [82, 44] width 29 height 18
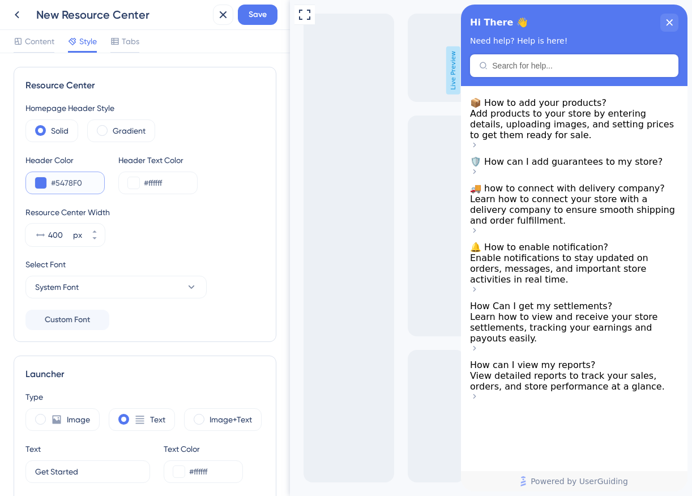
click at [56, 184] on input "#5478F0" at bounding box center [73, 183] width 44 height 14
click at [36, 184] on button at bounding box center [40, 182] width 11 height 11
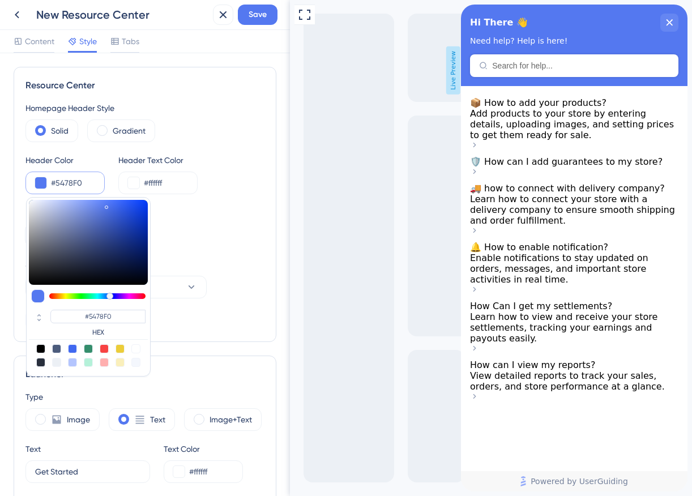
click at [218, 217] on div "Resource Center Width" at bounding box center [144, 213] width 239 height 14
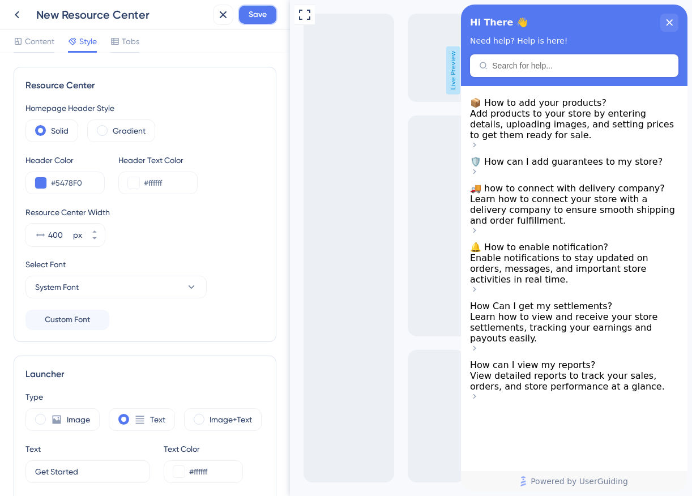
click at [262, 14] on span "Save" at bounding box center [258, 15] width 18 height 14
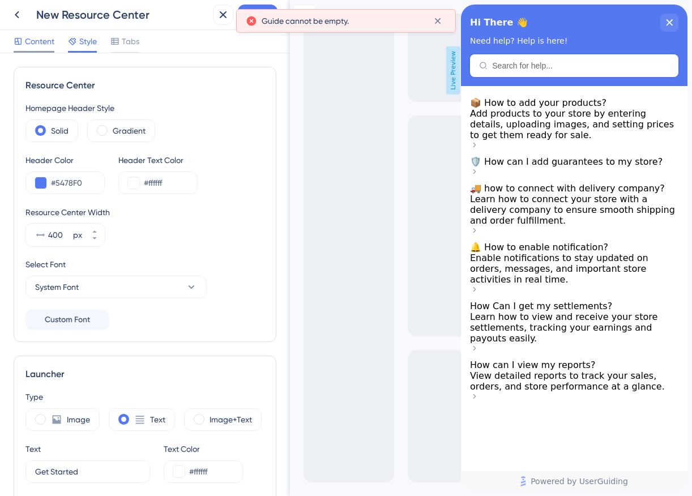
click at [35, 41] on span "Content" at bounding box center [39, 42] width 29 height 14
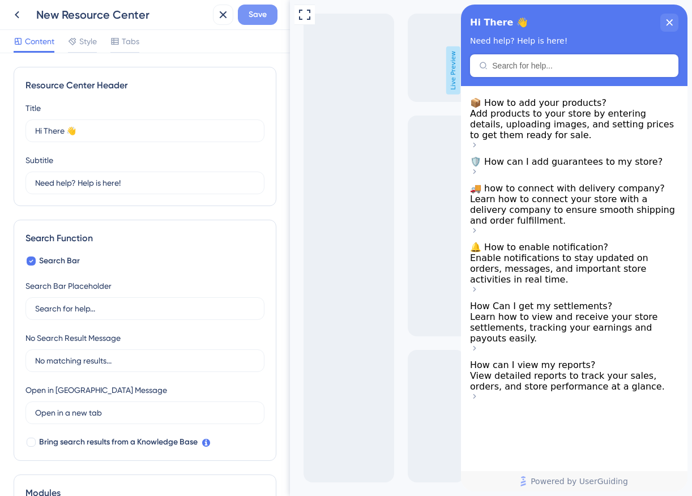
click at [257, 11] on span "Save" at bounding box center [258, 15] width 18 height 14
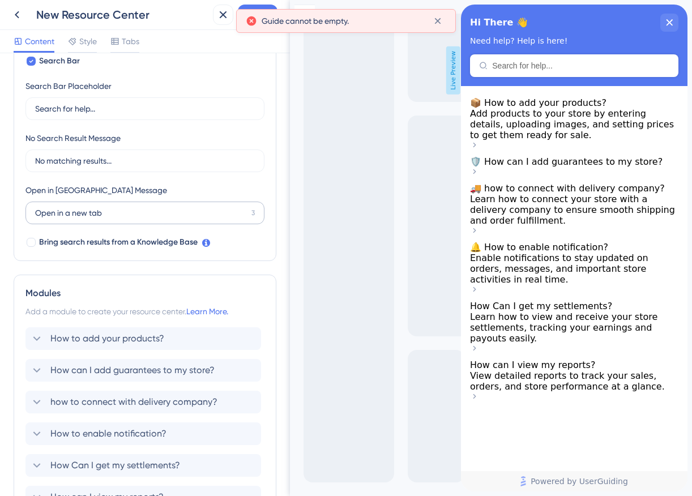
scroll to position [315, 0]
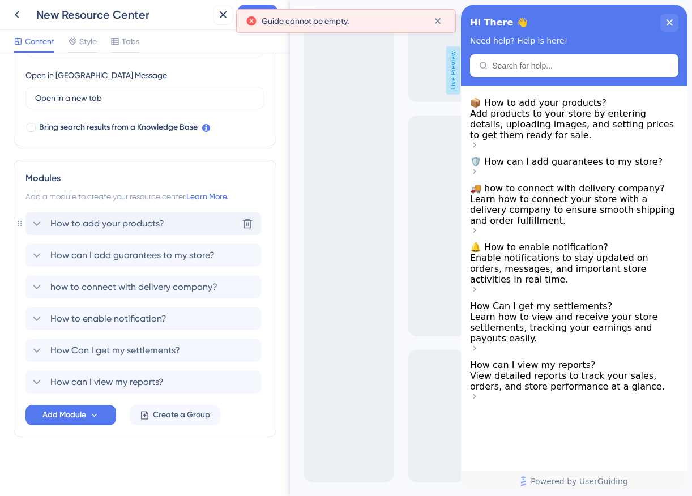
click at [129, 225] on span "How to add your products?" at bounding box center [107, 224] width 114 height 14
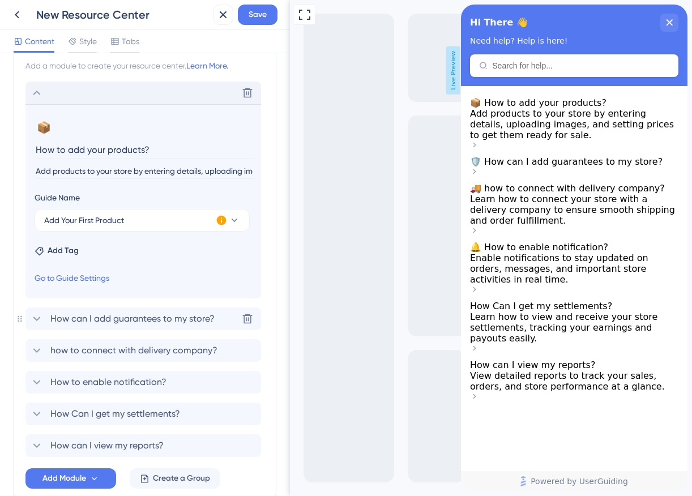
scroll to position [459, 0]
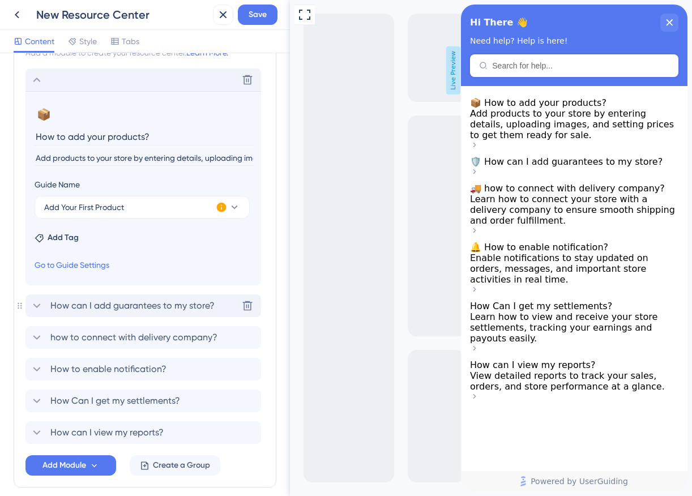
click at [122, 306] on span "How can I add guarantees to my store?" at bounding box center [132, 306] width 164 height 14
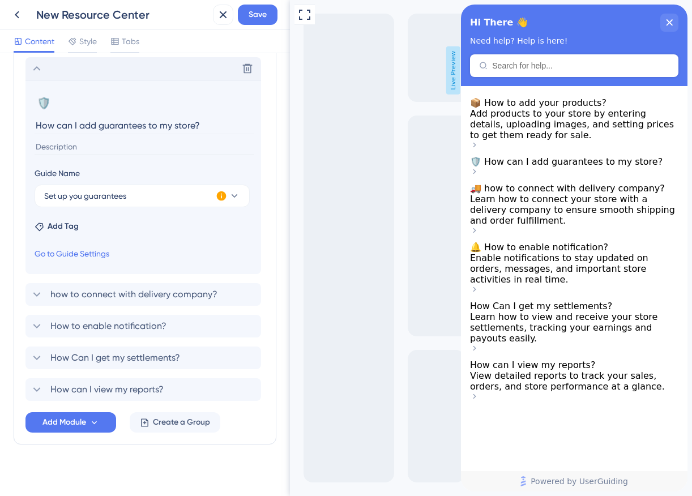
scroll to position [509, 0]
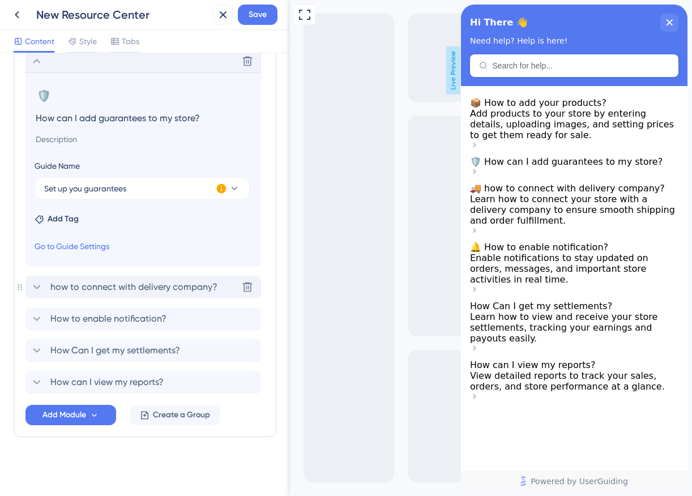
click at [136, 282] on span "how to connect with delivery company?" at bounding box center [133, 287] width 167 height 14
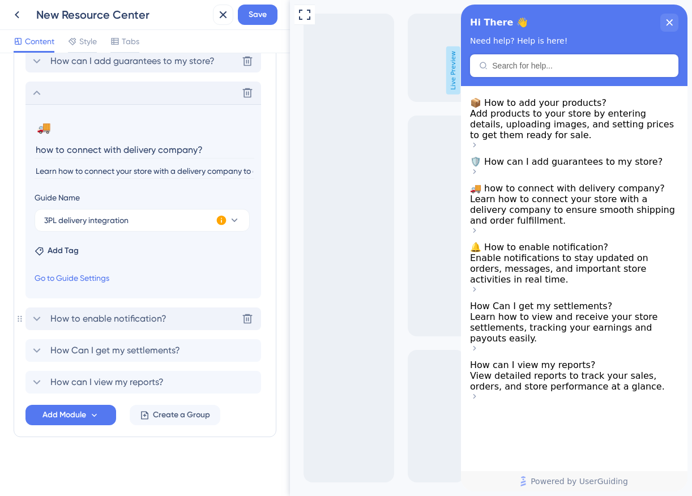
click at [118, 316] on span "How to enable notification?" at bounding box center [108, 319] width 116 height 14
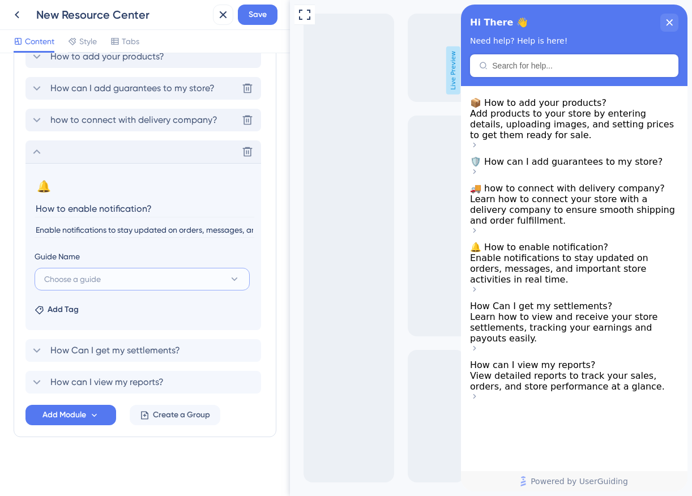
click at [123, 286] on button "Choose a guide" at bounding box center [142, 279] width 215 height 23
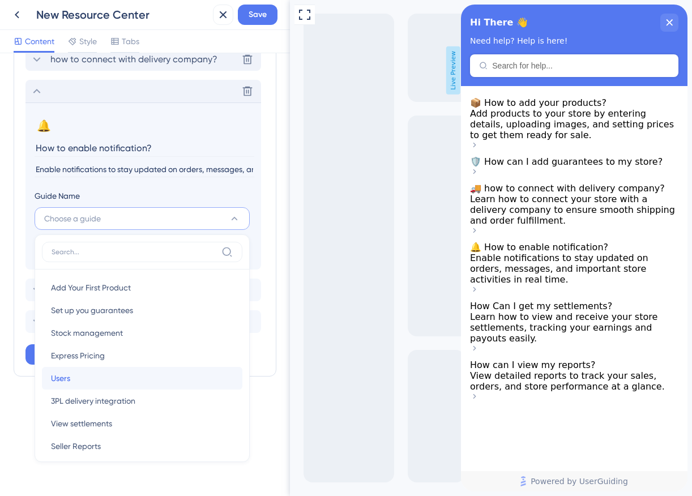
click at [90, 376] on div "Users Users" at bounding box center [142, 378] width 182 height 23
type input "Users"
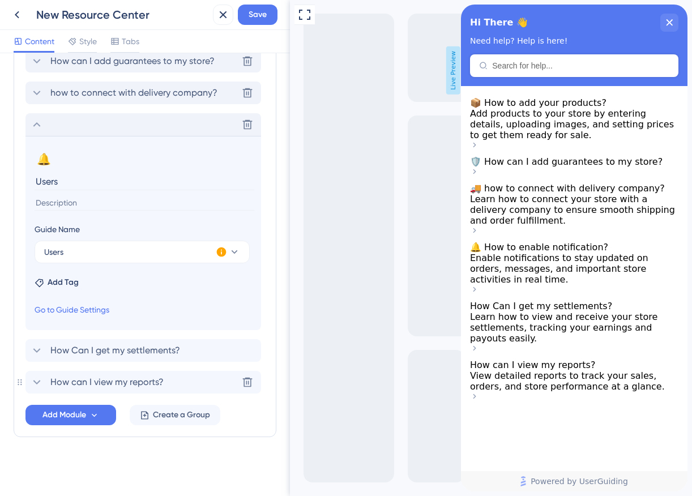
scroll to position [509, 0]
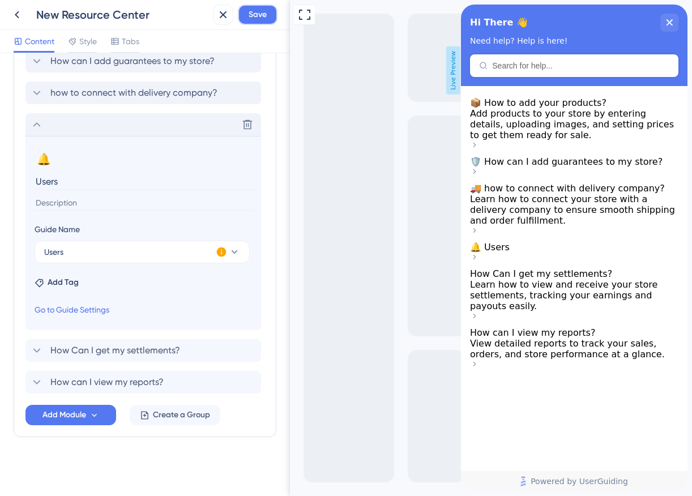
click at [261, 15] on span "Save" at bounding box center [258, 15] width 18 height 14
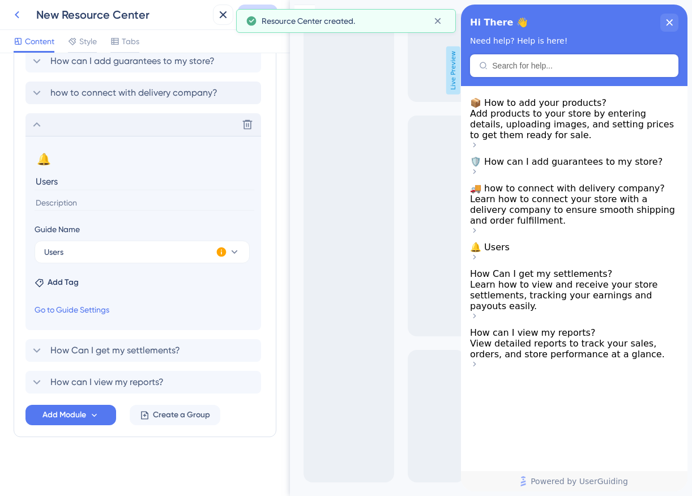
click at [19, 12] on icon at bounding box center [17, 15] width 14 height 14
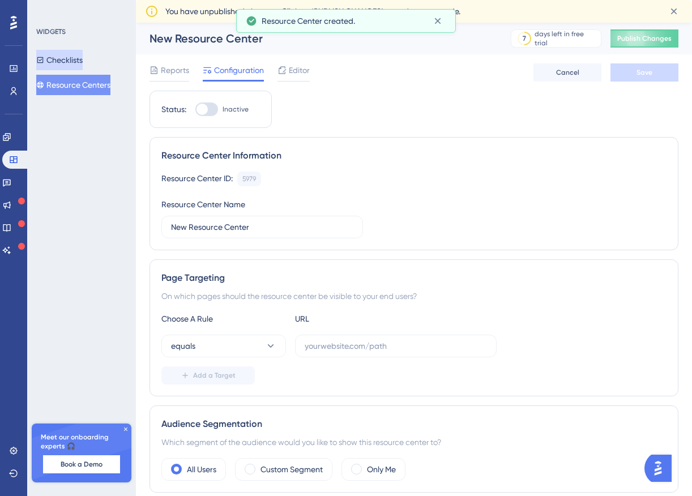
click at [83, 66] on button "Checklists" at bounding box center [59, 60] width 46 height 20
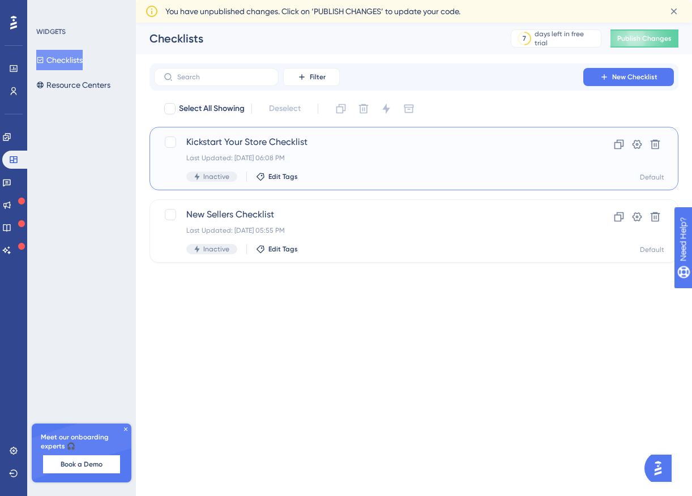
click at [278, 140] on span "Kickstart Your Store Checklist" at bounding box center [368, 142] width 365 height 14
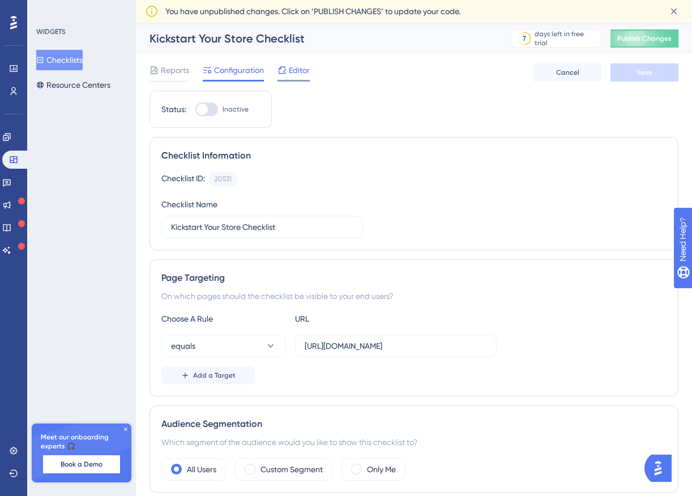
click at [295, 68] on span "Editor" at bounding box center [299, 70] width 21 height 14
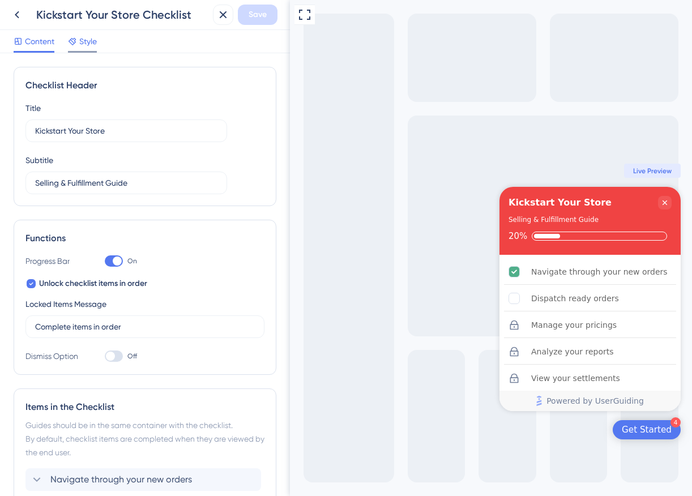
click at [84, 37] on span "Style" at bounding box center [88, 42] width 18 height 14
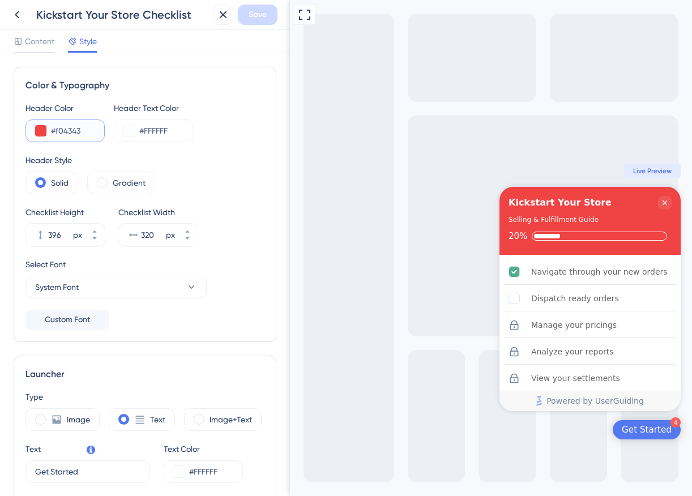
click at [52, 135] on input "#f04343" at bounding box center [73, 131] width 44 height 14
click at [65, 134] on input "#f04343" at bounding box center [73, 131] width 44 height 14
click at [22, 15] on icon at bounding box center [17, 15] width 14 height 14
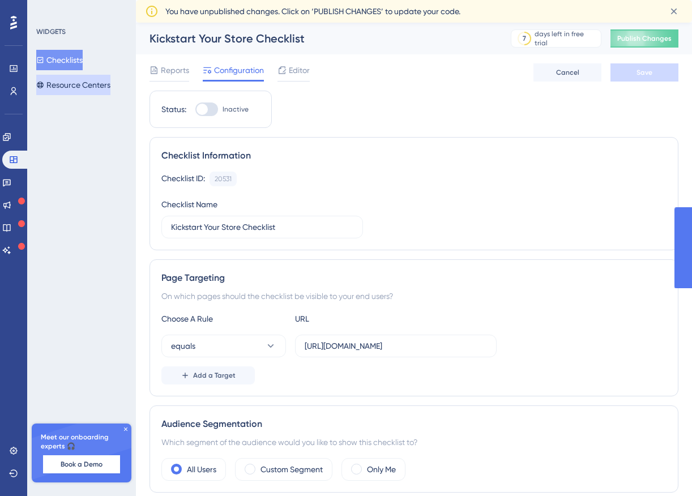
click at [68, 91] on button "Resource Centers" at bounding box center [73, 85] width 74 height 20
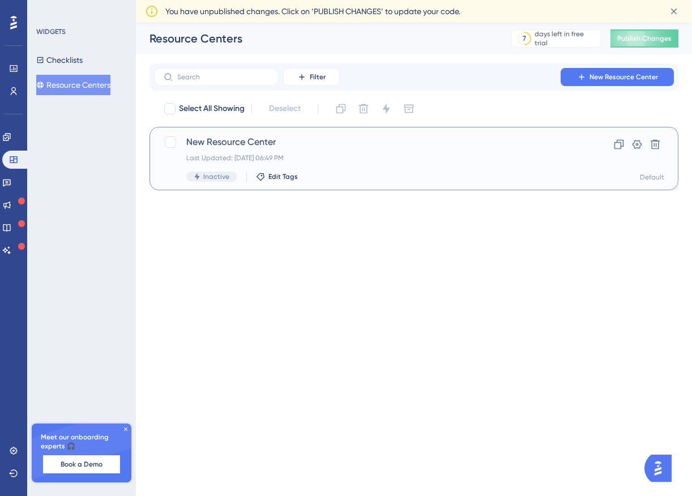
click at [278, 142] on span "New Resource Center" at bounding box center [368, 142] width 365 height 14
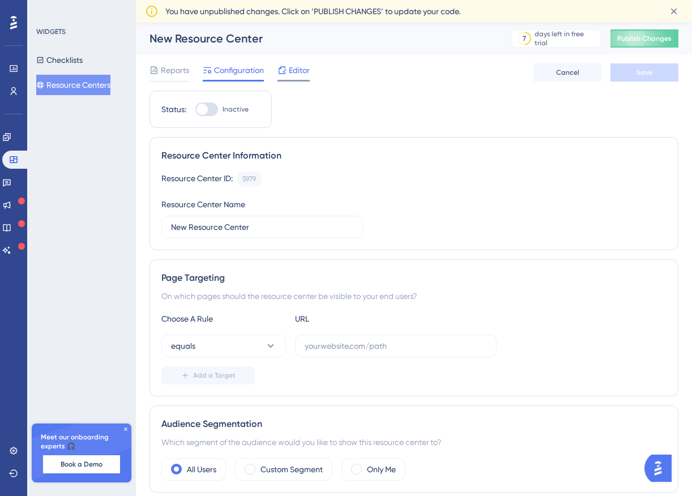
click at [293, 71] on span "Editor" at bounding box center [299, 70] width 21 height 14
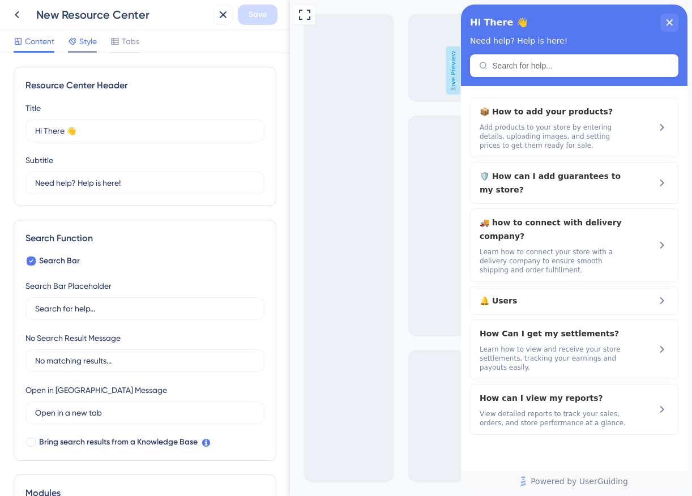
click at [90, 42] on span "Style" at bounding box center [88, 42] width 18 height 14
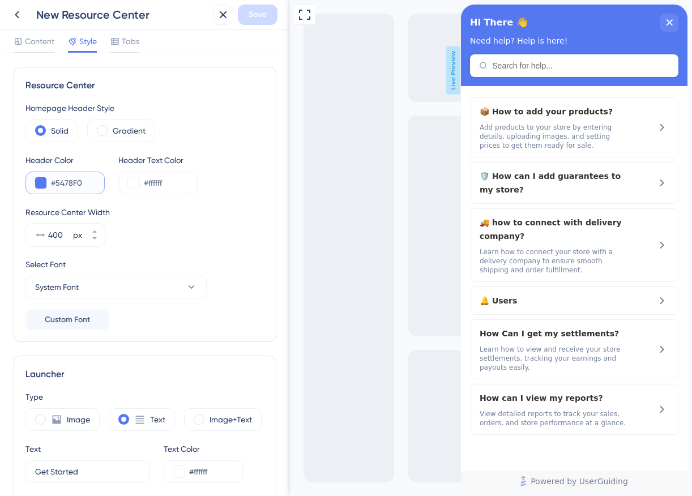
click at [66, 186] on input "#5478F0" at bounding box center [73, 183] width 44 height 14
click at [69, 181] on input "#5478F0" at bounding box center [73, 183] width 44 height 14
click at [40, 185] on button at bounding box center [40, 182] width 11 height 11
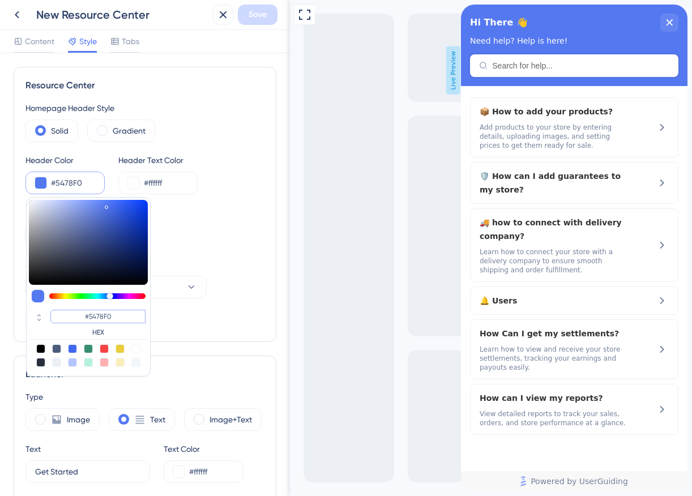
click at [96, 319] on input "#5478F0" at bounding box center [97, 317] width 95 height 14
paste input "F04343"
type input "#f04343"
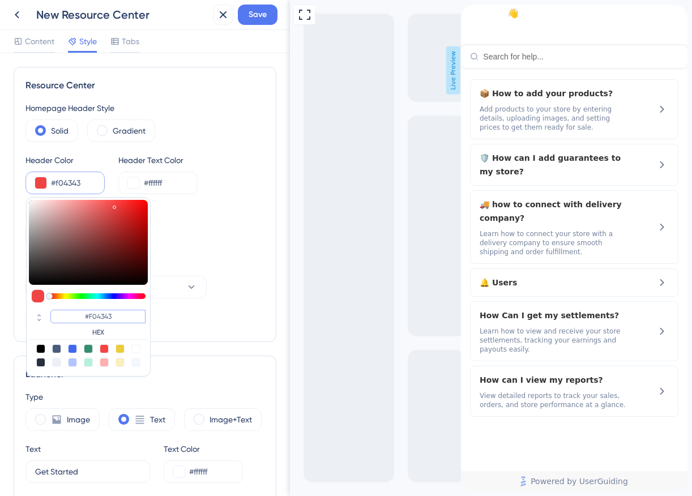
type input "#F04343"
click at [147, 104] on div "Homepage Header Style" at bounding box center [144, 108] width 239 height 14
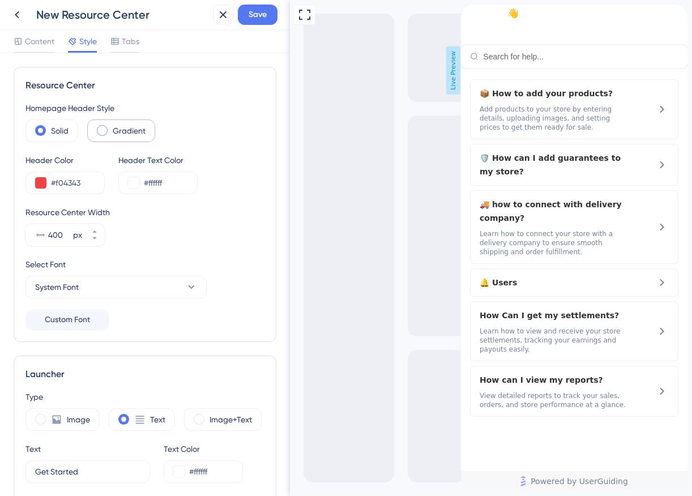
click at [125, 133] on label "Gradient" at bounding box center [129, 131] width 33 height 14
click at [255, 22] on button "Save" at bounding box center [258, 15] width 40 height 20
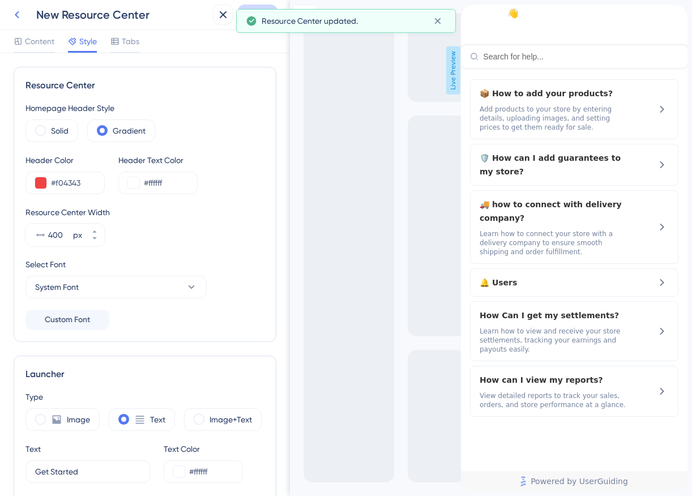
click at [18, 15] on icon at bounding box center [17, 15] width 14 height 14
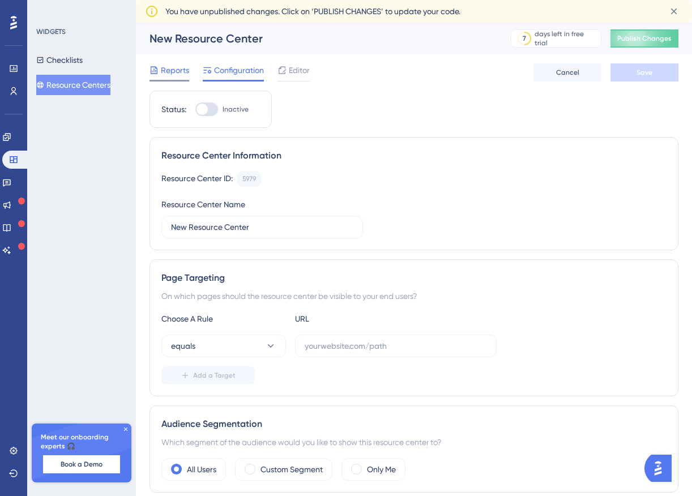
click at [174, 67] on span "Reports" at bounding box center [175, 70] width 28 height 14
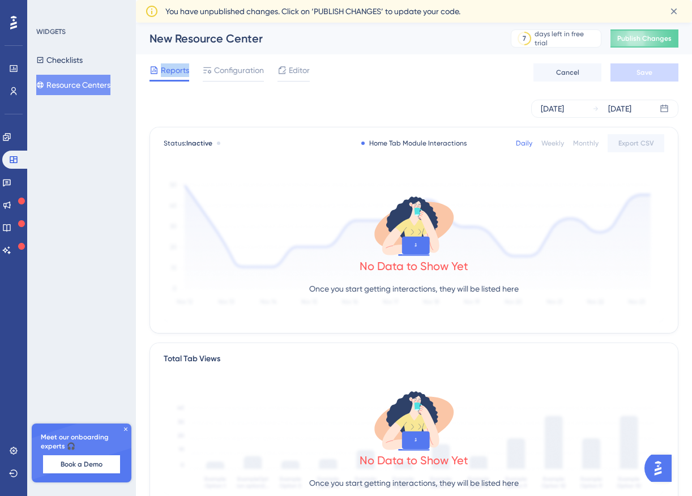
click at [80, 83] on button "Resource Centers" at bounding box center [73, 85] width 74 height 20
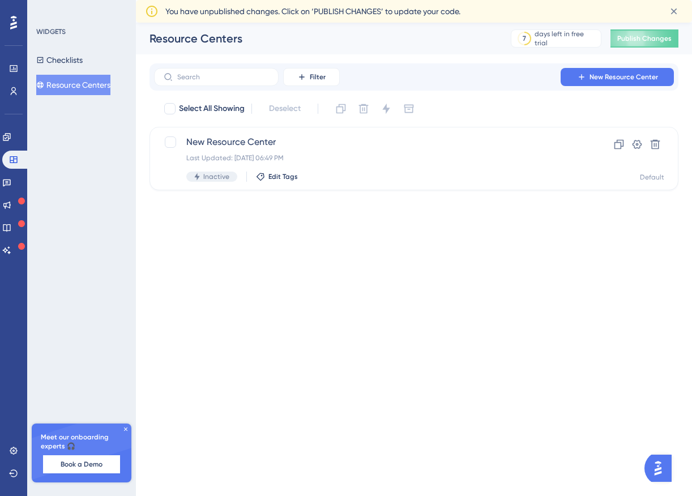
click at [75, 48] on div "WIDGETS Checklists Resource Centers" at bounding box center [82, 61] width 92 height 68
click at [71, 59] on button "Checklists" at bounding box center [59, 60] width 46 height 20
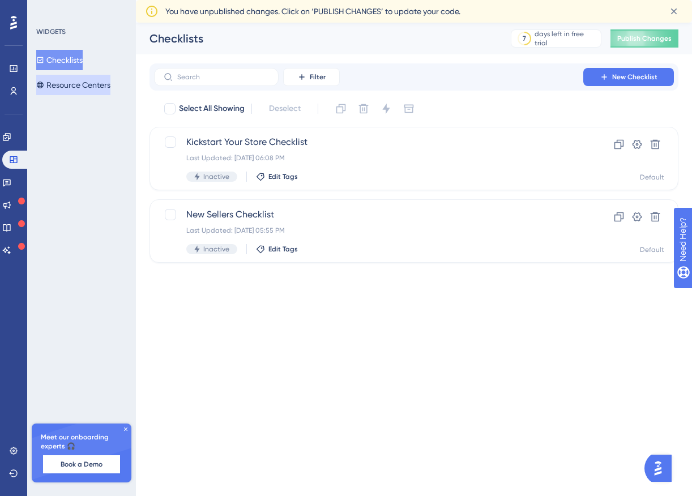
click at [86, 79] on button "Resource Centers" at bounding box center [73, 85] width 74 height 20
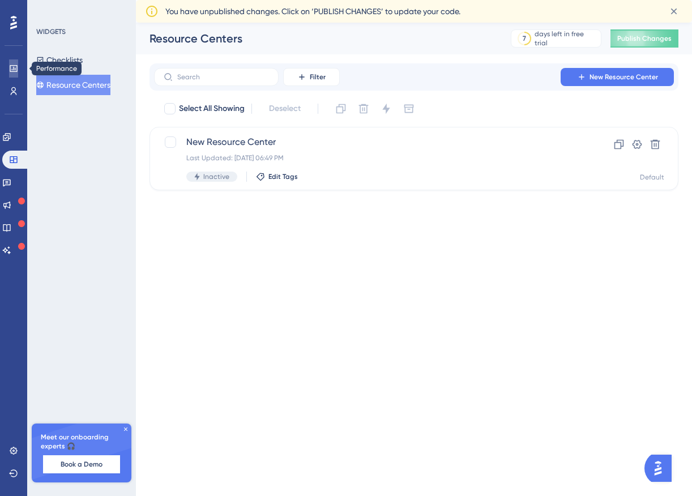
click at [17, 76] on link at bounding box center [13, 68] width 9 height 18
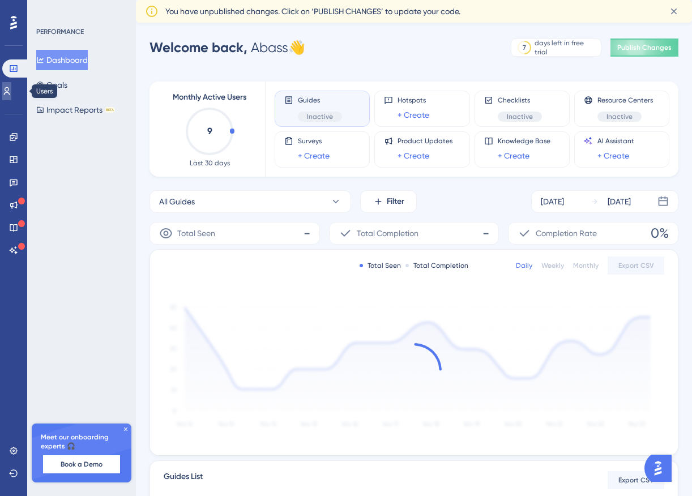
click at [11, 91] on icon at bounding box center [6, 91] width 9 height 9
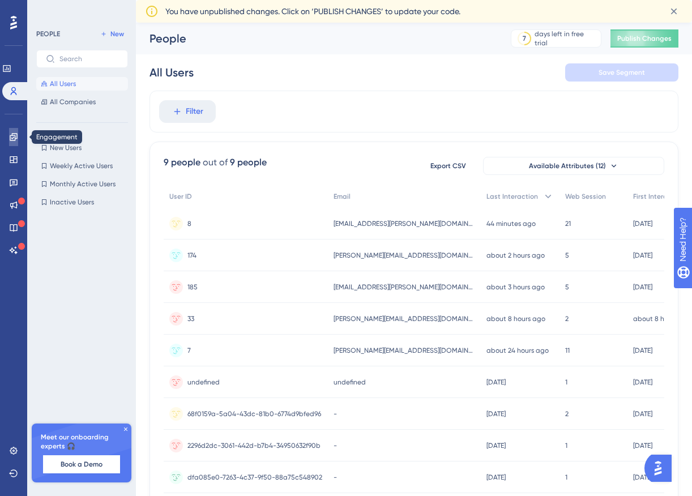
click at [18, 143] on link at bounding box center [13, 137] width 9 height 18
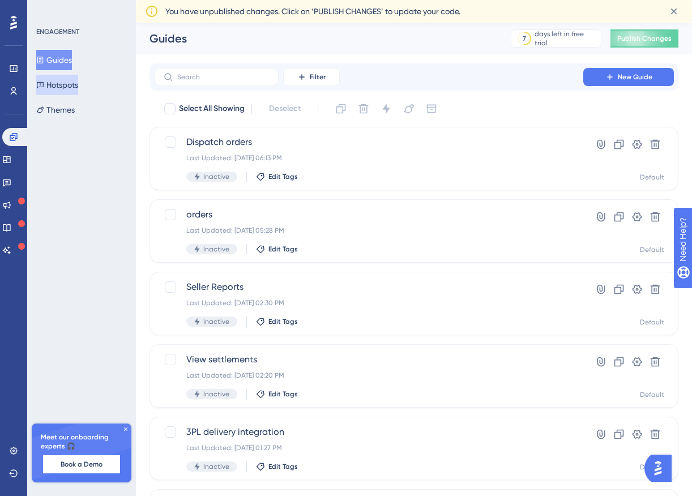
click at [72, 84] on button "Hotspots" at bounding box center [57, 85] width 42 height 20
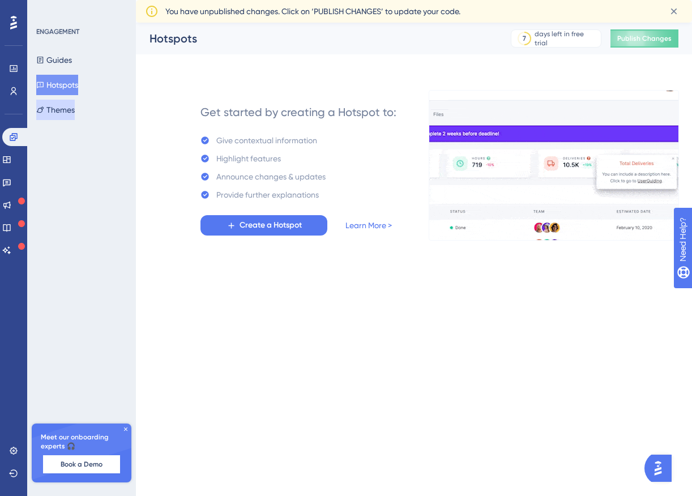
click at [63, 104] on button "Themes" at bounding box center [55, 110] width 39 height 20
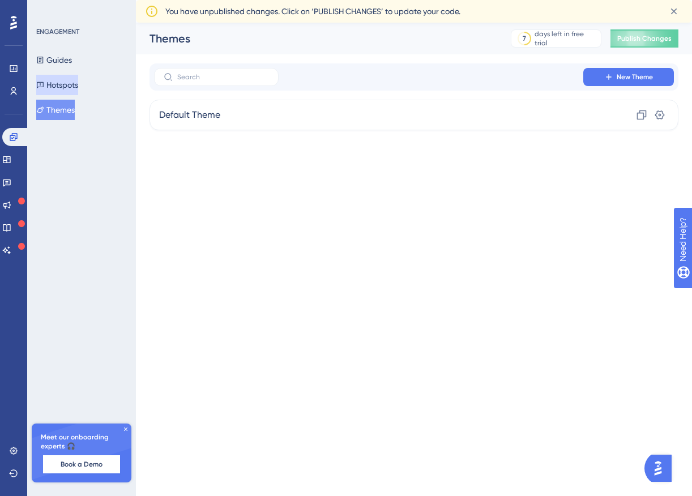
click at [65, 85] on button "Hotspots" at bounding box center [57, 85] width 42 height 20
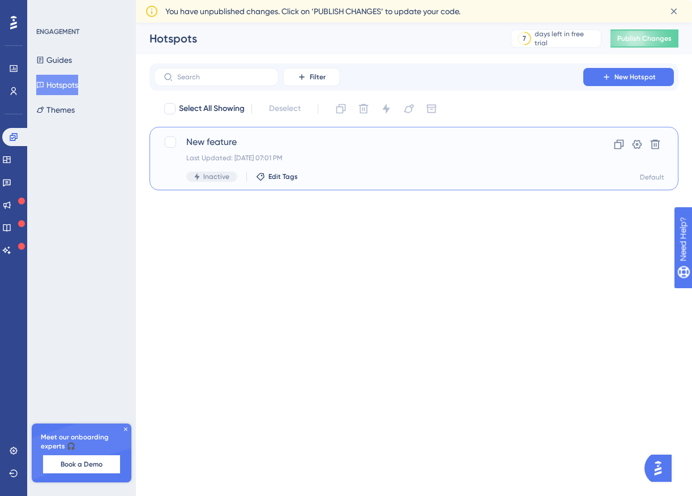
click at [215, 144] on span "New feature" at bounding box center [368, 142] width 365 height 14
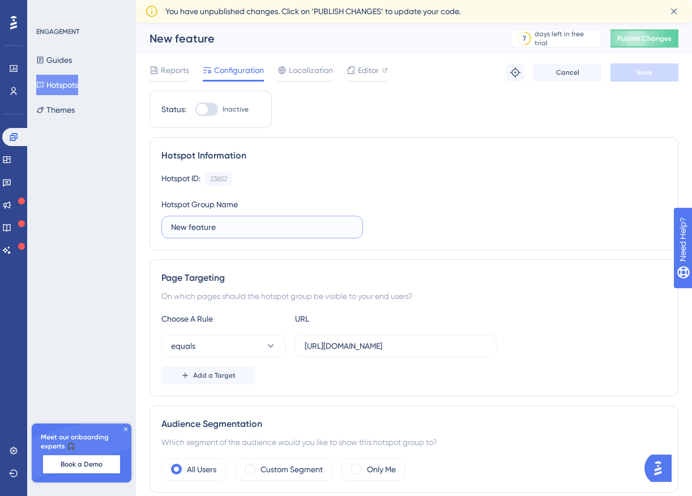
click at [231, 232] on input "New feature" at bounding box center [262, 227] width 182 height 12
type input "New features Alerts"
click at [367, 68] on span "Editor" at bounding box center [368, 70] width 21 height 14
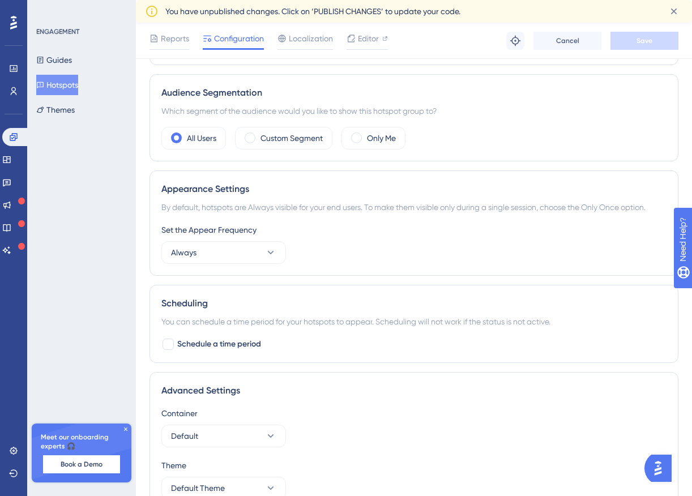
scroll to position [34, 0]
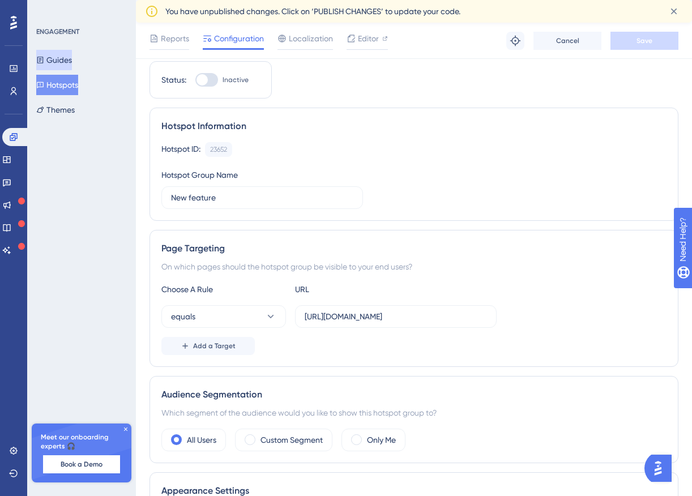
click at [63, 65] on button "Guides" at bounding box center [54, 60] width 36 height 20
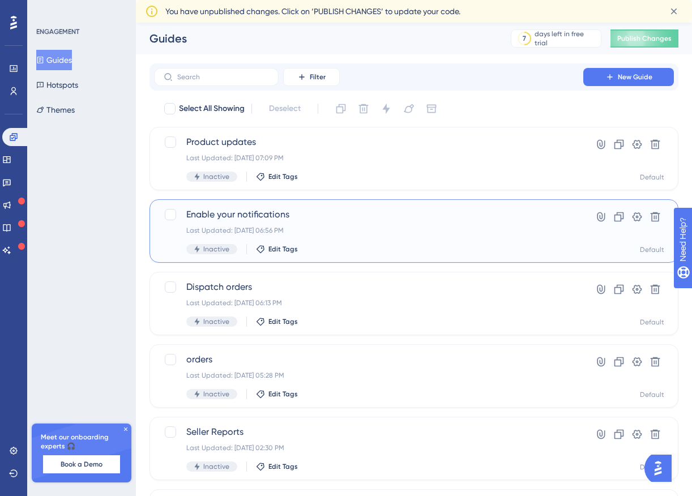
click at [349, 212] on span "Enable your notifications" at bounding box center [368, 215] width 365 height 14
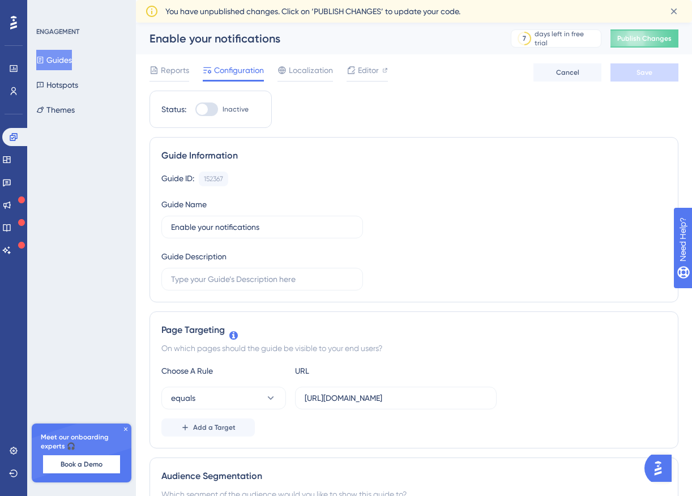
click at [65, 57] on button "Guides" at bounding box center [54, 60] width 36 height 20
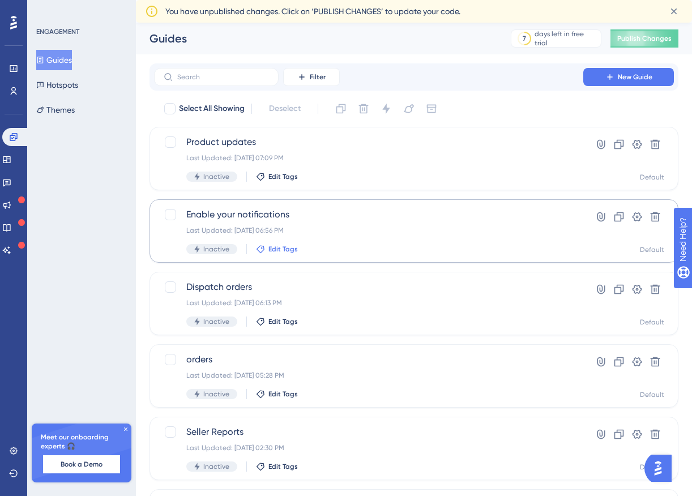
click at [279, 246] on span "Edit Tags" at bounding box center [283, 249] width 29 height 9
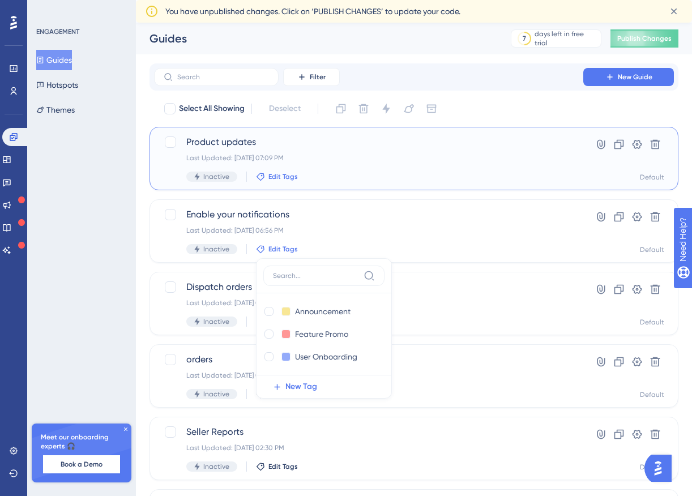
click at [283, 172] on span "Edit Tags" at bounding box center [283, 176] width 29 height 9
click at [300, 233] on input "Announcement" at bounding box center [324, 239] width 58 height 14
click at [268, 240] on div at bounding box center [269, 239] width 9 height 9
checkbox input "true"
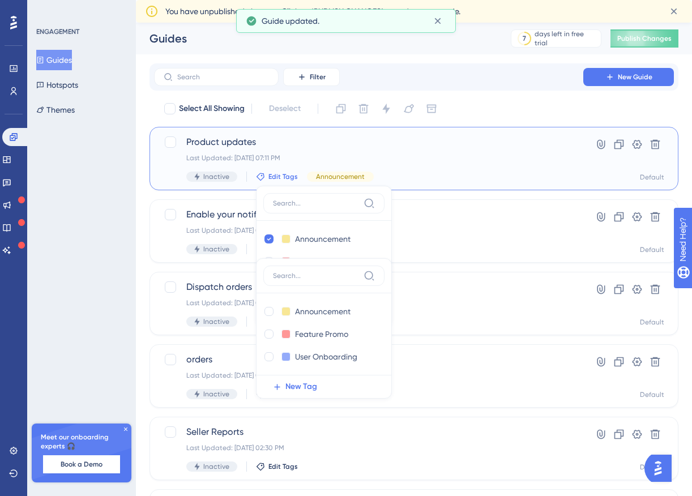
click at [406, 159] on div "Last Updated: [DATE] 07:11 PM" at bounding box center [368, 158] width 365 height 9
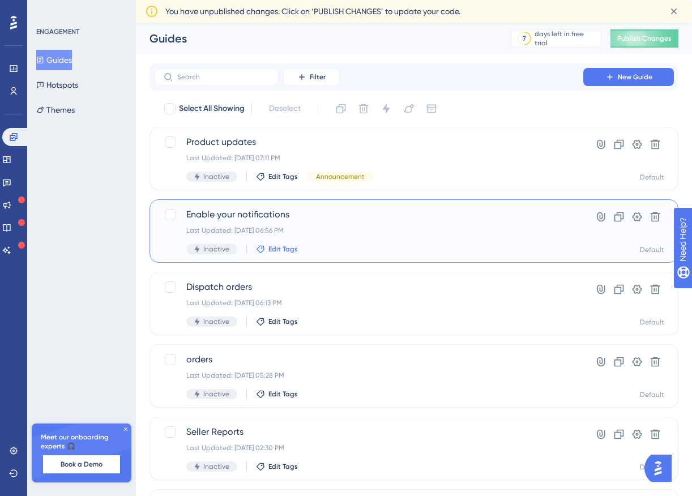
click at [276, 245] on span "Edit Tags" at bounding box center [283, 249] width 29 height 9
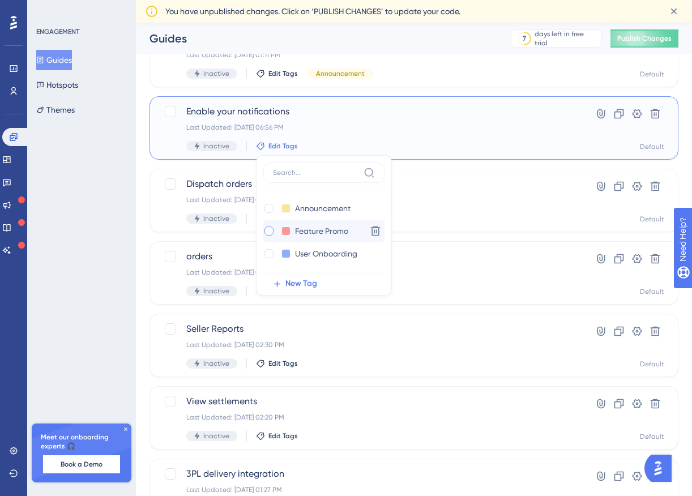
click at [268, 232] on div at bounding box center [269, 231] width 9 height 9
checkbox input "true"
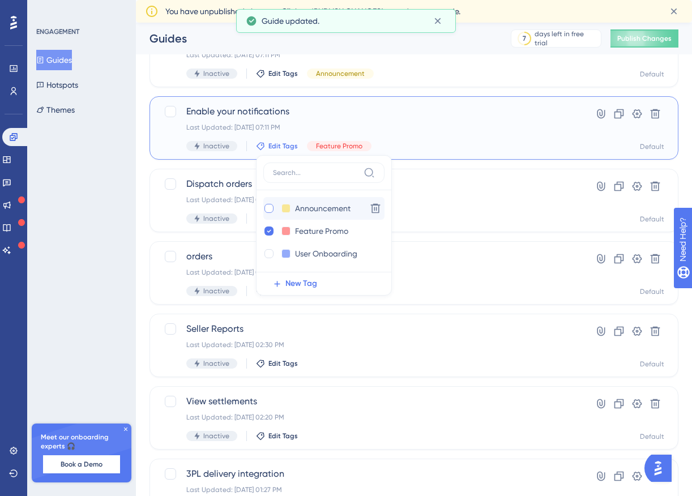
click at [270, 209] on div at bounding box center [269, 208] width 9 height 9
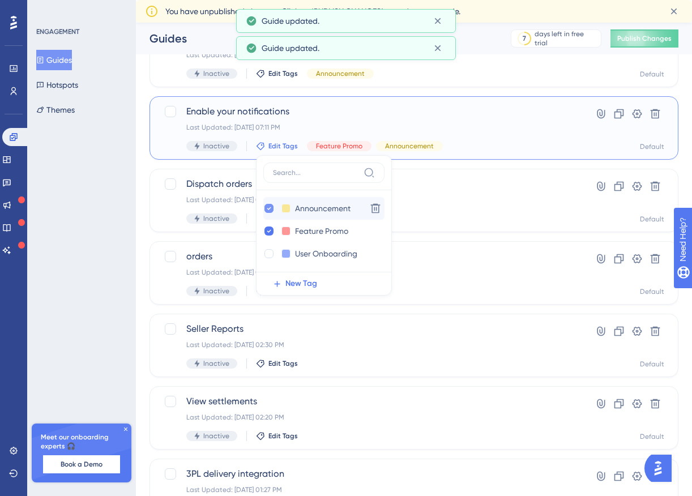
click at [270, 209] on div at bounding box center [269, 208] width 9 height 9
checkbox input "false"
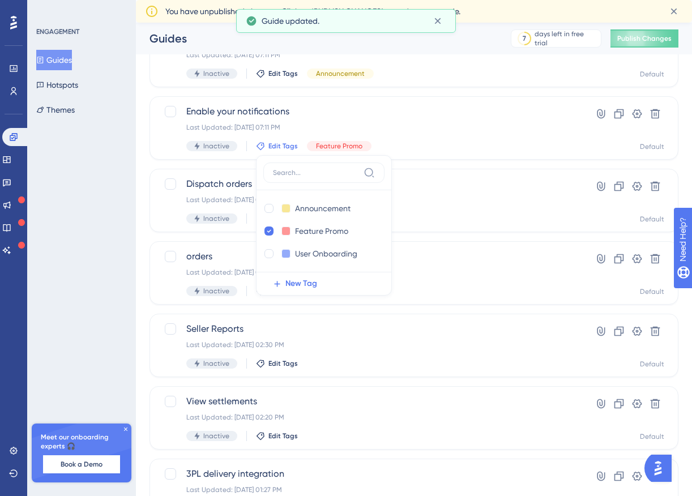
click at [82, 287] on div "ENGAGEMENT Guides Hotspots Themes Meet our onboarding experts 🎧 Book a Demo Upg…" at bounding box center [81, 248] width 109 height 496
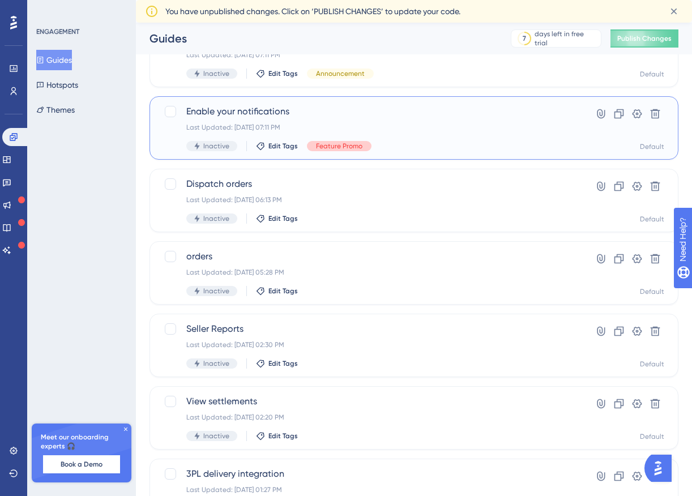
click at [351, 149] on span "Feature Promo" at bounding box center [339, 146] width 46 height 9
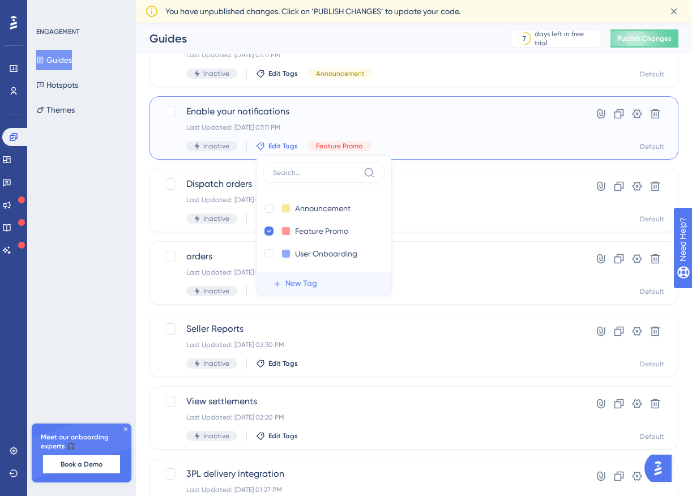
click at [303, 284] on span "New Tag" at bounding box center [302, 284] width 32 height 14
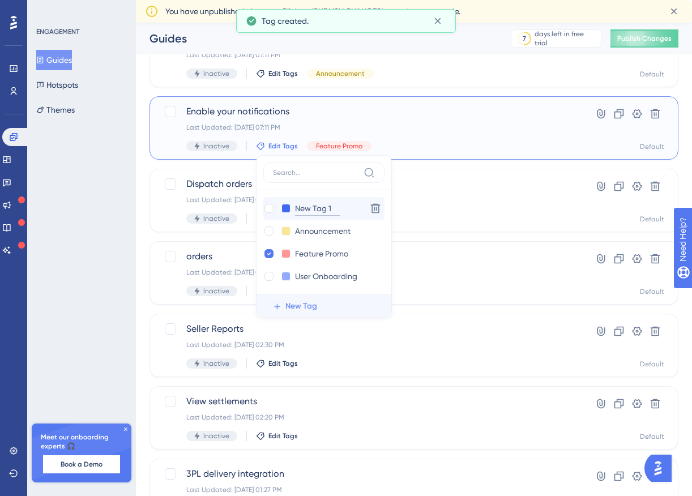
click at [322, 210] on input "New Tag 1" at bounding box center [317, 209] width 45 height 14
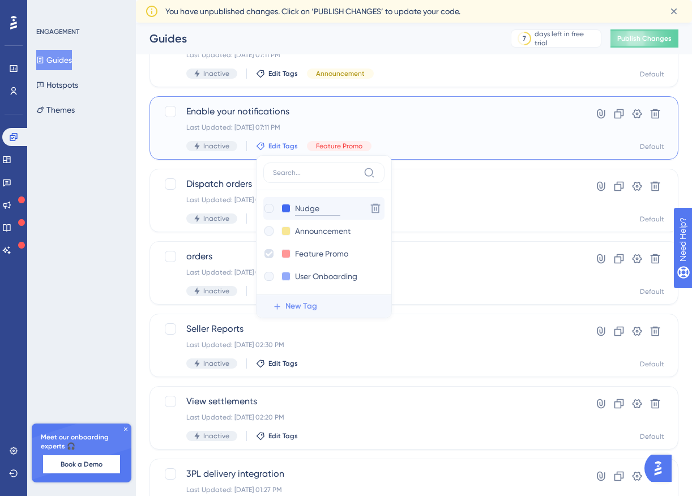
type input "Nudge"
click at [284, 208] on button at bounding box center [286, 208] width 9 height 9
click at [330, 245] on div at bounding box center [329, 244] width 9 height 9
click at [269, 206] on div at bounding box center [269, 208] width 9 height 9
checkbox input "true"
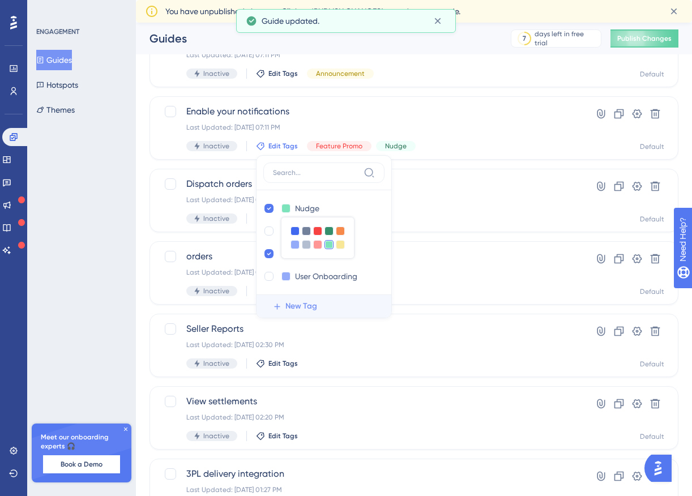
click at [85, 235] on div "ENGAGEMENT Guides Hotspots Themes Meet our onboarding experts 🎧 Book a Demo Upg…" at bounding box center [81, 248] width 109 height 496
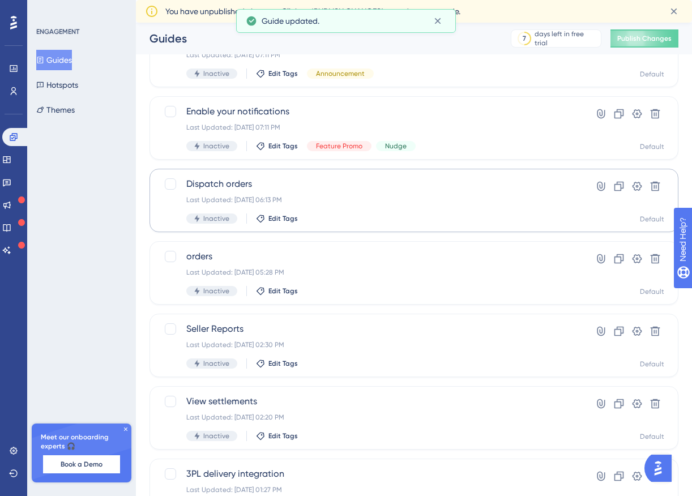
scroll to position [100, 0]
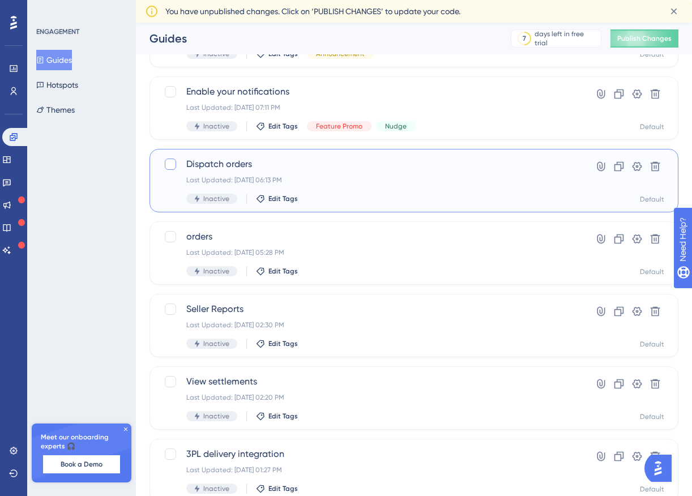
click at [169, 162] on div at bounding box center [170, 164] width 11 height 11
checkbox input "true"
click at [280, 197] on span "Edit Tags" at bounding box center [283, 198] width 29 height 9
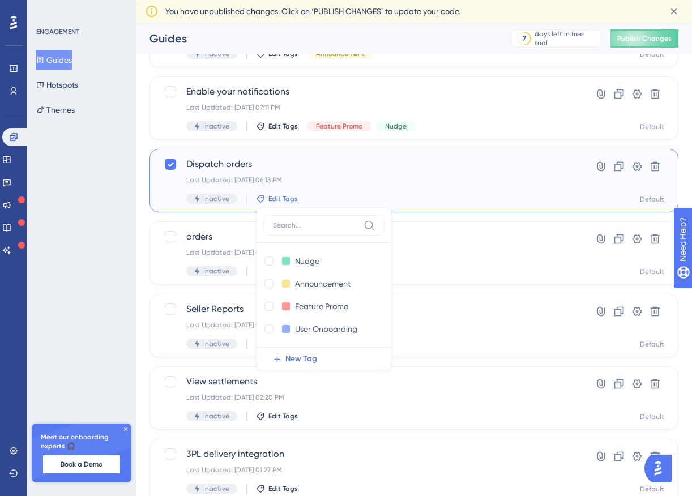
scroll to position [142, 0]
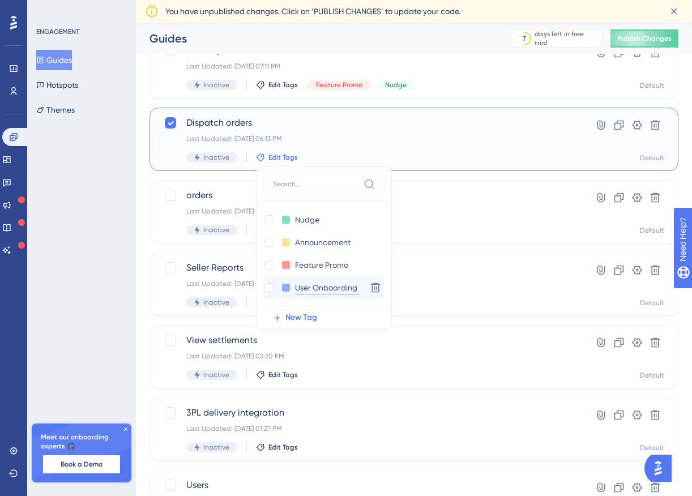
click at [325, 286] on input "User Onboarding" at bounding box center [327, 288] width 65 height 14
click at [267, 288] on div at bounding box center [269, 287] width 9 height 9
checkbox input "true"
checkbox input "false"
click at [288, 157] on span "Edit Tags" at bounding box center [283, 157] width 29 height 9
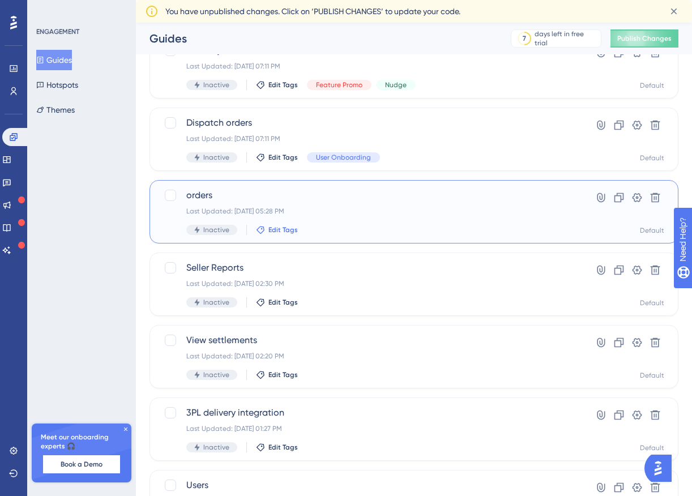
click at [275, 230] on span "Edit Tags" at bounding box center [283, 229] width 29 height 9
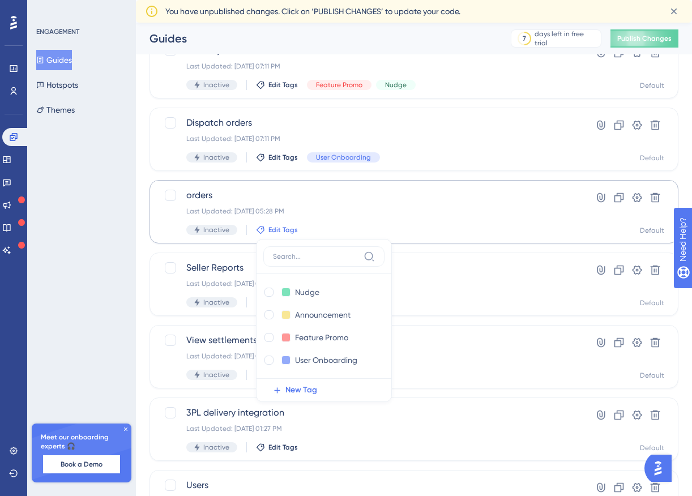
scroll to position [214, 0]
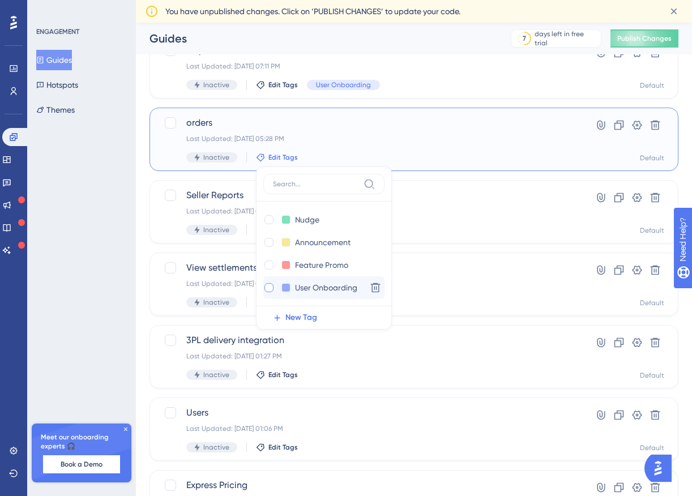
click at [269, 291] on div at bounding box center [269, 287] width 9 height 9
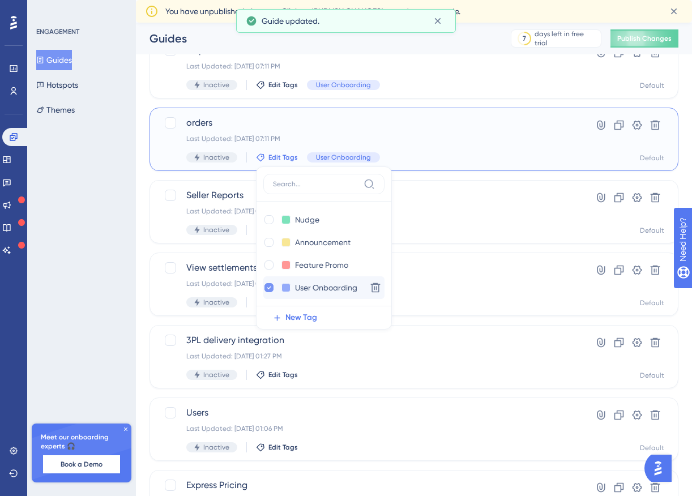
click at [267, 287] on icon at bounding box center [269, 288] width 5 height 8
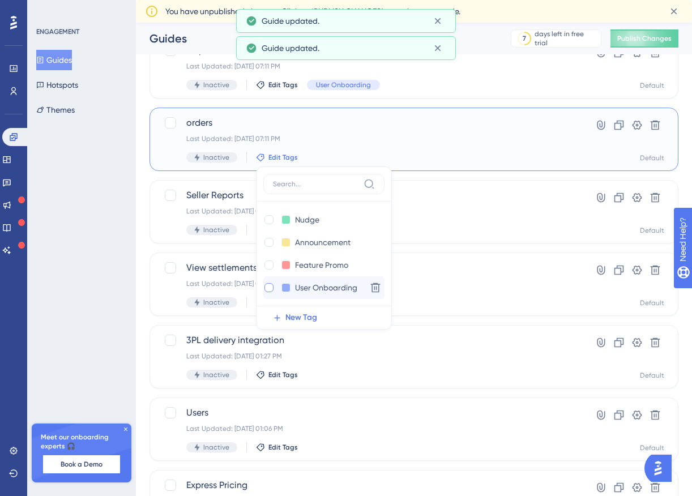
click at [266, 287] on div at bounding box center [269, 287] width 9 height 9
checkbox input "true"
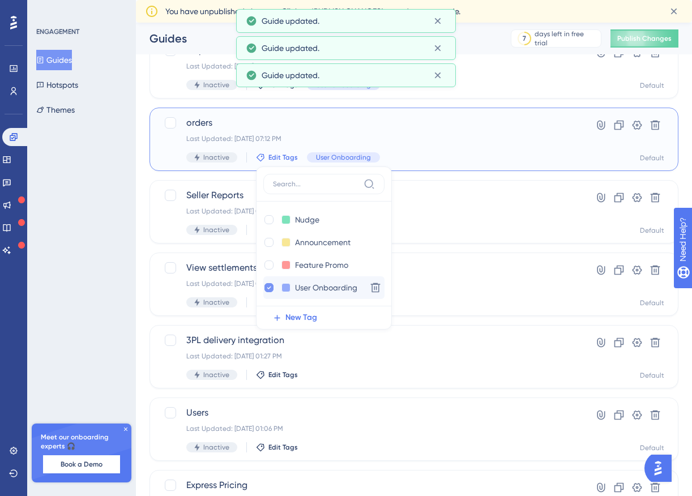
click at [279, 152] on div "Inactive Edit Tags Nudge Nudge Delete Announcement Announcement Delete Feature …" at bounding box center [368, 157] width 365 height 10
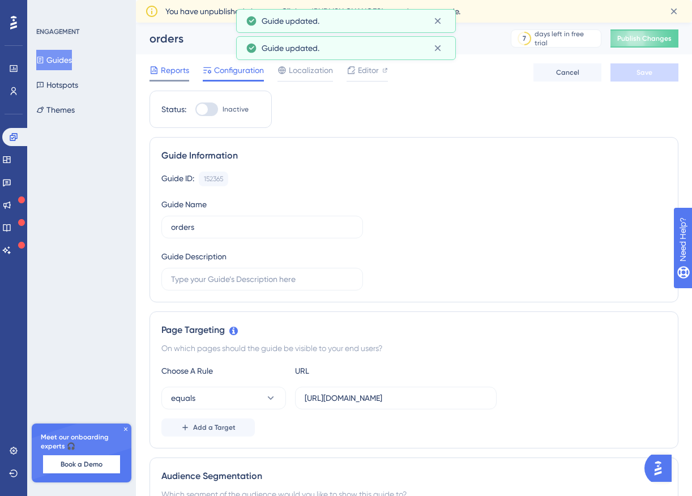
scroll to position [214, 0]
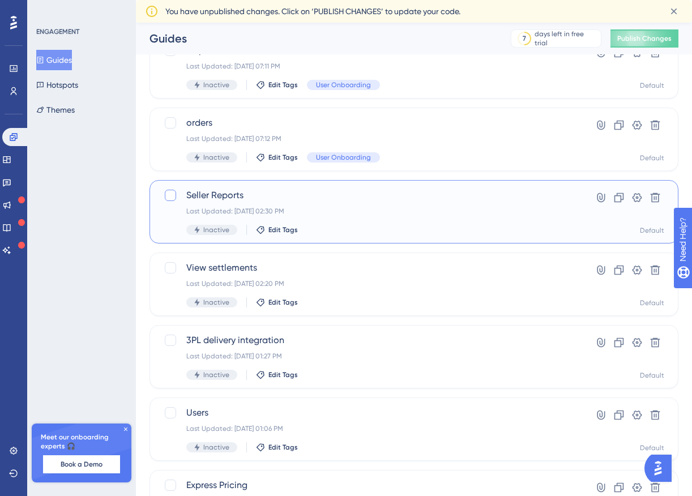
click at [173, 195] on div at bounding box center [170, 195] width 11 height 11
checkbox input "true"
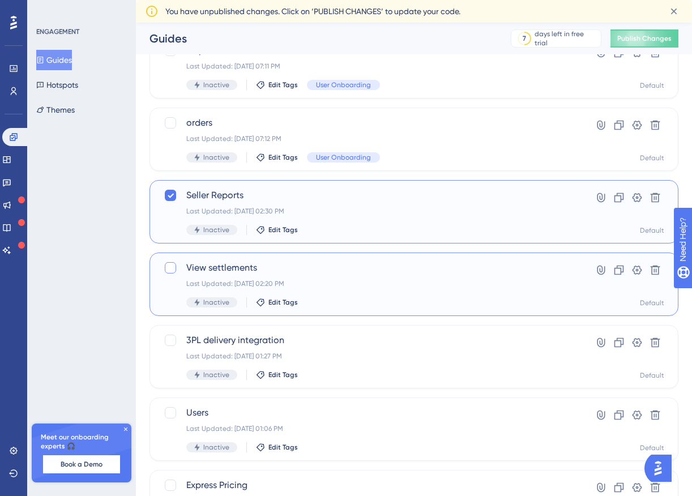
click at [169, 270] on div at bounding box center [170, 267] width 11 height 11
checkbox input "true"
click at [283, 305] on span "Edit Tags" at bounding box center [283, 302] width 29 height 9
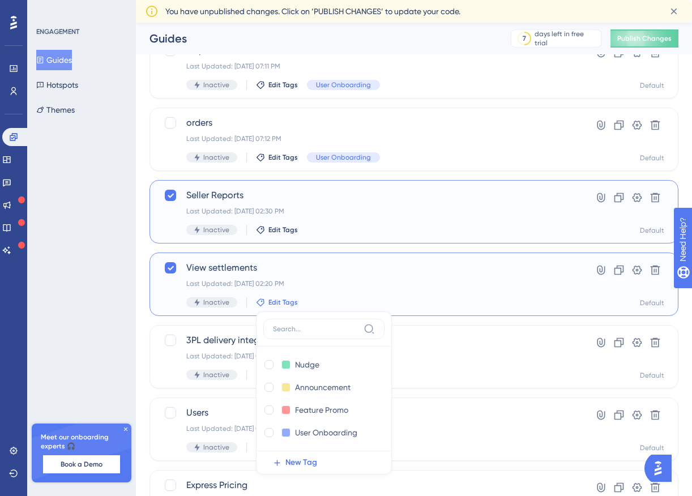
scroll to position [359, 0]
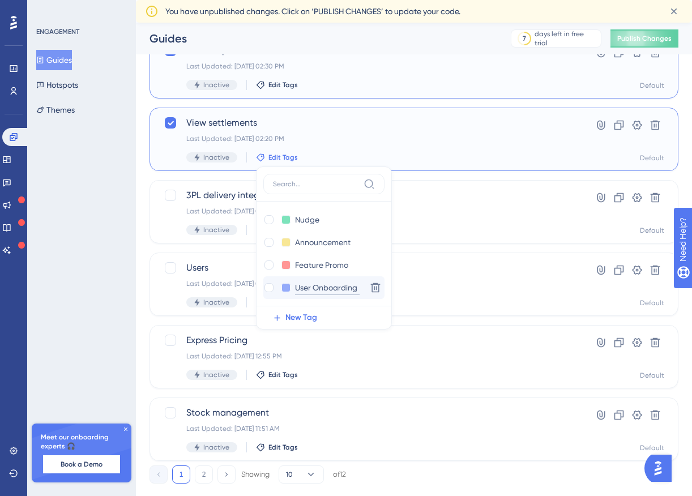
click at [309, 288] on input "User Onboarding" at bounding box center [327, 288] width 65 height 14
click at [272, 286] on div at bounding box center [269, 287] width 9 height 9
checkbox input "true"
checkbox input "false"
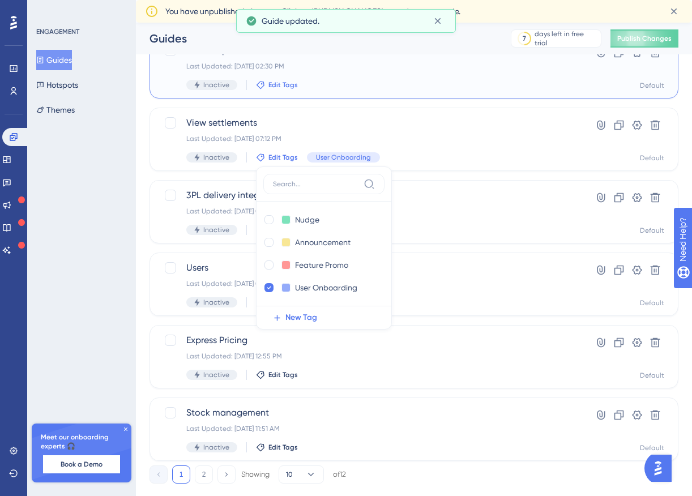
click at [259, 83] on icon at bounding box center [260, 84] width 9 height 9
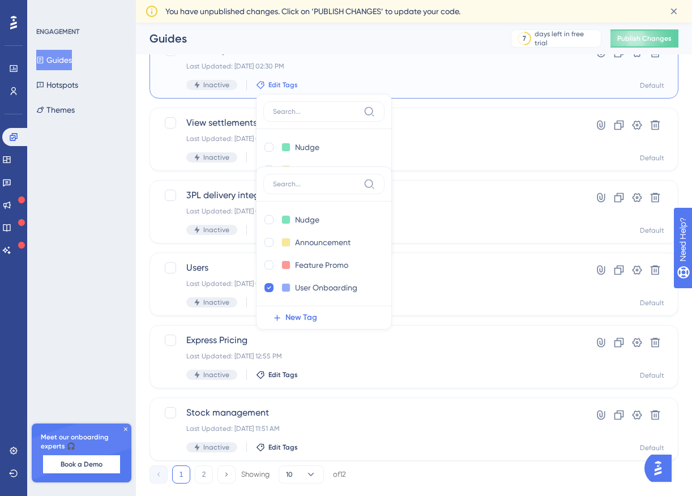
click at [269, 84] on span "Edit Tags" at bounding box center [283, 84] width 29 height 9
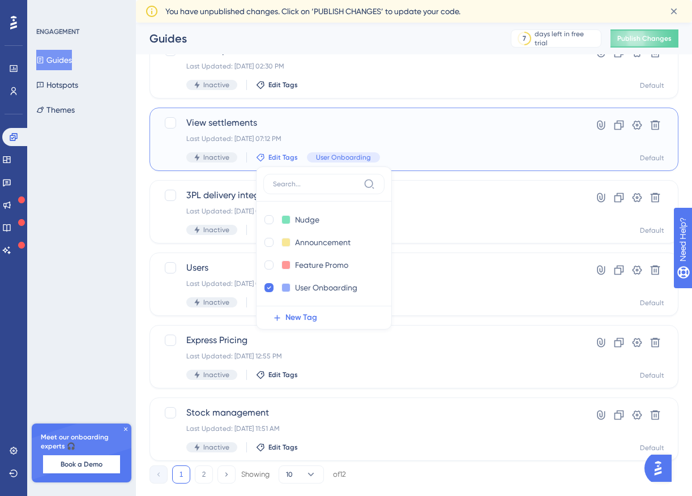
click at [287, 159] on span "Edit Tags" at bounding box center [283, 157] width 29 height 9
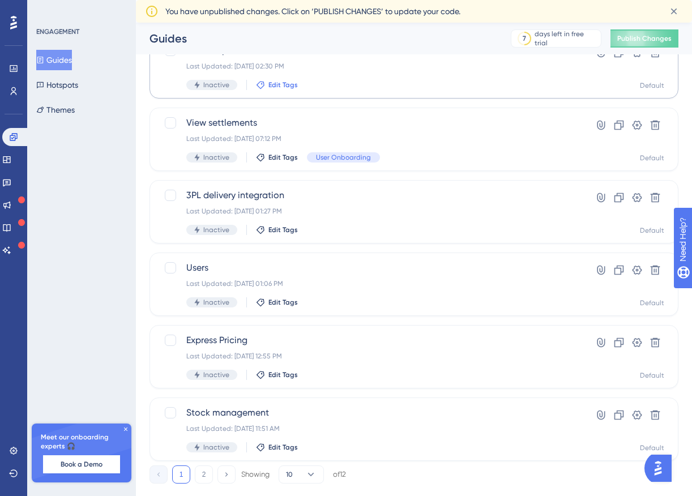
click at [275, 87] on span "Edit Tags" at bounding box center [283, 84] width 29 height 9
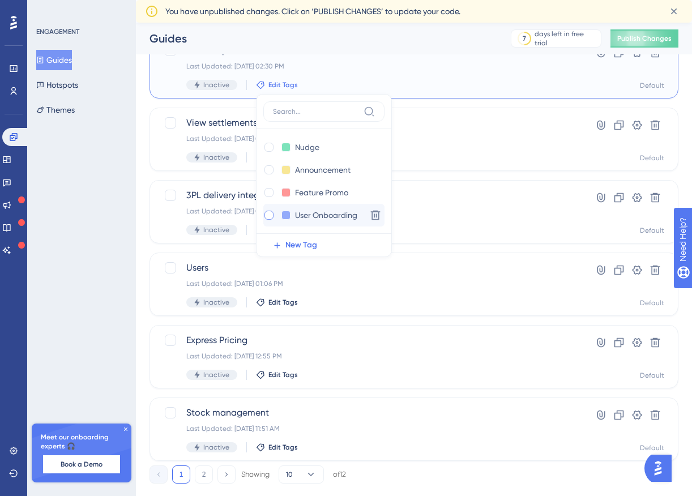
click at [265, 215] on div at bounding box center [269, 215] width 9 height 9
checkbox input "true"
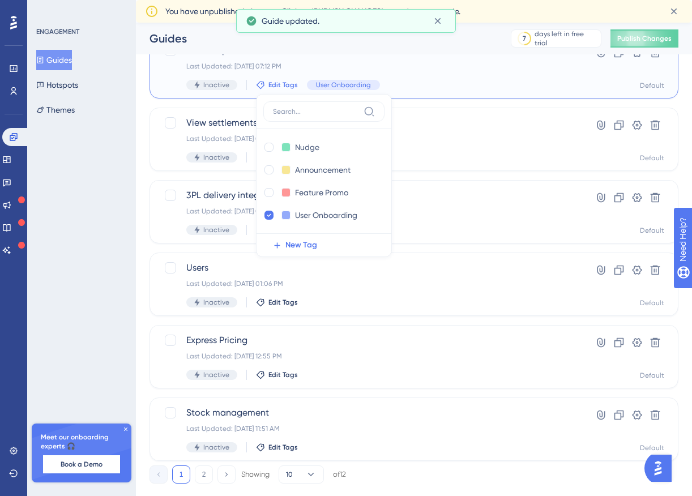
click at [274, 85] on span "Edit Tags" at bounding box center [283, 84] width 29 height 9
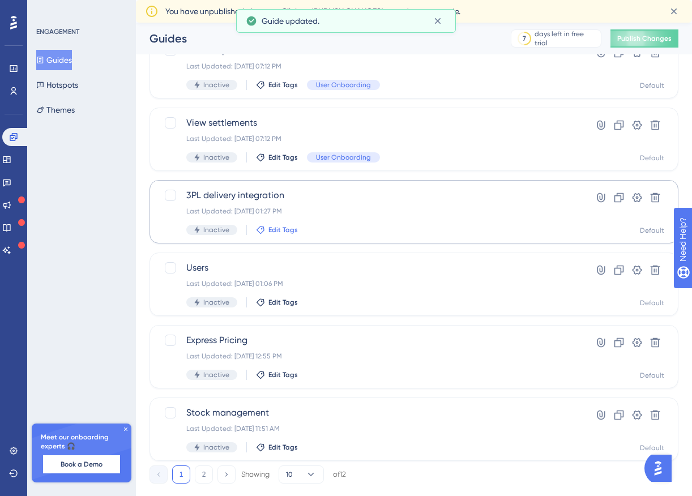
click at [275, 228] on span "Edit Tags" at bounding box center [283, 229] width 29 height 9
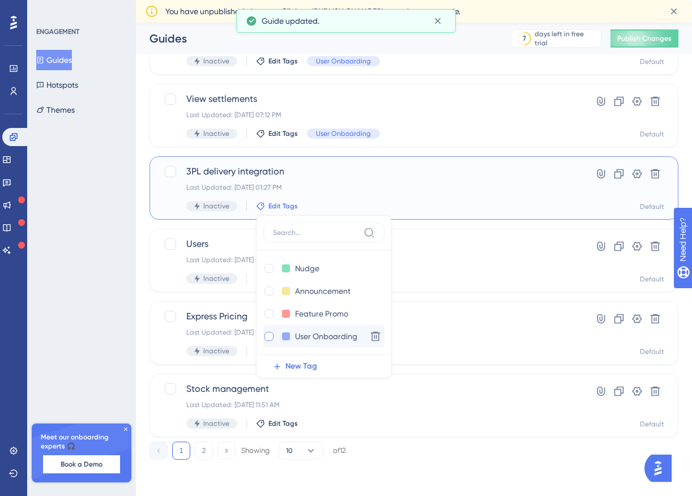
click at [267, 336] on div at bounding box center [269, 336] width 9 height 9
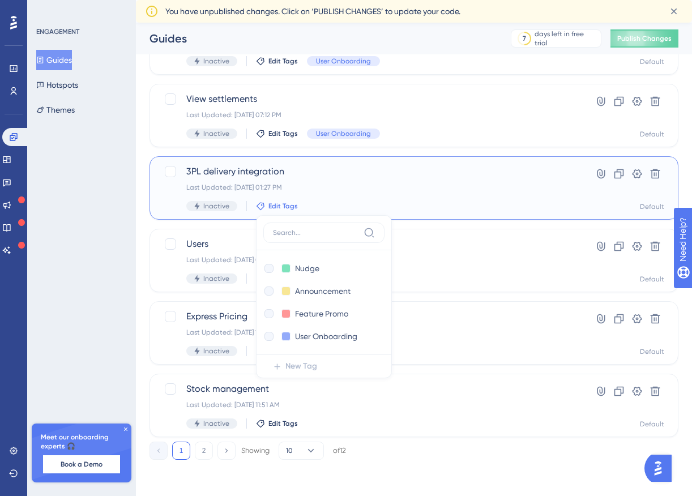
checkbox input "true"
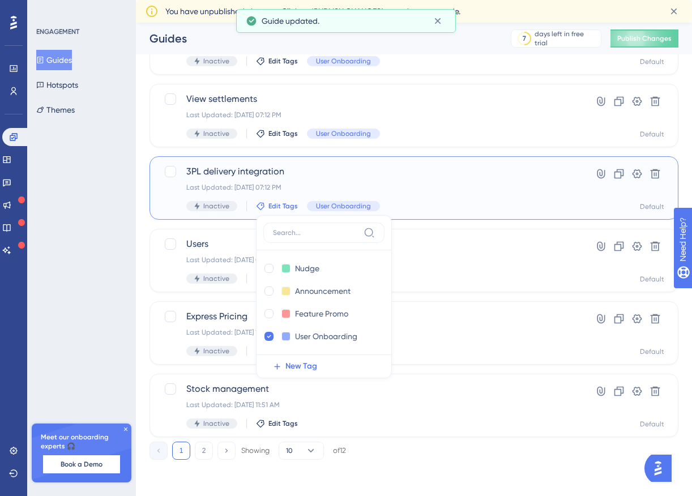
click at [284, 207] on span "Edit Tags" at bounding box center [283, 206] width 29 height 9
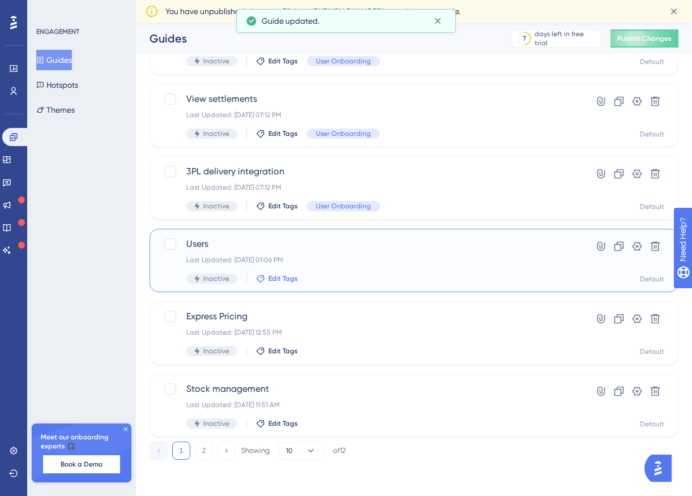
click at [263, 280] on icon at bounding box center [260, 278] width 9 height 9
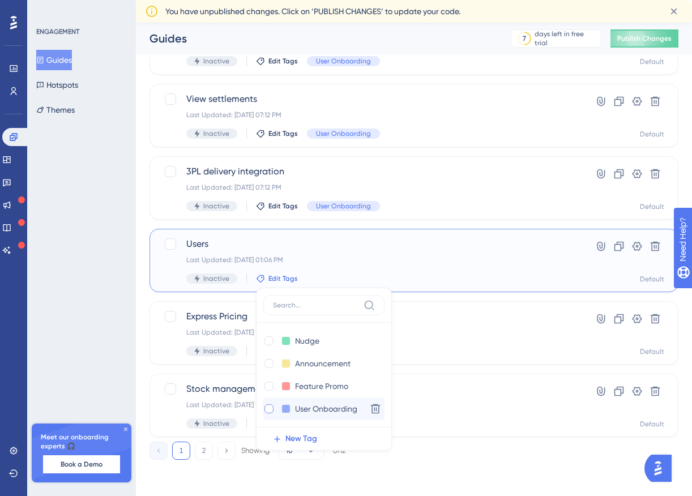
click at [266, 409] on div at bounding box center [269, 408] width 9 height 9
checkbox input "true"
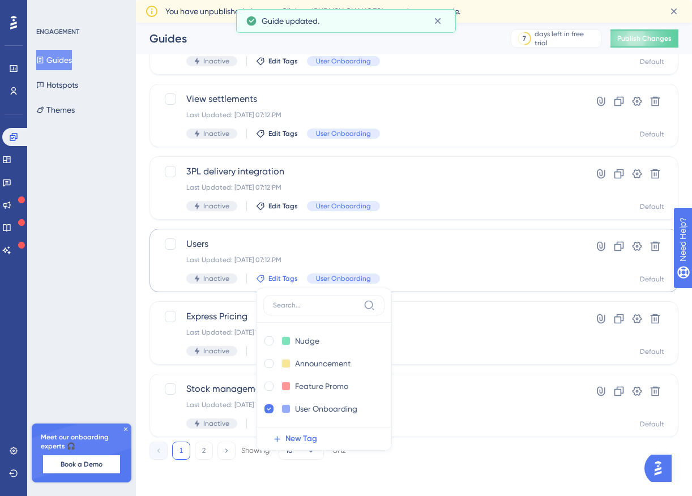
click at [279, 280] on span "Edit Tags" at bounding box center [283, 278] width 29 height 9
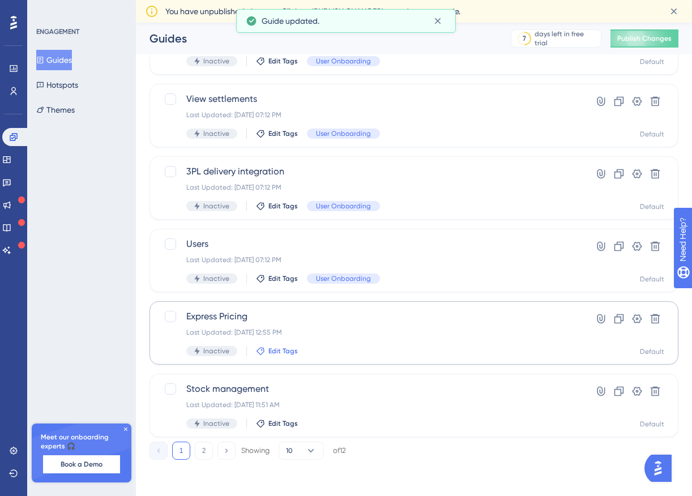
click at [276, 351] on span "Edit Tags" at bounding box center [283, 351] width 29 height 9
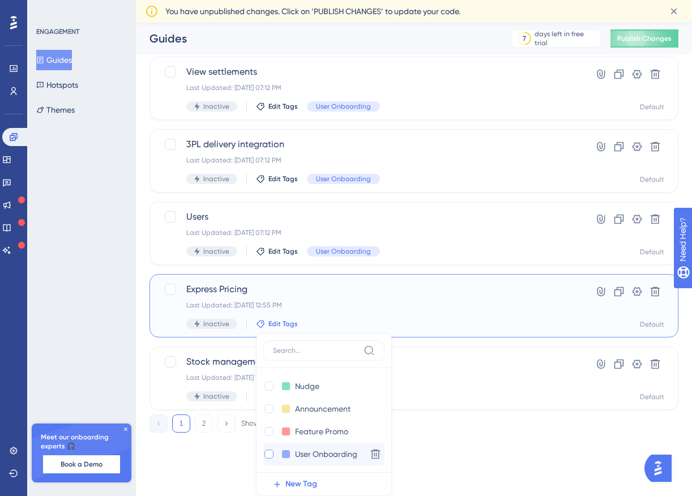
click at [267, 453] on div at bounding box center [269, 454] width 9 height 9
checkbox input "true"
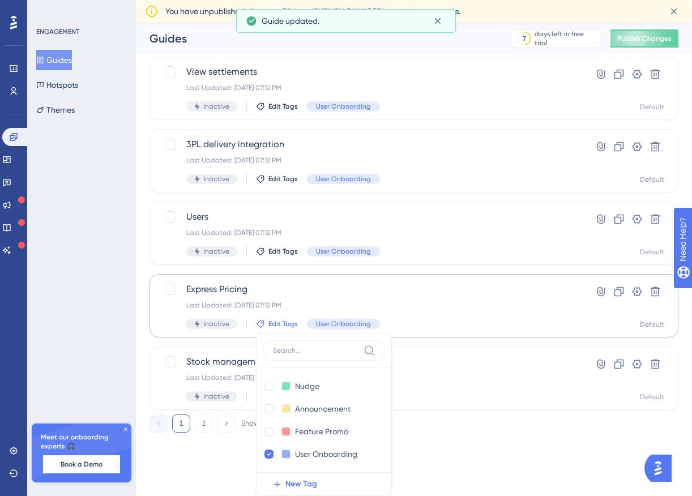
click at [276, 323] on span "Edit Tags" at bounding box center [283, 324] width 29 height 9
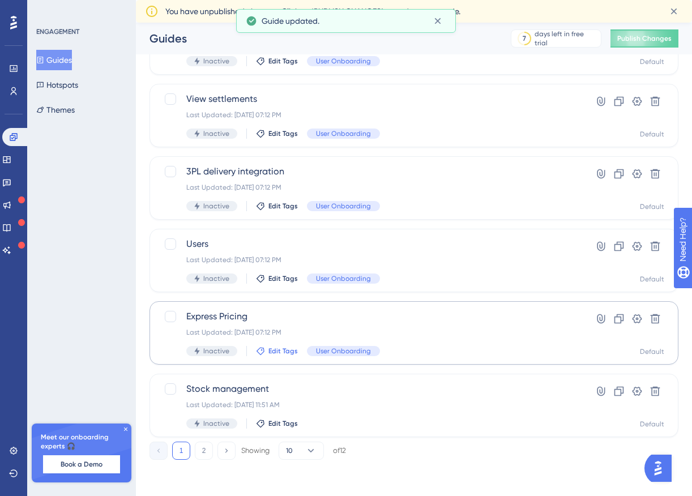
scroll to position [383, 0]
click at [282, 424] on span "Edit Tags" at bounding box center [283, 423] width 29 height 9
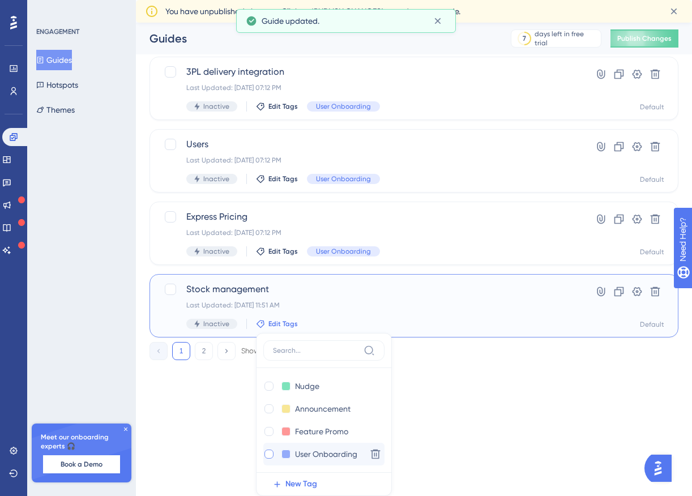
click at [268, 456] on div at bounding box center [269, 454] width 9 height 9
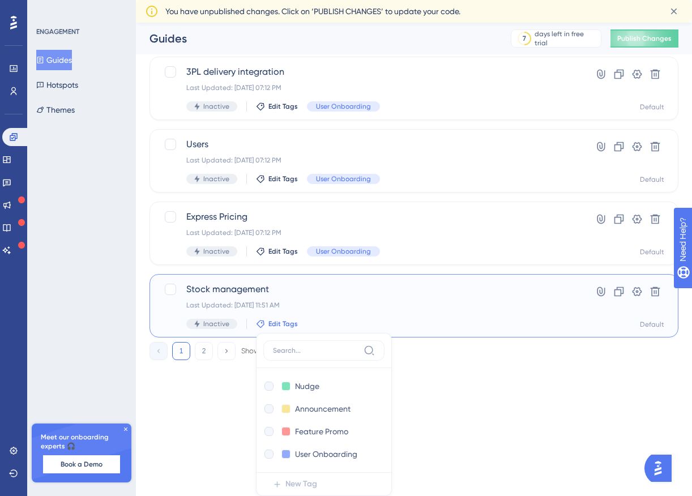
checkbox input "true"
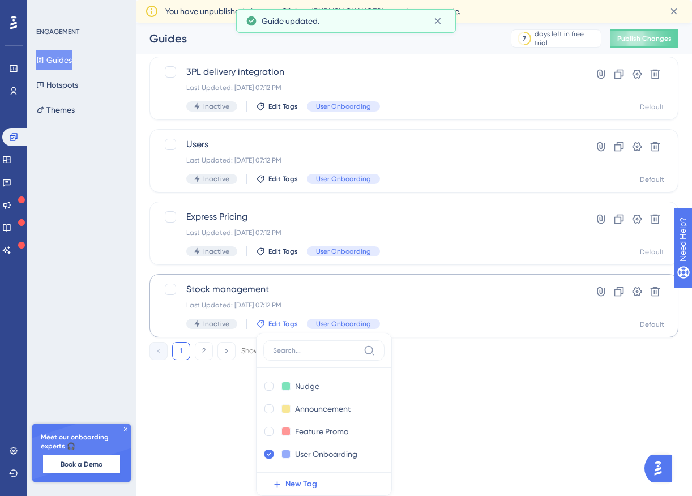
click at [285, 325] on span "Edit Tags" at bounding box center [283, 324] width 29 height 9
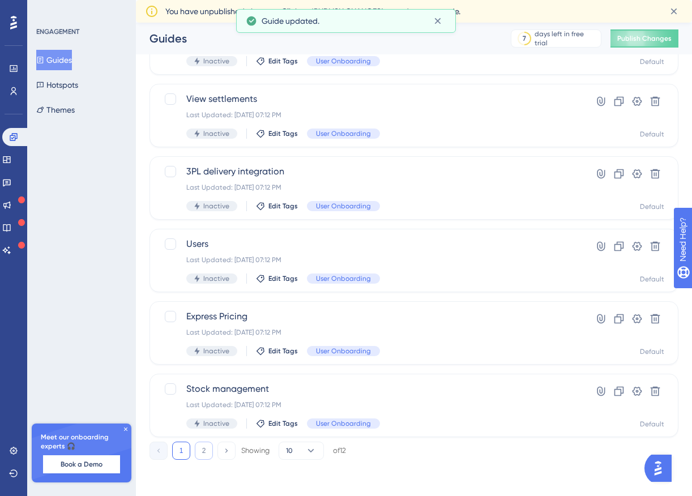
click at [203, 452] on button "2" at bounding box center [204, 451] width 18 height 18
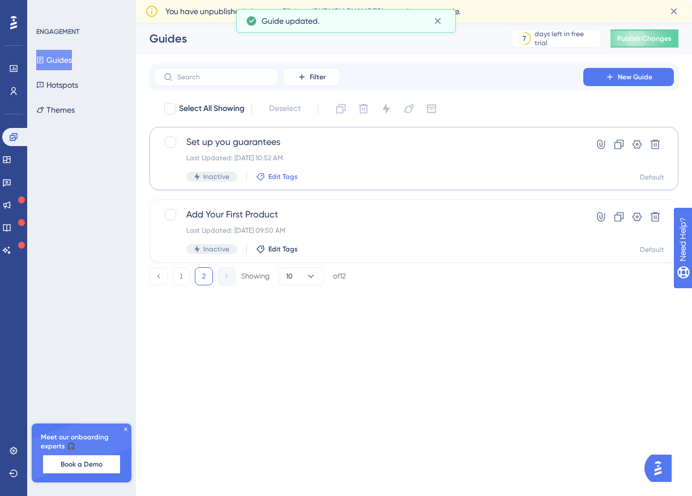
click at [281, 172] on span "Edit Tags" at bounding box center [283, 176] width 29 height 9
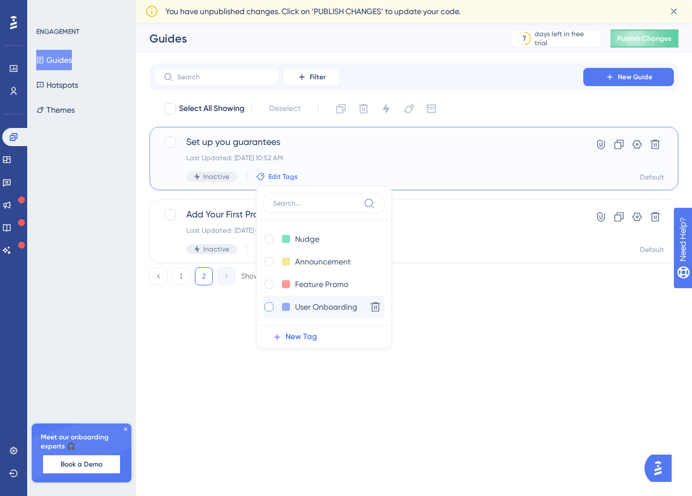
click at [266, 305] on div at bounding box center [269, 307] width 9 height 9
checkbox input "true"
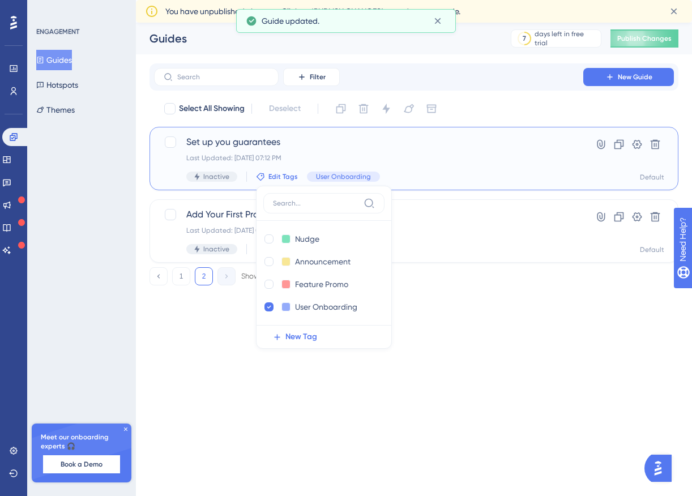
click at [277, 177] on span "Edit Tags" at bounding box center [283, 176] width 29 height 9
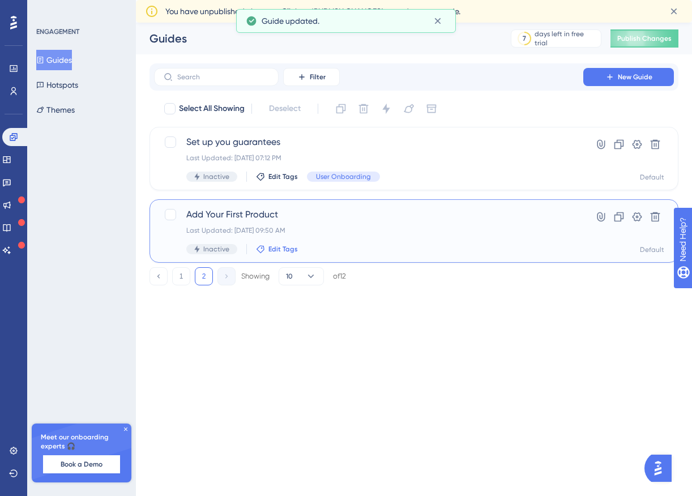
click at [278, 249] on span "Edit Tags" at bounding box center [283, 249] width 29 height 9
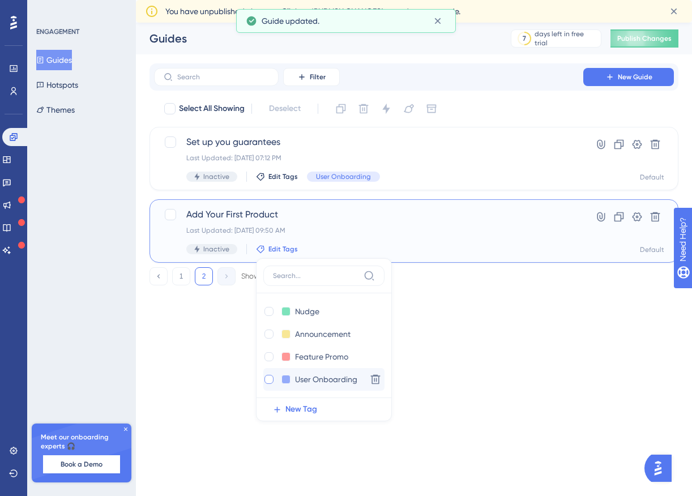
click at [267, 375] on div at bounding box center [269, 379] width 9 height 9
checkbox input "true"
click at [279, 248] on span "Edit Tags" at bounding box center [283, 249] width 29 height 9
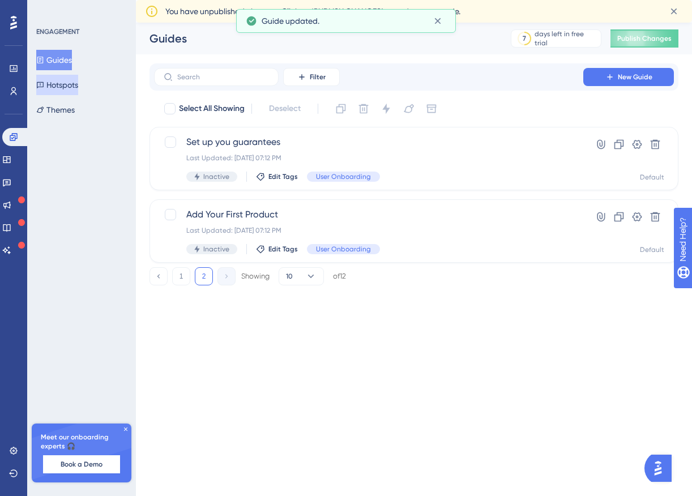
click at [75, 85] on button "Hotspots" at bounding box center [57, 85] width 42 height 20
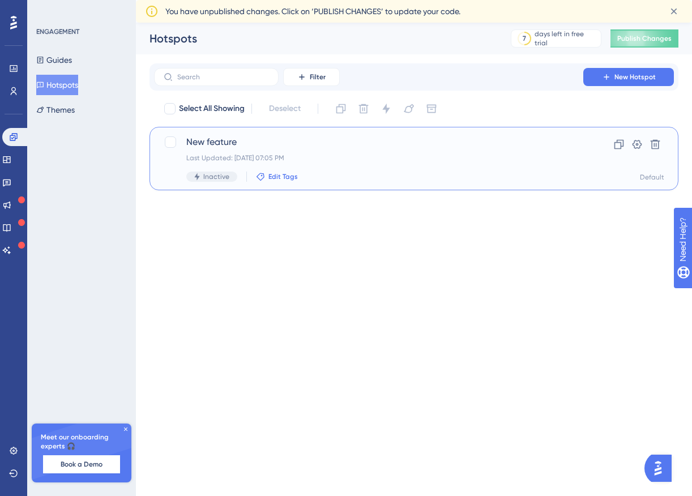
click at [287, 179] on span "Edit Tags" at bounding box center [283, 176] width 29 height 9
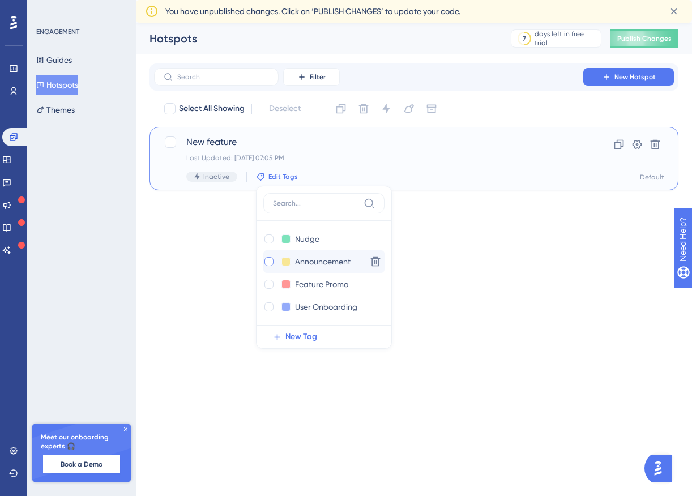
click at [265, 261] on div at bounding box center [269, 261] width 9 height 9
checkbox input "true"
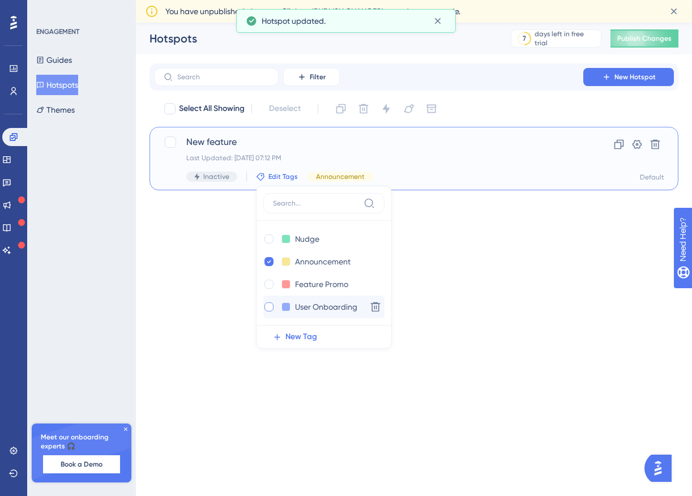
click at [266, 306] on div at bounding box center [269, 307] width 9 height 9
checkbox input "true"
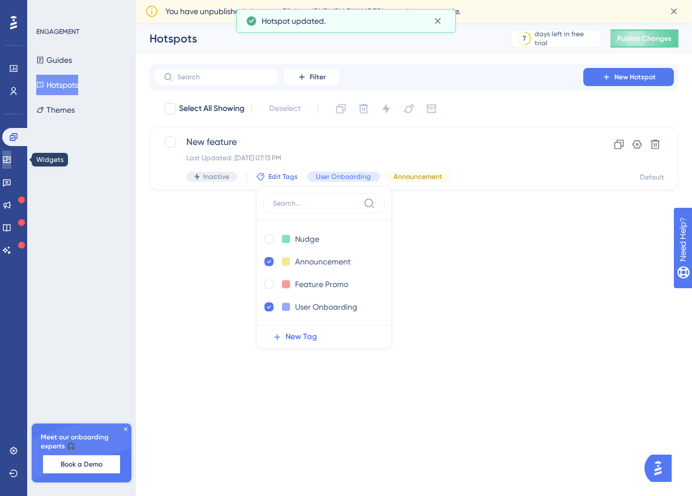
click at [11, 157] on icon at bounding box center [6, 159] width 9 height 9
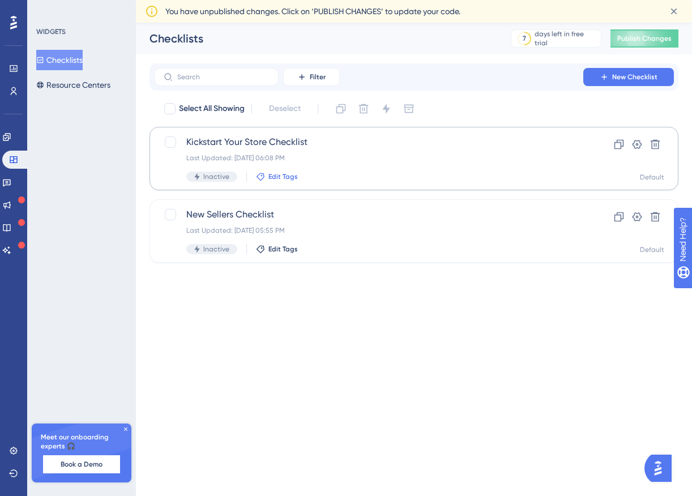
click at [285, 176] on span "Edit Tags" at bounding box center [283, 176] width 29 height 9
click at [320, 203] on input at bounding box center [316, 203] width 86 height 9
type input "Onboarding flow"
click at [340, 205] on input "Onboarding flow" at bounding box center [316, 203] width 86 height 9
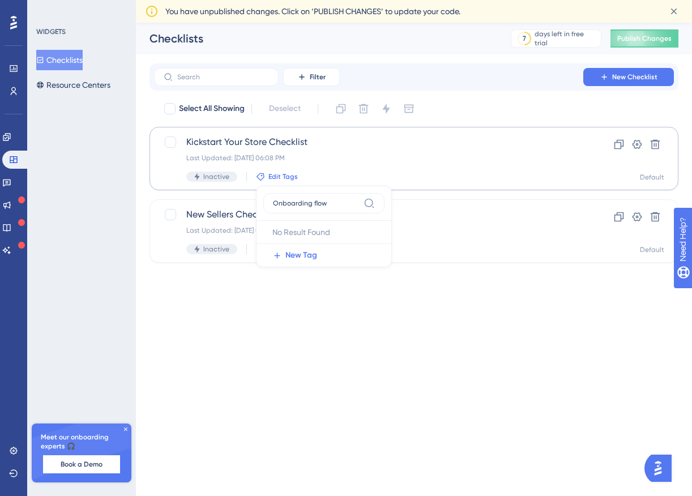
click at [340, 205] on input "Onboarding flow" at bounding box center [316, 203] width 86 height 9
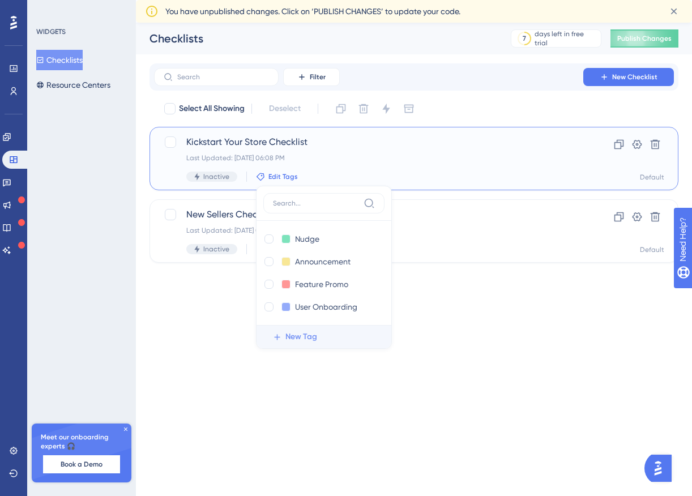
click at [301, 333] on span "New Tag" at bounding box center [302, 337] width 32 height 14
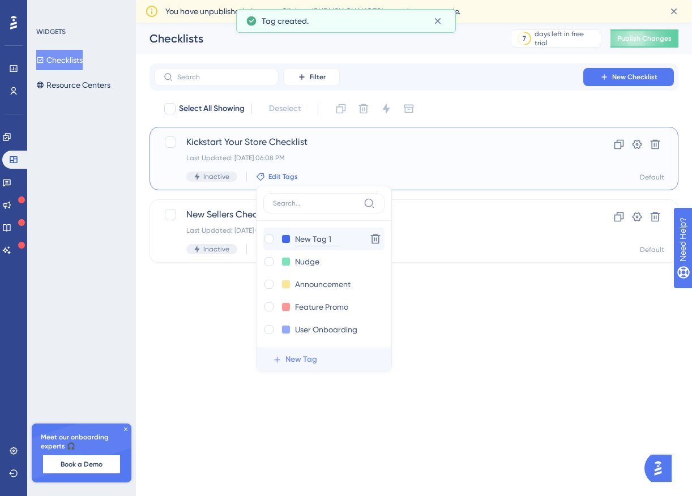
click at [321, 241] on input "New Tag 1" at bounding box center [317, 239] width 45 height 14
paste input "Onboarding flow"
type input "Onboarding flow"
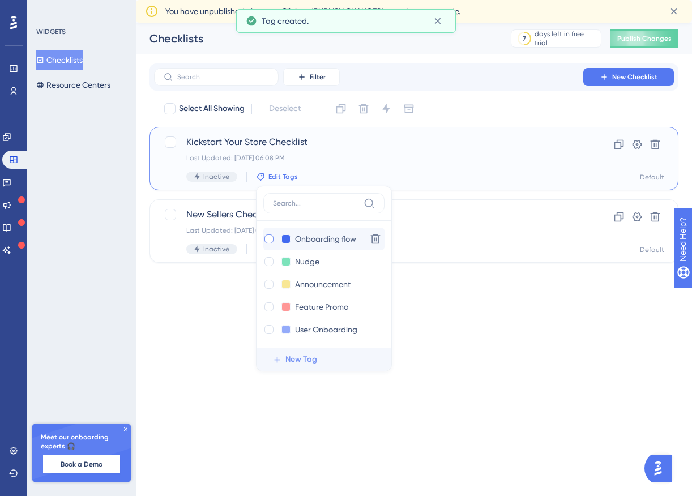
click at [269, 240] on div at bounding box center [269, 239] width 9 height 9
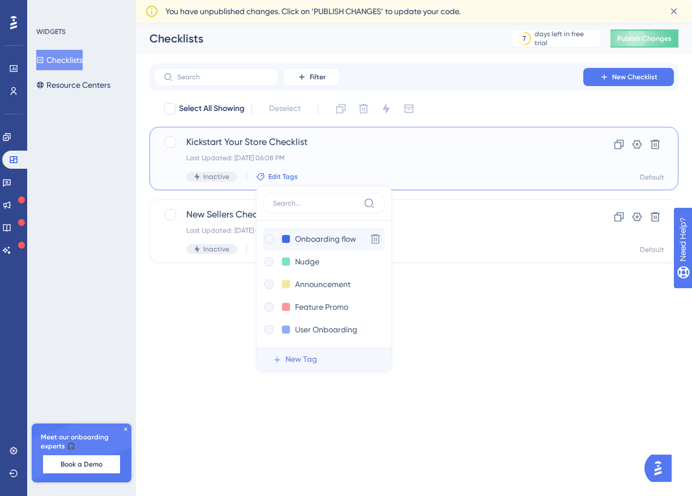
checkbox input "true"
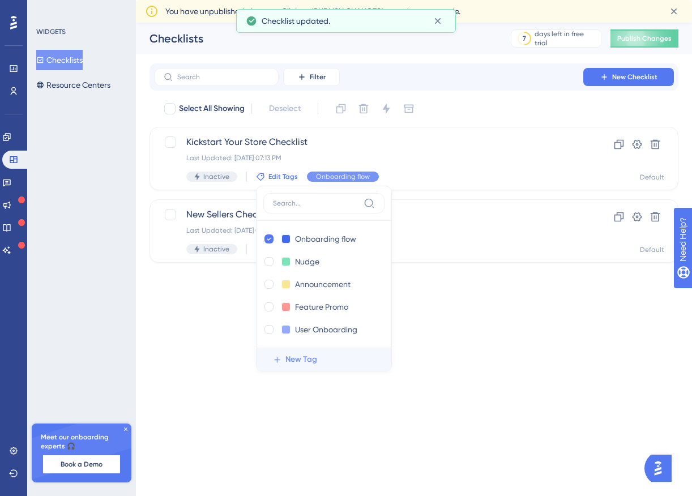
click at [208, 0] on html "Performance Users Engagement Widgets Feedback Product Updates Knowledge Base AI…" at bounding box center [346, 0] width 692 height 0
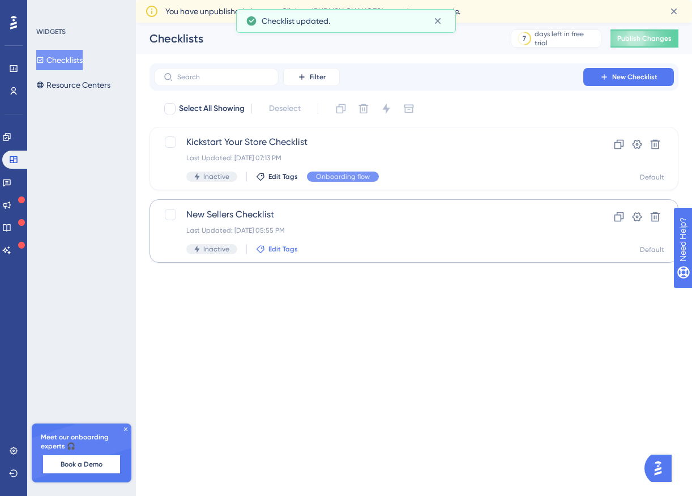
click at [276, 248] on span "Edit Tags" at bounding box center [283, 249] width 29 height 9
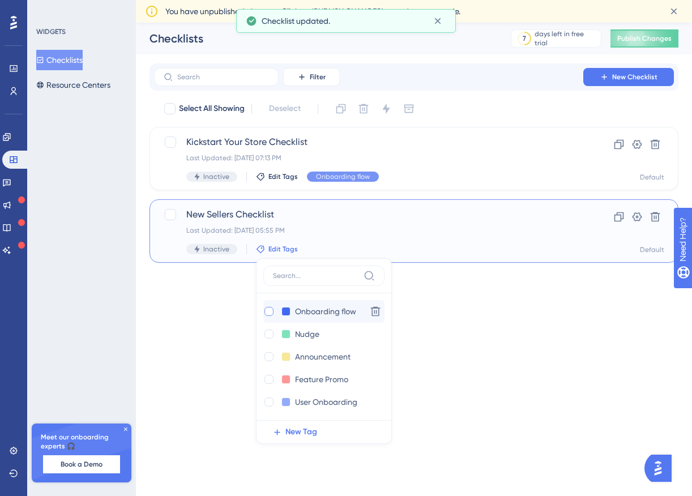
click at [265, 310] on div at bounding box center [269, 311] width 9 height 9
checkbox input "true"
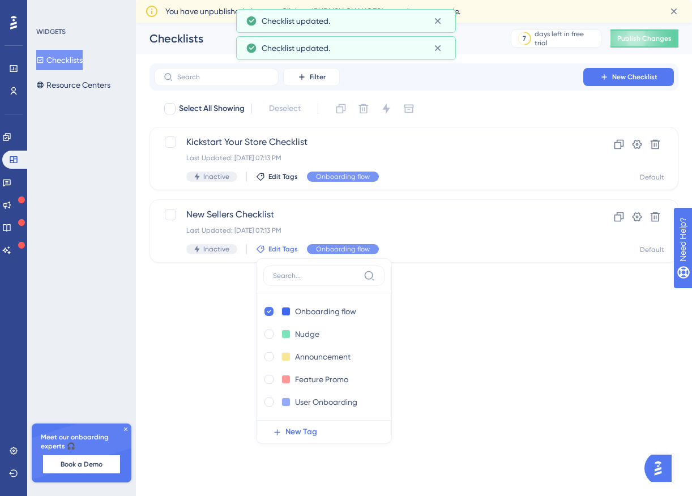
click at [229, 0] on html "Performance Users Engagement Widgets Feedback Product Updates Knowledge Base AI…" at bounding box center [346, 0] width 692 height 0
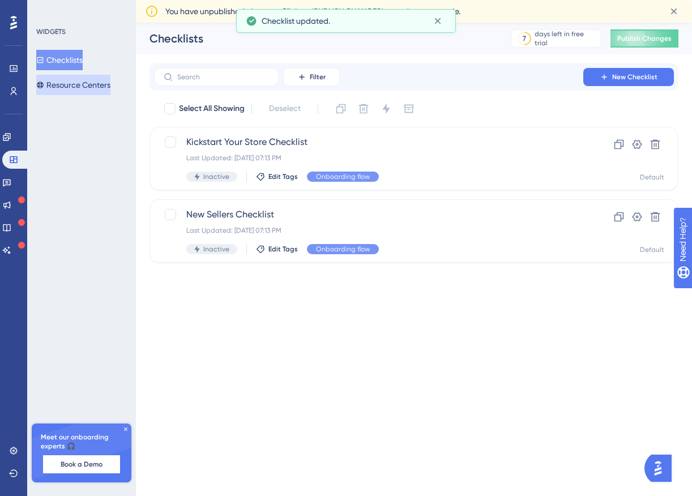
click at [80, 78] on button "Resource Centers" at bounding box center [73, 85] width 74 height 20
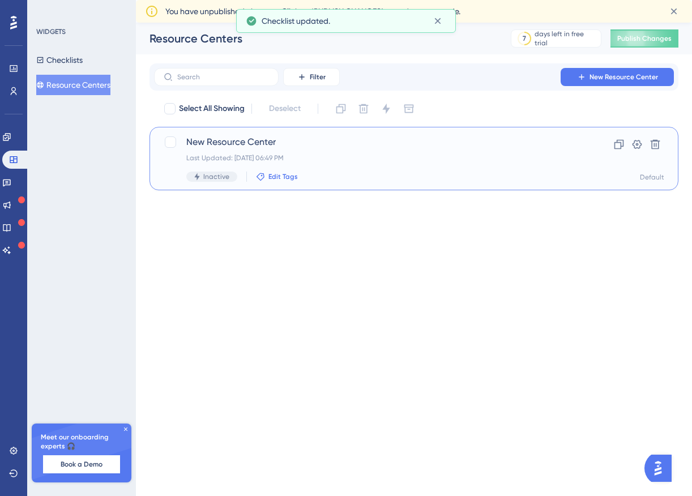
click at [275, 176] on span "Edit Tags" at bounding box center [283, 176] width 29 height 9
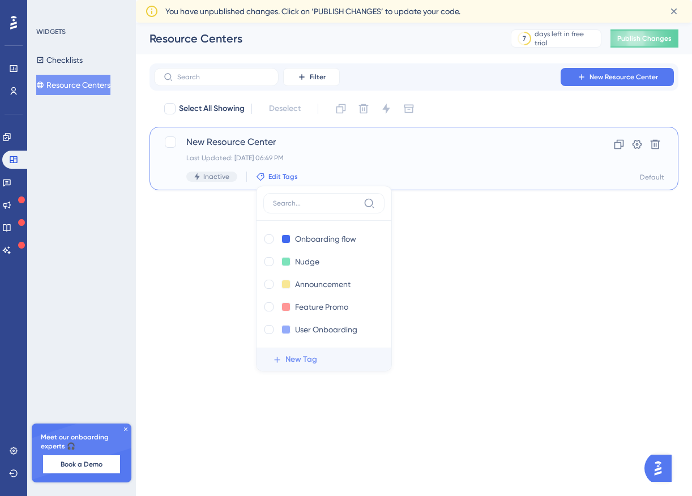
click at [303, 361] on span "New Tag" at bounding box center [302, 360] width 32 height 14
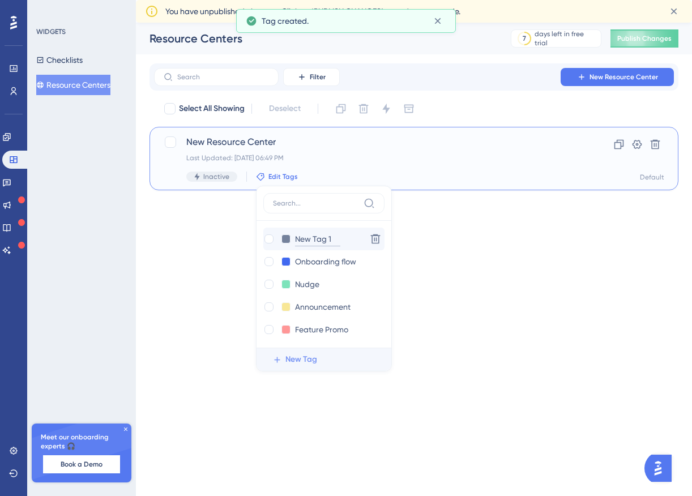
click at [312, 238] on input "New Tag 1" at bounding box center [317, 239] width 45 height 14
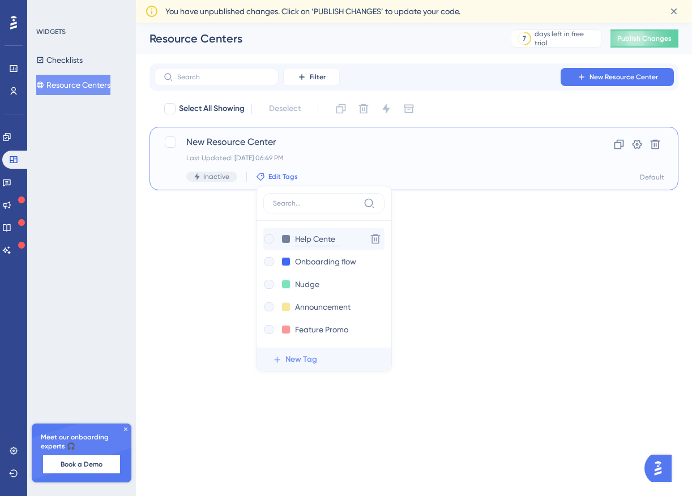
type input "Help Center"
click at [269, 241] on div at bounding box center [269, 239] width 9 height 9
checkbox input "true"
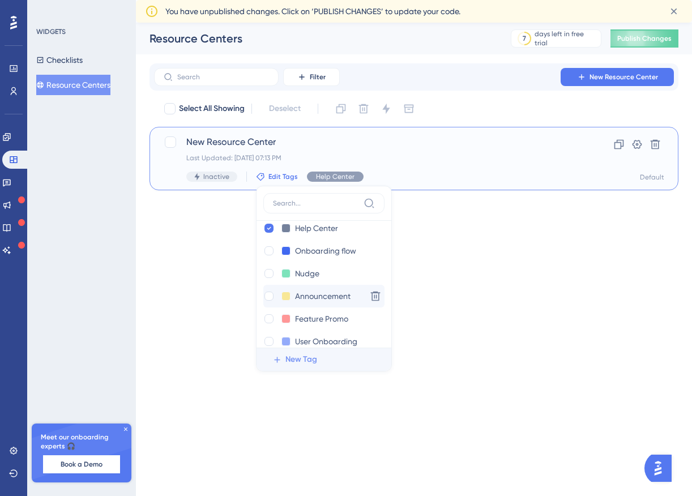
scroll to position [14, 0]
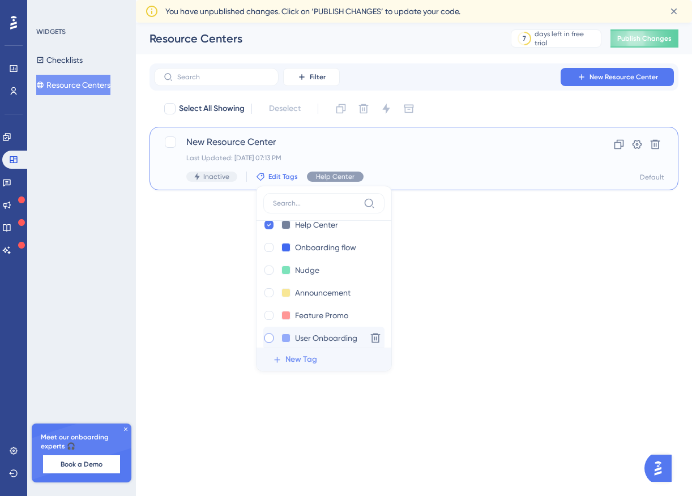
click at [267, 338] on div at bounding box center [269, 338] width 9 height 9
checkbox input "true"
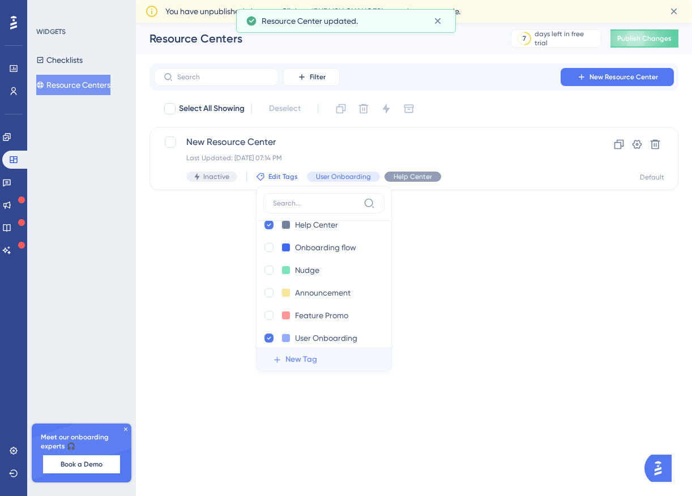
click at [193, 0] on html "Performance Users Engagement Widgets Feedback Product Updates Knowledge Base AI…" at bounding box center [346, 0] width 692 height 0
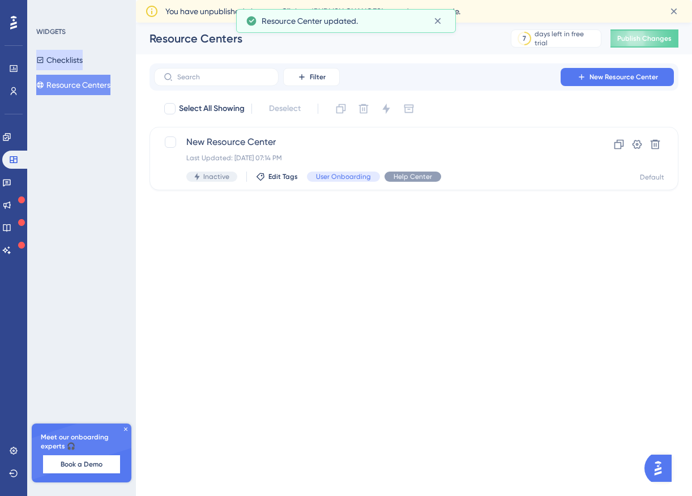
click at [74, 61] on button "Checklists" at bounding box center [59, 60] width 46 height 20
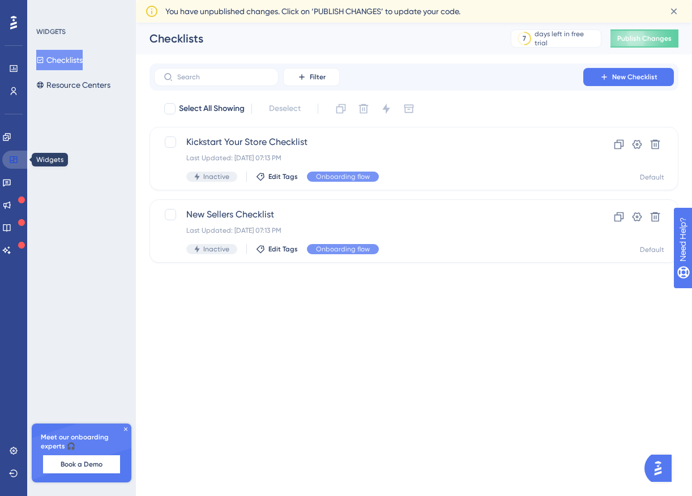
click at [17, 155] on icon at bounding box center [13, 159] width 9 height 9
click at [10, 139] on icon at bounding box center [6, 136] width 7 height 7
